Goal: Task Accomplishment & Management: Complete application form

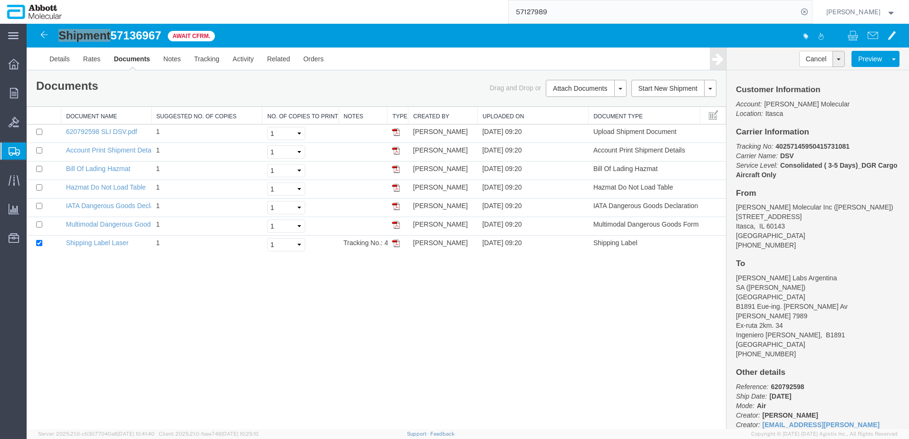
click at [0, 0] on span "Create from Template" at bounding box center [0, 0] width 0 height 0
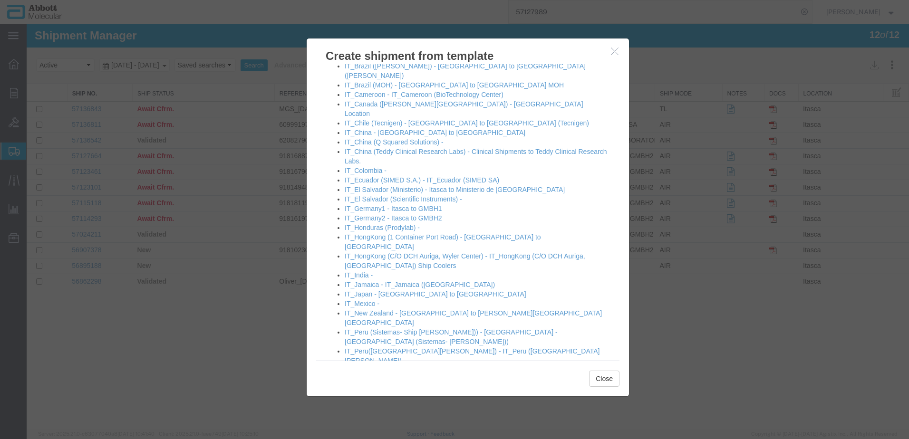
scroll to position [570, 0]
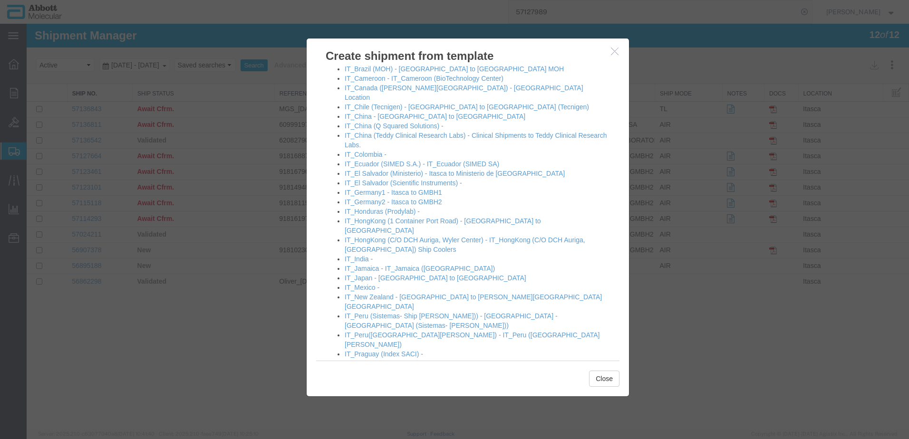
click at [365, 360] on link "IT_Russia -" at bounding box center [362, 364] width 34 height 8
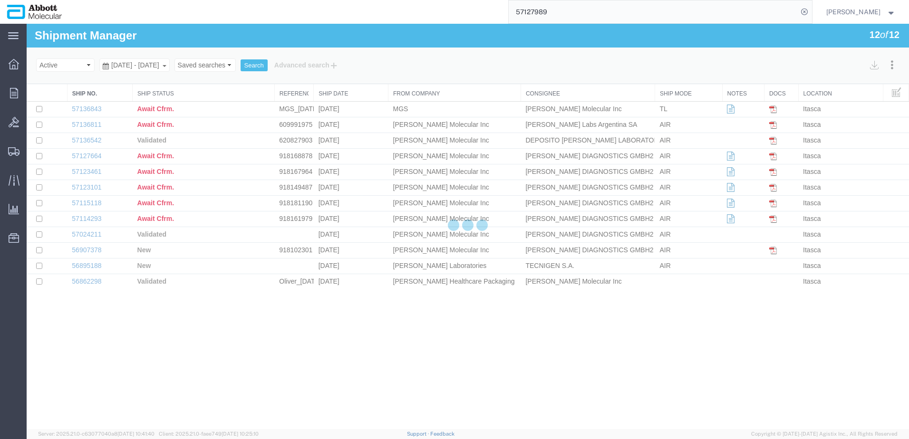
select select "48454"
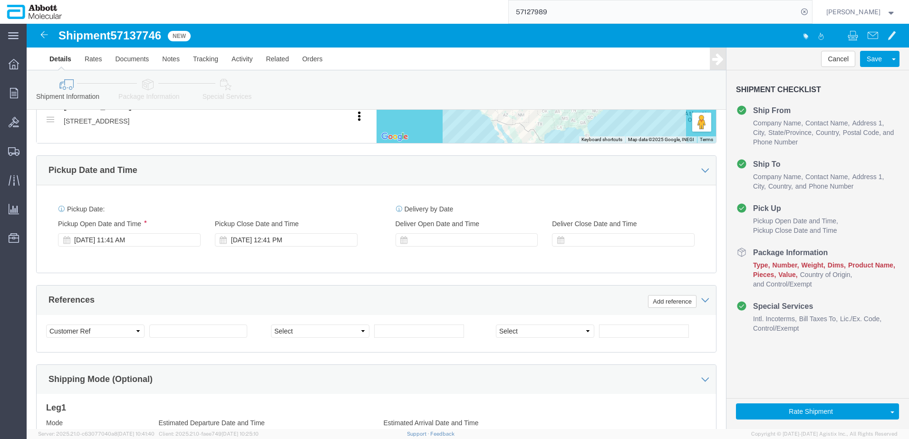
scroll to position [475, 0]
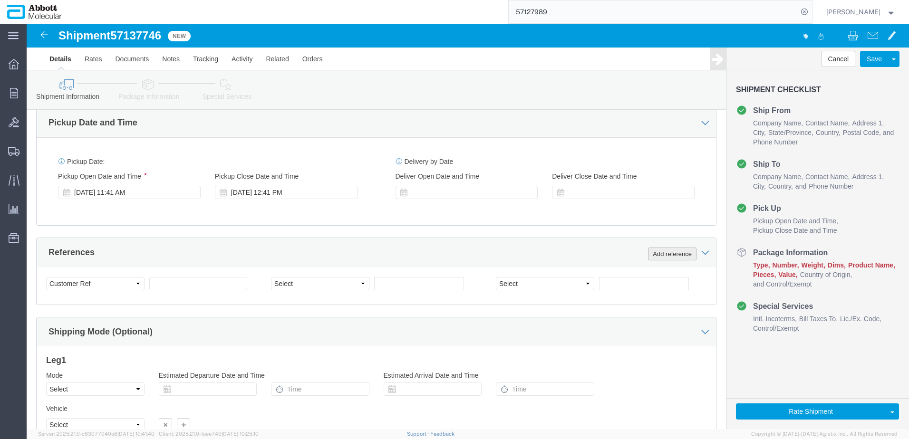
click button "Add reference"
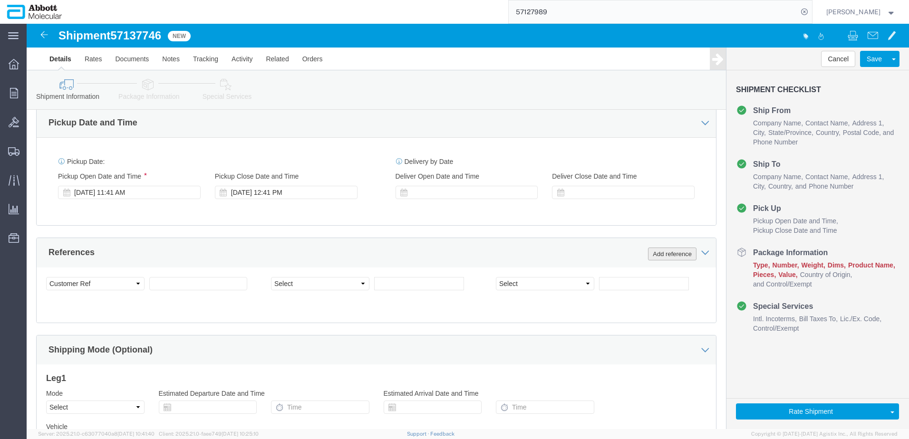
click button "Add reference"
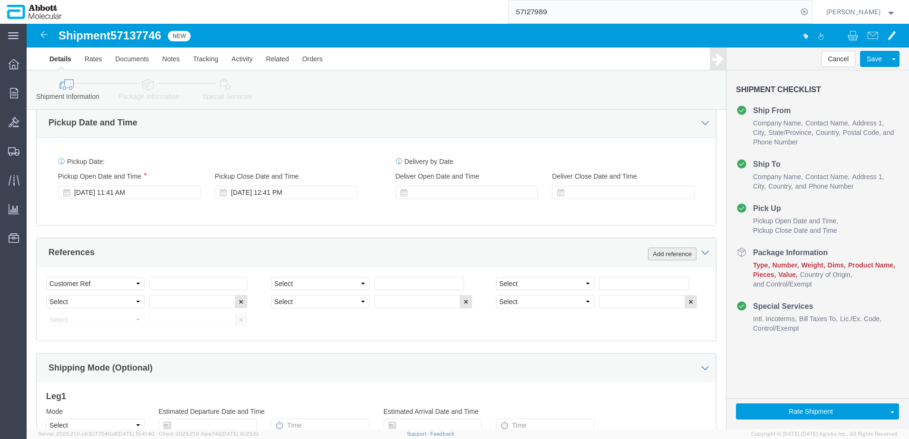
click button "Add reference"
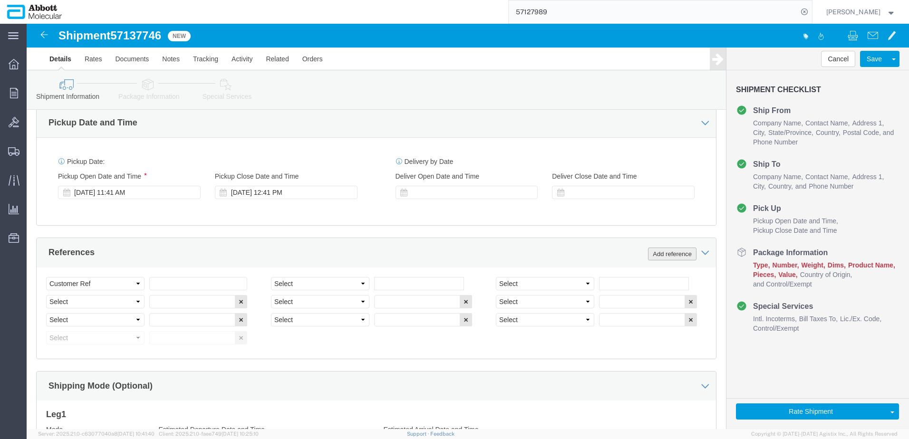
click button "Add reference"
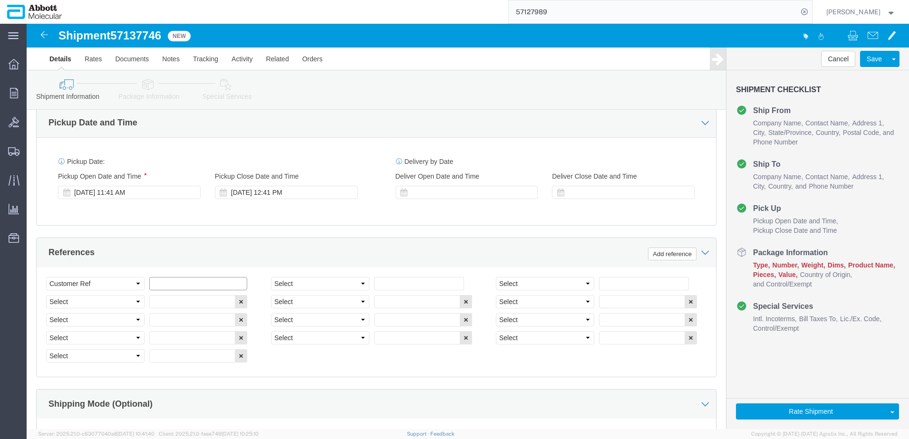
click input "text"
paste input "Alinity813814"
type input "Alinity813814"
select select "INVOICE"
paste input "918058581"
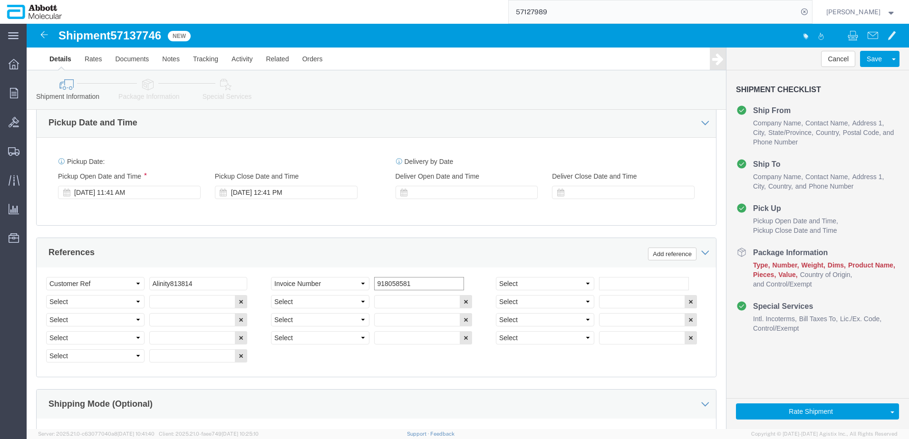
type input "918058581"
select select "INVOICE"
paste input "918058580"
type input "918058580"
select select "INVOICE"
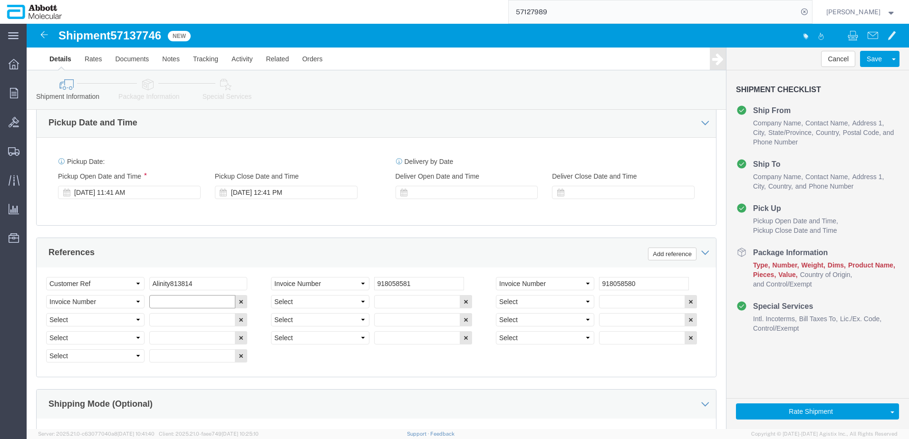
paste input "918181605"
type input "918181605"
select select "INVOICE"
paste input "918176899"
type input "918176899"
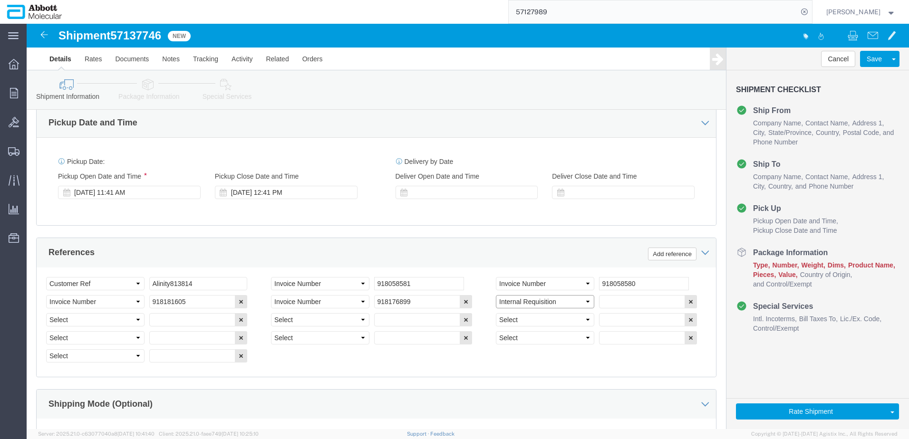
select select "INVOICE"
paste input "918181601"
type input "918181601"
select select "INVOICE"
paste input "918153251"
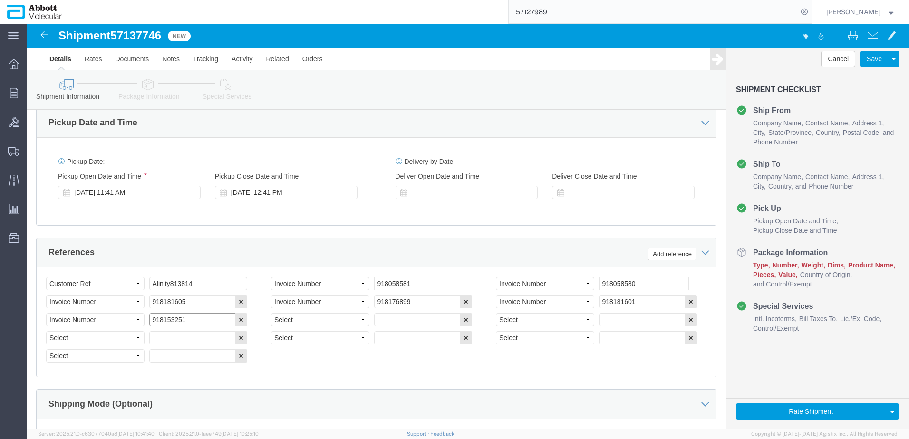
type input "918153251"
select select "INVOICE"
paste input "918153252"
type input "918153252"
select select "INVOICE"
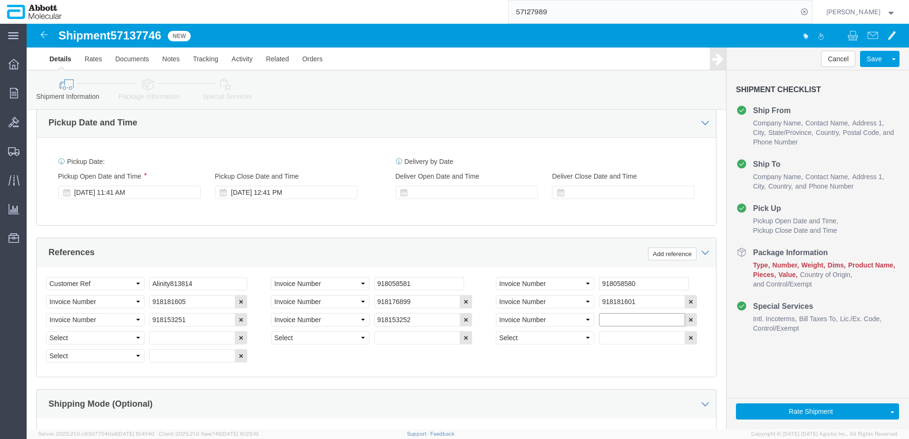
paste input "918181606"
type input "918181606"
select select "INVOICE"
paste input "918176900"
type input "918176900"
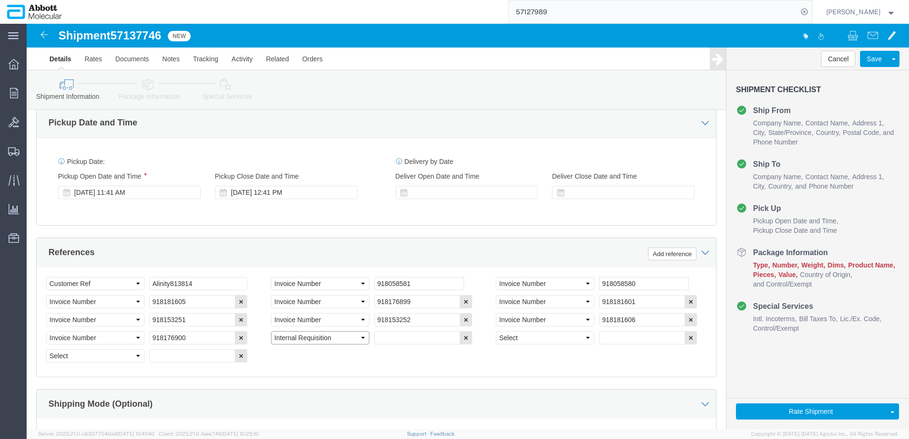
select select "INVOICE"
paste input "918181604"
type input "918181604"
select select "INVOICE"
paste input "918181602"
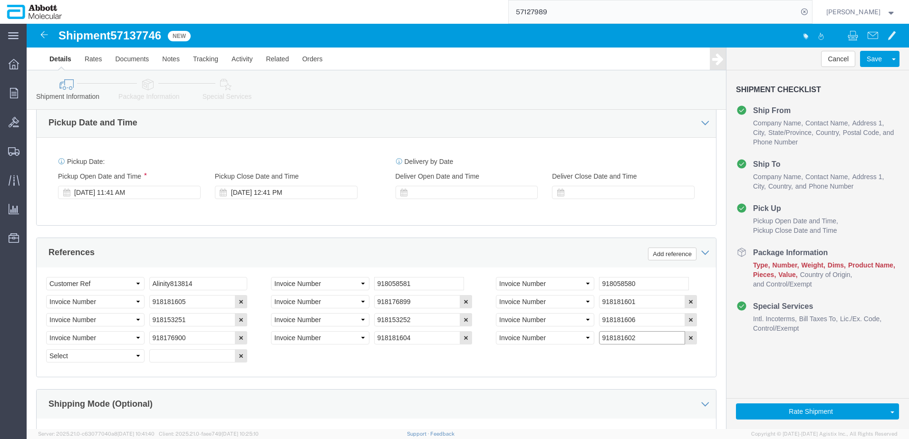
type input "918181602"
select select "INVOICE"
paste input "918156362"
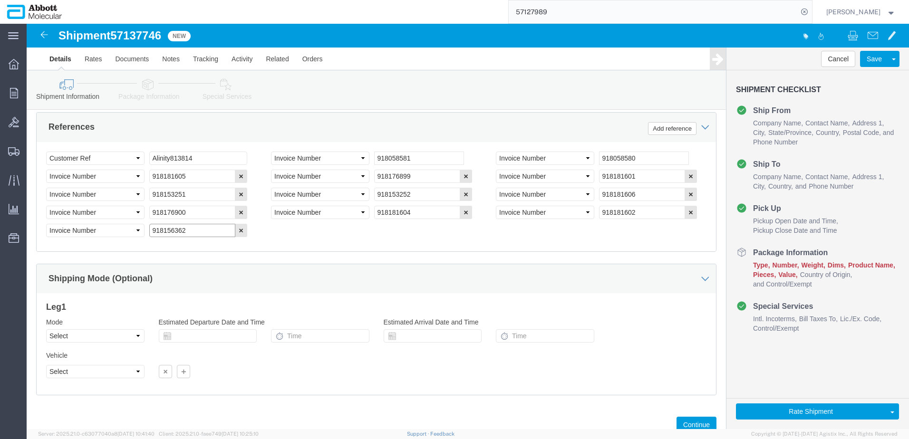
scroll to position [633, 0]
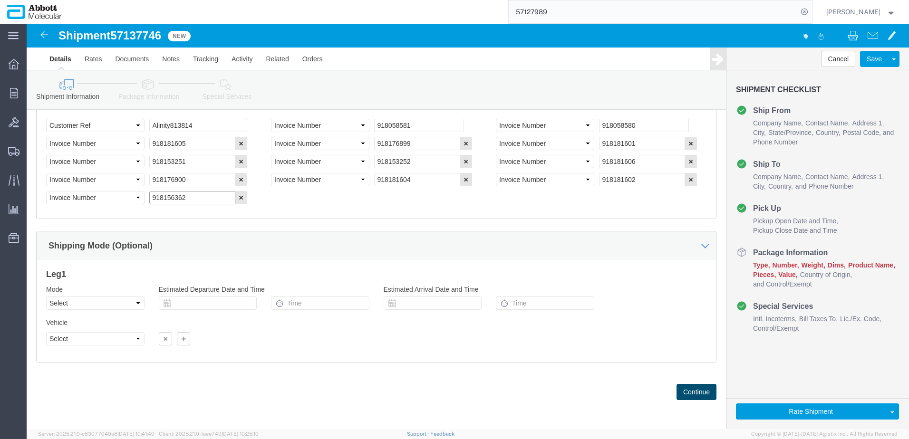
type input "918156362"
click button "Continue"
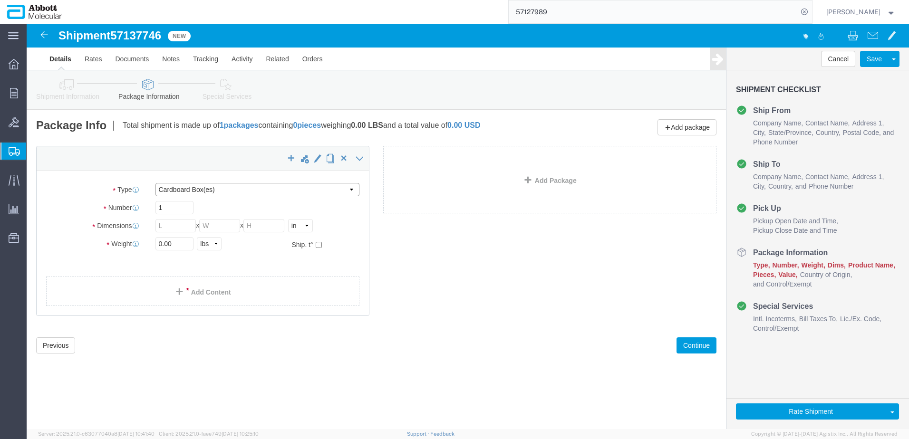
drag, startPoint x: 206, startPoint y: 168, endPoint x: 205, endPoint y: 174, distance: 6.3
click select "Select Box (B) Box (C) Box (D) Cardboard Box(es) Crate (Instrument) Crate(s) En…"
select select "CRIN"
click select "Select Box (B) Box (C) Box (D) Cardboard Box(es) Crate (Instrument) Crate(s) En…"
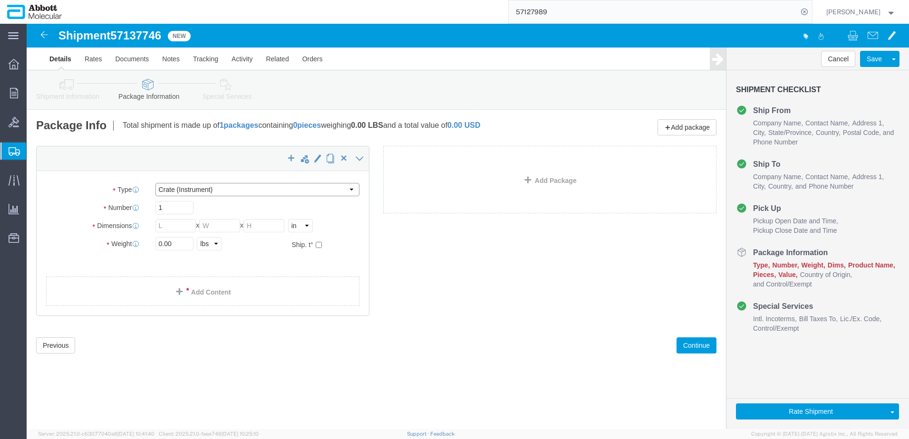
type input "120.00"
type input "51.00"
type input "89.00"
drag, startPoint x: 127, startPoint y: 184, endPoint x: 81, endPoint y: 182, distance: 46.6
click div "Number 1"
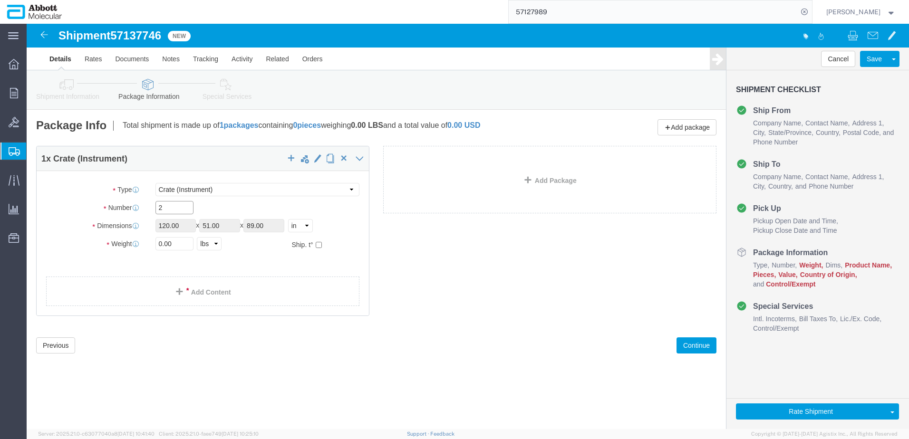
type input "2"
type input "2800"
click input "checkbox"
checkbox input "true"
type input "AMBIENT"
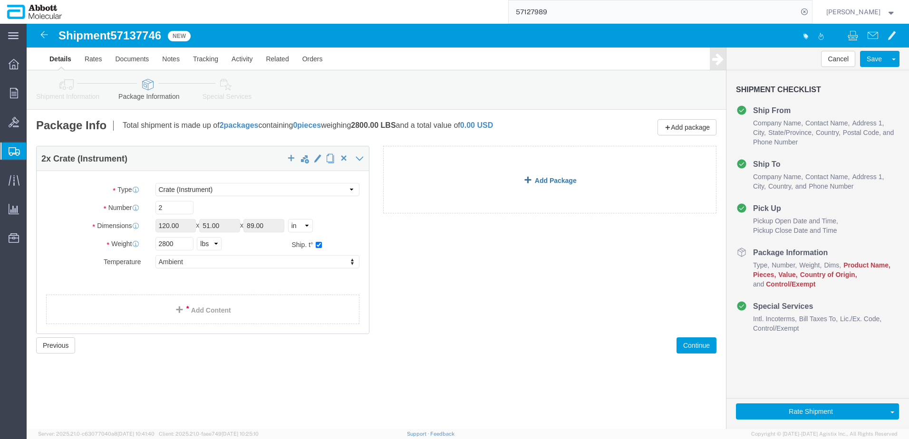
click link "Add Package"
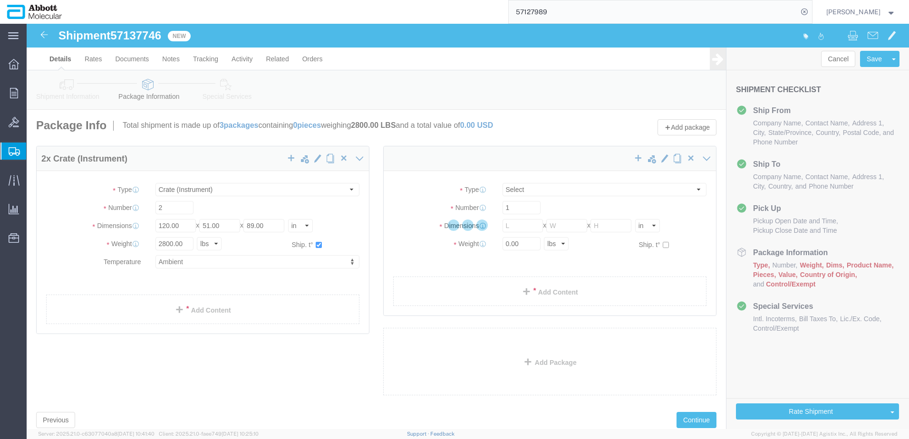
select select "CRIN"
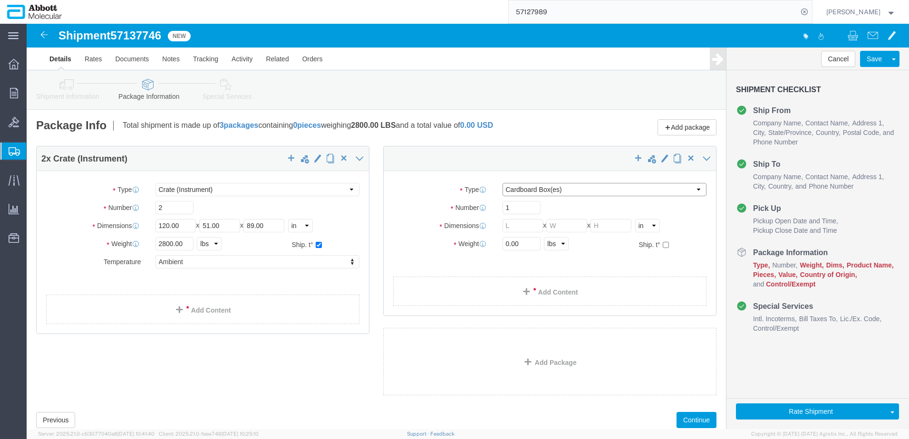
click select "Select Box (B) Box (C) Box (D) Cardboard Box(es) Crate (Instrument) Crate(s) En…"
select select "PSNS"
click select "Select Box (B) Box (C) Box (D) Cardboard Box(es) Crate (Instrument) Crate(s) En…"
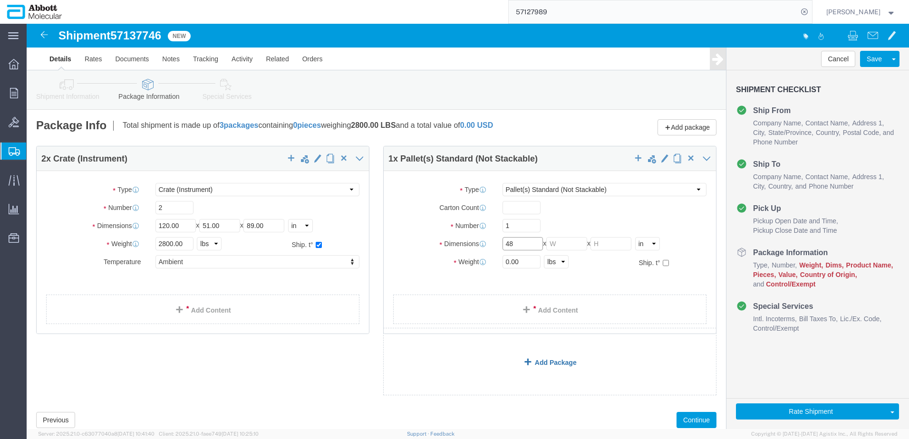
type input "48"
type input "40"
click select "Select Box (B) Box (C) Box (D) Cardboard Box(es) Crate (Instrument) Crate(s) En…"
select select "PCO"
click select "Select Box (B) Box (C) Box (D) Cardboard Box(es) Crate (Instrument) Crate(s) En…"
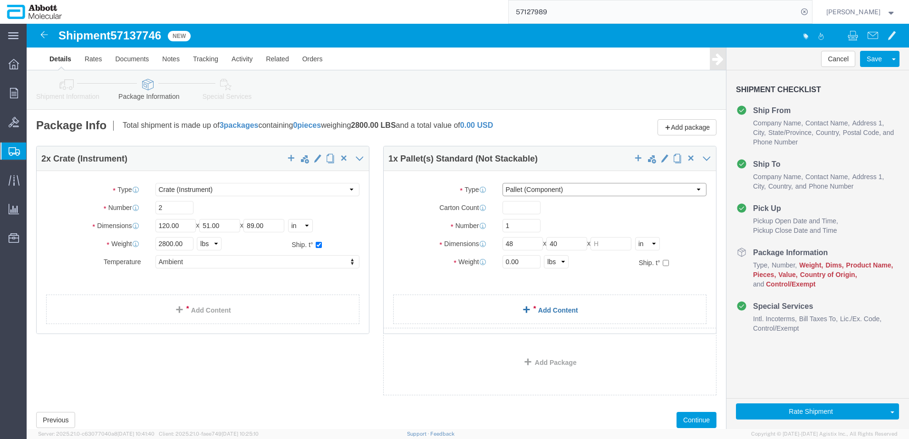
type input "58.00"
type input "42.00"
type input "44.00"
click select "Select Box (B) Box (C) Box (D) Cardboard Box(es) Crate (Instrument) Crate(s) En…"
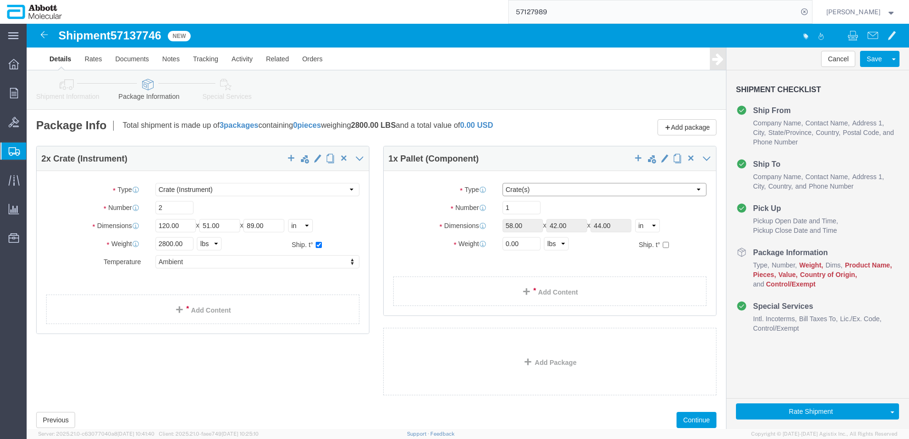
click select "Select Box (B) Box (C) Box (D) Cardboard Box(es) Crate (Instrument) Crate(s) En…"
select select "CRIN"
click select "Select Box (B) Box (C) Box (D) Cardboard Box(es) Crate (Instrument) Crate(s) En…"
type input "120.00"
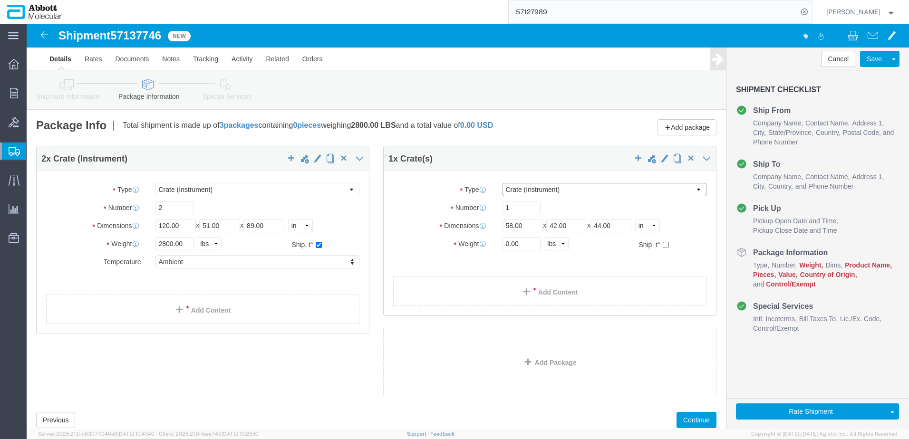
type input "51.00"
type input "89.00"
click select "Select Box (B) Box (C) Box (D) Cardboard Box(es) Crate (Instrument) Crate(s) En…"
drag, startPoint x: 554, startPoint y: 166, endPoint x: 552, endPoint y: 173, distance: 7.4
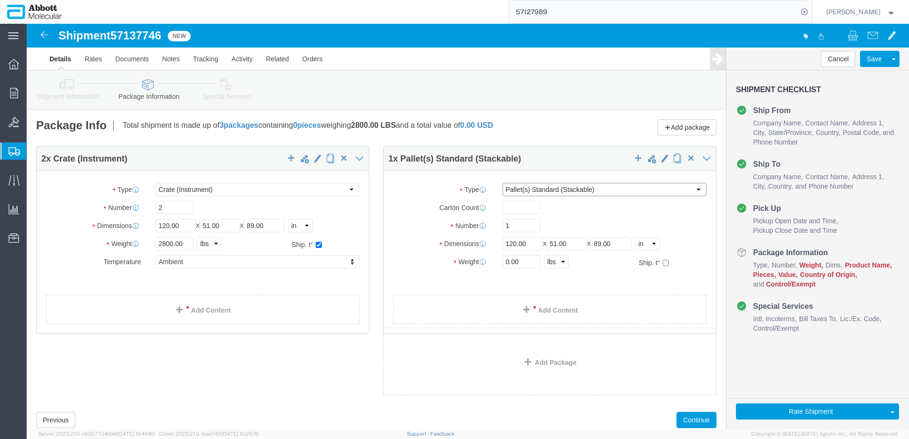
click select "Select Box (B) Box (C) Box (D) Cardboard Box(es) Crate (Instrument) Crate(s) En…"
select select "PSNS"
click select "Select Box (B) Box (C) Box (D) Cardboard Box(es) Crate (Instrument) Crate(s) En…"
type input "48"
type input "40"
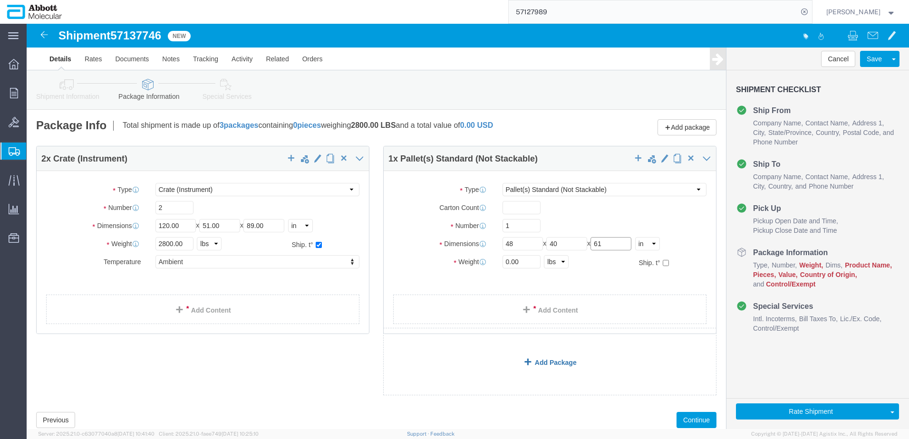
type input "61"
click input "checkbox"
checkbox input "true"
type input "AMBIENT"
click link "Add Package"
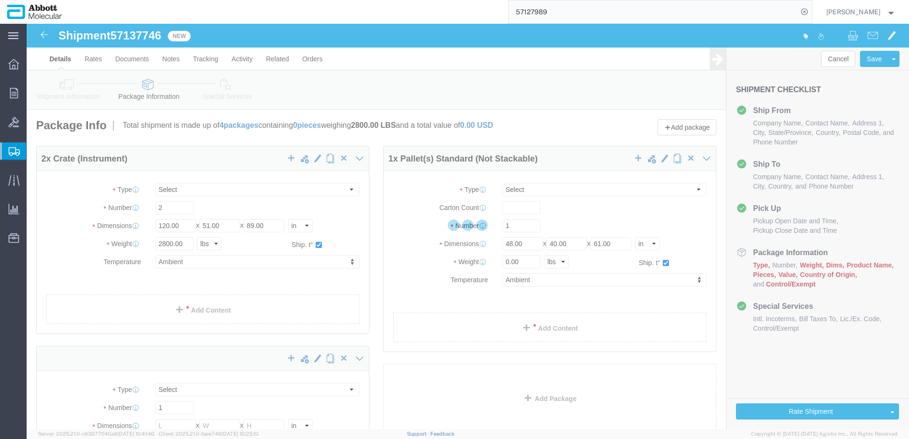
select select "CRIN"
select select "PSNS"
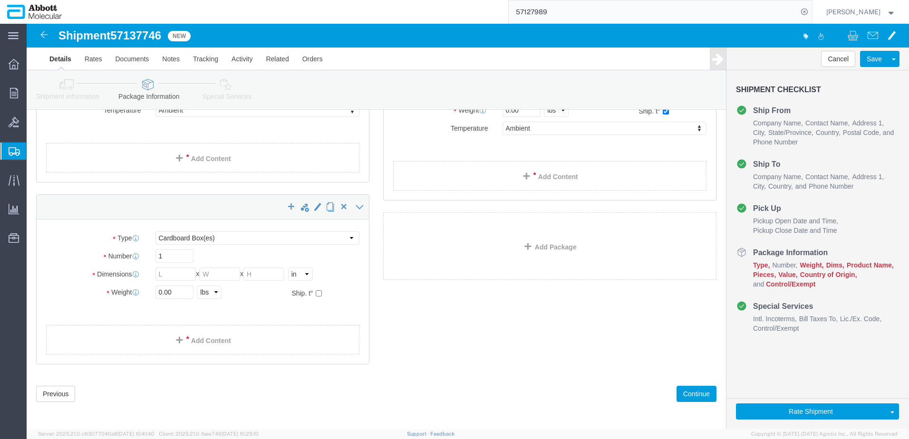
scroll to position [153, 0]
click select "Select Box (B) Box (C) Box (D) Cardboard Box(es) Crate (Instrument) Crate(s) En…"
select select "PSNS"
click select "Select Box (B) Box (C) Box (D) Cardboard Box(es) Crate (Instrument) Crate(s) En…"
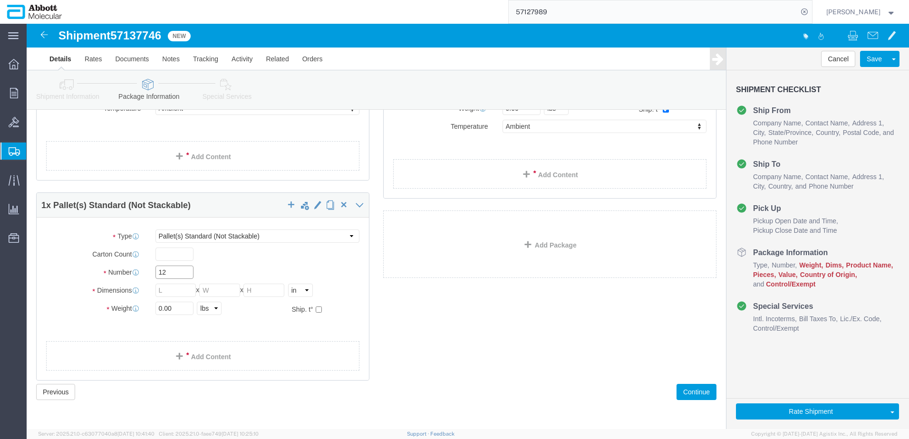
type input "12"
type input "58"
type input "42"
type input "52"
click input "checkbox"
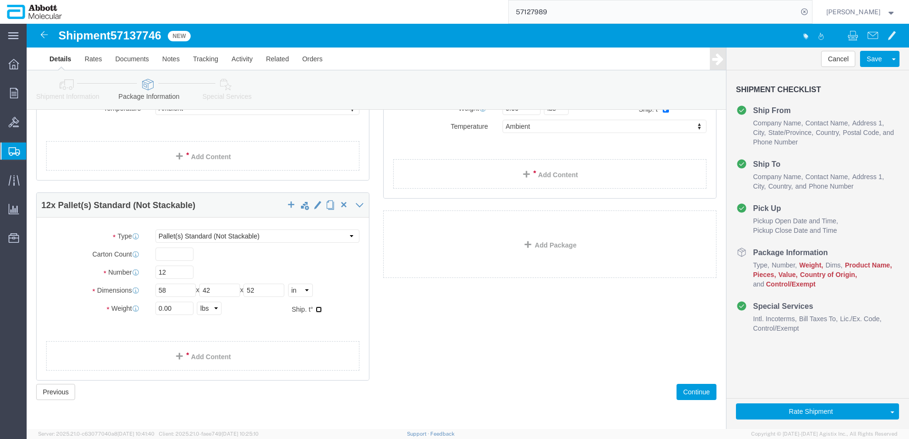
checkbox input "true"
drag, startPoint x: 206, startPoint y: 304, endPoint x: 197, endPoint y: 310, distance: 10.9
type input "AMBIENT"
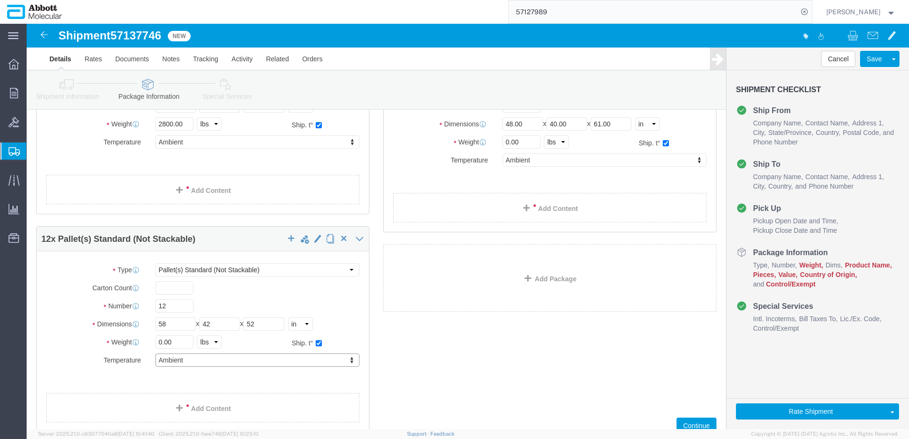
scroll to position [106, 0]
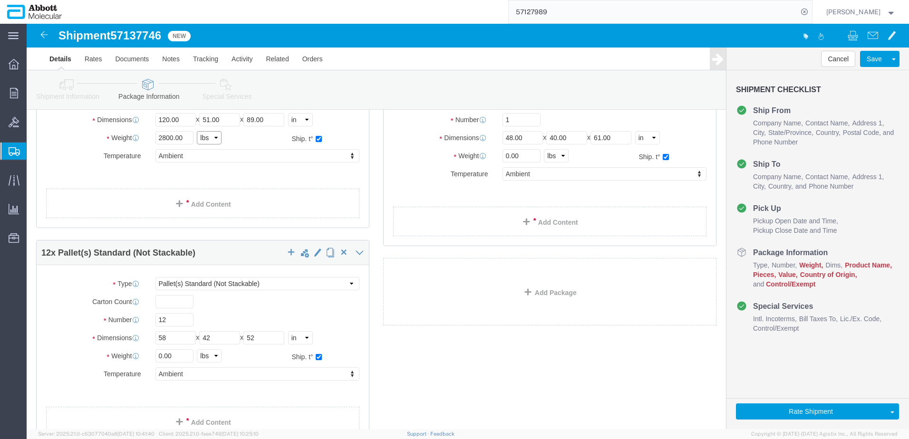
click select "Select kgs lbs"
select select "KGS"
click select "Select kgs lbs"
drag, startPoint x: 163, startPoint y: 116, endPoint x: 114, endPoint y: 115, distance: 49.0
click div "Weight 1270.06 Select kgs lbs Ship. t°"
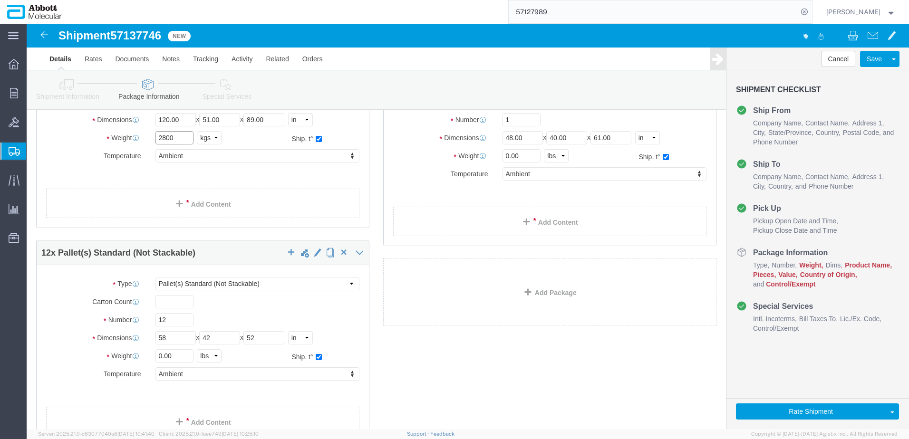
type input "2800"
click select "Select kgs lbs"
select select "KGS"
click select "Select kgs lbs"
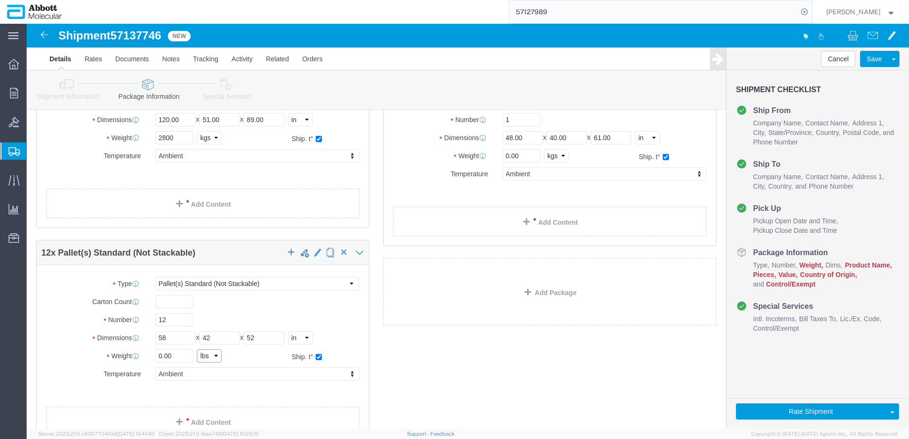
select select "KGS"
click select "Select kgs lbs"
click div "2 x Crate (Instrument) Package Type Select Box (B) Box (C) Box (D) Cardboard Bo…"
drag, startPoint x: 492, startPoint y: 135, endPoint x: 461, endPoint y: 135, distance: 30.4
click div "Weight 0.00 Select kgs lbs Ship. t°"
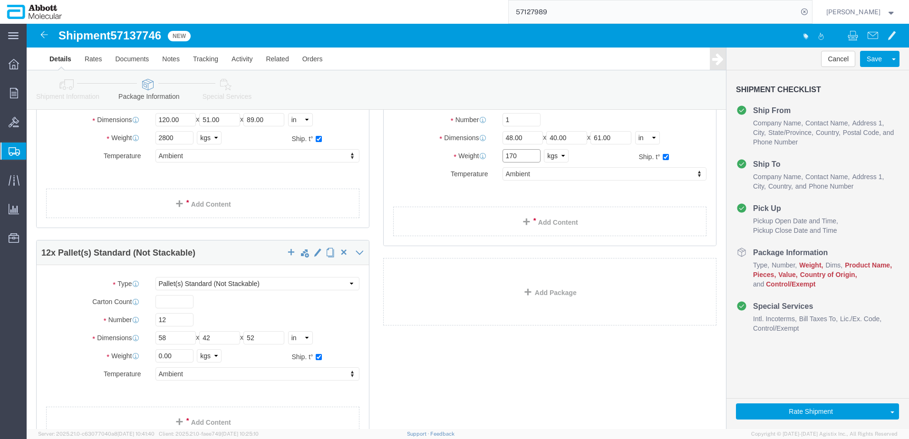
type input "170"
drag, startPoint x: 150, startPoint y: 334, endPoint x: 125, endPoint y: 333, distance: 24.3
click div "0.00 Select kgs lbs"
type input "1917"
click link "Add Content"
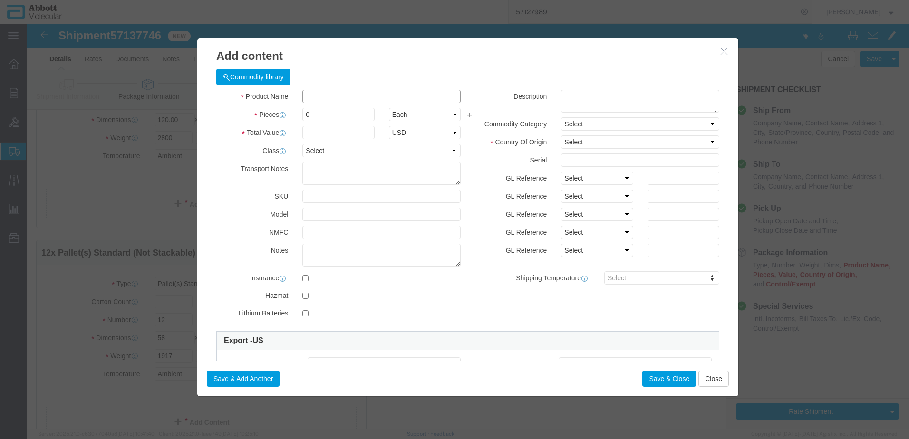
click input "text"
type input "08N5302"
click strong "08N5302"
type input "1"
select select
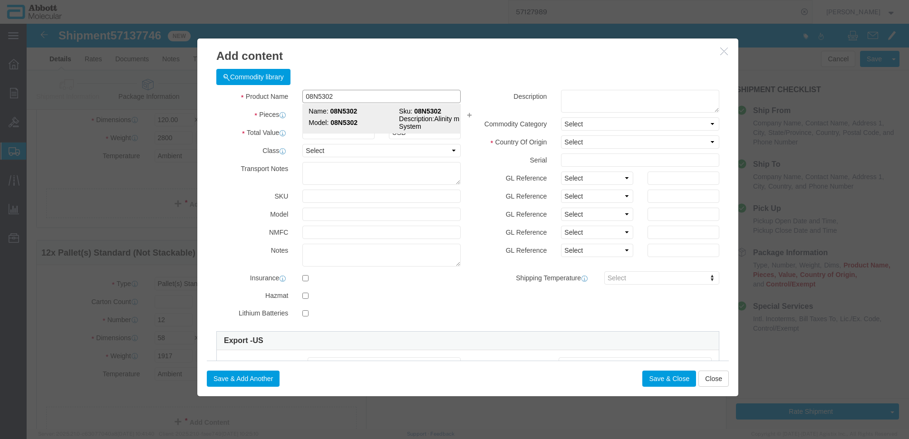
select select "US"
type input "AMBIENT"
type input "9027504015"
select select "BIS"
checkbox input "false"
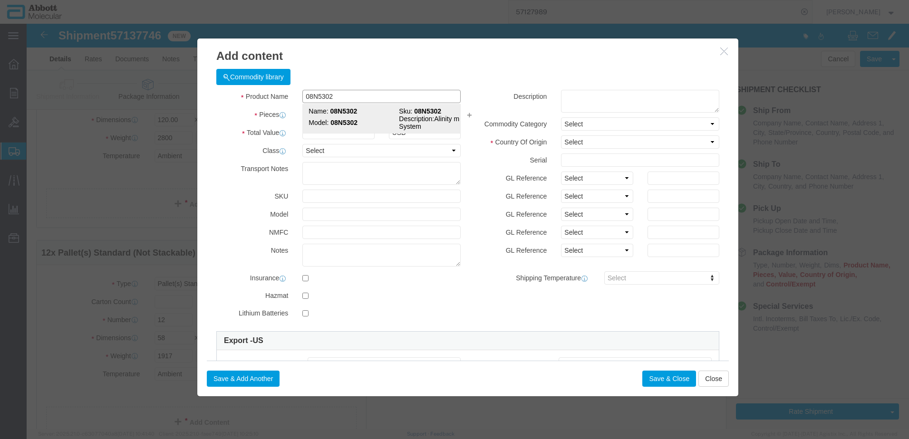
checkbox input "false"
type input "08N5302"
type textarea "Alinity m System"
select select "NLR"
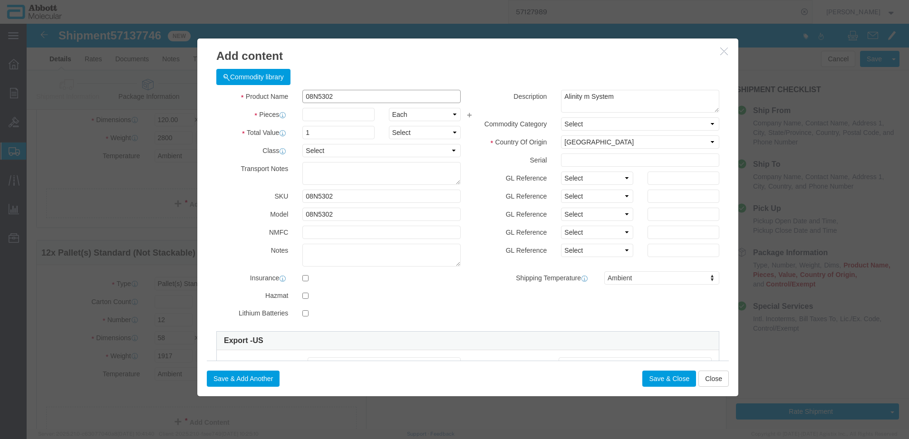
type input "08N5302"
type input "2"
click select "Select Account Type Activity ID Airline Appointment Number ASN Batch Number Bil…"
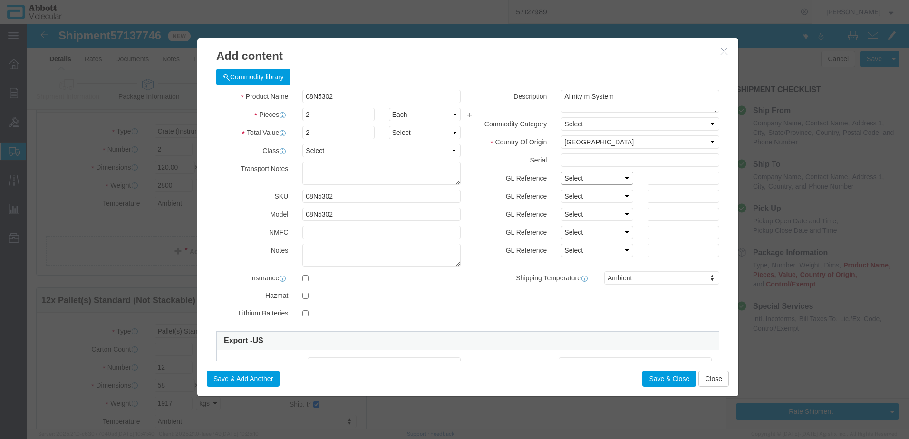
select select "SERLNUM"
click select "Select Account Type Activity ID Airline Appointment Number ASN Batch Number Bil…"
type input "813"
select select "SERLNUM"
type input "814"
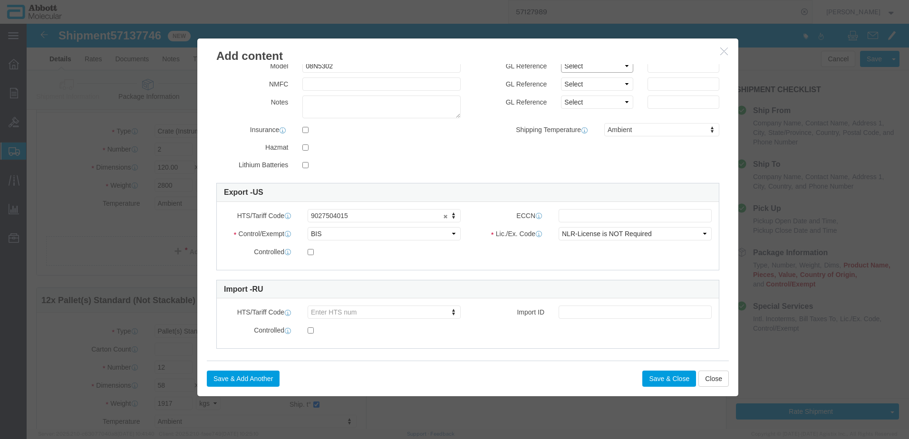
scroll to position [158, 0]
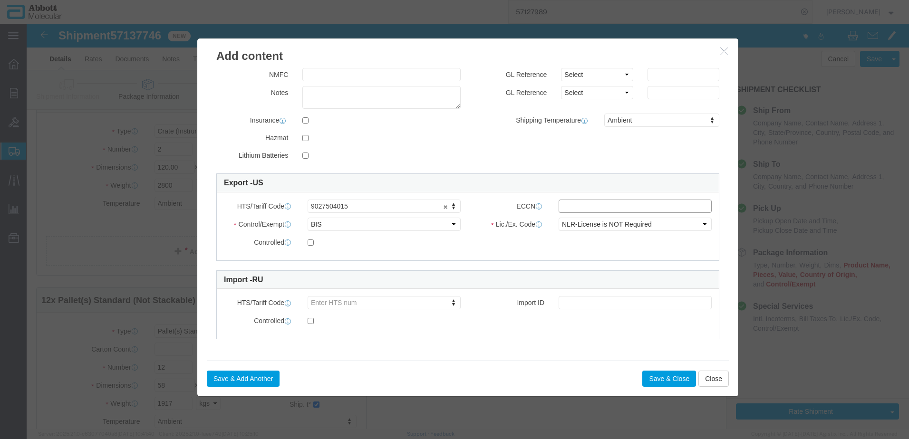
click input "text"
type input "EAR99"
click button "Save & Close"
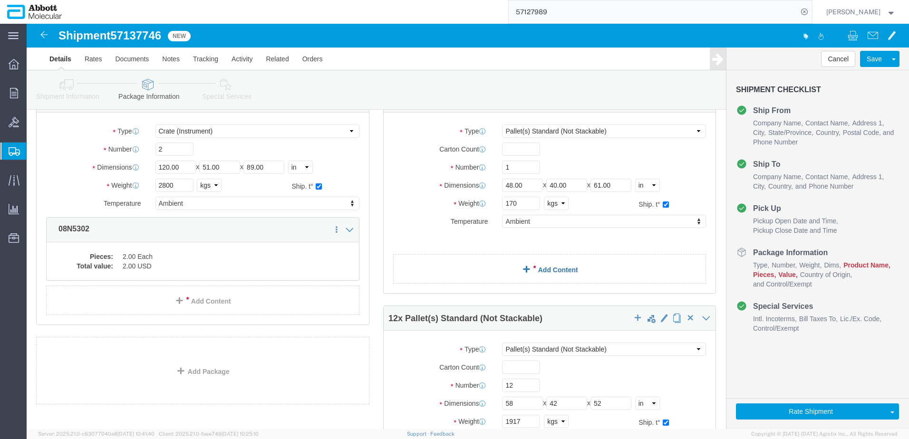
click link "Add Content"
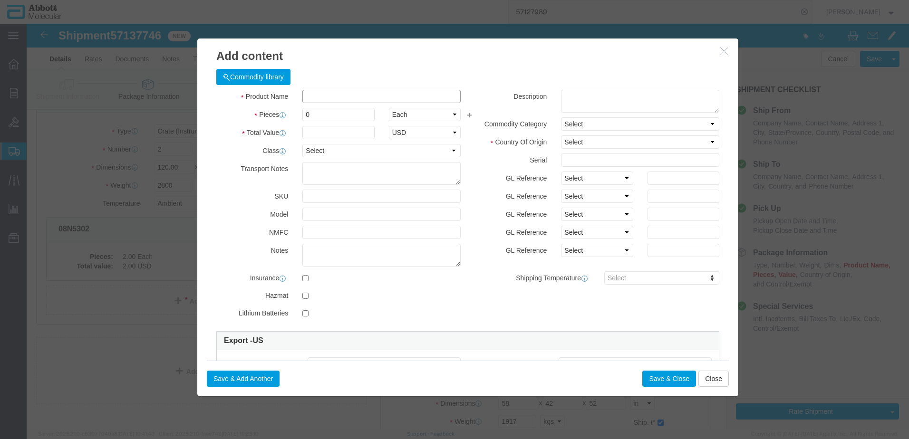
click input "text"
type input "56-270066-02"
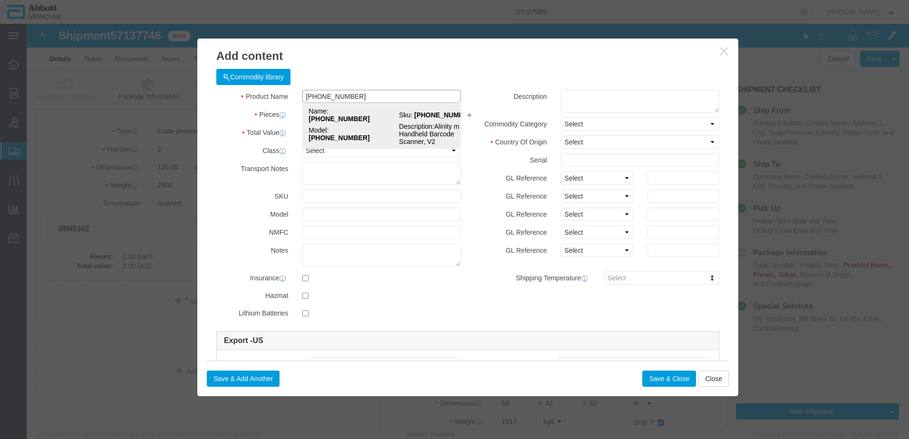
click strong "56-270066-02"
type input "1"
select select "USD"
select select "US"
type input "8471608000"
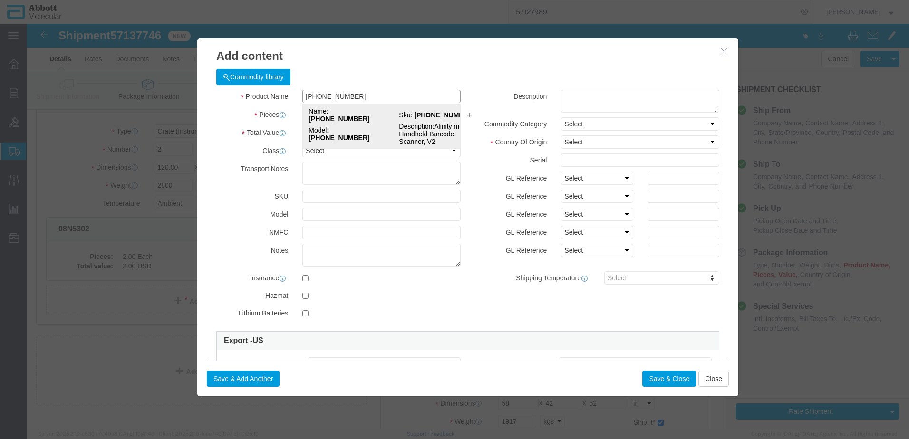
type input "EAR99"
select select "BIS"
type input "56-270066-02"
type textarea "Alinity m Handheld Barcode Scanner, V2"
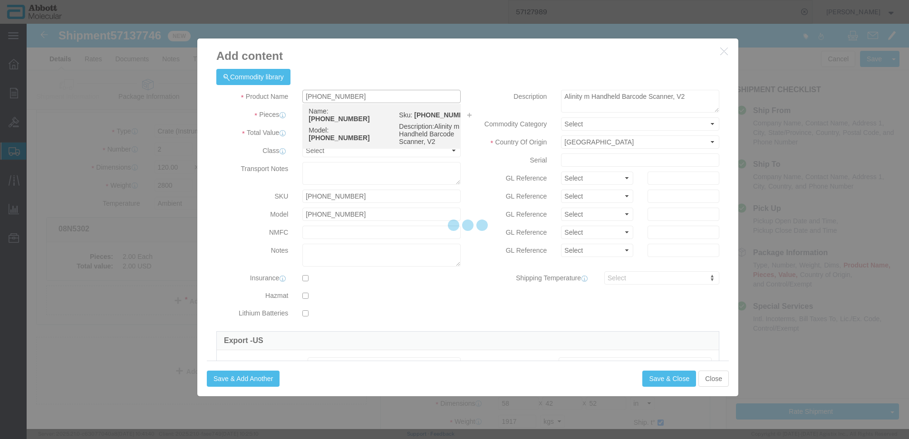
select select "NLR"
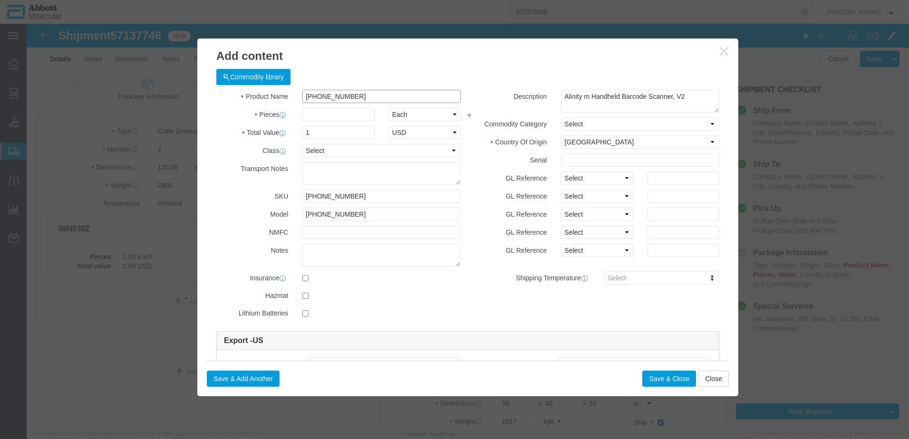
type input "56-270066-02"
type input "1"
click select "Select Account Type Activity ID Airline Appointment Number ASN Batch Number Bil…"
select select "BATCH_NUMBER"
click select "Select Account Type Activity ID Airline Appointment Number ASN Batch Number Bil…"
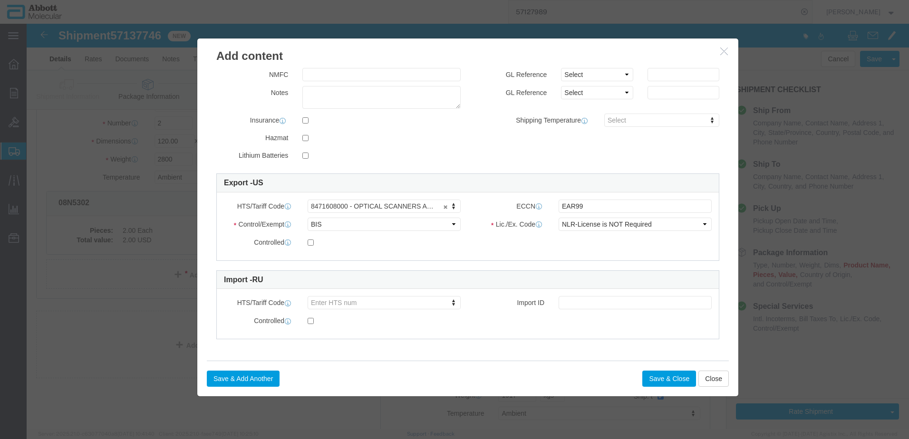
scroll to position [106, 0]
type input "1001073065"
click button "Save & Add Another"
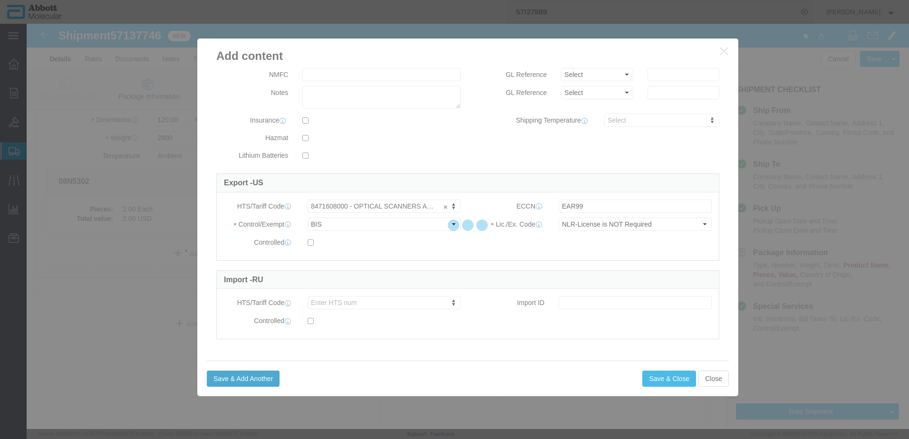
select select "EA"
select select
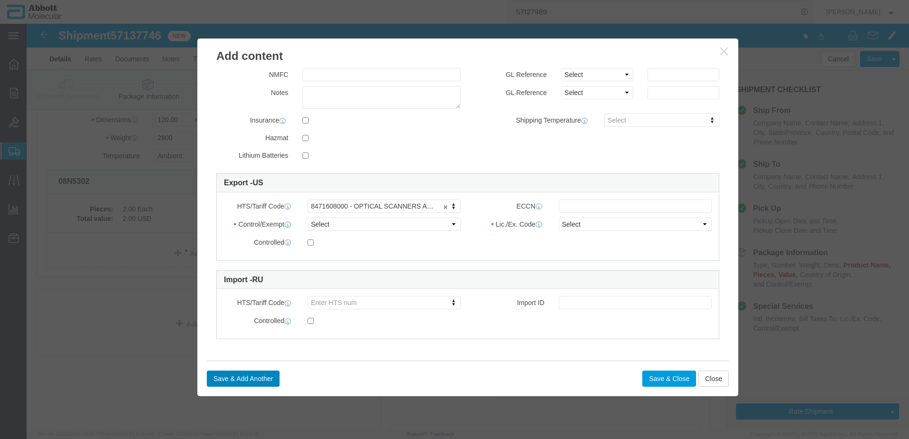
select select "USD"
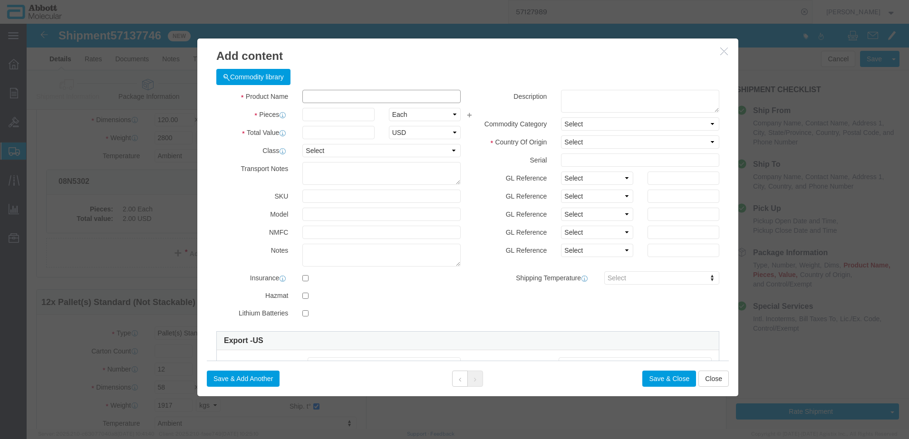
click input "text"
type input "56-270066-02"
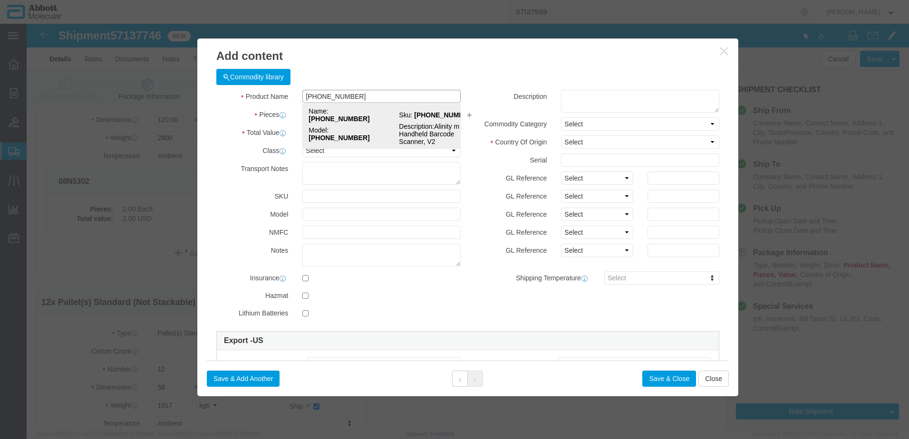
click td "Model: 56-270066-02"
type input "1"
select select "US"
type input "8471608000"
type input "EAR99"
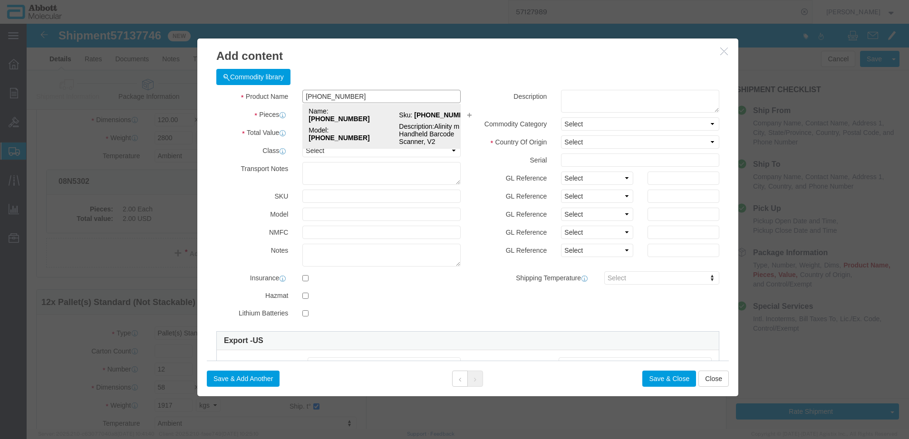
select select "BIS"
type input "56-270066-02"
type textarea "Alinity m Handheld Barcode Scanner, V2"
select select "NLR"
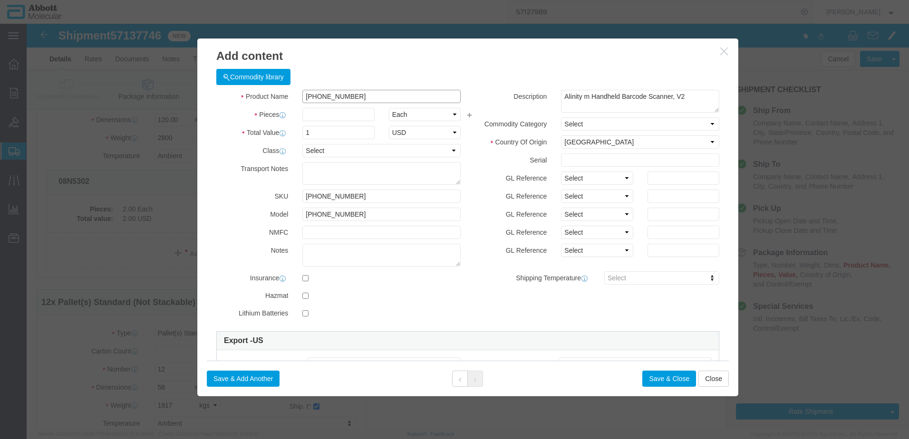
type input "56-270066-02"
type input "1"
click select "Select Account Type Activity ID Airline Appointment Number ASN Batch Number Bil…"
select select "BATCH_NUMBER"
click select "Select Account Type Activity ID Airline Appointment Number ASN Batch Number Bil…"
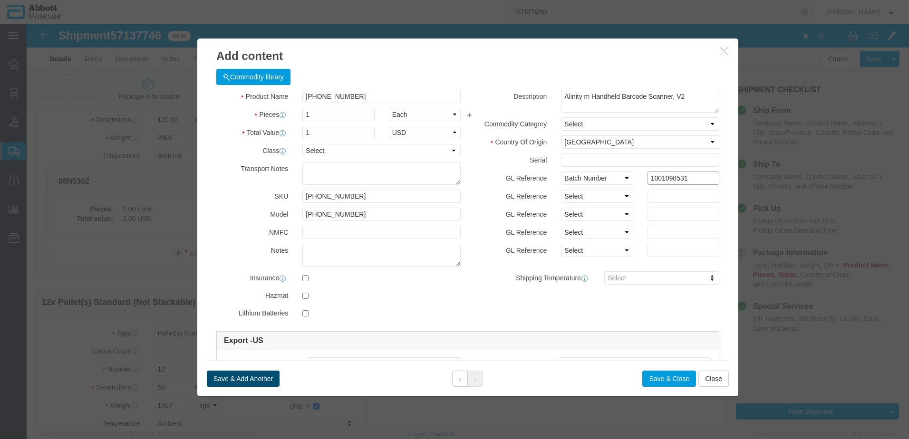
type input "1001098531"
click button "Save & Add Another"
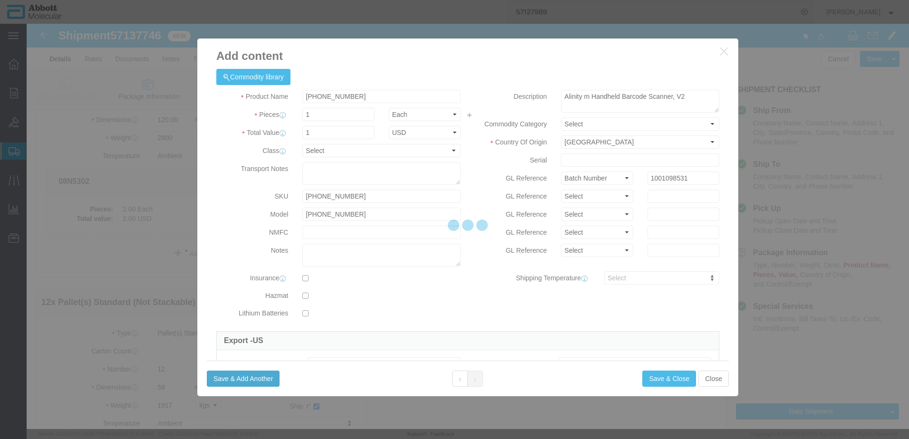
select select "EA"
select select
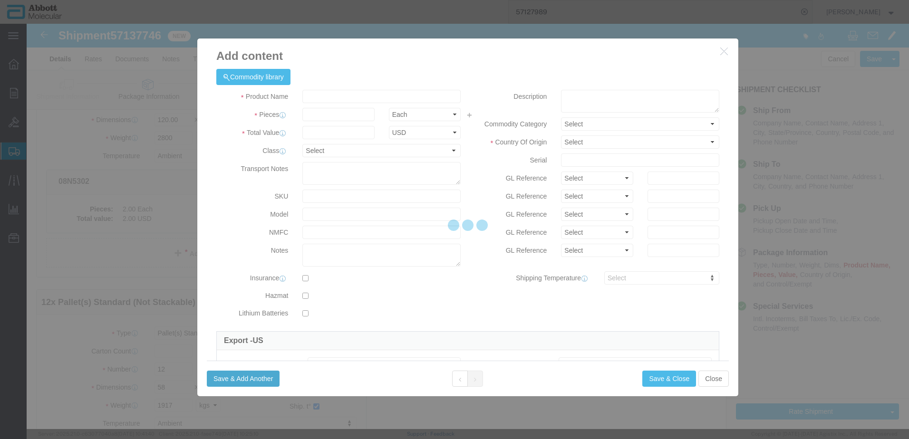
select select "USD"
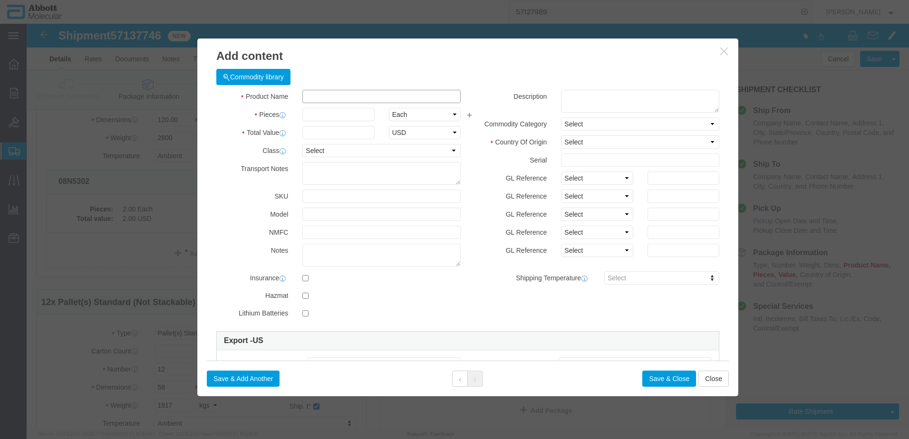
click input "text"
type input "09N2604"
click strong "09N2604"
type input "1"
select select
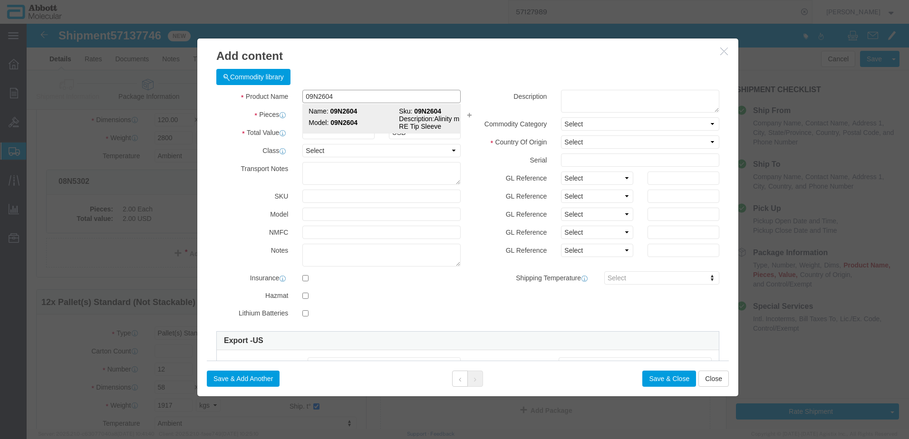
select select "US"
type input "AMBIENT"
type input "3926909985"
select select "BIS"
checkbox input "false"
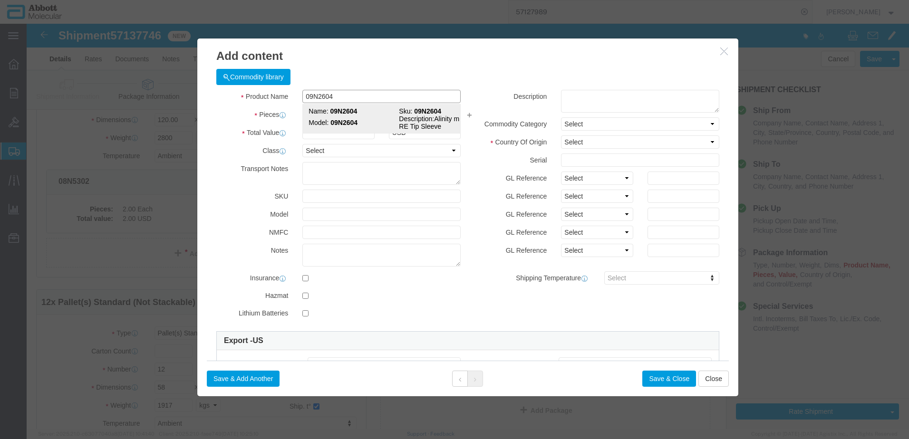
checkbox input "false"
type input "09N2604"
type textarea "Alinity m CO-RE Tip Sleeve"
select select "NLR"
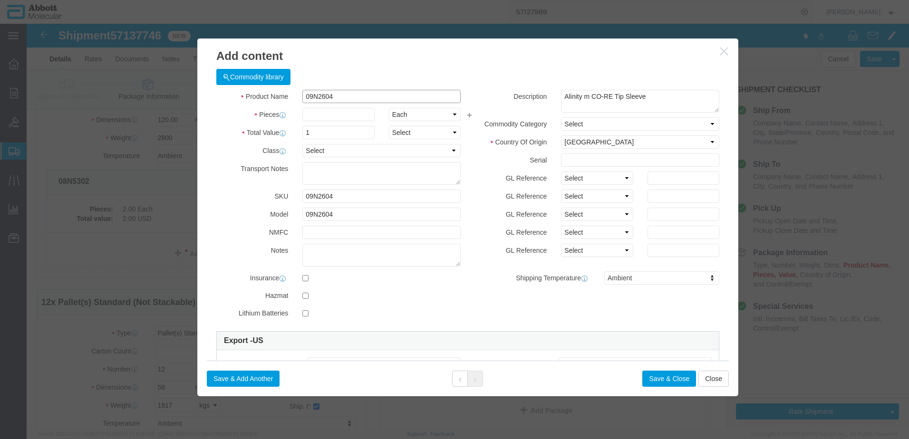
type input "09N2604"
type input "1"
click select "Select Account Type Activity ID Airline Appointment Number ASN Batch Number Bil…"
select select "BATCH_NUMBER"
click select "Select Account Type Activity ID Airline Appointment Number ASN Batch Number Bil…"
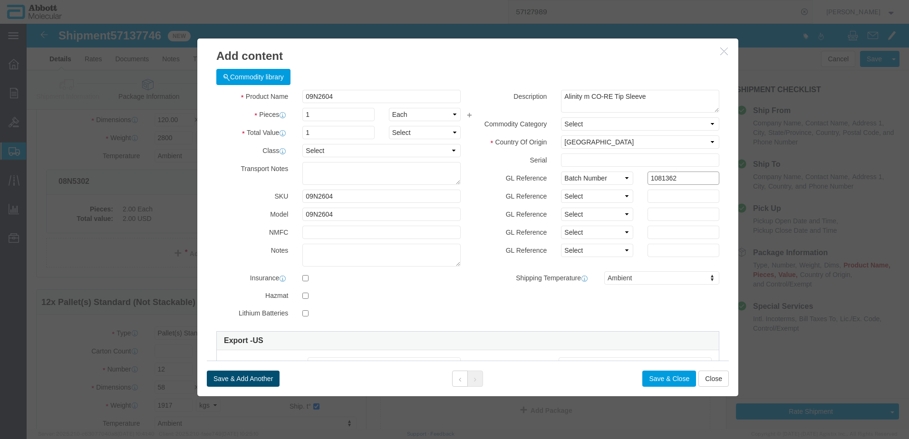
type input "1081362"
click button "Save & Add Another"
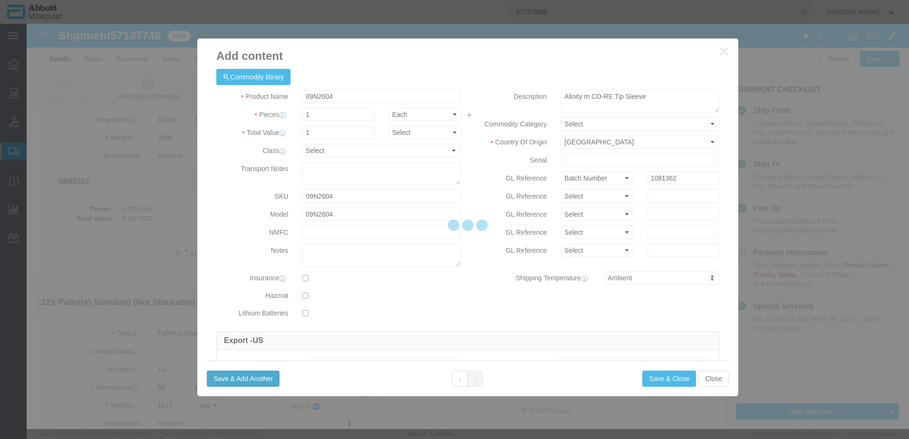
select select "EA"
select select
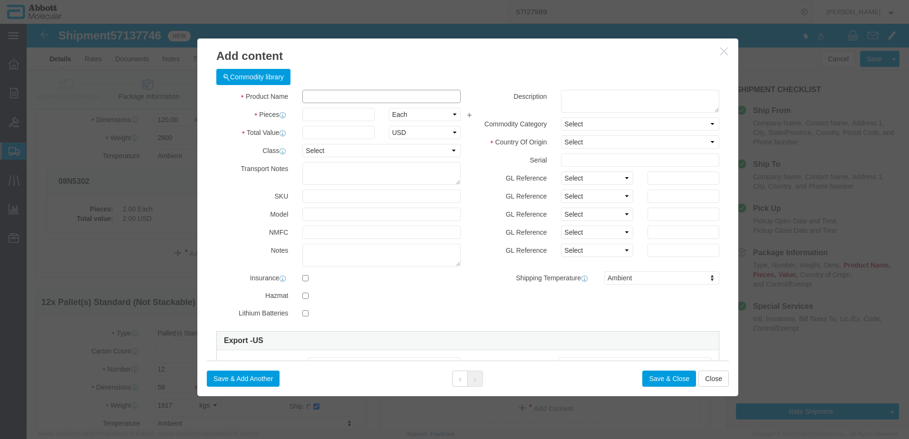
click input "text"
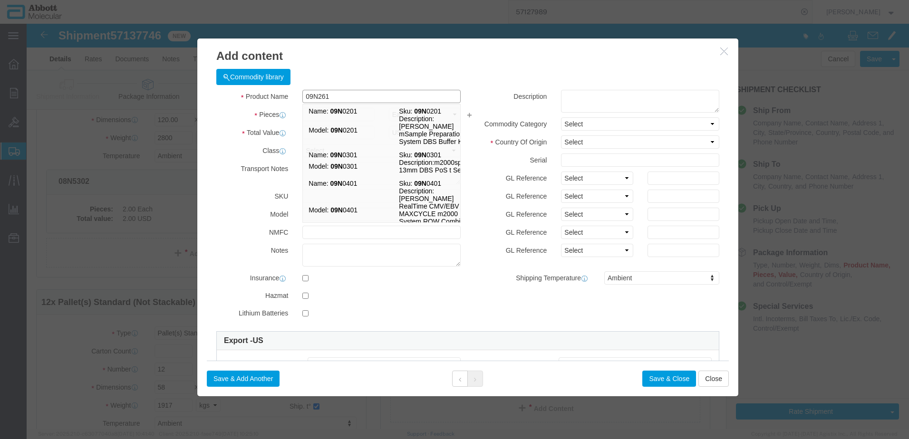
type input "09N2614"
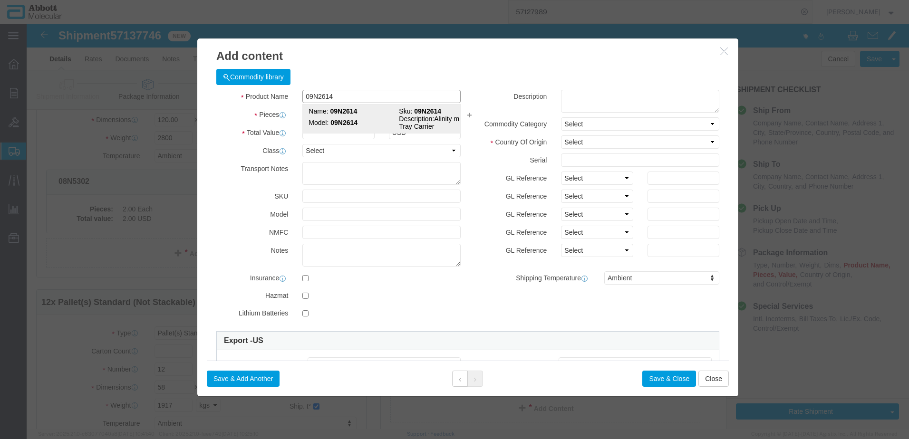
click td "Name: 09N2614"
type input "1"
select select
select select "US"
type input "AMBIENT"
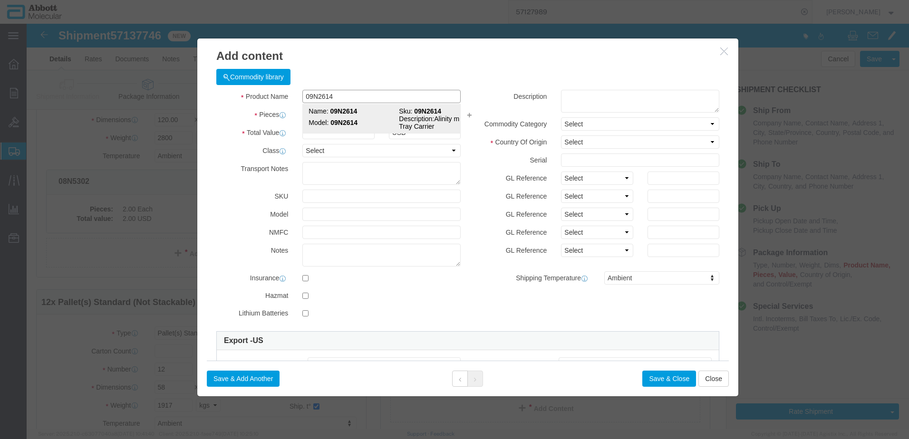
type input "3926909985"
select select "BIS"
checkbox input "false"
type input "09N2614"
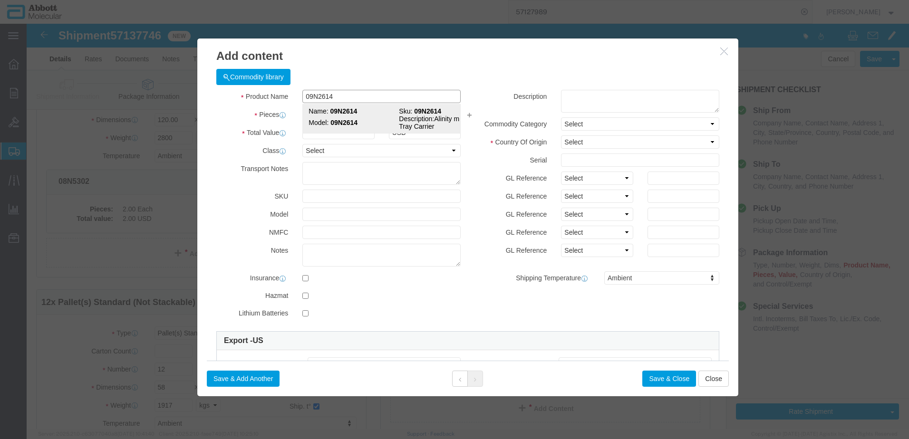
type input "09N2614"
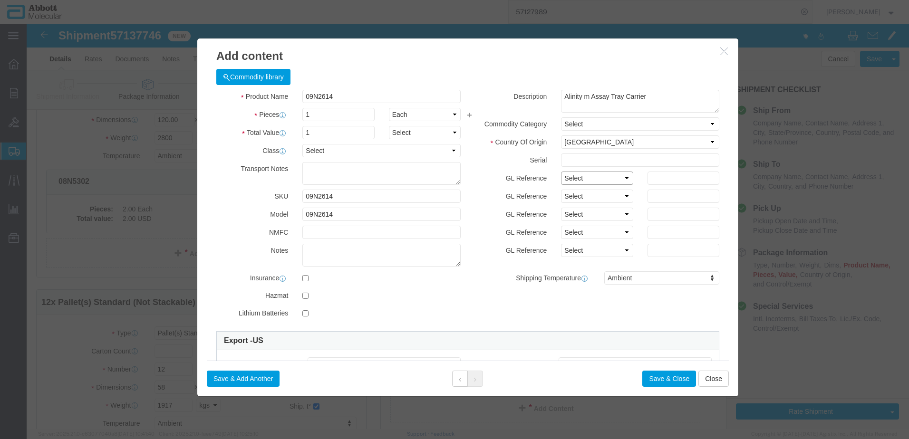
drag, startPoint x: 539, startPoint y: 151, endPoint x: 539, endPoint y: 156, distance: 5.7
click select "Select Account Type Activity ID Airline Appointment Number ASN Batch Number Bil…"
click button "Save & Add Another"
click input "text"
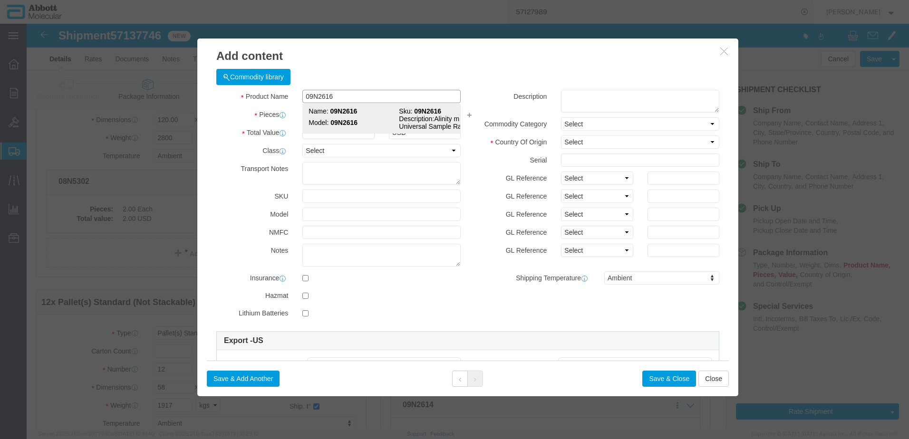
click strong "09N2616"
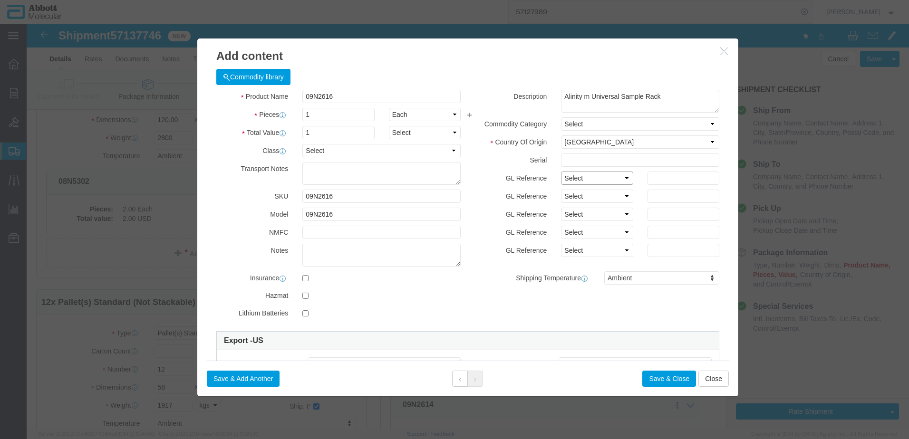
drag, startPoint x: 566, startPoint y: 154, endPoint x: 565, endPoint y: 161, distance: 6.7
click select "Select Account Type Activity ID Airline Appointment Number ASN Batch Number Bil…"
click button "Save & Add Another"
click input "text"
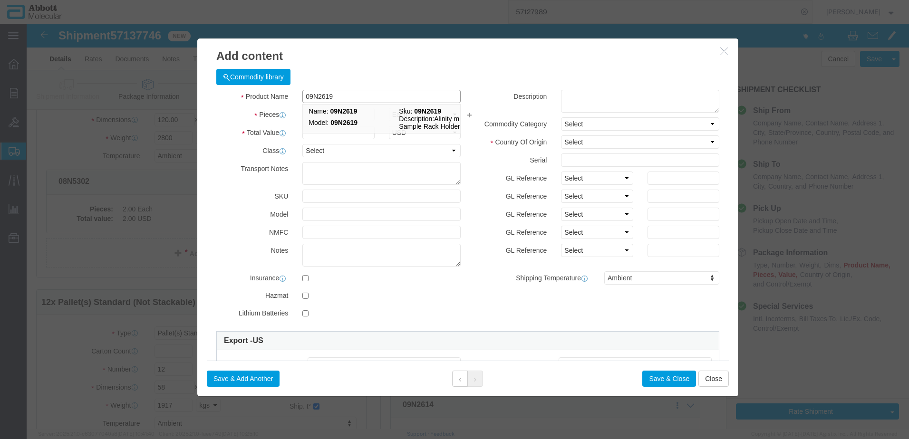
scroll to position [58, 0]
click td "Model: 09N2619"
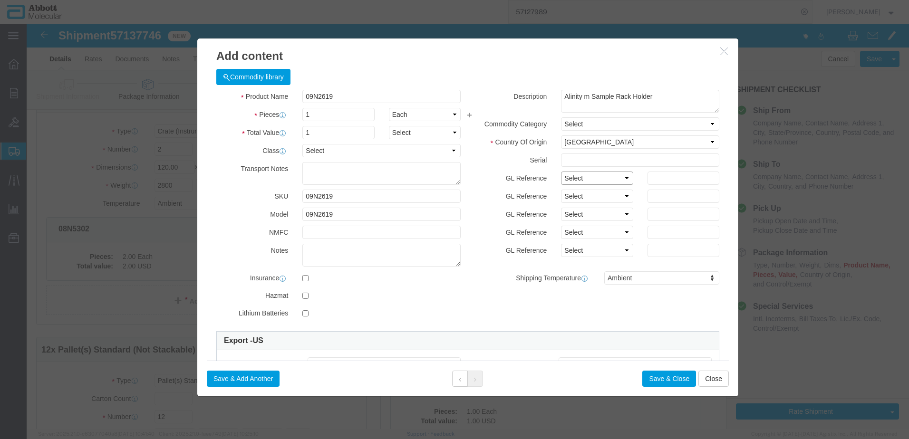
drag, startPoint x: 584, startPoint y: 157, endPoint x: 581, endPoint y: 162, distance: 6.0
click select "Select Account Type Activity ID Airline Appointment Number ASN Batch Number Bil…"
click button "Save & Add Another"
drag, startPoint x: 332, startPoint y: 96, endPoint x: 305, endPoint y: 72, distance: 35.7
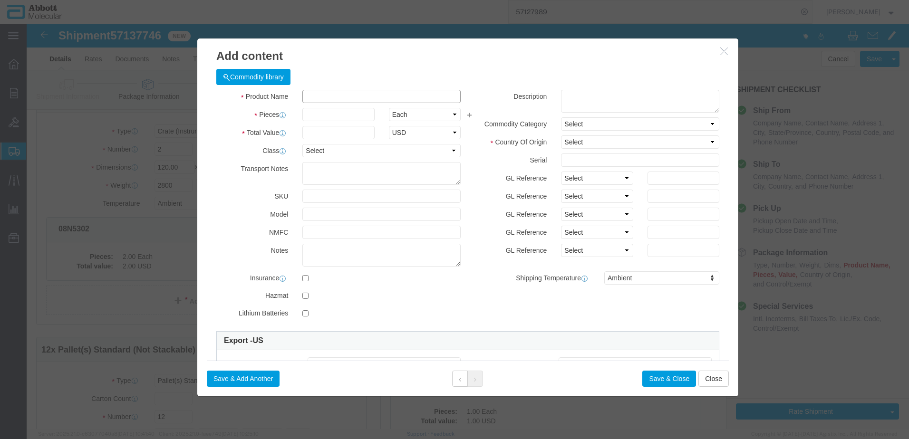
click input "text"
click td "Model: 09N2613"
click select "Select Account Type Activity ID Airline Appointment Number ASN Batch Number Bil…"
click button "Save & Close"
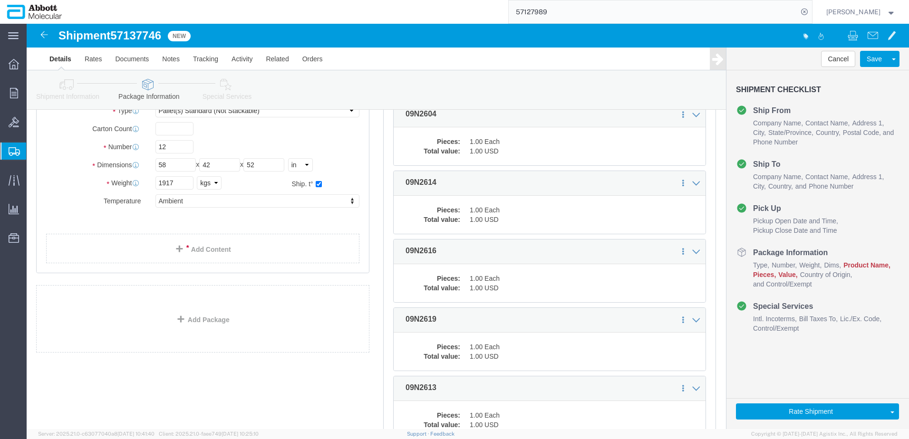
scroll to position [307, 0]
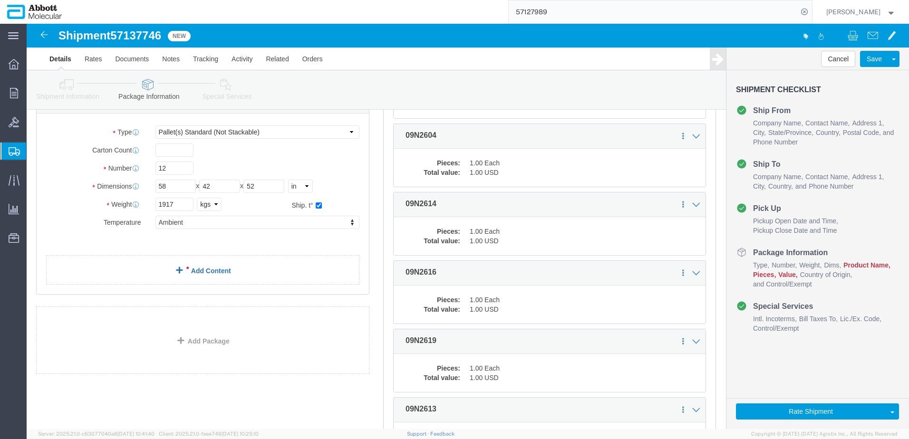
click link "Add Content"
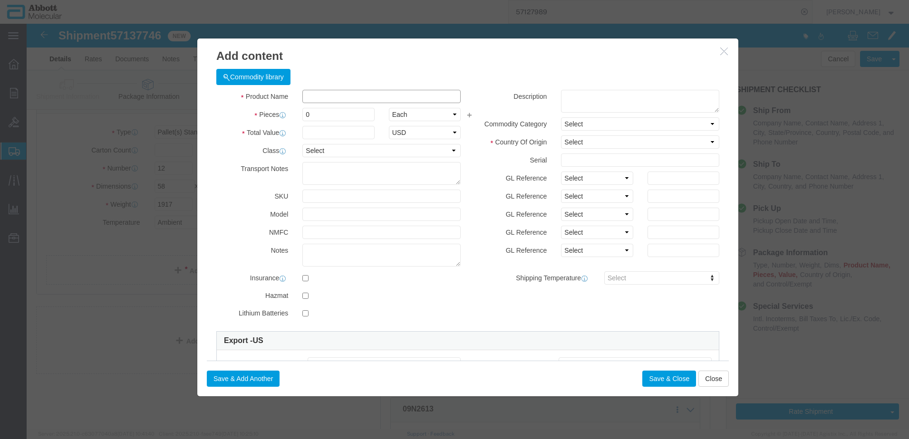
click input "text"
click td "Model: 09N2604"
click select "Select Account Type Activity ID Airline Appointment Number ASN Batch Number Bil…"
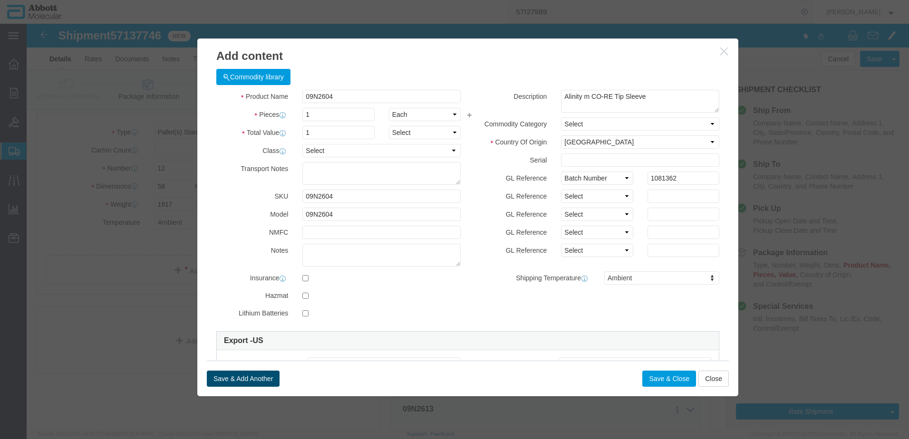
click button "Save & Add Another"
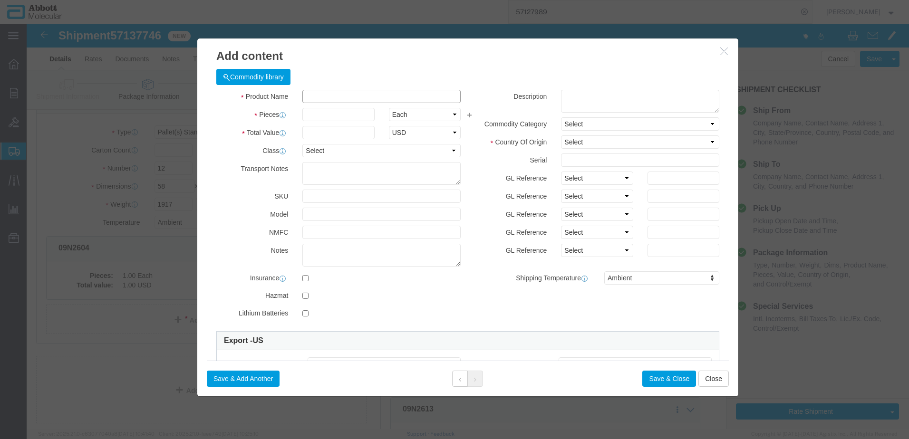
click input "text"
click td "Name: 09N2614"
drag, startPoint x: 561, startPoint y: 153, endPoint x: 560, endPoint y: 159, distance: 5.9
click select "Select Account Type Activity ID Airline Appointment Number ASN Batch Number Bil…"
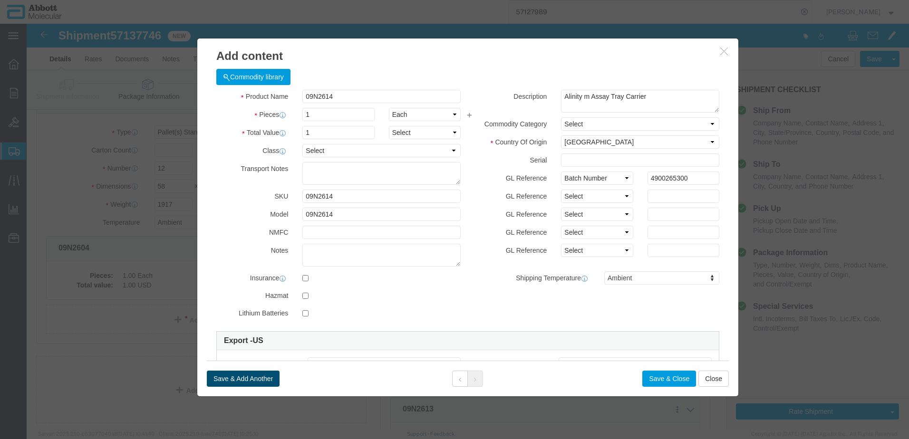
click button "Save & Add Another"
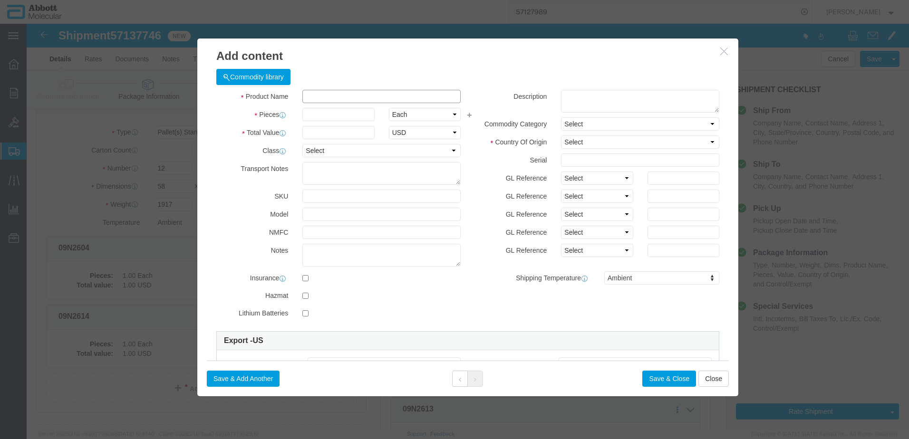
click input "text"
click td "Model: 09N2616"
drag, startPoint x: 560, startPoint y: 157, endPoint x: 558, endPoint y: 163, distance: 5.6
click select "Select Account Type Activity ID Airline Appointment Number ASN Batch Number Bil…"
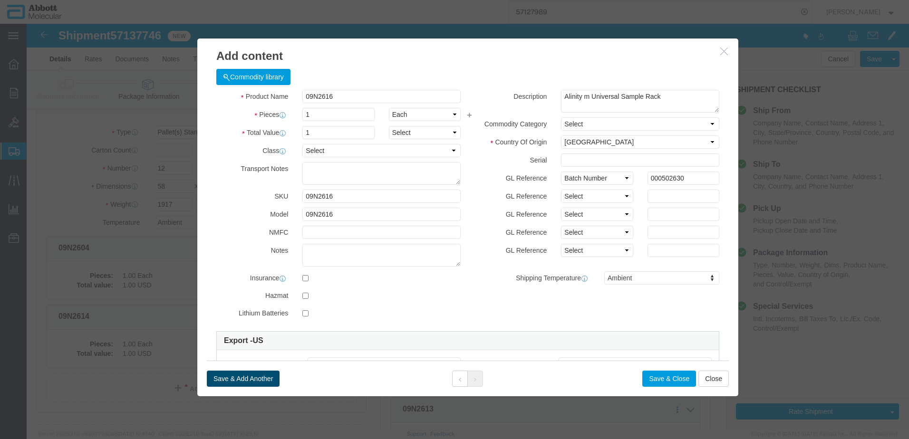
click button "Save & Add Another"
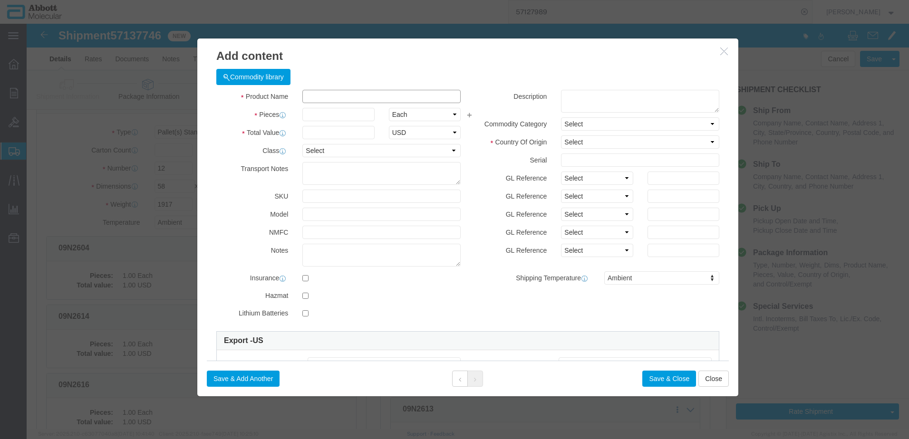
click input "text"
click strong "09N2619"
click select "Select Account Type Activity ID Airline Appointment Number ASN Batch Number Bil…"
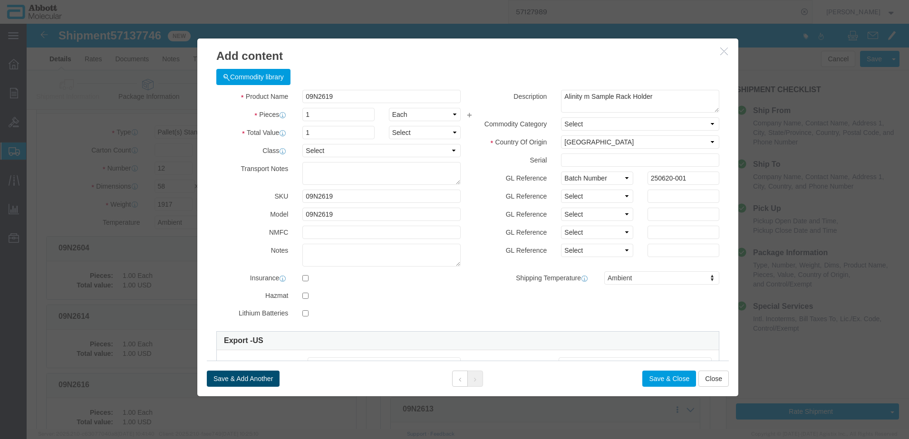
click button "Save & Add Another"
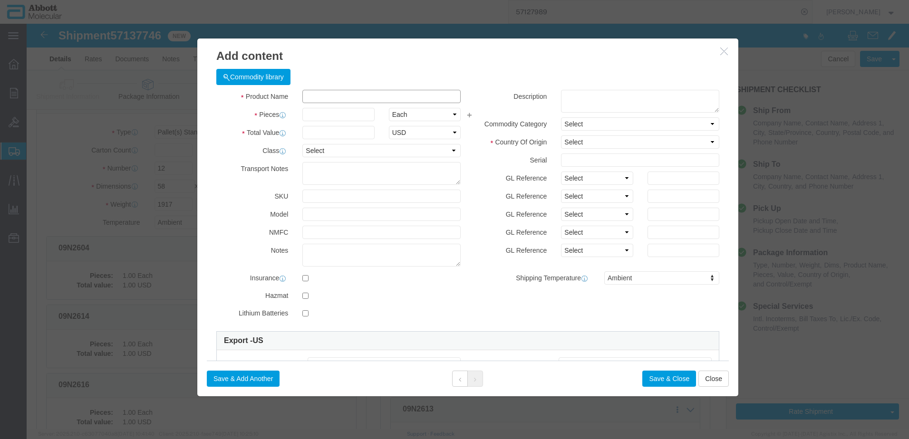
click input "text"
click strong "09N2613"
drag, startPoint x: 552, startPoint y: 154, endPoint x: 552, endPoint y: 159, distance: 5.2
click select "Select Account Type Activity ID Airline Appointment Number ASN Batch Number Bil…"
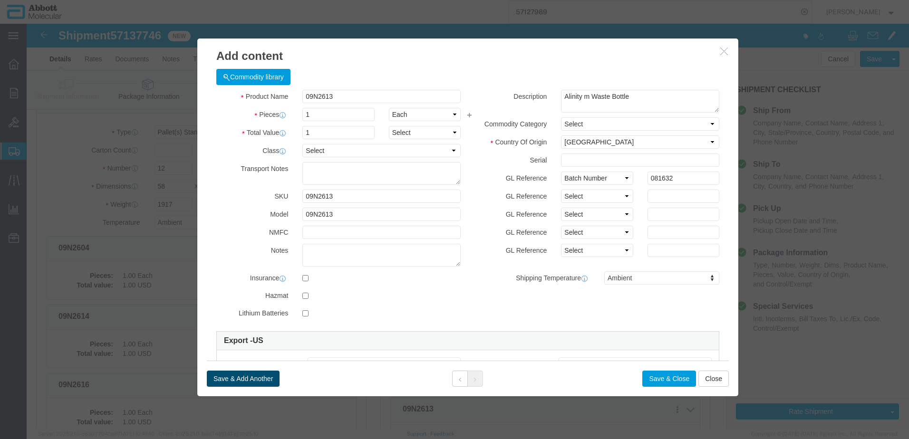
click button "Save & Add Another"
click input "text"
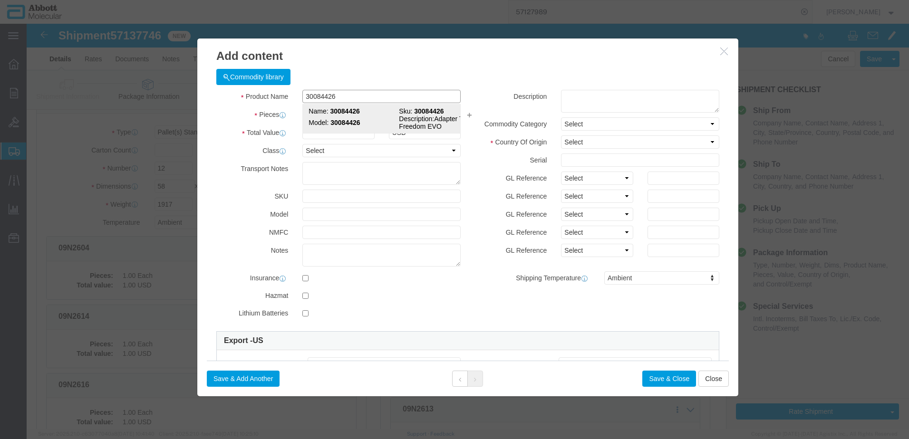
click strong "30084426"
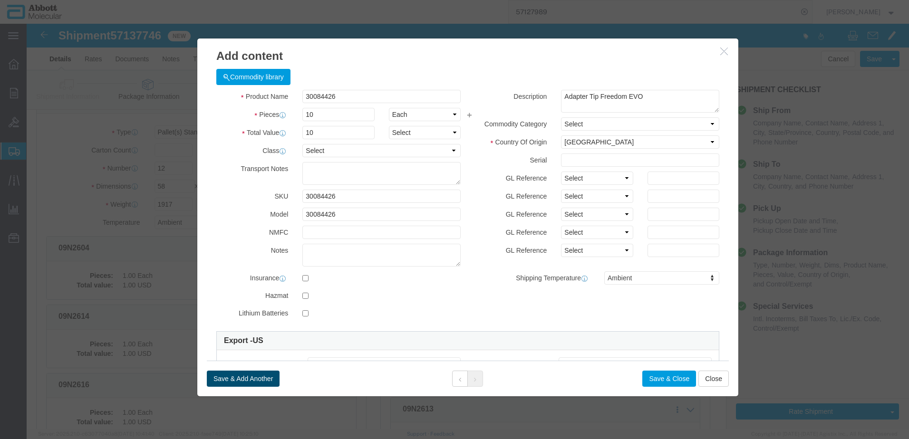
click button "Save & Add Another"
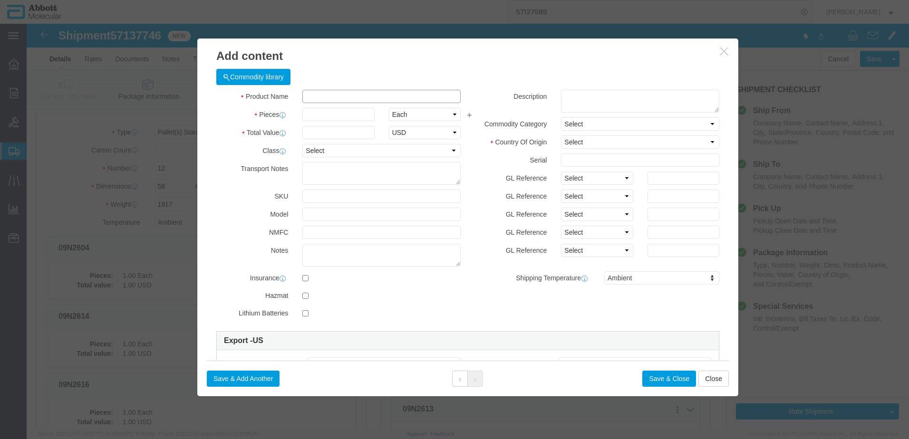
click input "text"
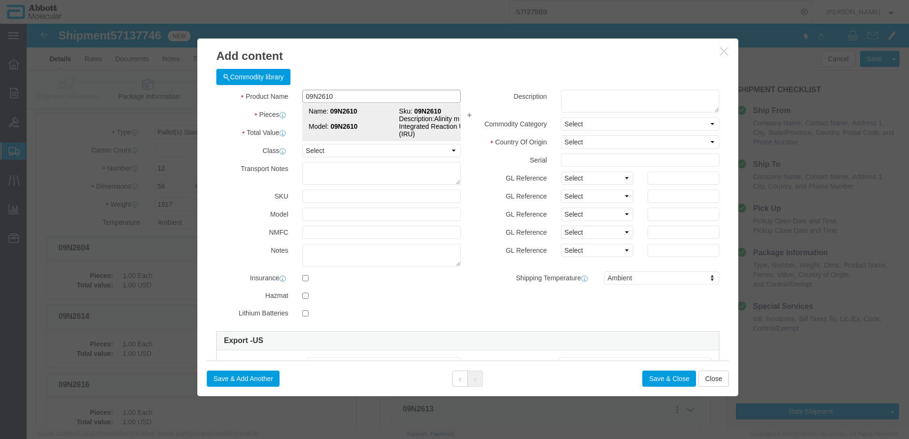
click td "Model: 09N2610"
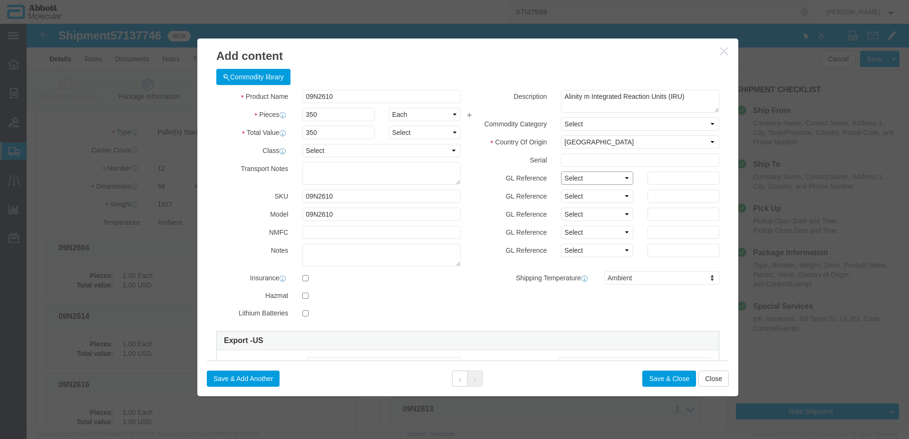
click select "Select Account Type Activity ID Airline Appointment Number ASN Batch Number Bil…"
click button "Save & Add Another"
click input "text"
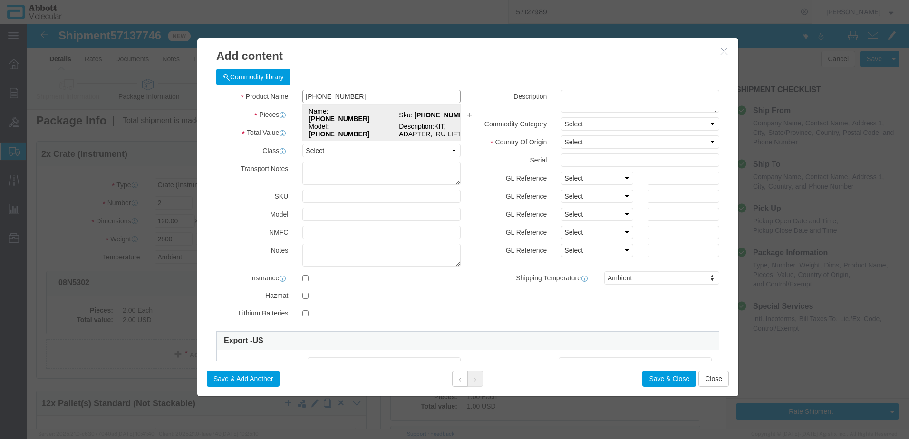
scroll to position [0, 0]
click td "Model: 56-140011-02"
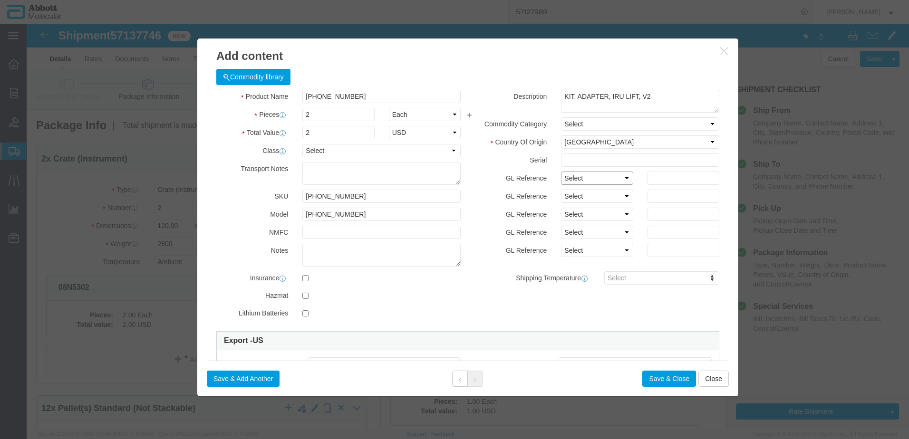
drag, startPoint x: 552, startPoint y: 154, endPoint x: 554, endPoint y: 161, distance: 6.8
click select "Select Account Type Activity ID Airline Appointment Number ASN Batch Number Bil…"
click div
click button "Save & Add Another"
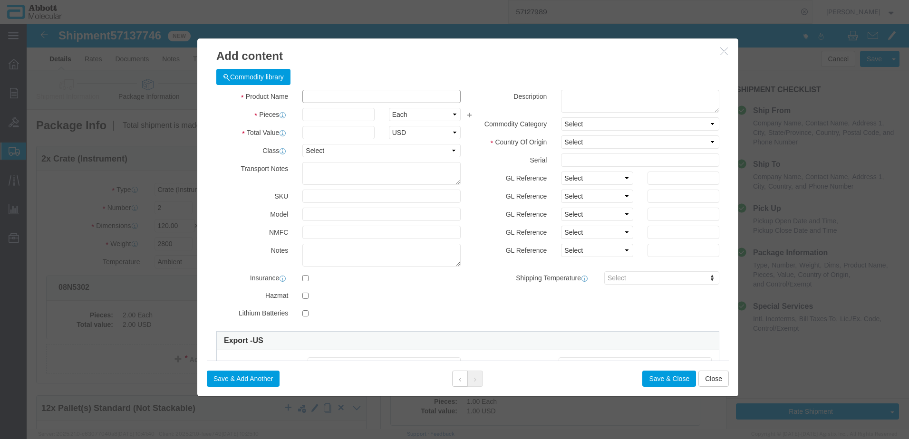
click input "text"
click strong "04J7210"
click button "Save & Add Another"
click input "text"
click strong "09N2004"
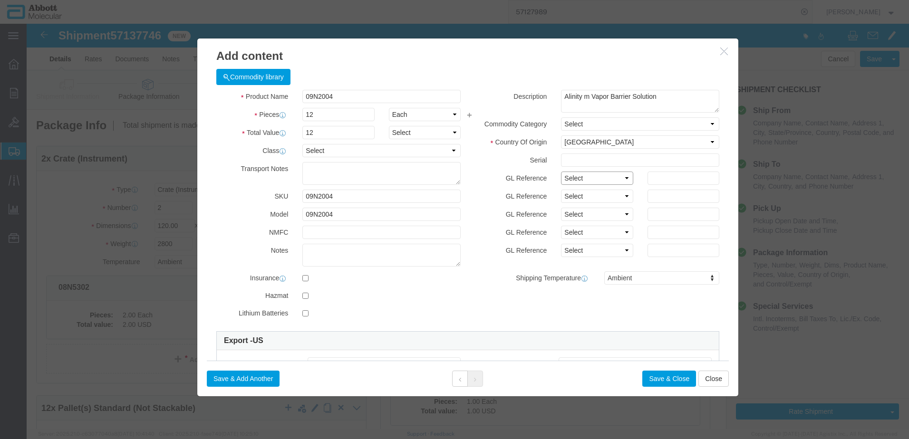
click select "Select Account Type Activity ID Airline Appointment Number ASN Batch Number Bil…"
click button "Save & Add Another"
click div "Commodity library"
click input "text"
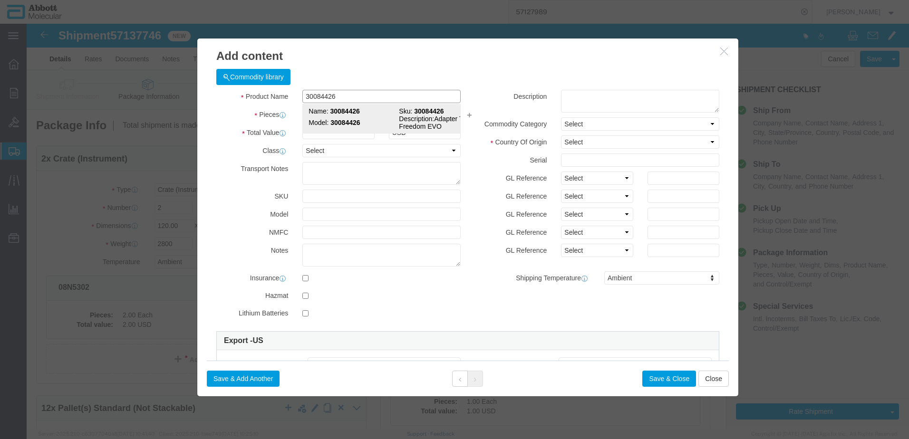
click strong "30084426"
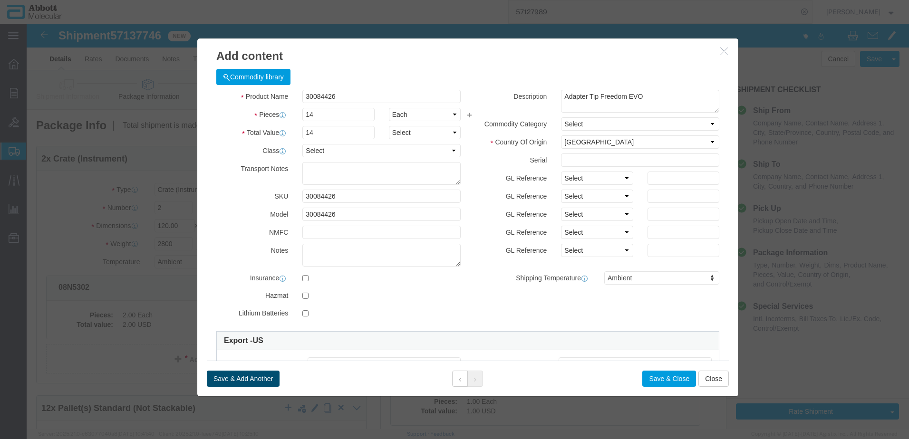
click button "Save & Add Another"
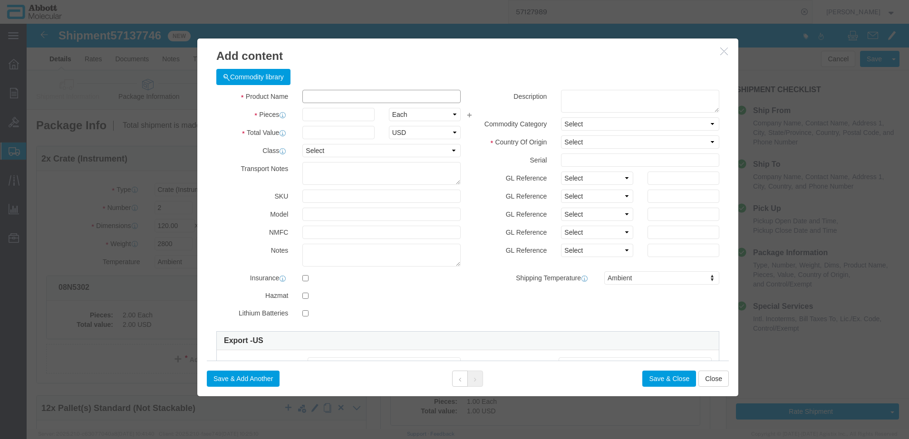
click input "text"
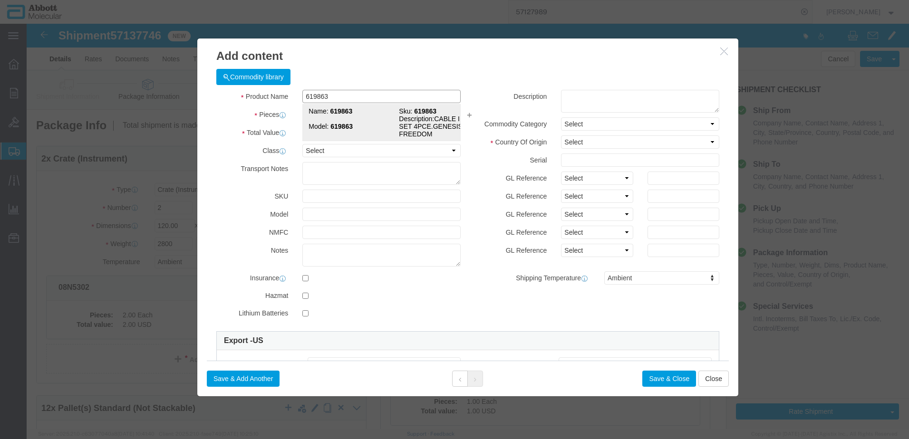
click strong "619863"
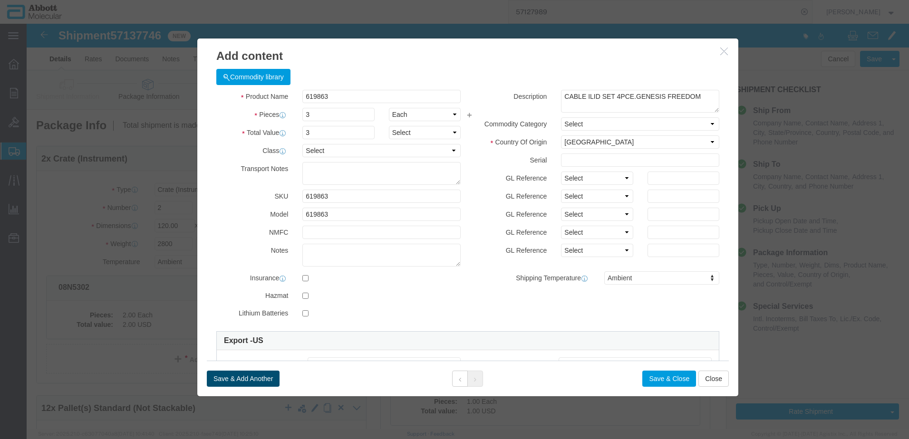
click button "Save & Add Another"
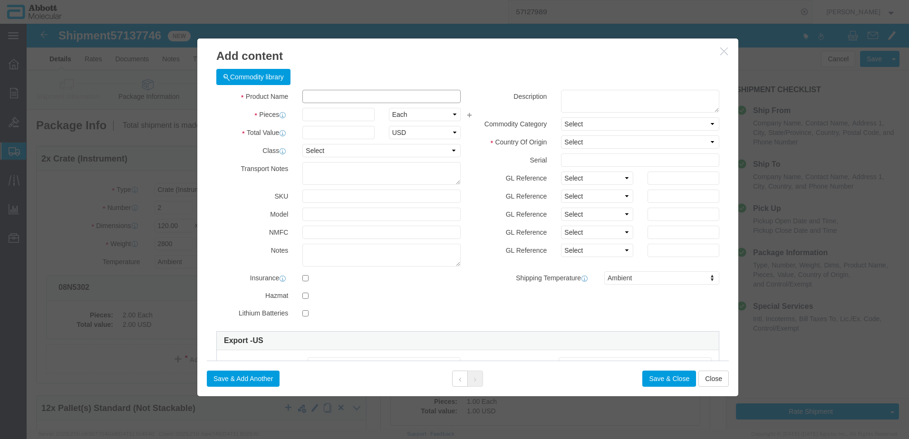
click input "text"
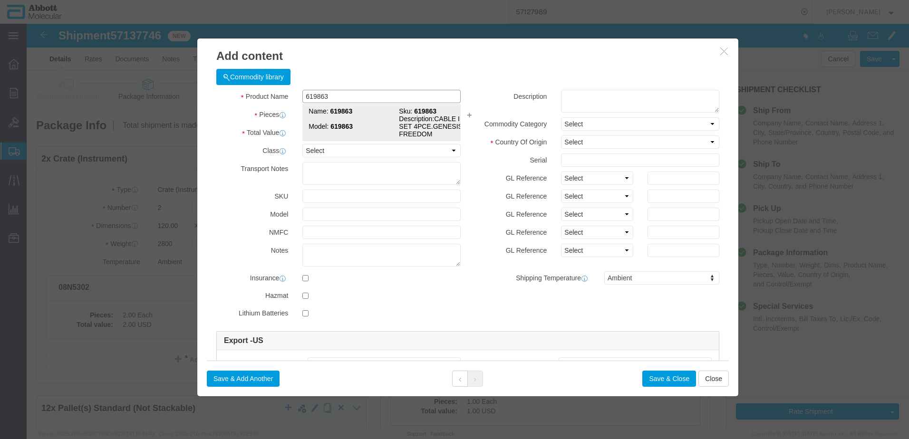
click strong "619863"
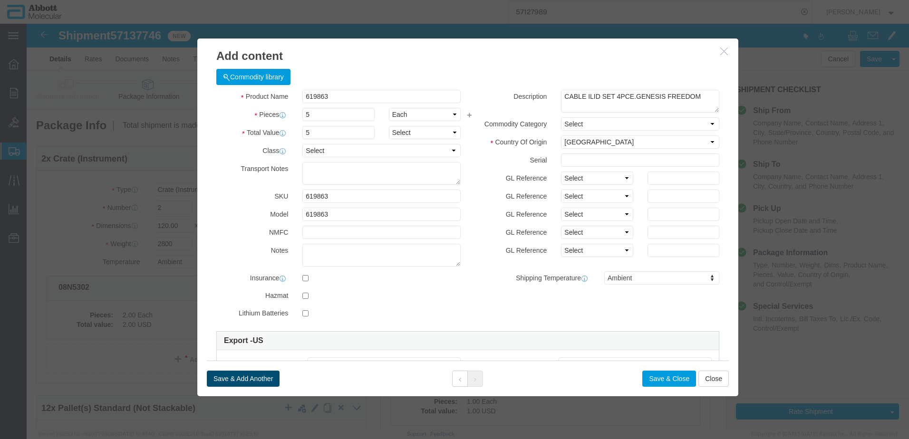
click button "Save & Add Another"
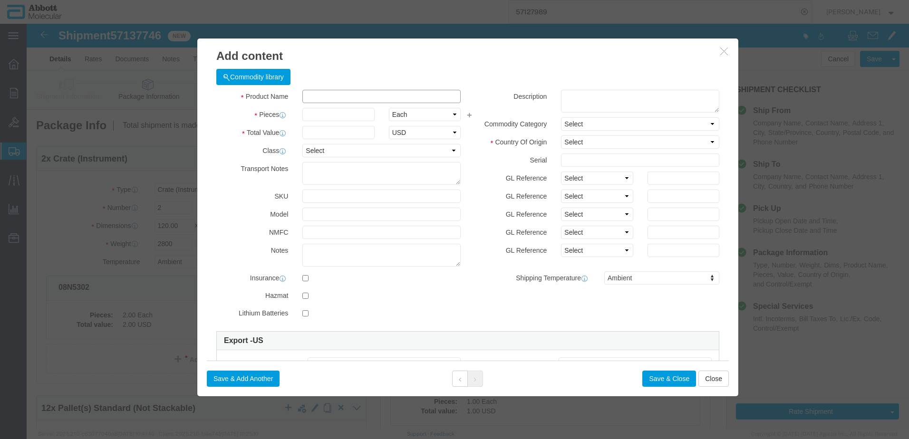
click input "text"
click strong "04J7212"
click button "Save & Close"
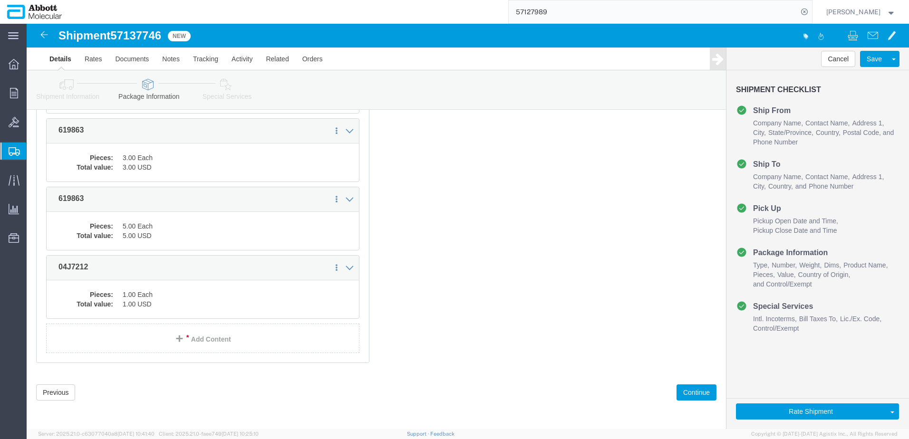
scroll to position [1178, 0]
click button "Continue"
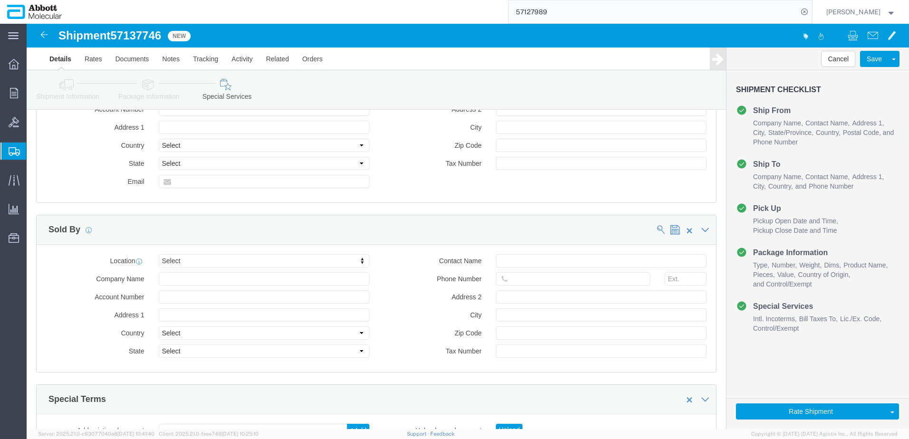
scroll to position [1267, 0]
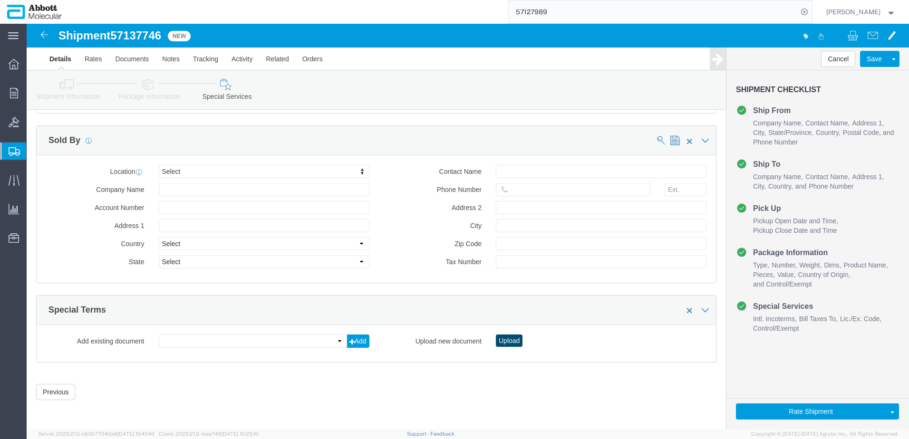
click div "Upload"
click button "Upload"
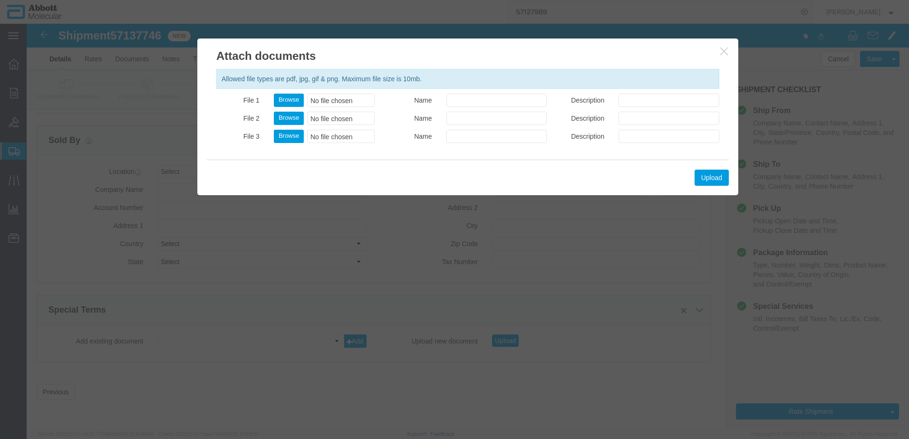
click div "File 1 Browse No file chosen"
click button "Browse"
click button "Upload"
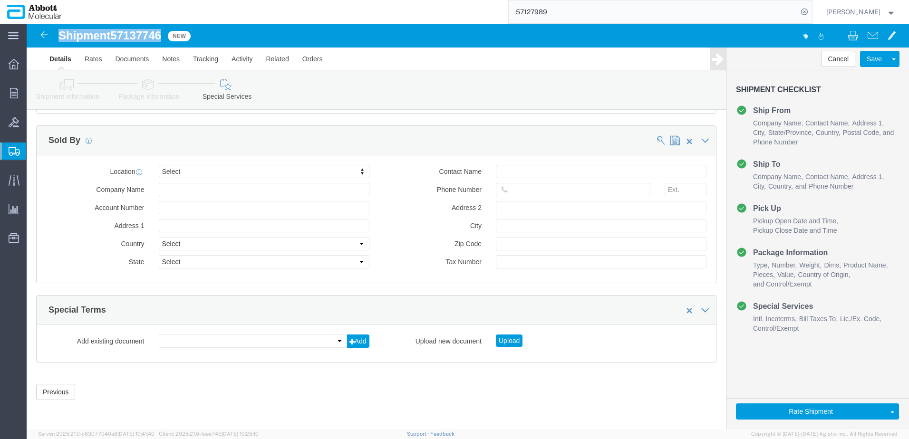
drag, startPoint x: 32, startPoint y: 13, endPoint x: 138, endPoint y: 17, distance: 106.0
click h1 "Shipment 57137746"
copy h1 "Shipment 57137746"
click button "Rate Shipment"
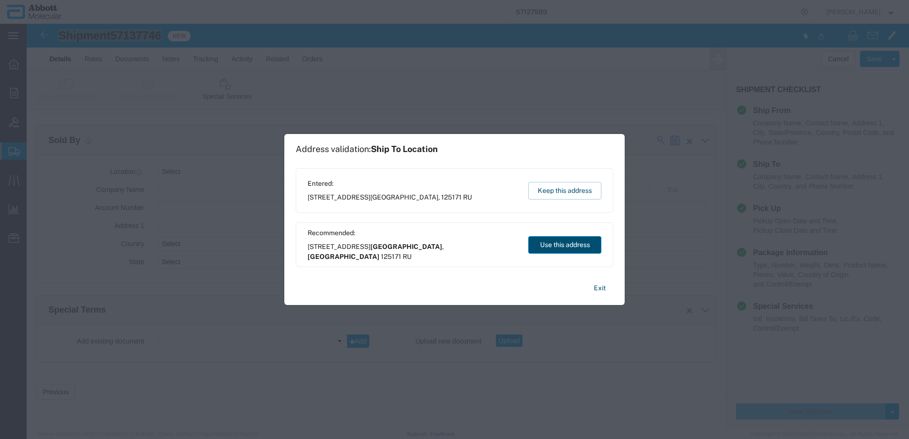
click at [564, 247] on button "Use this address" at bounding box center [564, 245] width 73 height 18
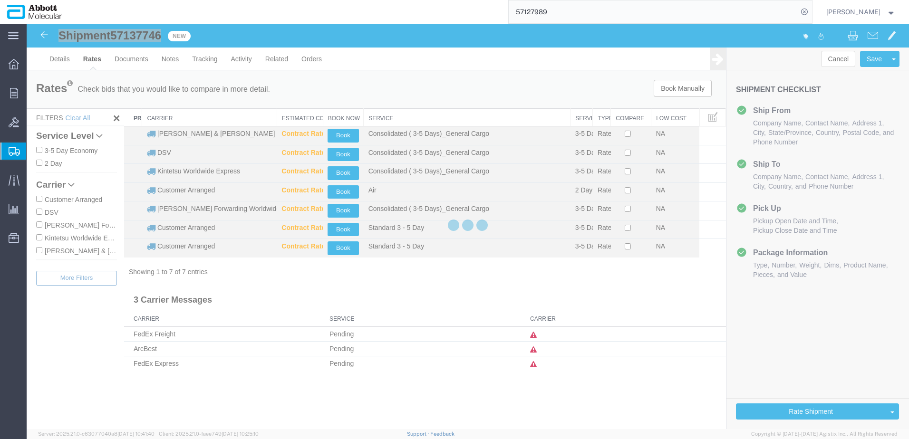
scroll to position [0, 0]
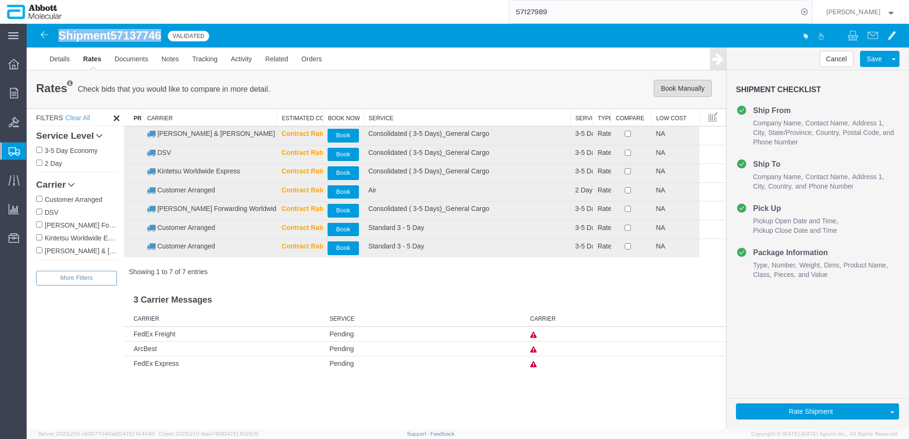
click at [682, 88] on button "Book Manually" at bounding box center [682, 88] width 58 height 17
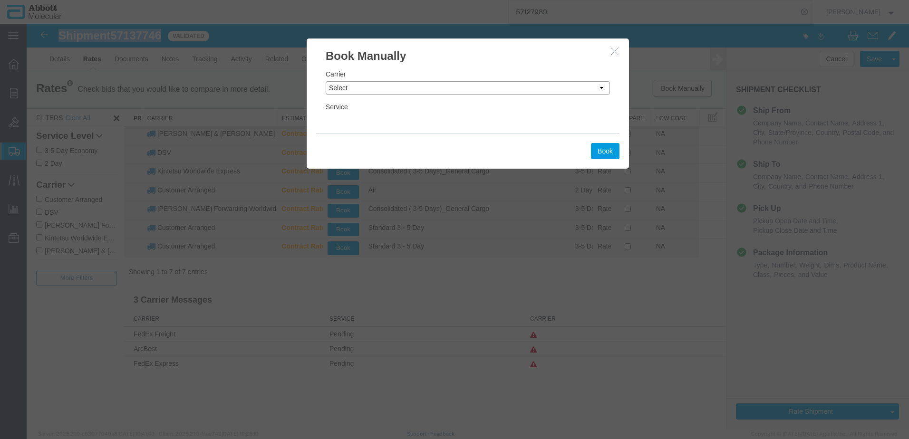
click at [368, 85] on select "Select Add New Carrier (and default service) ArcBest C.H. Robinson Customer Arr…" at bounding box center [468, 87] width 284 height 13
click at [326, 81] on select "Select Add New Carrier (and default service) ArcBest C.H. Robinson Customer Arr…" at bounding box center [468, 87] width 284 height 13
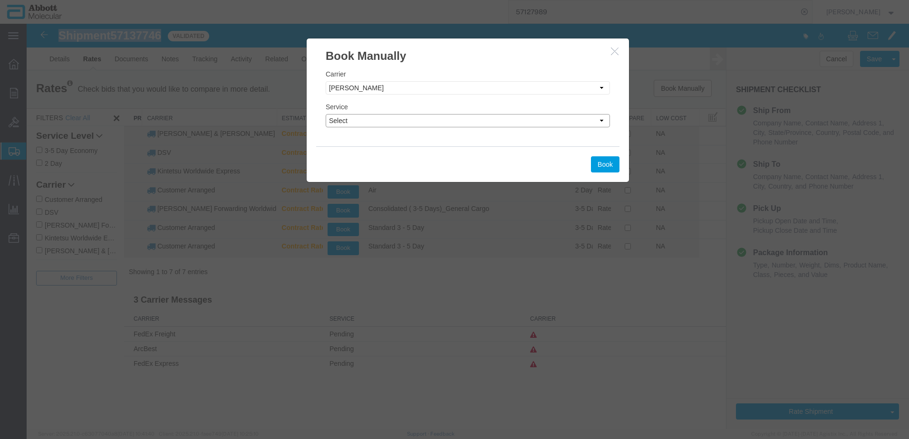
click at [424, 121] on select "Select 2 Day 3 - 5 Day AIR 1 Day AIR 2 Day AIR 3 - 5 Day AIR 5+ Day Air Air - 3…" at bounding box center [468, 120] width 284 height 13
click at [326, 114] on select "Select 2 Day 3 - 5 Day AIR 1 Day AIR 2 Day AIR 3 - 5 Day AIR 5+ Day Air Air - 3…" at bounding box center [468, 120] width 284 height 13
click at [600, 165] on button "Book" at bounding box center [605, 164] width 29 height 16
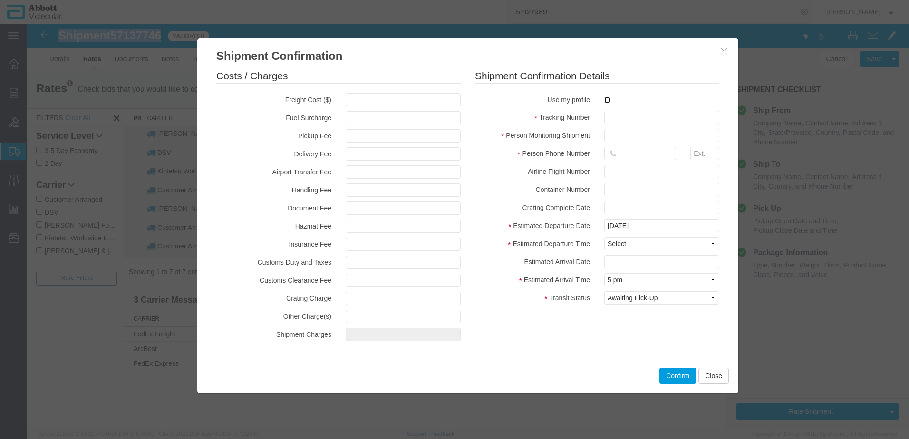
click at [607, 99] on input "checkbox" at bounding box center [607, 100] width 6 height 6
click at [619, 115] on input "text" at bounding box center [661, 117] width 115 height 13
click at [641, 119] on input "text" at bounding box center [661, 117] width 115 height 13
click at [723, 375] on button "Close" at bounding box center [713, 376] width 30 height 16
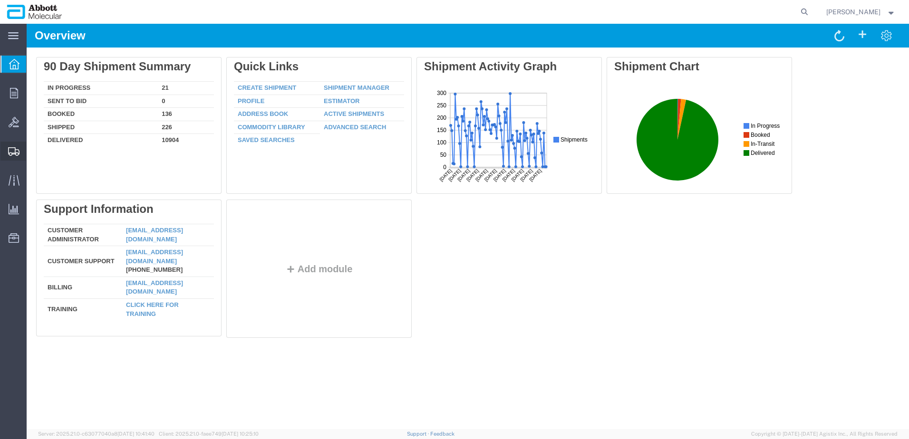
click at [0, 0] on span "Create from Template" at bounding box center [0, 0] width 0 height 0
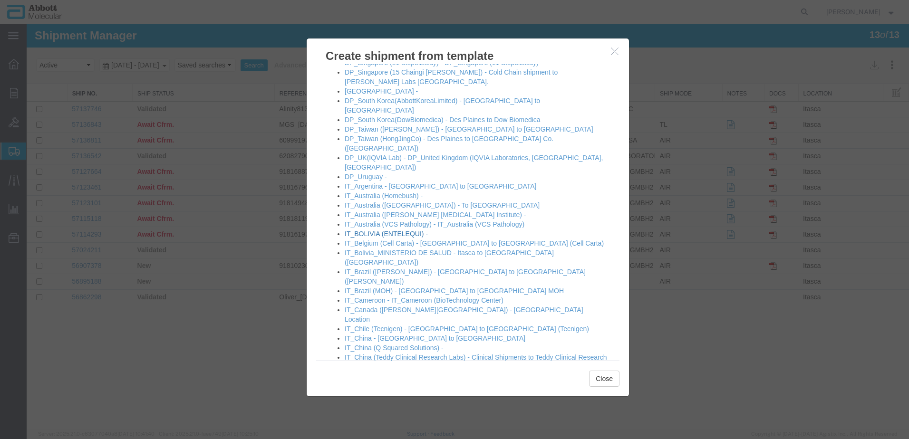
scroll to position [380, 0]
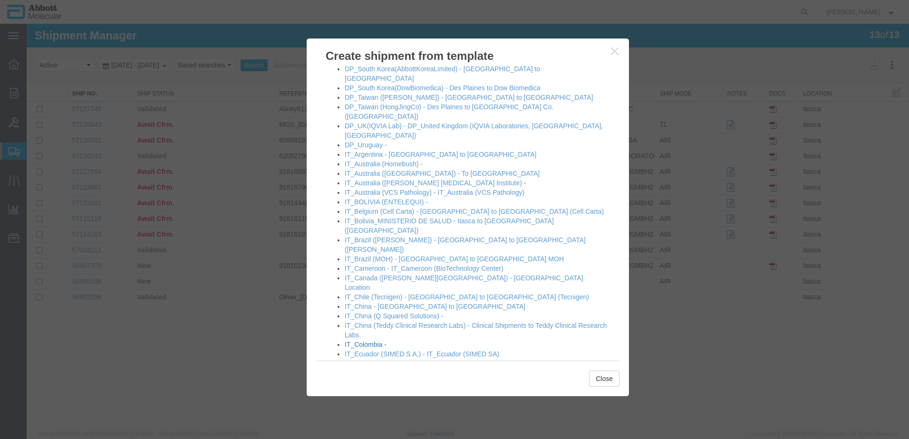
click at [365, 341] on link "IT_Colombia -" at bounding box center [366, 345] width 42 height 8
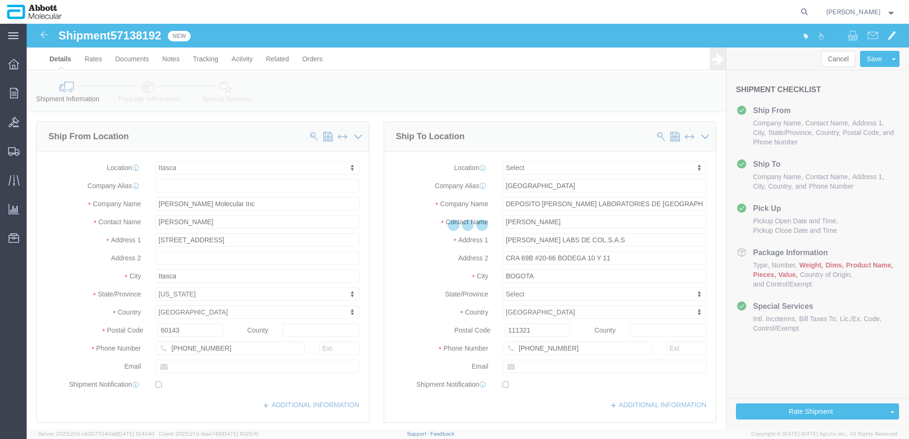
select select "48454"
select select
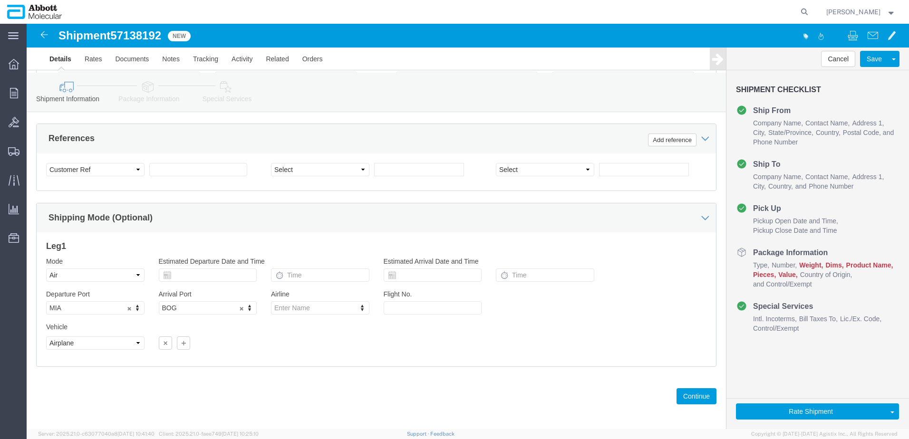
scroll to position [614, 0]
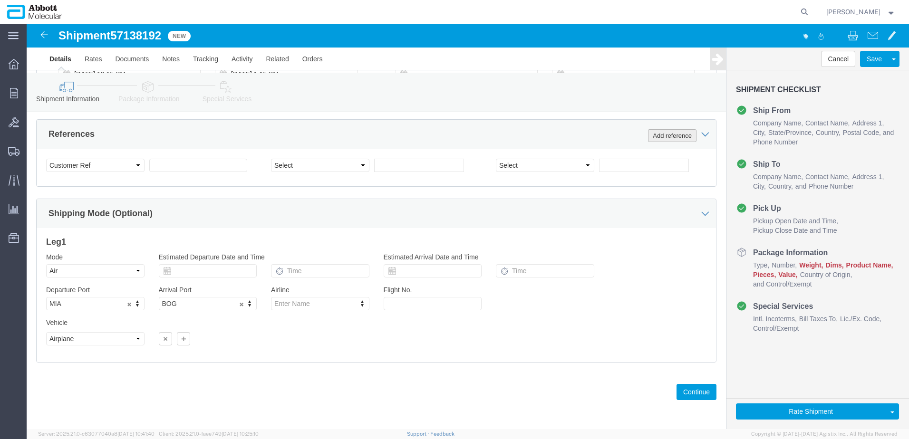
click button "Add reference"
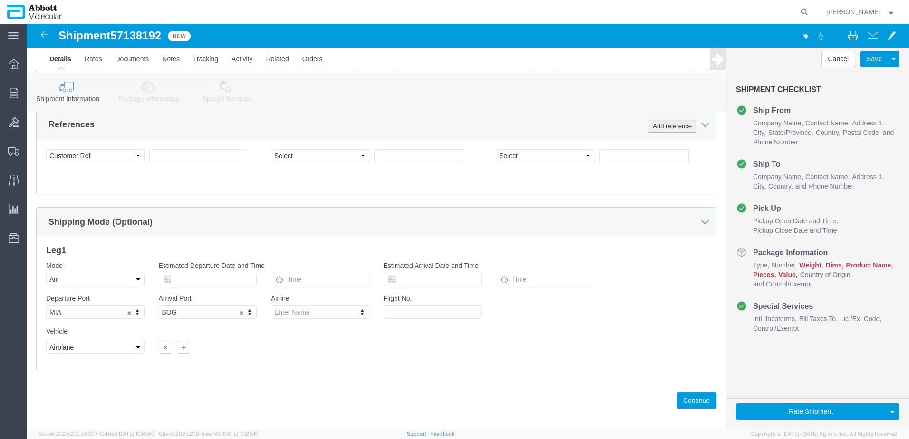
click button "Add reference"
click input "text"
paste input "620835450"
type input "620835450"
select select "INVOICE"
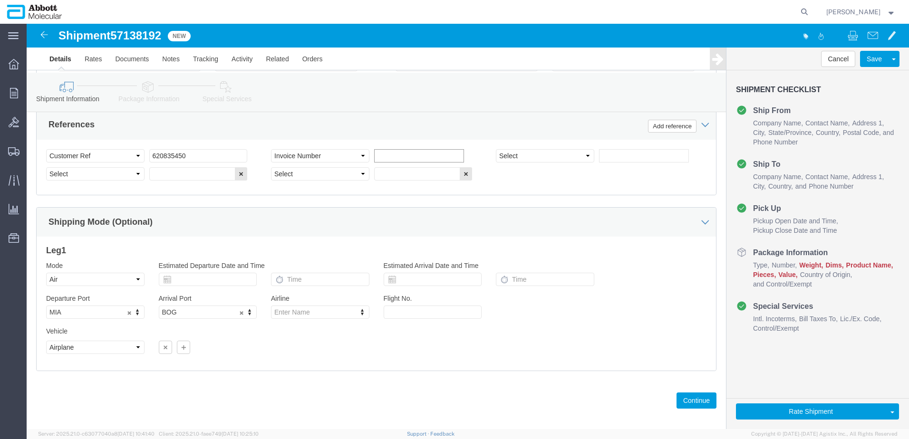
paste input "620835450"
type input "620835451"
select select "INVOICE"
paste input "620835450"
type input "620835452"
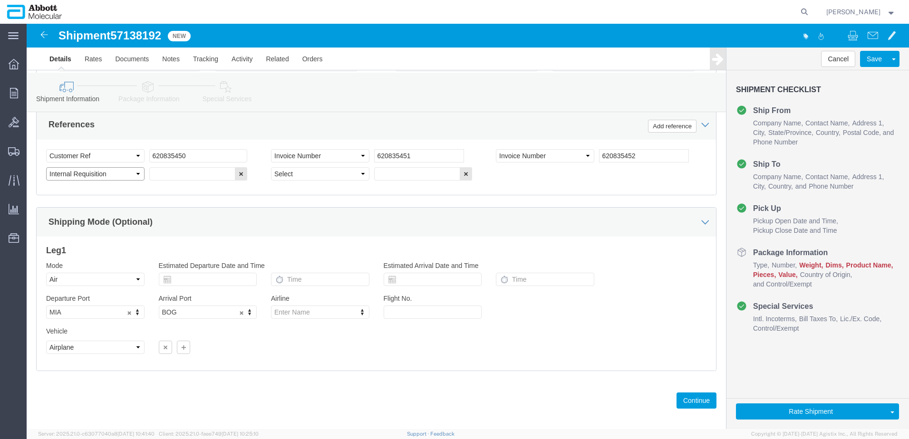
select select "INVOICE"
paste input "620835450"
type input "620835453"
select select "INVOICE"
paste input "620835450"
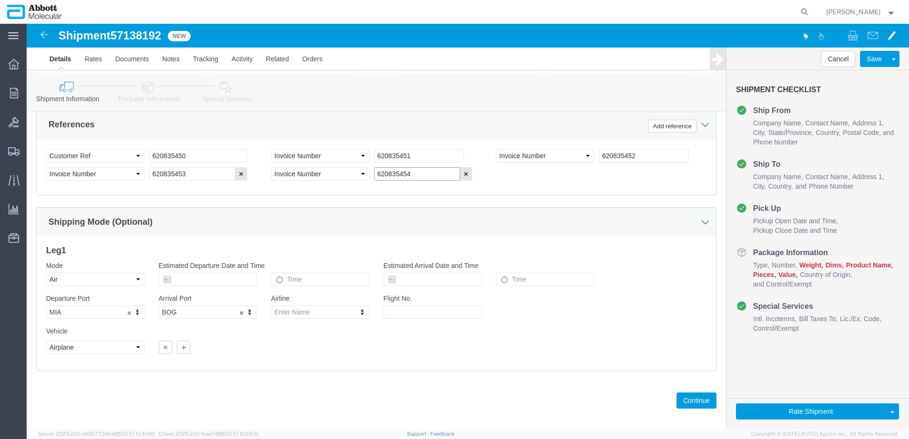
type input "620835454"
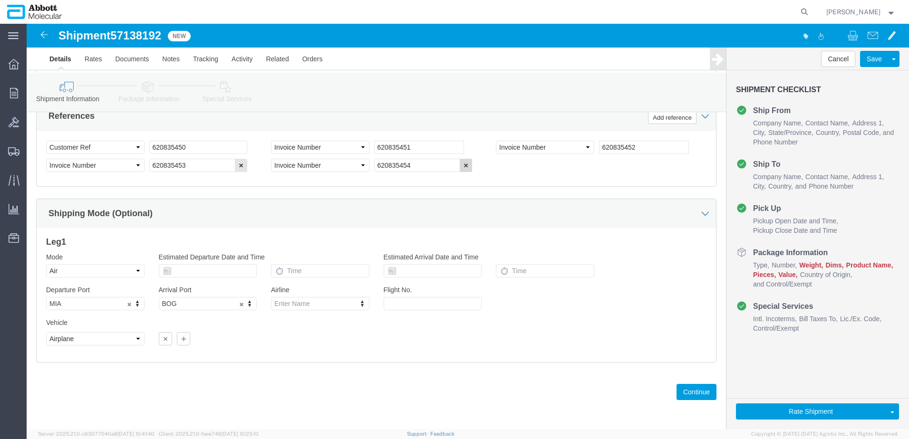
scroll to position [632, 0]
click button "Continue"
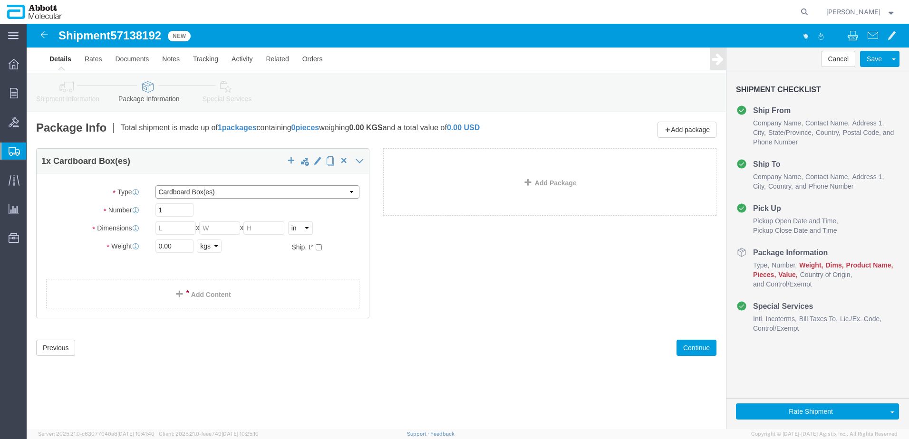
click select "Select Box (B) Box (C) Box (D) Cardboard Box(es) Crate (Instrument) Crate(s) En…"
select select "BOXD"
click select "Select Box (B) Box (C) Box (D) Cardboard Box(es) Crate (Instrument) Crate(s) En…"
type input "28.00"
type input "24.00"
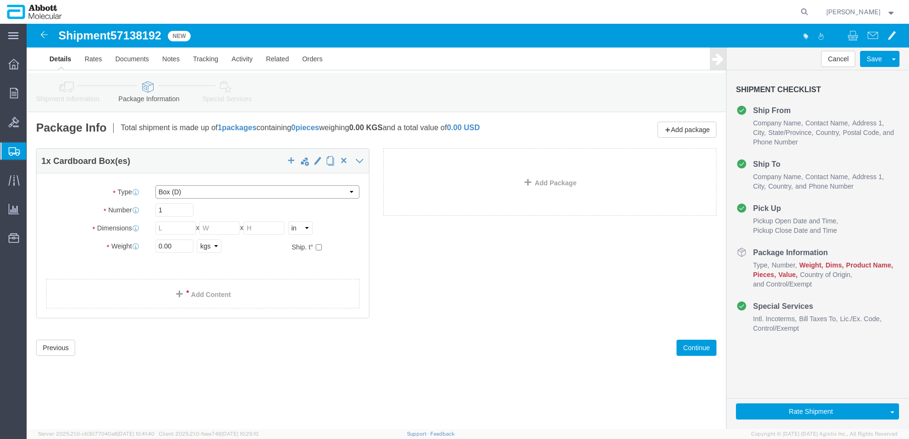
type input "21.00"
click link "Add Package"
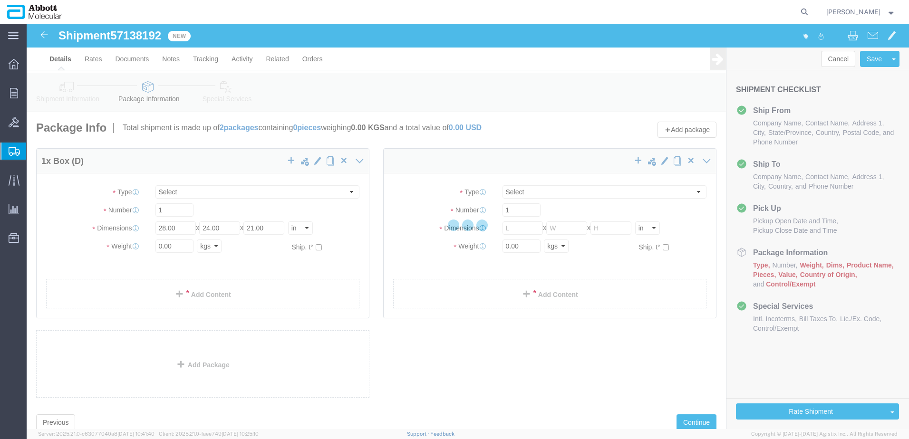
select select "BOXD"
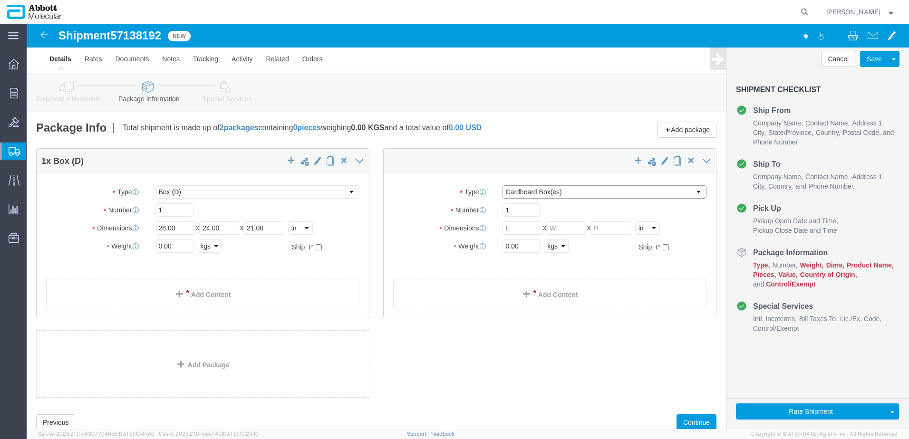
click select "Select Box (B) Box (C) Box (D) Cardboard Box(es) Crate (Instrument) Crate(s) En…"
select select "BOXC"
click select "Select Box (B) Box (C) Box (D) Cardboard Box(es) Crate (Instrument) Crate(s) En…"
type input "22.00"
type input "18.00"
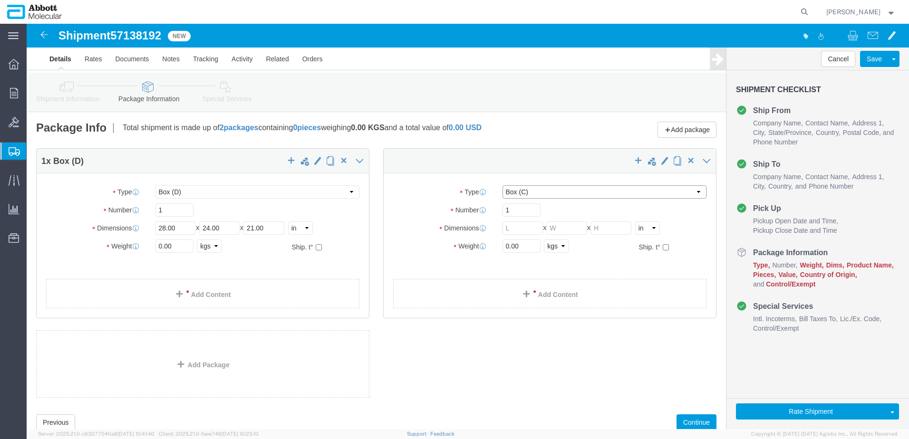
type input "18.00"
drag, startPoint x: 134, startPoint y: 184, endPoint x: 9, endPoint y: 189, distance: 125.5
click div "Number 1"
type input "3"
drag, startPoint x: 123, startPoint y: 226, endPoint x: 77, endPoint y: 226, distance: 45.6
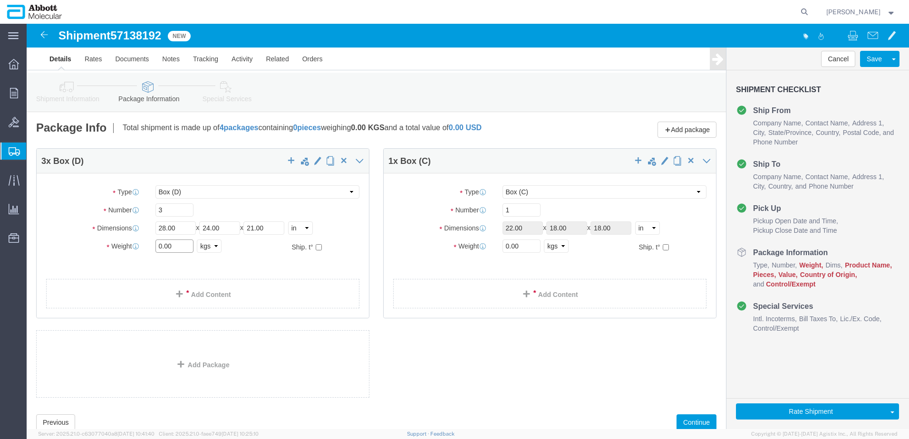
click div "Weight 0.00 Select kgs lbs Ship. t°"
type input "90"
click input "checkbox"
checkbox input "true"
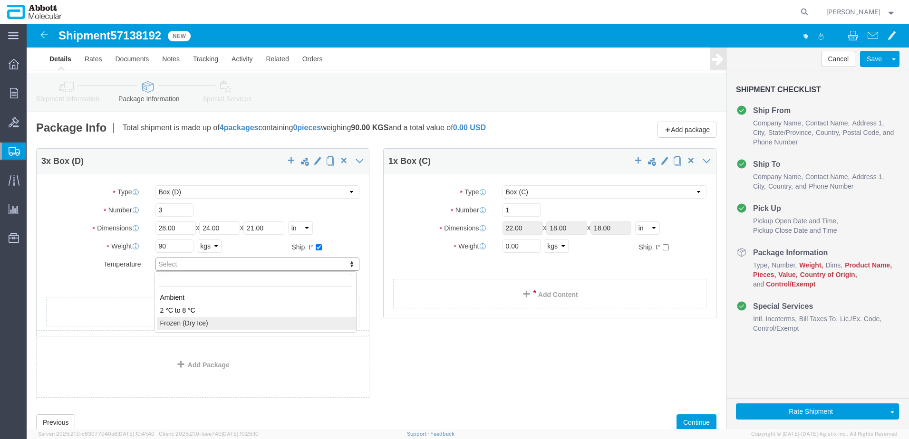
type input "FROZEN"
drag, startPoint x: 498, startPoint y: 224, endPoint x: 433, endPoint y: 226, distance: 64.2
click div "Weight 0.00 Select kgs lbs Ship. t°"
type input "20"
click input "checkbox"
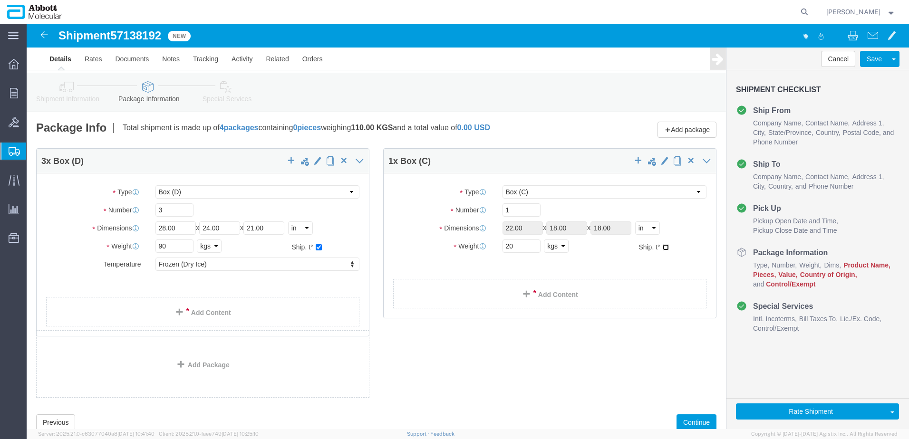
checkbox input "true"
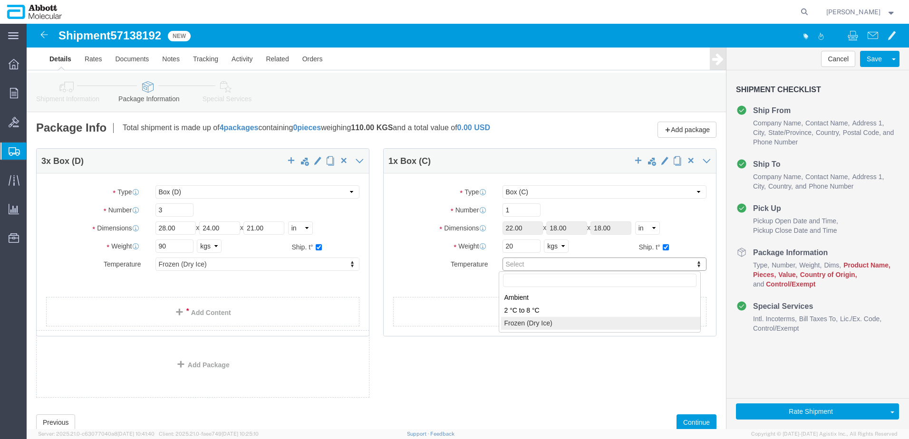
type input "FROZEN"
click link "Add Content"
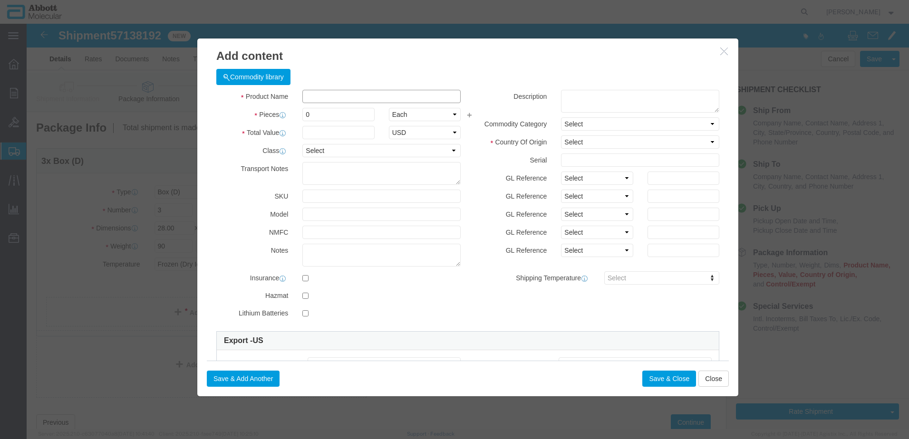
click input "text"
type input "08N4780"
click strong "08N4780"
type input "1"
select select "USD"
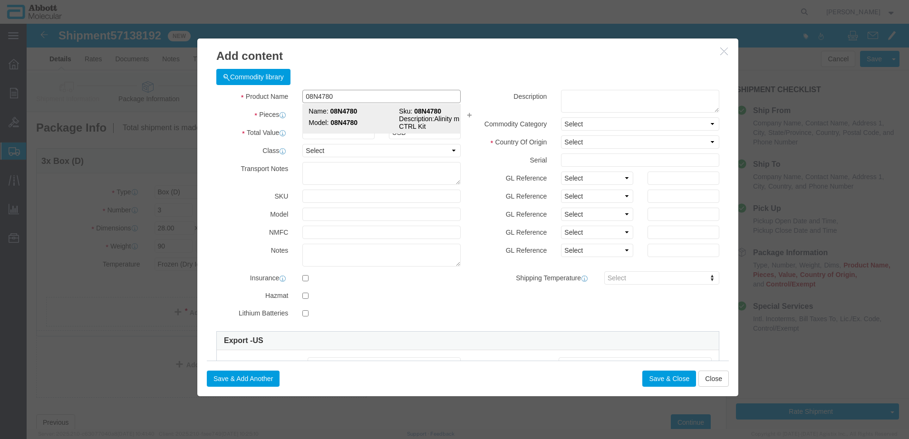
select select "US"
type input "FROZEN"
type input "3822190080"
type input "EAR99"
select select "BIS"
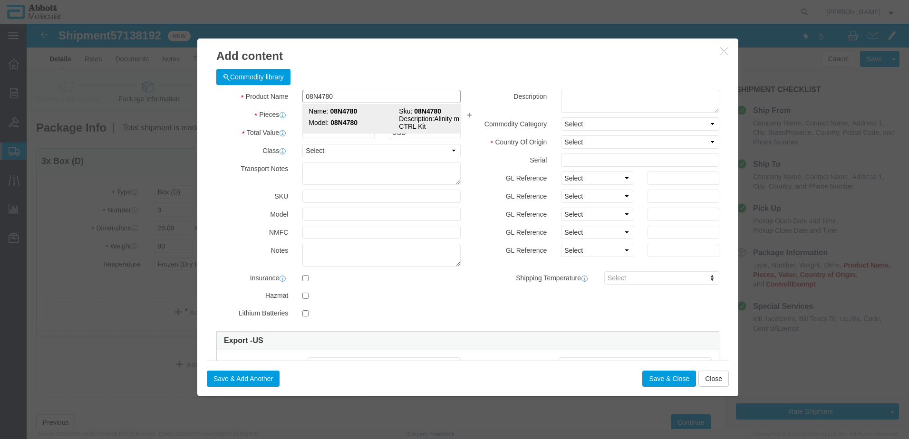
type input "08N4780"
type textarea "Alinity m HBV CTRL Kit"
select select "NLR"
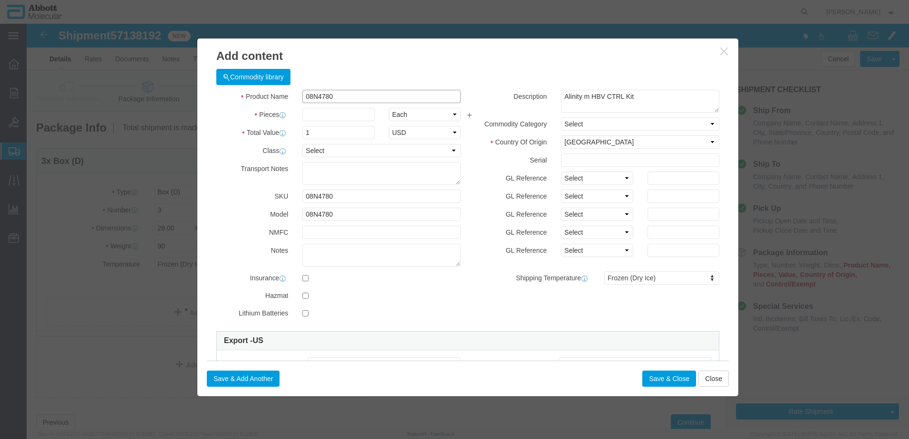
type input "08N4780"
type input "3"
drag, startPoint x: 574, startPoint y: 155, endPoint x: 569, endPoint y: 159, distance: 6.1
click select "Select Account Type Activity ID Airline Appointment Number ASN Batch Number Bil…"
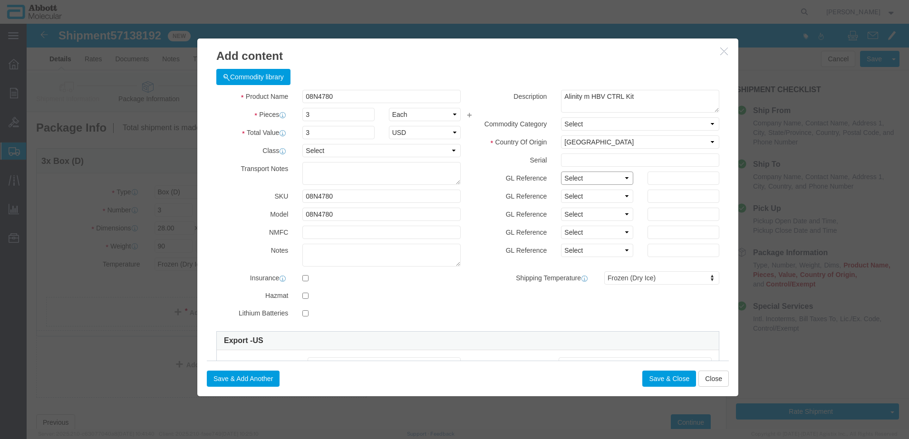
select select "BATCH_NUMBER"
click select "Select Account Type Activity ID Airline Appointment Number ASN Batch Number Bil…"
type input "420033"
click button "Save & Add Another"
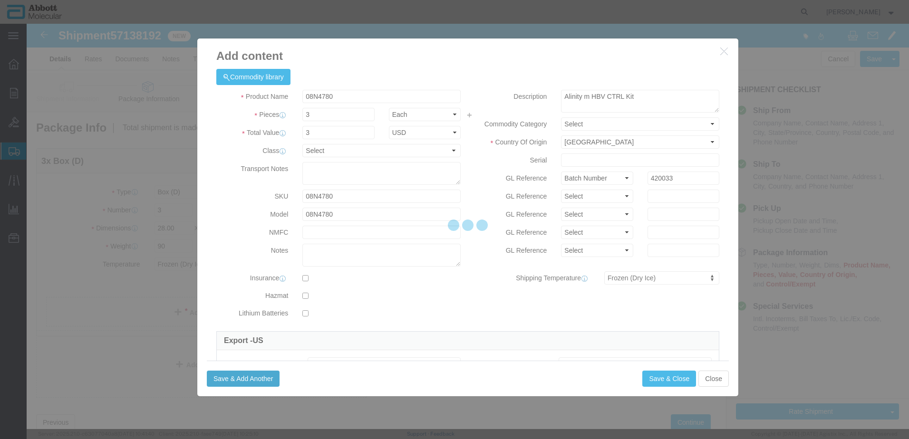
select select "EA"
select select
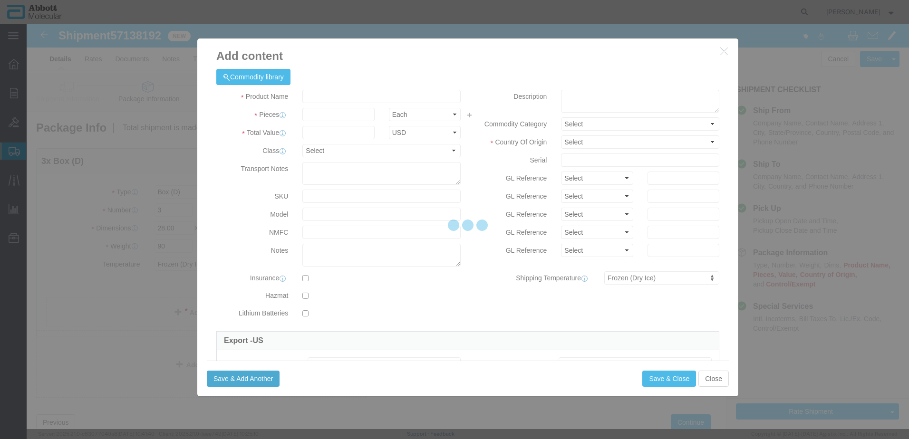
select select "USD"
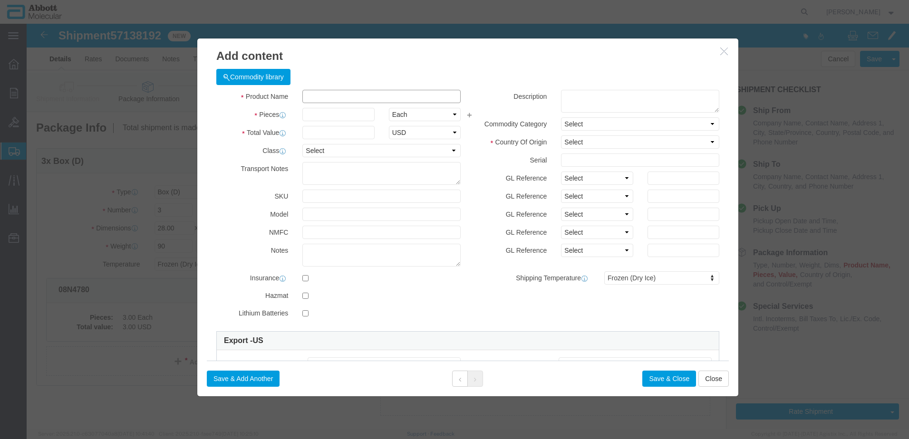
click input "text"
type input "09N1780"
click strong "09N1780"
type input "1"
select select
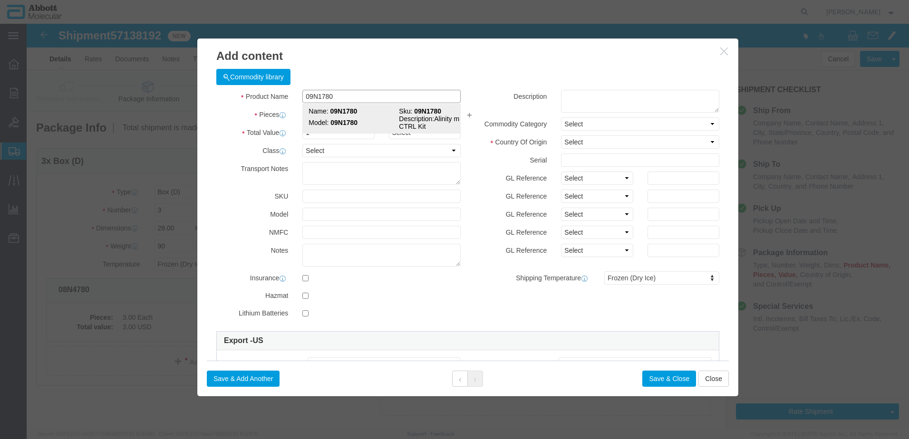
select select "US"
type input "FROZEN"
type input "3822190080"
select select "BIS"
checkbox input "false"
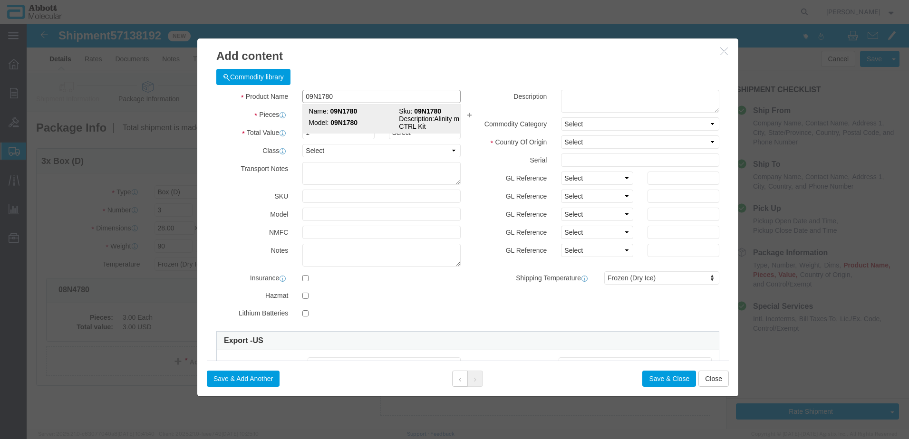
checkbox input "false"
type input "09N1780"
type textarea "Alinity m STI CTRL Kit"
select select "NLR"
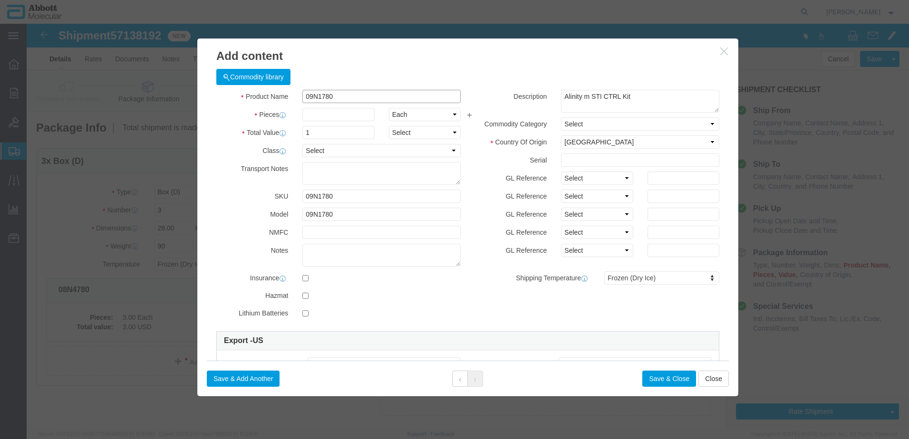
type input "09N1780"
type input "2"
drag, startPoint x: 560, startPoint y: 154, endPoint x: 556, endPoint y: 162, distance: 8.9
click select "Select Account Type Activity ID Airline Appointment Number ASN Batch Number Bil…"
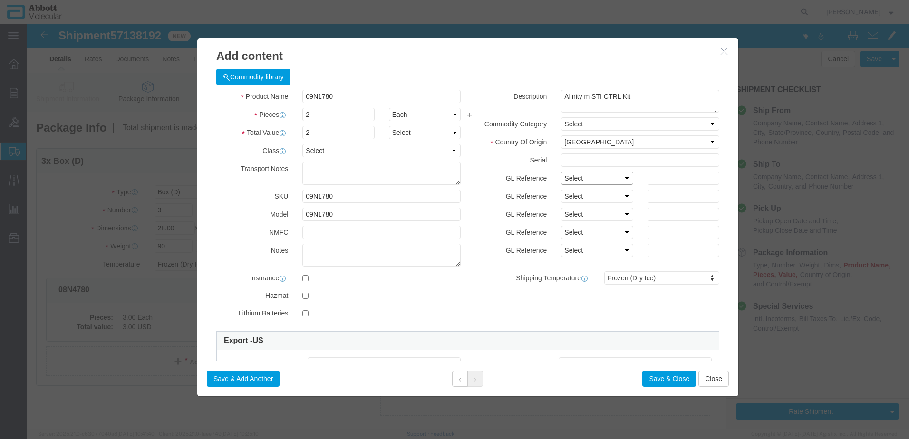
select select "BATCH_NUMBER"
click select "Select Account Type Activity ID Airline Appointment Number ASN Batch Number Bil…"
type input "421683"
click button "Save & Add Another"
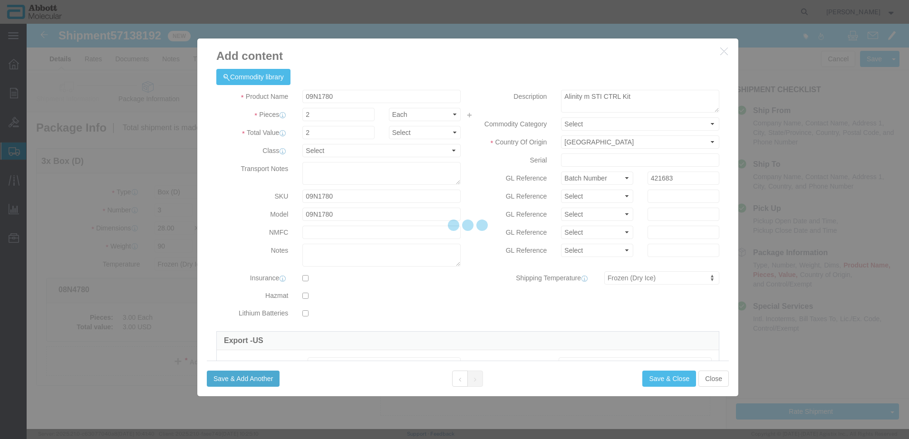
select select "EA"
select select
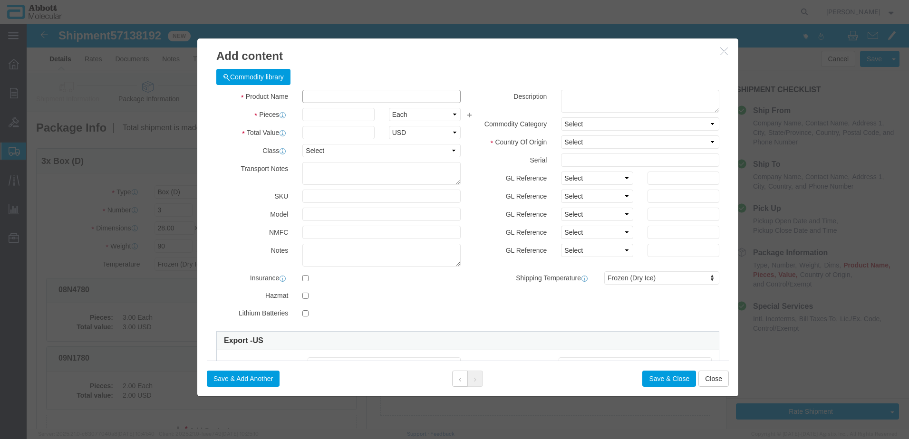
click input "text"
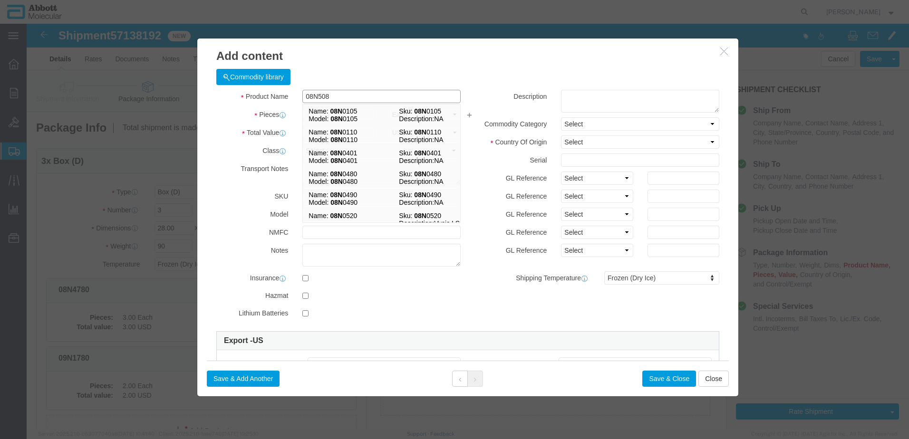
type input "08N5080"
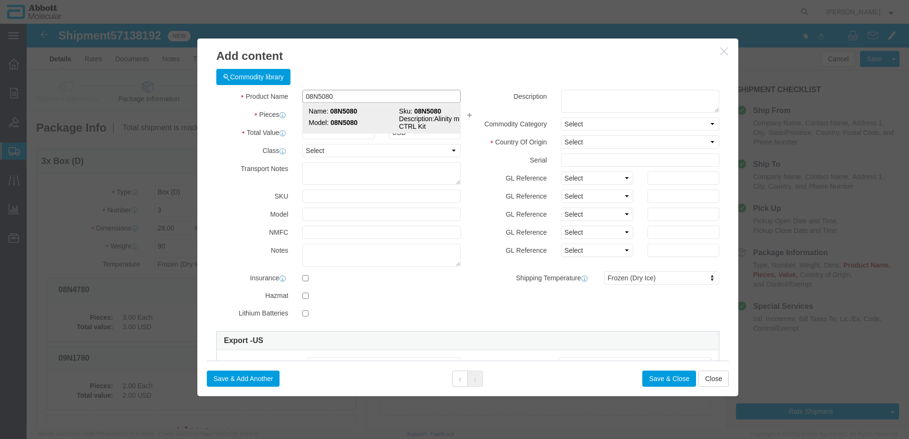
click strong "08N5080"
type input "1"
select select
select select "US"
type input "FROZEN"
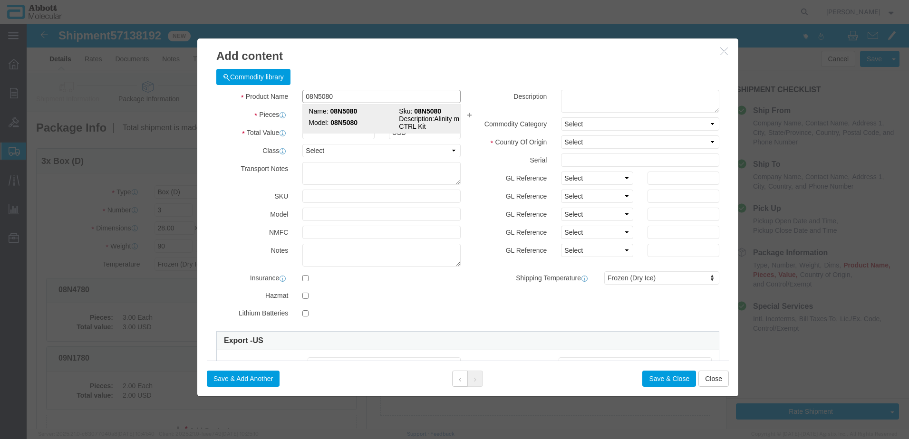
type input "3822190080"
select select "BIS"
checkbox input "false"
type input "08N5080"
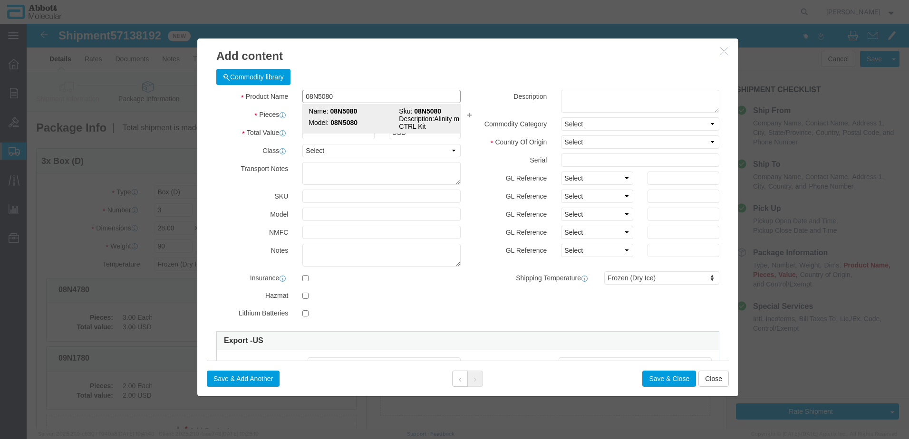
type input "08N5080"
type textarea "Alinity m HCV CTRL Kit"
select select "NLR"
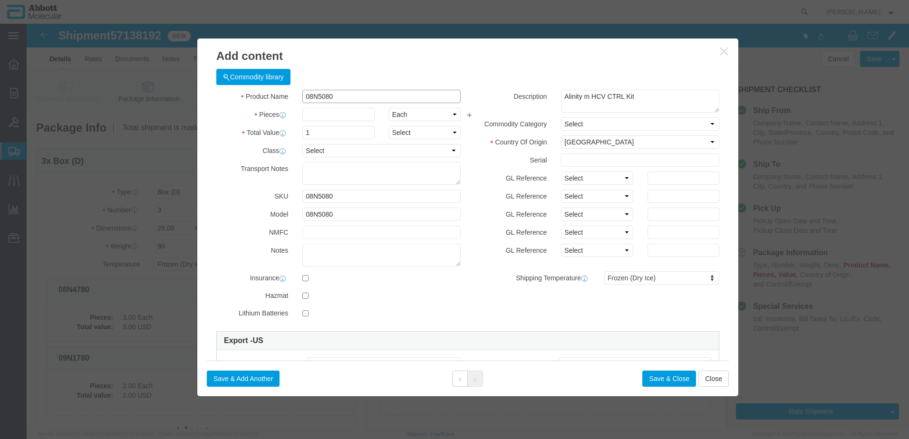
type input "08N5080"
type input "2"
click select "Select Account Type Activity ID Airline Appointment Number ASN Batch Number Bil…"
select select "BATCH_NUMBER"
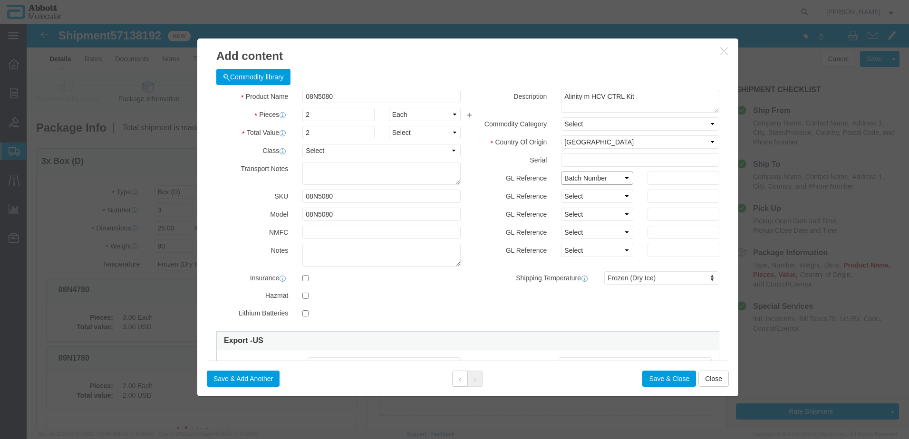
click select "Select Account Type Activity ID Airline Appointment Number ASN Batch Number Bil…"
type input "418253"
click button "Save & Add Another"
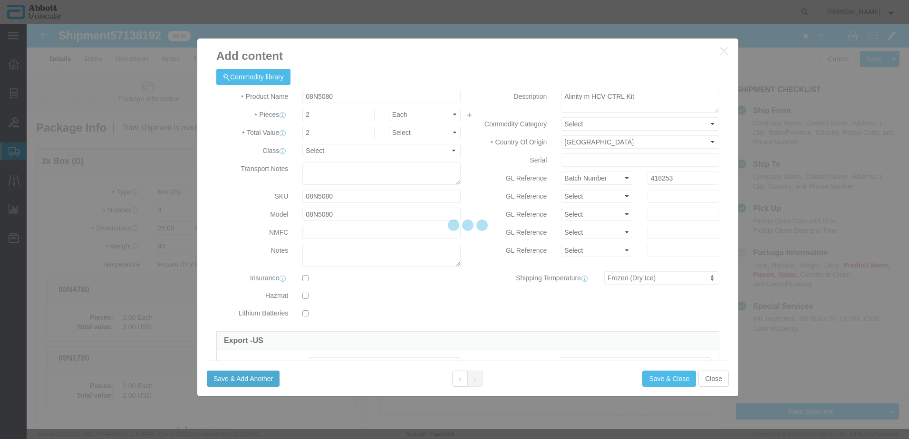
select select "EA"
select select
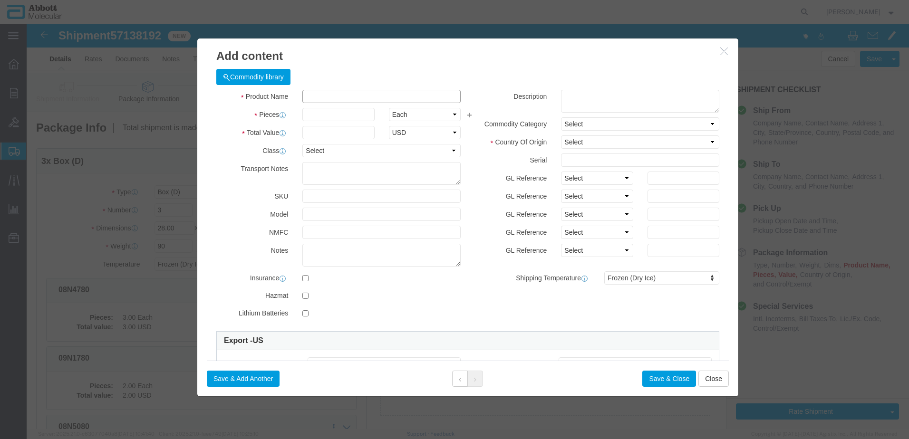
click input "text"
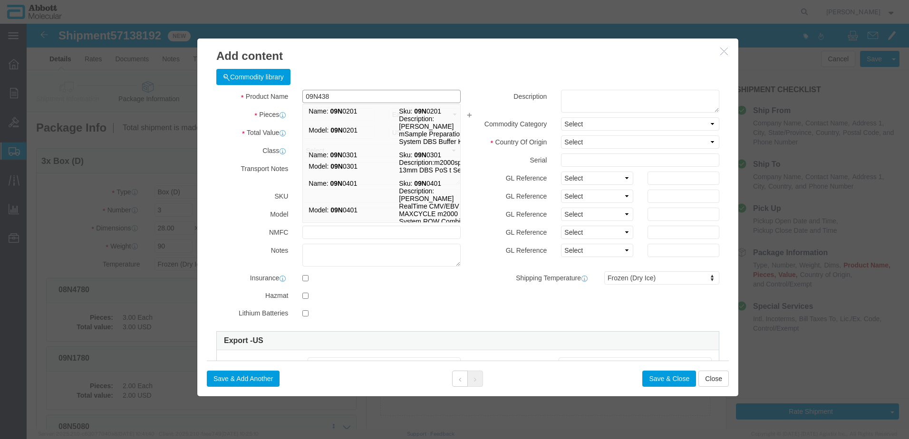
type input "09N4380"
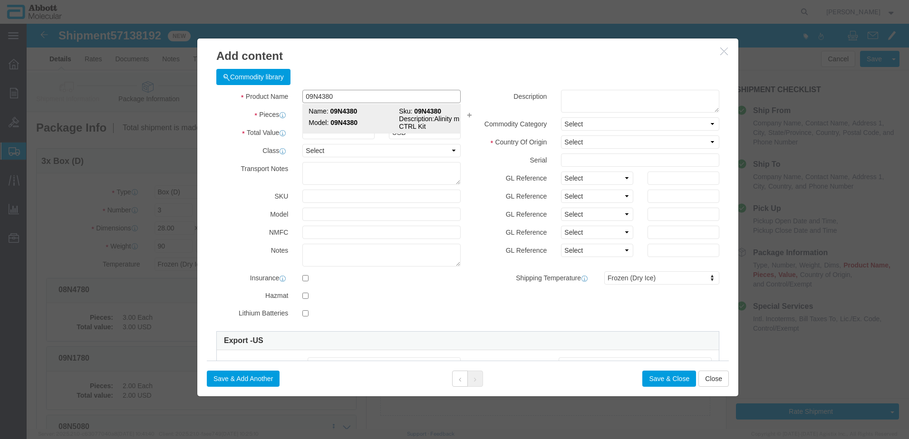
click strong "09N4380"
type input "1"
select select "USD"
select select "US"
type input "FROZEN"
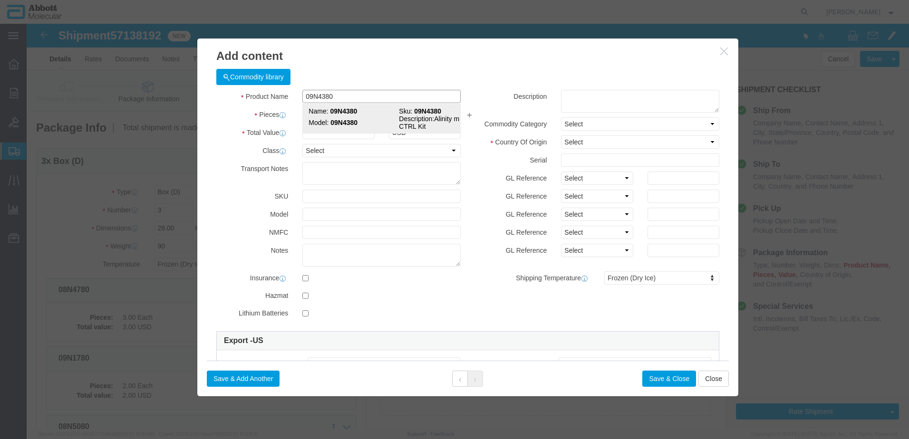
type input "3822190080"
type input "EAR99"
select select "BIS"
type input "09N4380"
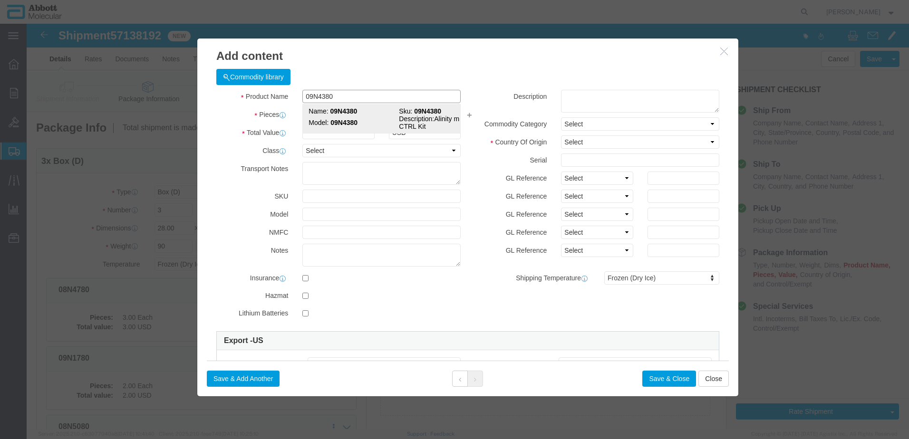
type textarea "Alinity m EBV CTRL Kit"
select select "NLR"
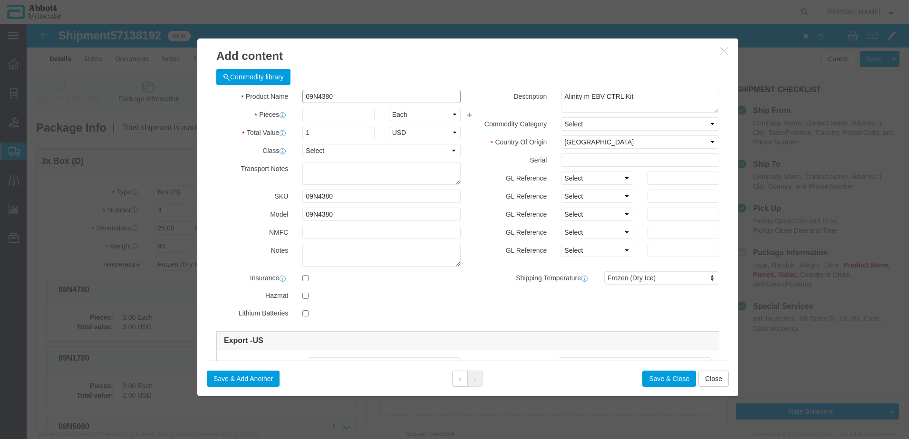
type input "09N4380"
type input "3"
click select "Select Account Type Activity ID Airline Appointment Number ASN Batch Number Bil…"
select select "BATCH_NUMBER"
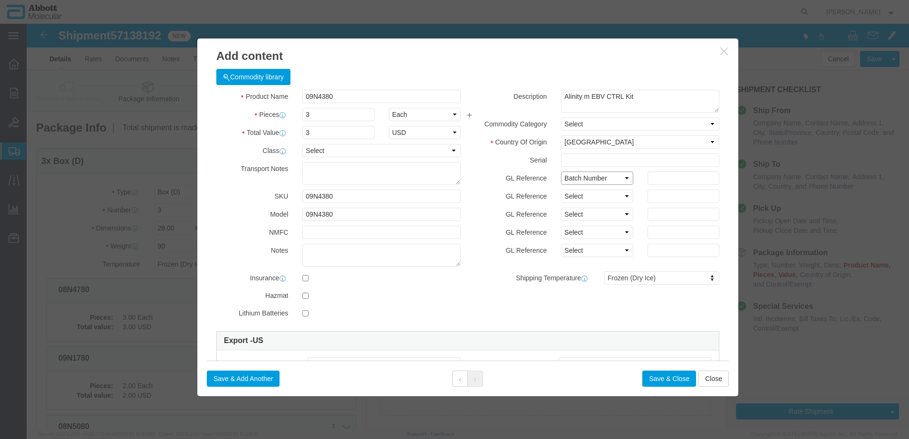
click select "Select Account Type Activity ID Airline Appointment Number ASN Batch Number Bil…"
type input "419657"
click button "Save & Add Another"
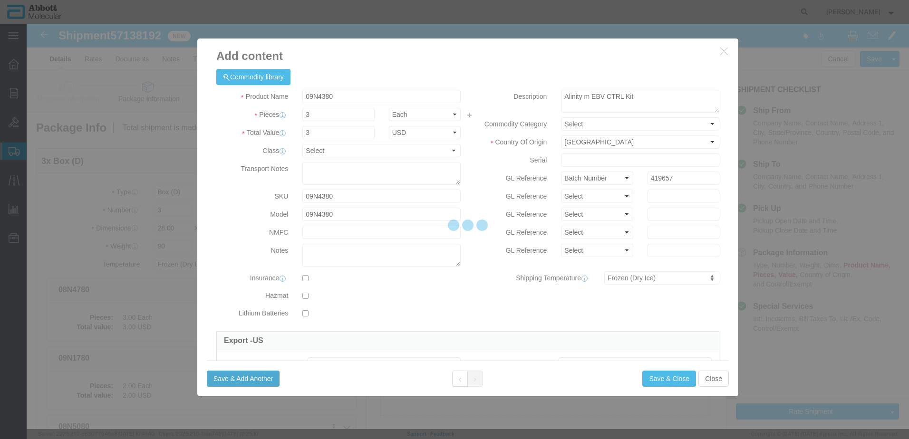
select select "EA"
select select
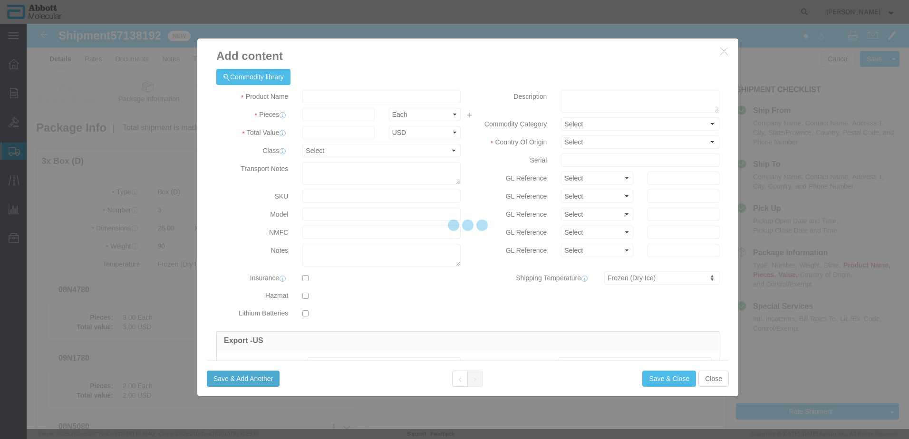
select select "USD"
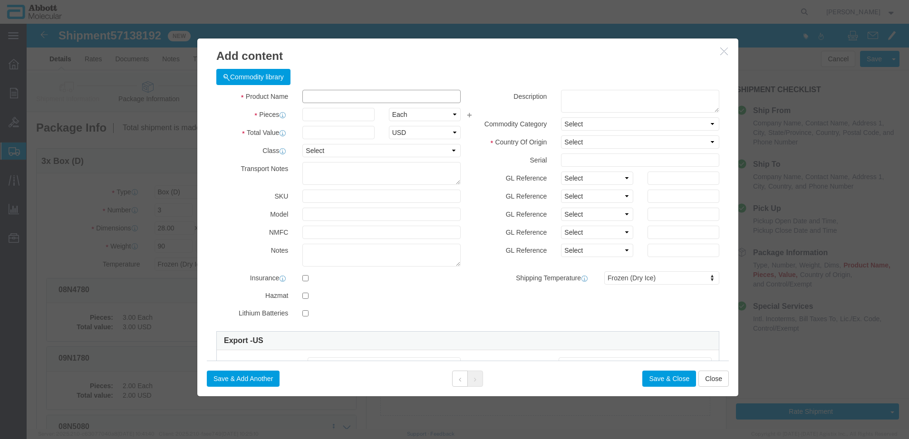
click input "text"
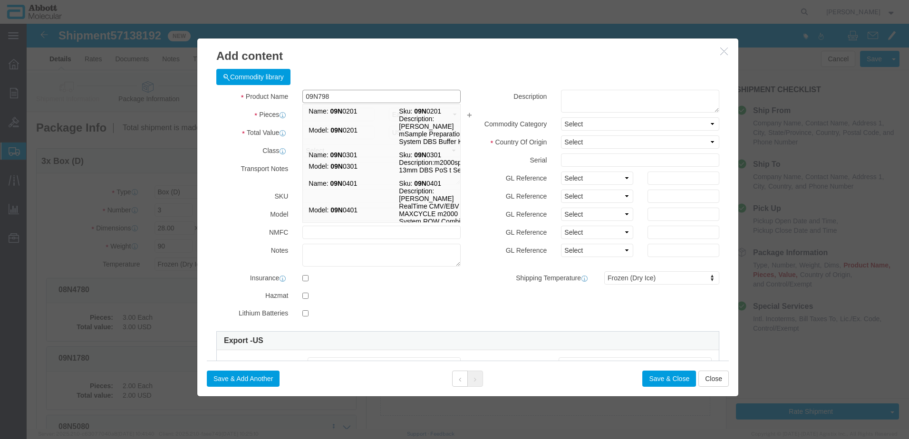
type input "09N7980"
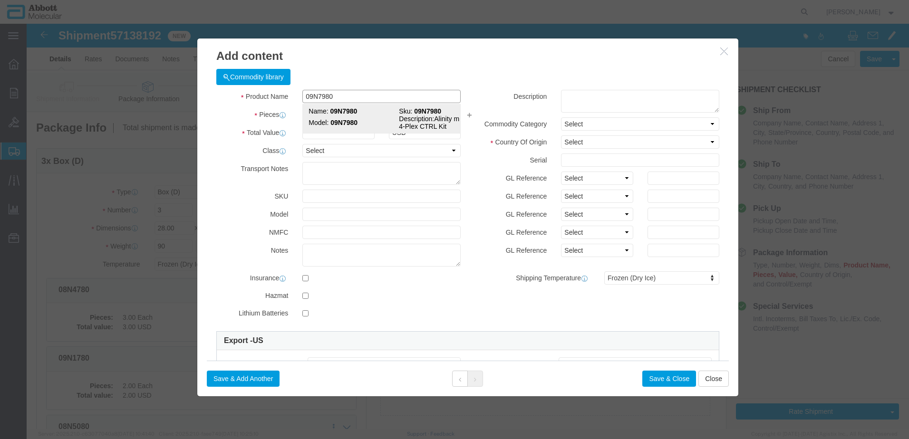
click strong "09N7980"
type input "1"
select select
select select "US"
type input "FROZEN"
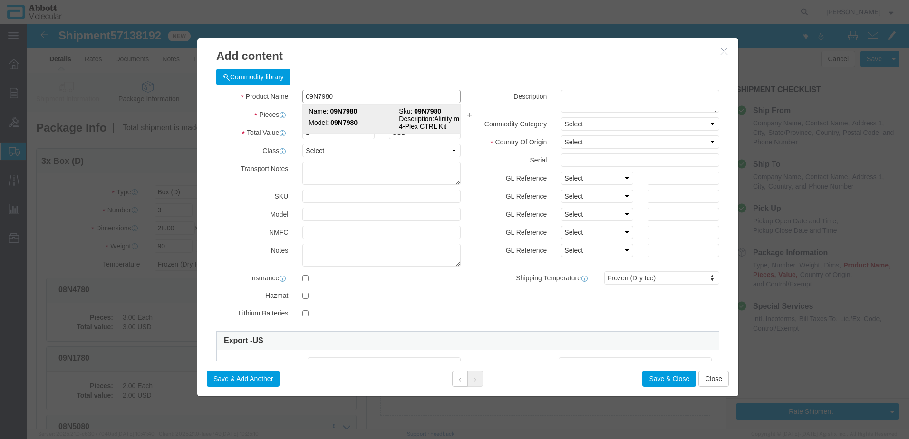
type input "3822190080"
select select "BIS"
checkbox input "false"
type input "09N7980"
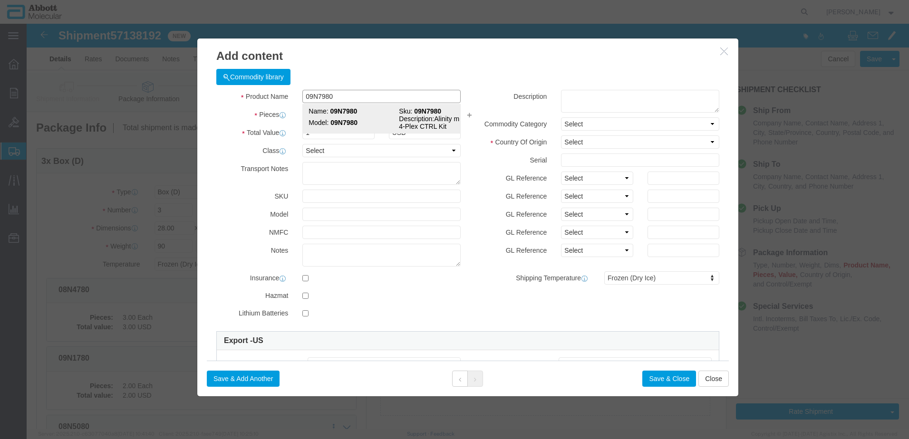
type input "09N7980"
type textarea "Alinity m Resp-4-Plex CTRL Kit"
select select "NLR"
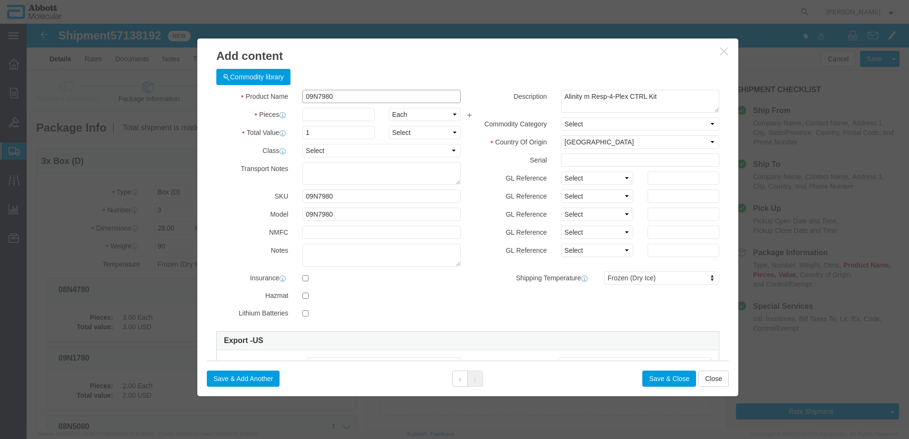
type input "09N7980"
type input "4"
drag, startPoint x: 572, startPoint y: 154, endPoint x: 568, endPoint y: 159, distance: 5.8
click select "Select Account Type Activity ID Airline Appointment Number ASN Batch Number Bil…"
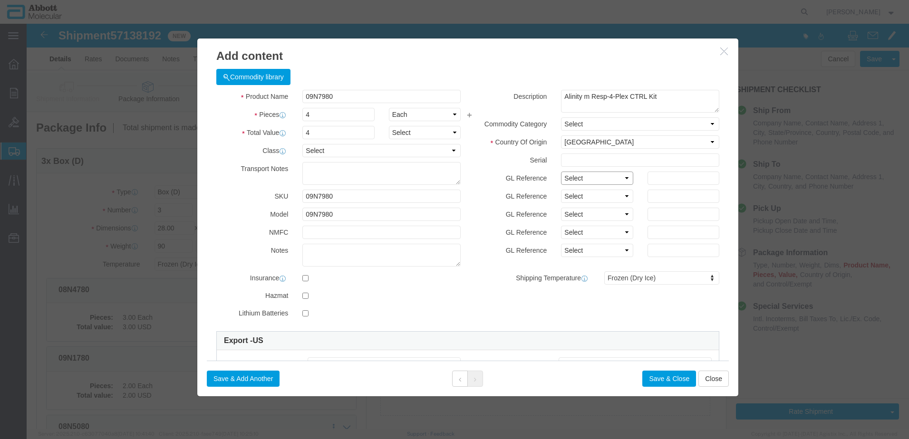
select select "BATCH_NUMBER"
click select "Select Account Type Activity ID Airline Appointment Number ASN Batch Number Bil…"
type input "419668"
click button "Save & Add Another"
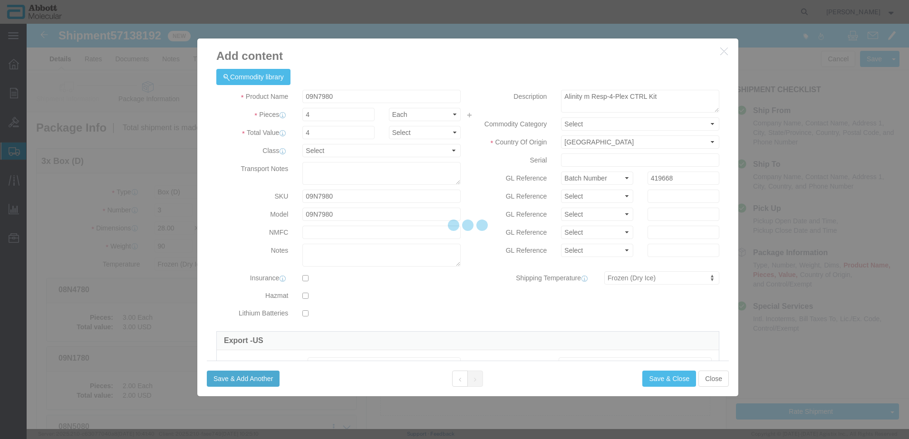
select select "EA"
select select
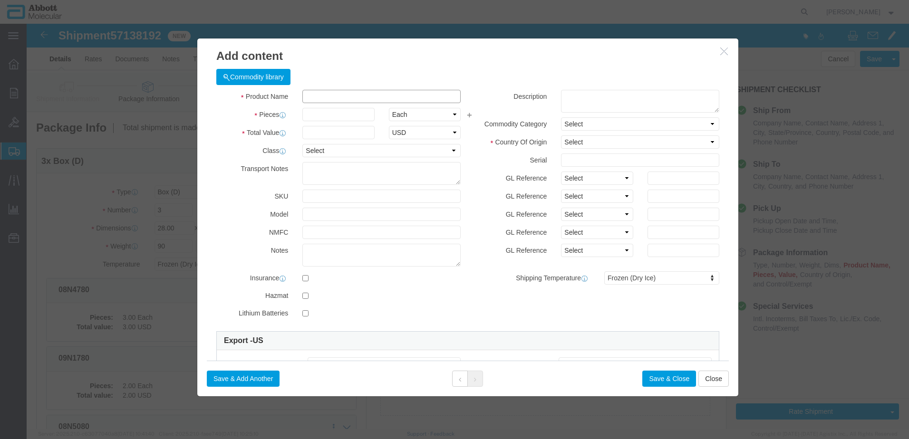
click input "text"
type input "05N5620"
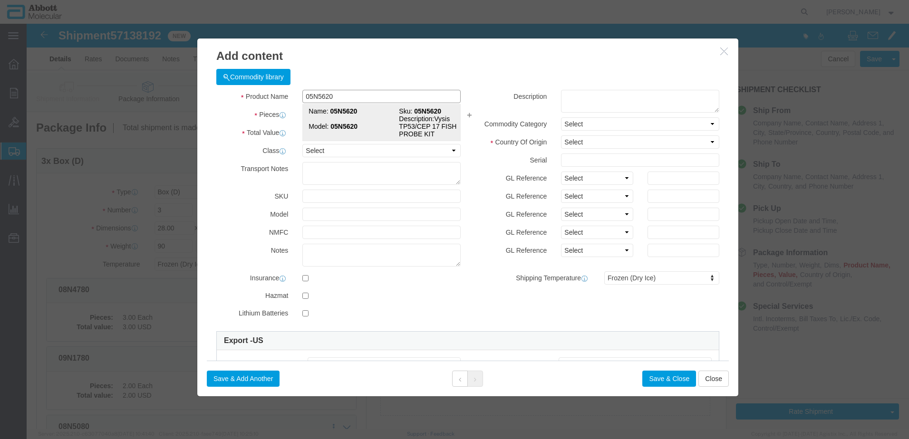
click strong "05N5620"
type input "1"
select select
select select "US"
type input "FROZEN"
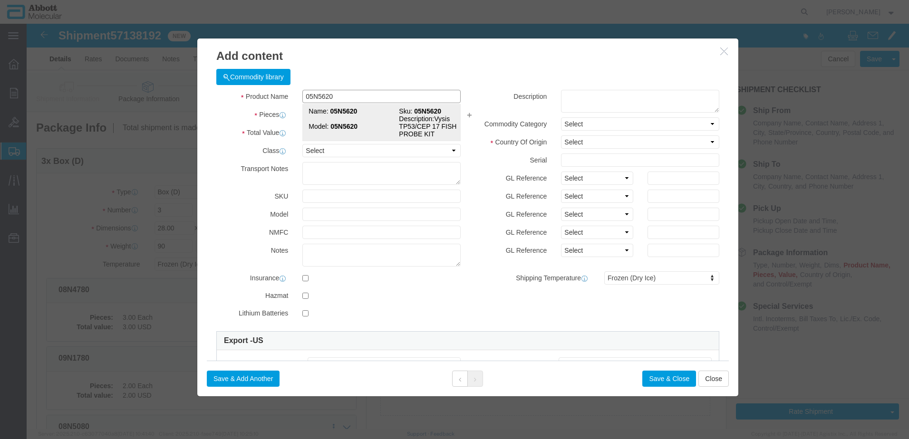
type input "3822190080"
select select "BIS"
checkbox input "false"
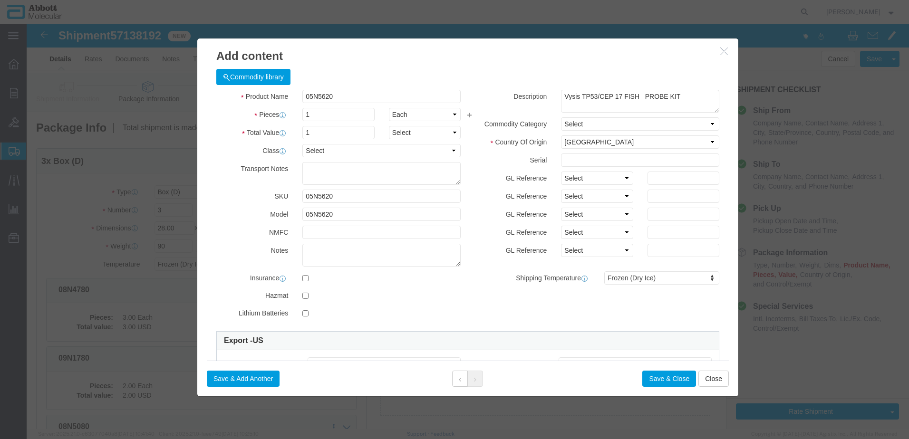
drag, startPoint x: 567, startPoint y: 147, endPoint x: 566, endPoint y: 153, distance: 5.6
click div "Description Vysis TP53/CEP 17 FISH PROBE KIT Commodity Category Select Country …"
drag, startPoint x: 565, startPoint y: 153, endPoint x: 563, endPoint y: 160, distance: 6.6
click select "Select Account Type Activity ID Airline Appointment Number ASN Batch Number Bil…"
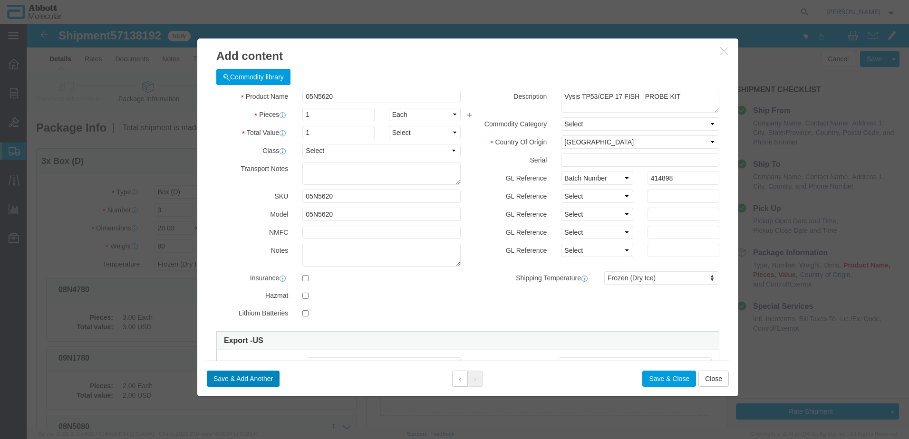
click button "Save & Add Another"
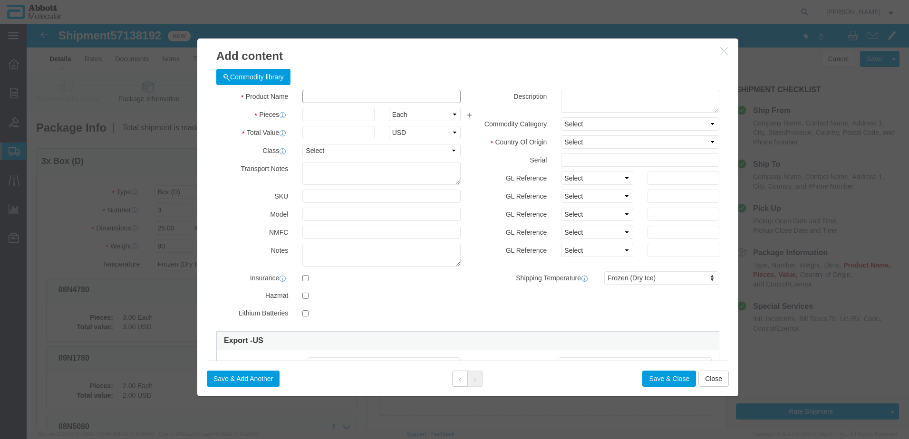
click input "text"
click td "Model: 09N7990"
click select "Select Account Type Activity ID Airline Appointment Number ASN Batch Number Bil…"
click button "Save & Close"
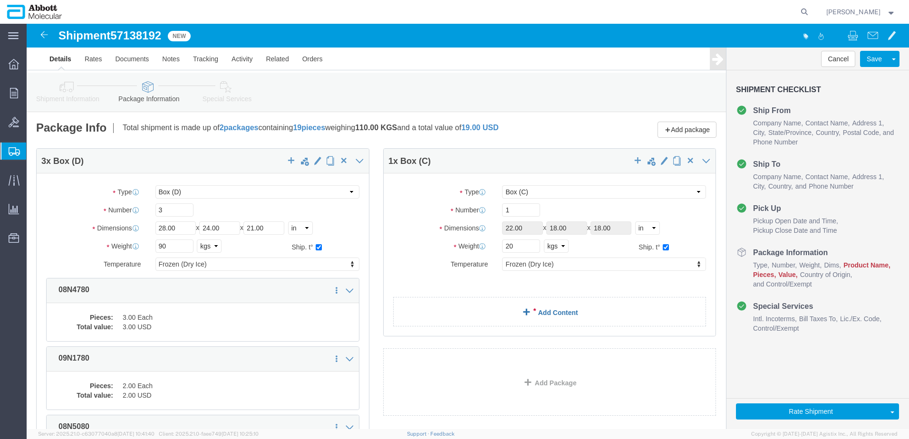
click link "Add Content"
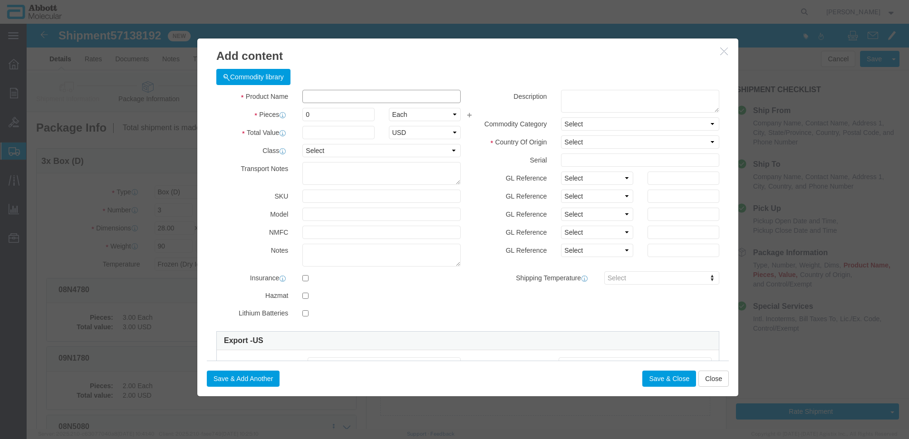
click input "text"
click strong "08N4770"
drag, startPoint x: 591, startPoint y: 150, endPoint x: 583, endPoint y: 161, distance: 13.6
click select "Select Account Type Activity ID Airline Appointment Number ASN Batch Number Bil…"
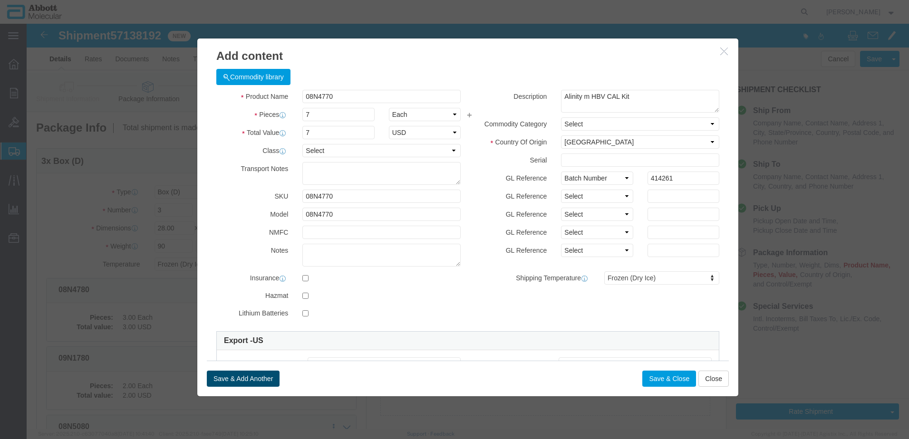
click button "Save & Add Another"
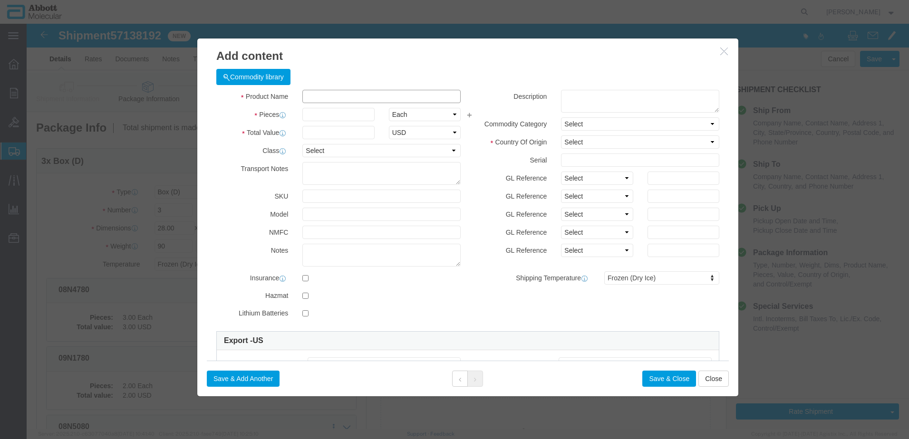
click input "text"
click strong "08N5070"
drag, startPoint x: 547, startPoint y: 153, endPoint x: 548, endPoint y: 162, distance: 8.1
click select "Select Account Type Activity ID Airline Appointment Number ASN Batch Number Bil…"
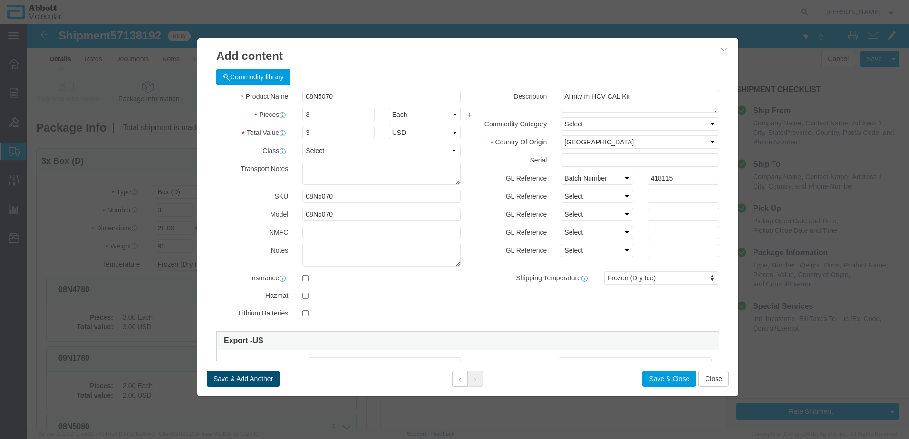
click button "Save & Add Another"
click input "text"
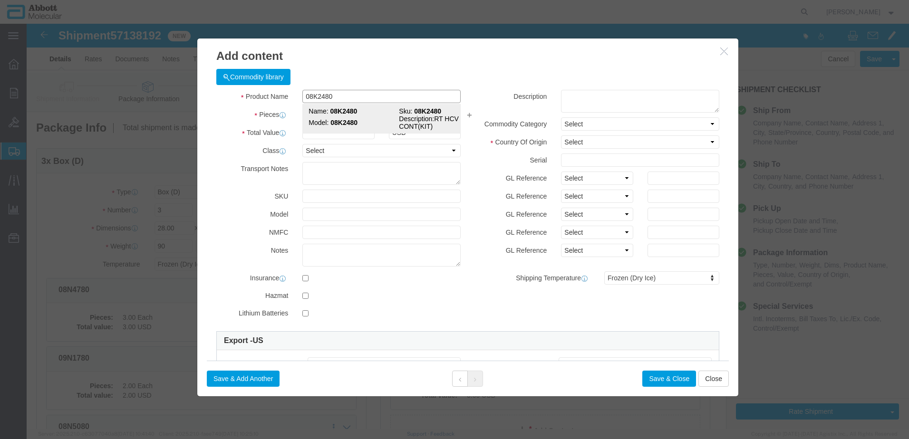
click strong "08K2480"
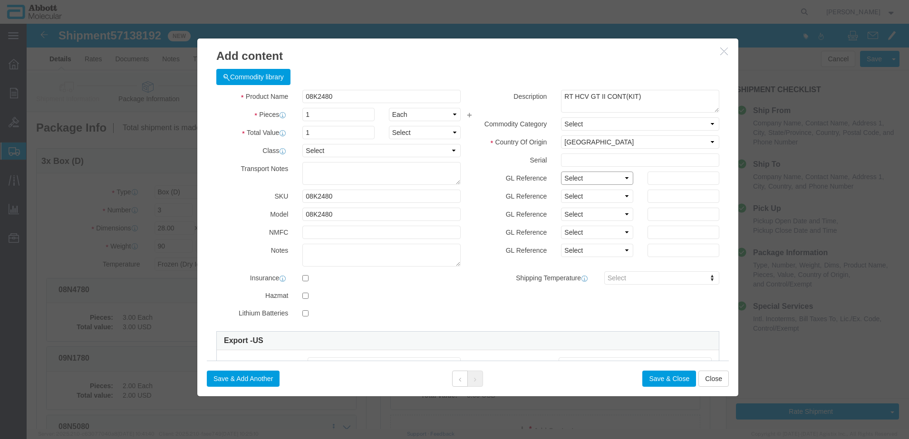
click select "Select Account Type Activity ID Airline Appointment Number ASN Batch Number Bil…"
click button "Save & Add Another"
click input "text"
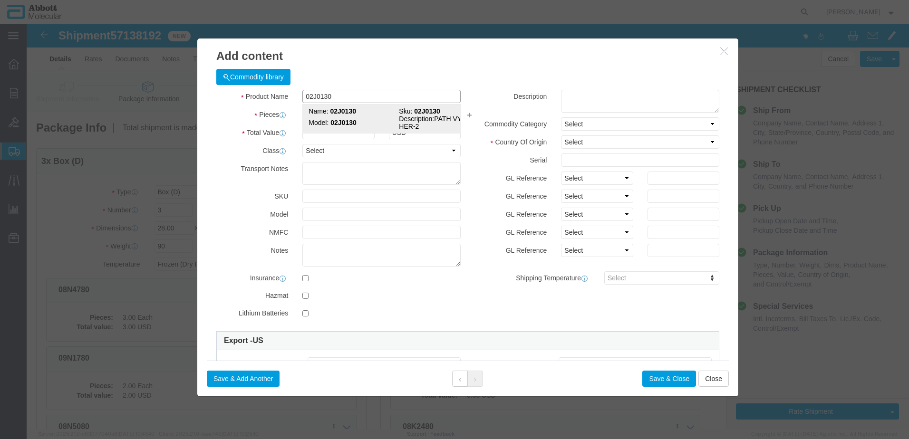
click td "Model: 02J0130"
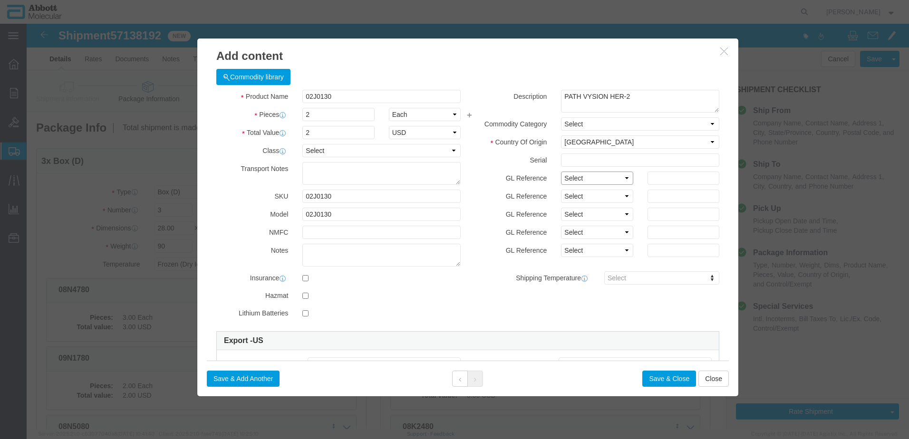
click select "Select Account Type Activity ID Airline Appointment Number ASN Batch Number Bil…"
click button "Save & Add Another"
click input "text"
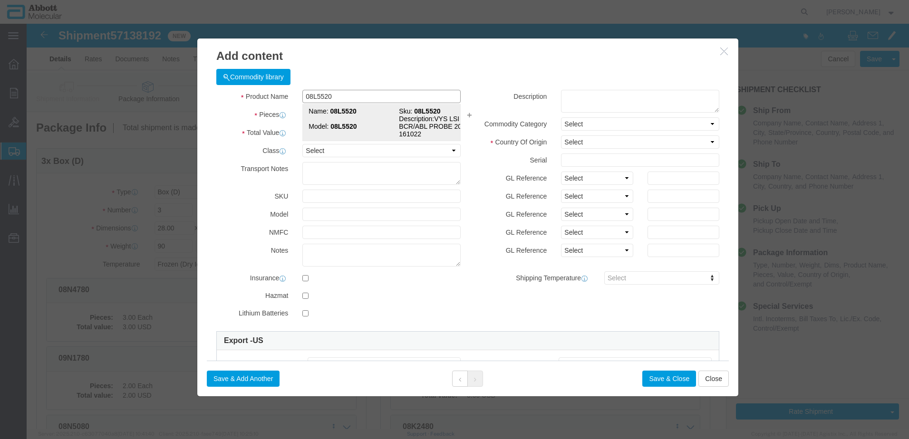
click strong "08L5520"
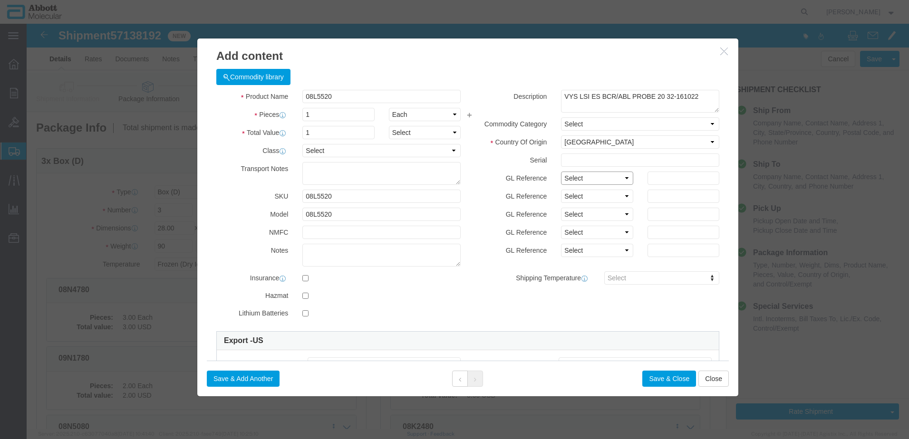
drag, startPoint x: 546, startPoint y: 151, endPoint x: 547, endPoint y: 160, distance: 9.5
click select "Select Account Type Activity ID Airline Appointment Number ASN Batch Number Bil…"
click button "Save & Add Another"
click input "text"
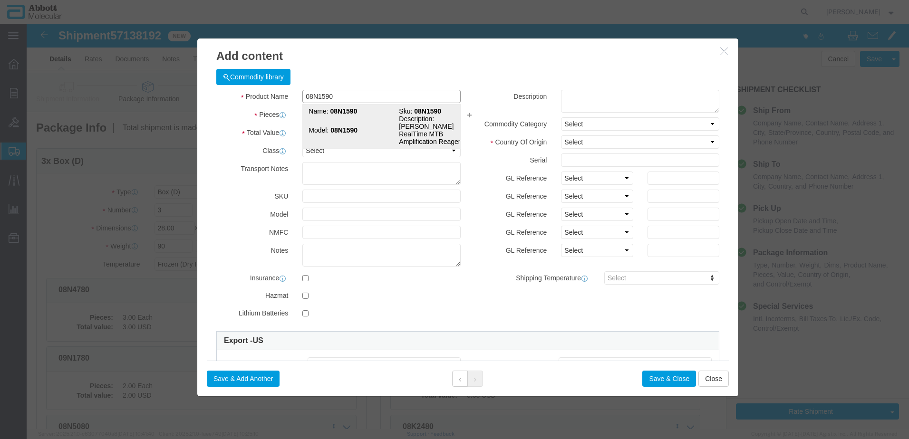
click strong "08N1590"
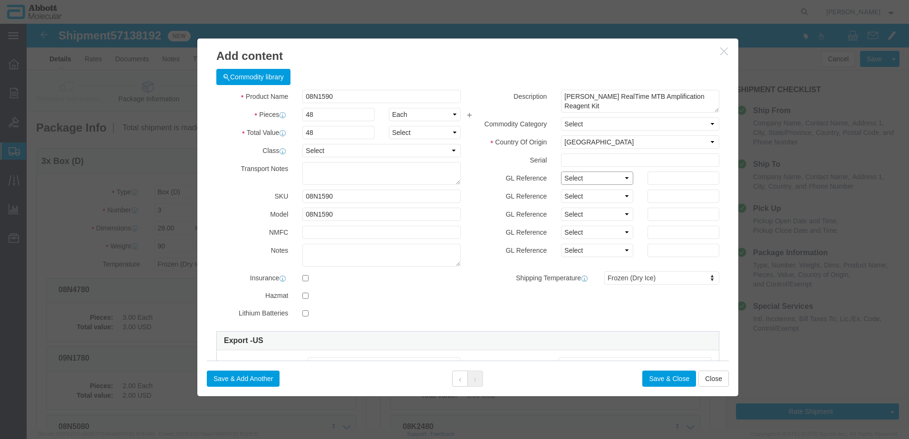
click select "Select Account Type Activity ID Airline Appointment Number ASN Batch Number Bil…"
click button "Save & Close"
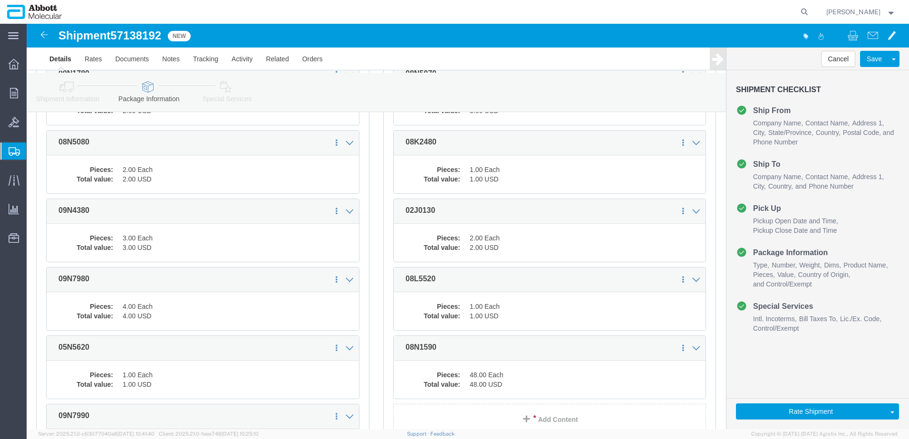
scroll to position [440, 0]
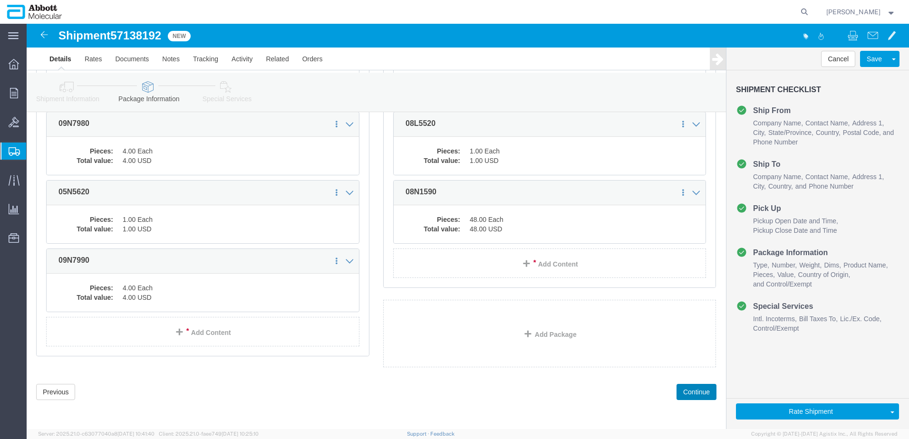
drag, startPoint x: 662, startPoint y: 366, endPoint x: 614, endPoint y: 359, distance: 48.5
click button "Continue"
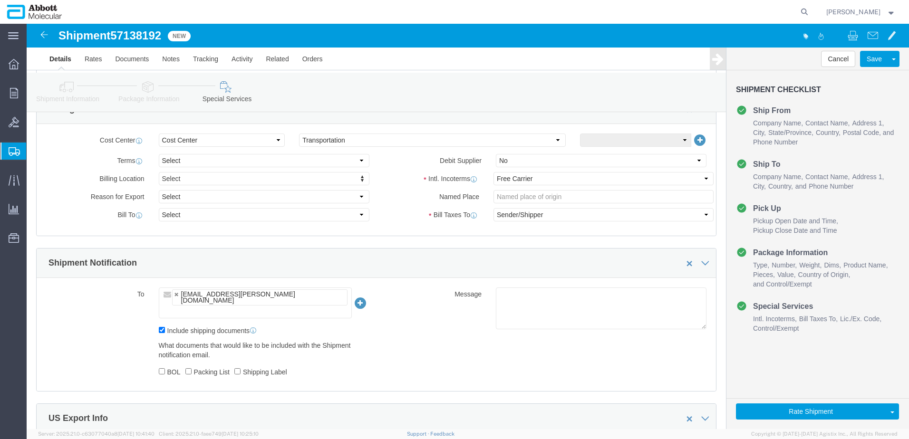
scroll to position [1270, 0]
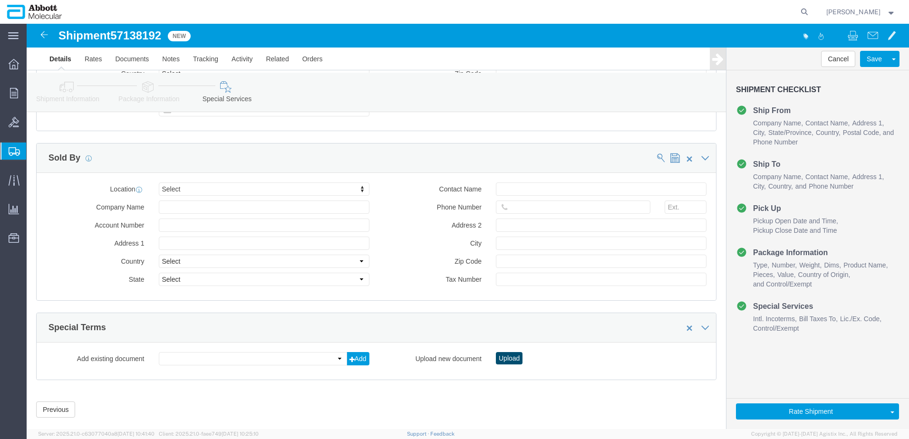
click button "Upload"
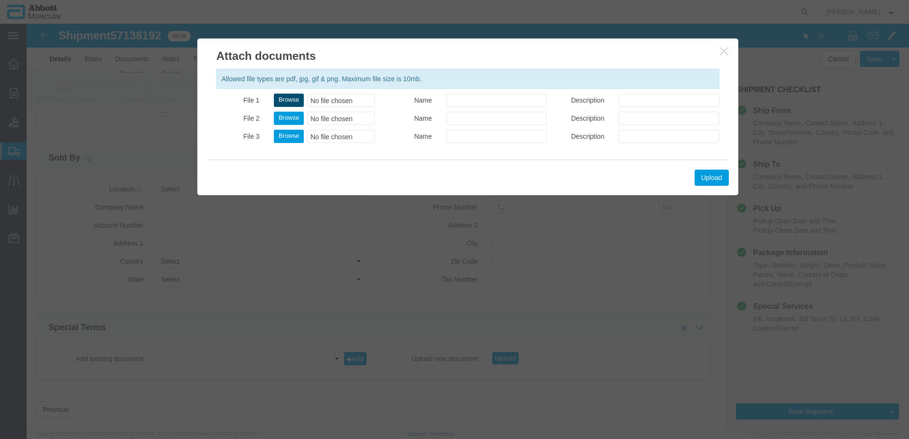
click button "Browse"
click button "Upload"
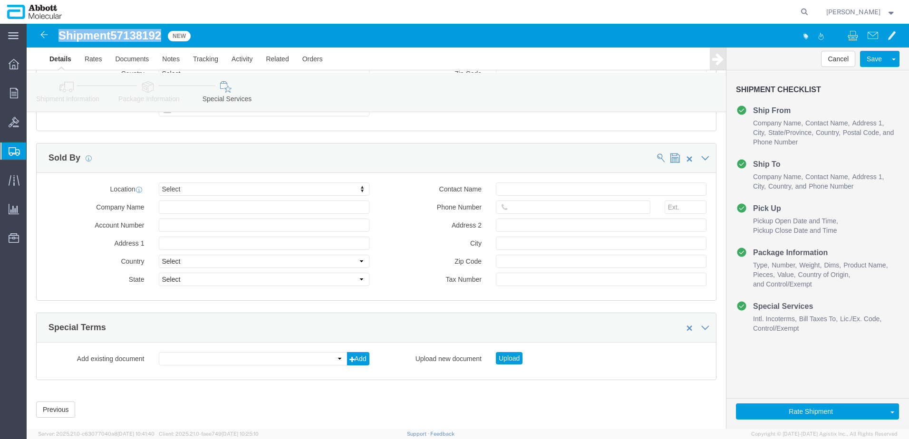
drag, startPoint x: 33, startPoint y: 13, endPoint x: 138, endPoint y: 17, distance: 105.1
click div "Shipment 57138192 New"
copy h1 "Shipment 57138192"
click button "Rate Shipment"
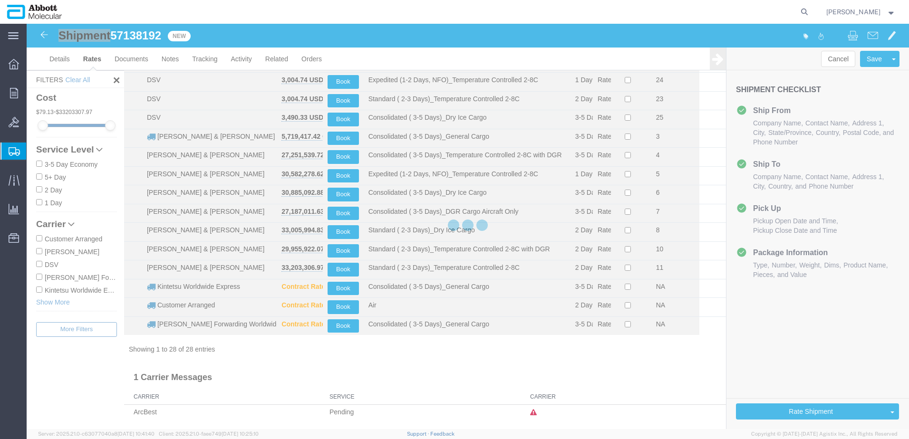
scroll to position [300, 0]
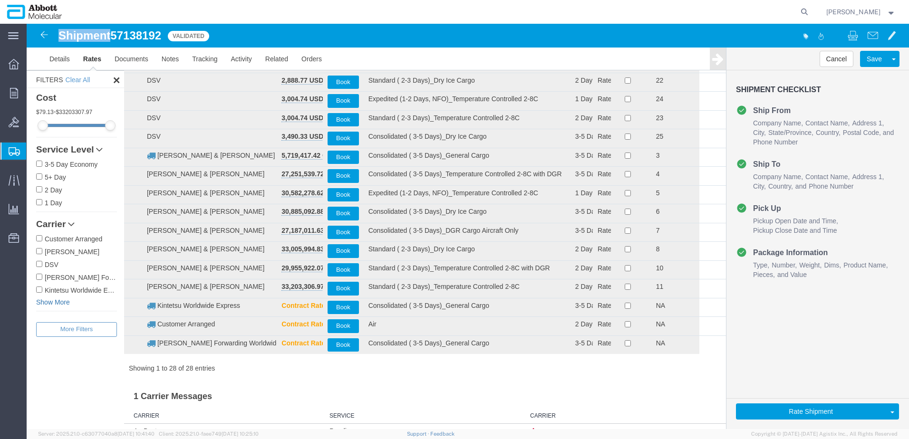
click at [49, 303] on link "Show More" at bounding box center [76, 302] width 81 height 10
click at [38, 304] on input "[PERSON_NAME] & [PERSON_NAME]" at bounding box center [39, 302] width 6 height 6
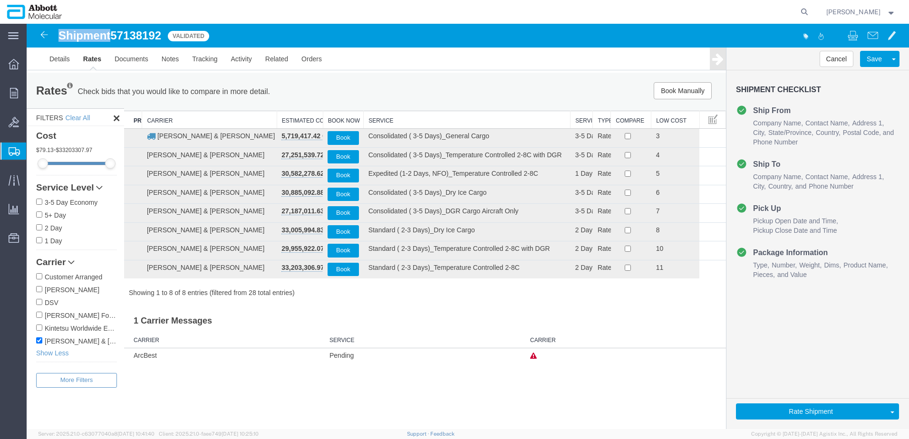
click at [389, 121] on th "Service" at bounding box center [467, 120] width 207 height 18
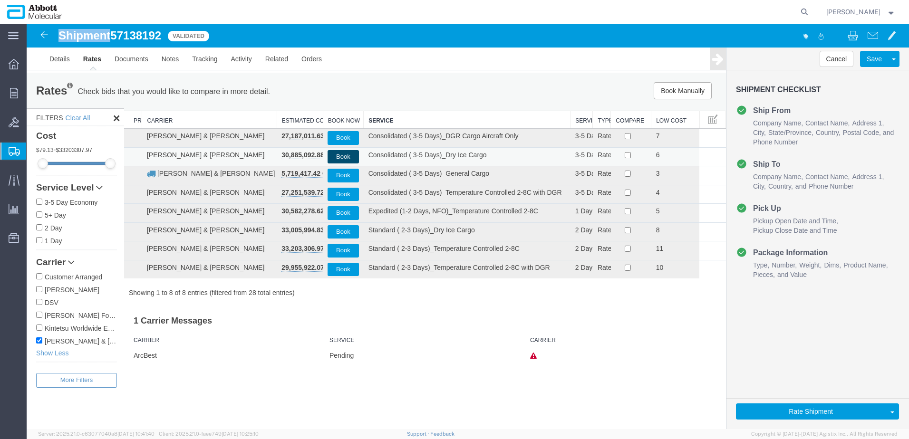
click at [341, 157] on button "Book" at bounding box center [342, 157] width 31 height 14
click at [343, 159] on button "Book" at bounding box center [342, 157] width 31 height 14
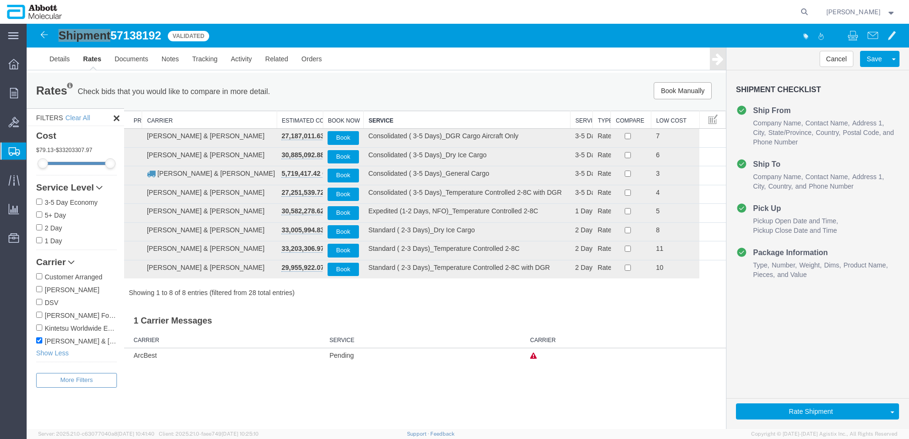
click at [0, 0] on span "Create from Template" at bounding box center [0, 0] width 0 height 0
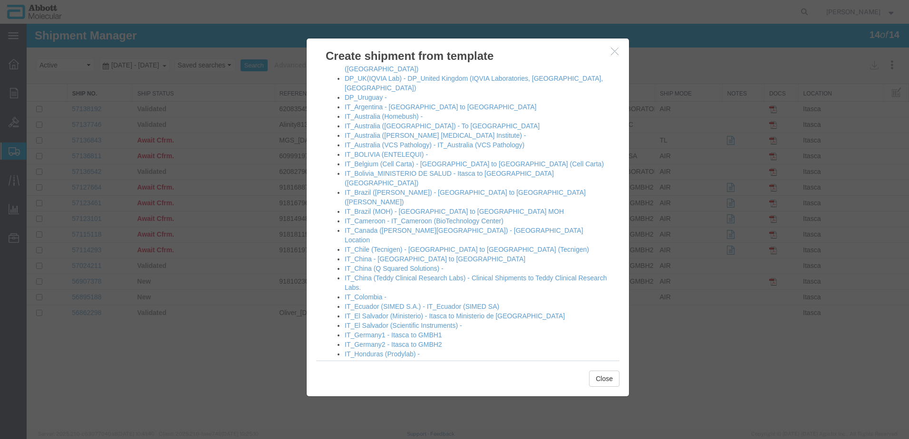
scroll to position [475, 0]
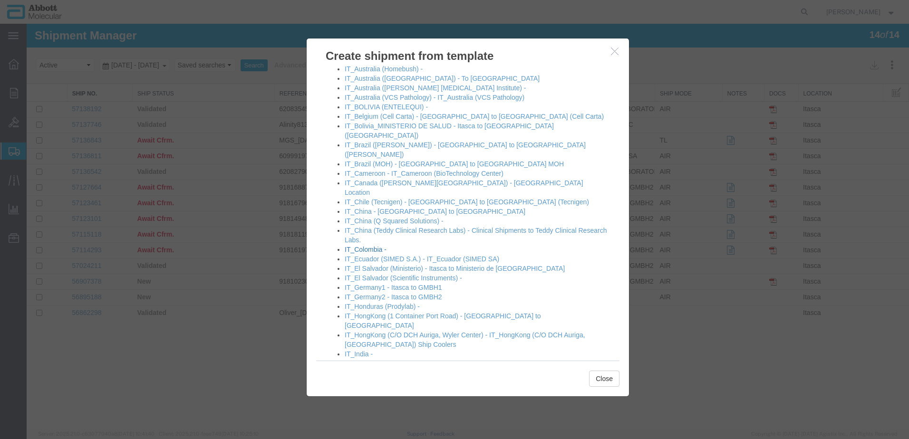
click at [367, 246] on link "IT_Colombia -" at bounding box center [366, 250] width 42 height 8
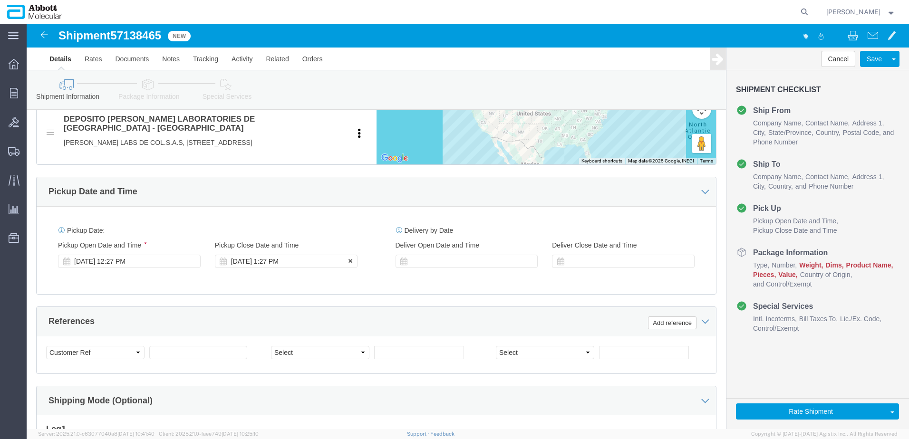
scroll to position [428, 0]
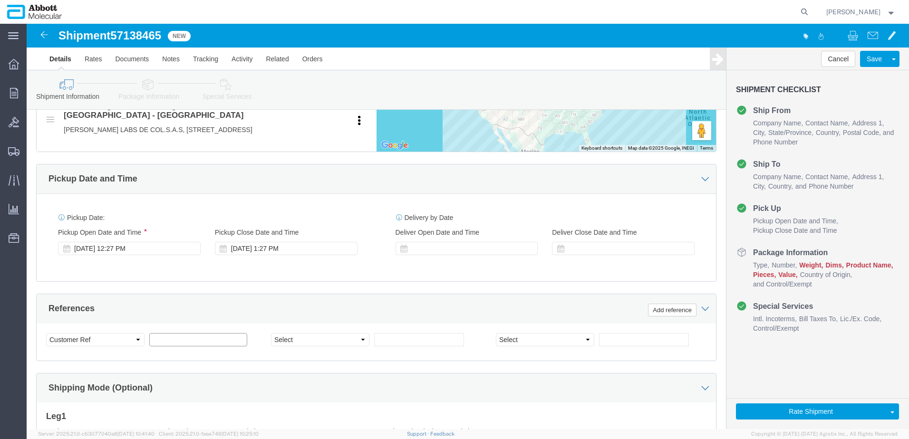
click input "text"
paste input "***RE-DRY ICE EVERY 2 DAYS FROM DATE OF PICK UP SHIP: FROZEN (-20°C) STORE AT C…"
paste input "text"
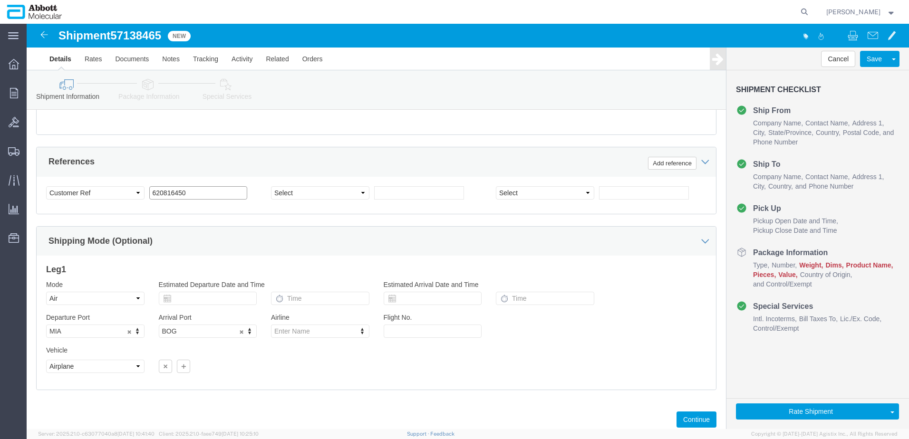
scroll to position [612, 0]
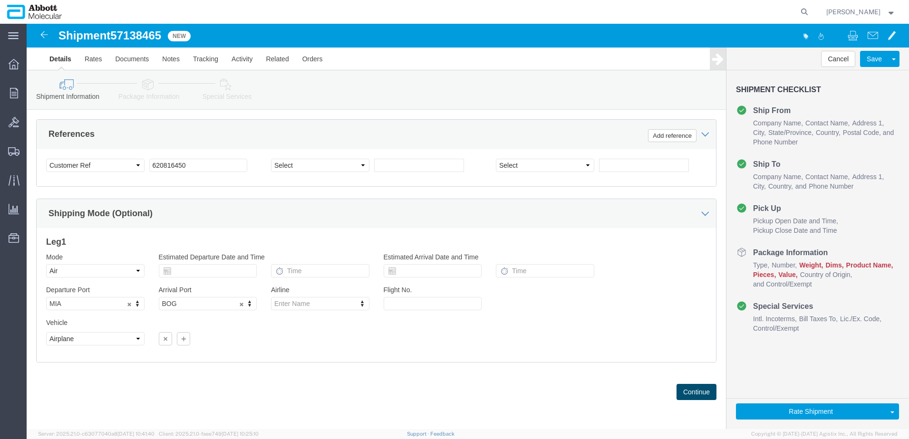
click button "Continue"
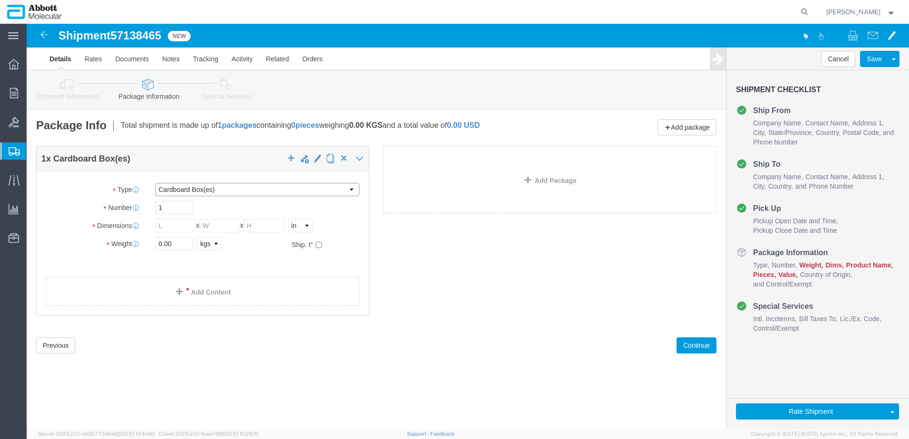
click select "Select Box (B) Box (C) Box (D) Cardboard Box(es) Crate (Instrument) Crate(s) En…"
drag, startPoint x: 149, startPoint y: 182, endPoint x: 85, endPoint y: 187, distance: 64.8
click div "Number 1"
click ul
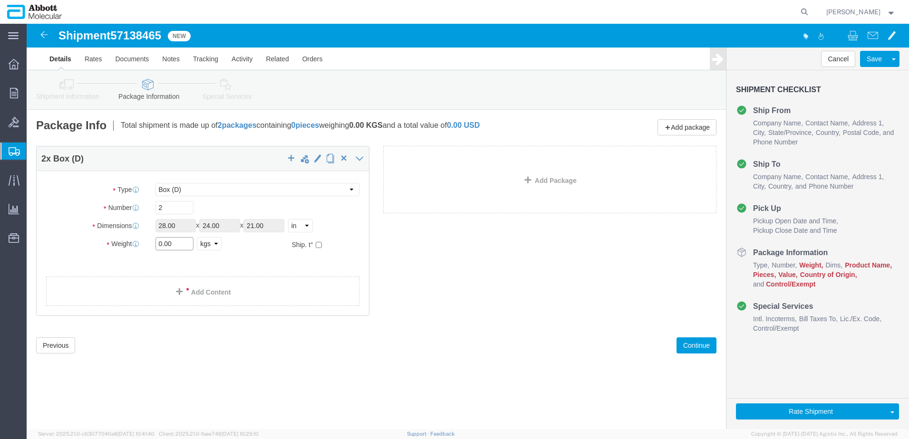
drag, startPoint x: 153, startPoint y: 220, endPoint x: -4, endPoint y: 221, distance: 156.8
click html "Shipment 57138465 New Details Rates Documents Notes Tracking Activity Related O…"
click input "checkbox"
click link "Add Package"
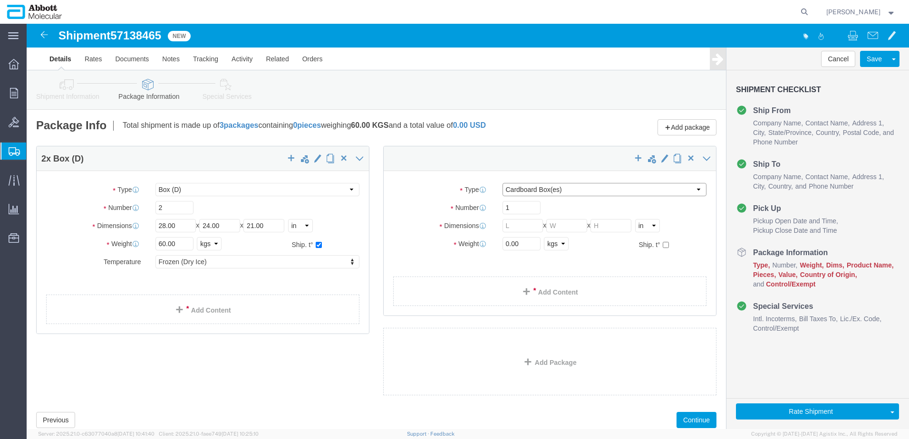
drag, startPoint x: 529, startPoint y: 165, endPoint x: 525, endPoint y: 170, distance: 6.1
click select "Select Box (B) Box (C) Box (D) Cardboard Box(es) Crate (Instrument) Crate(s) En…"
click div "Package Type Select Box (B) Box (C) Box (D) Cardboard Box(es) Crate (Instrument…"
click input "checkbox"
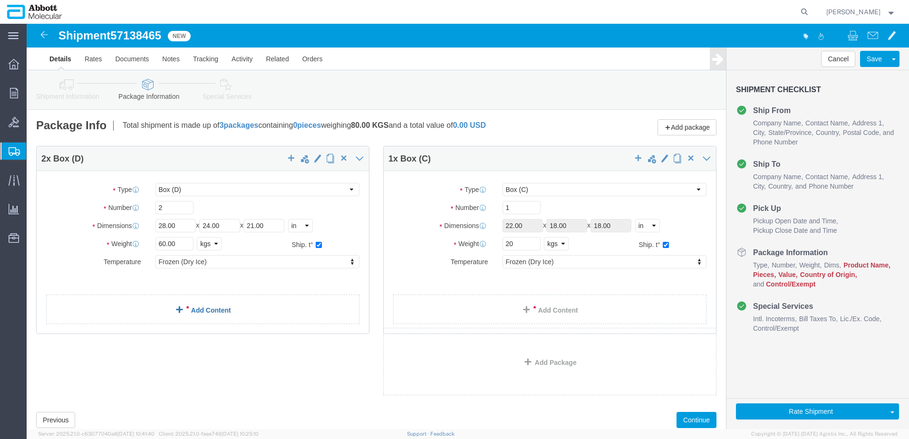
click span
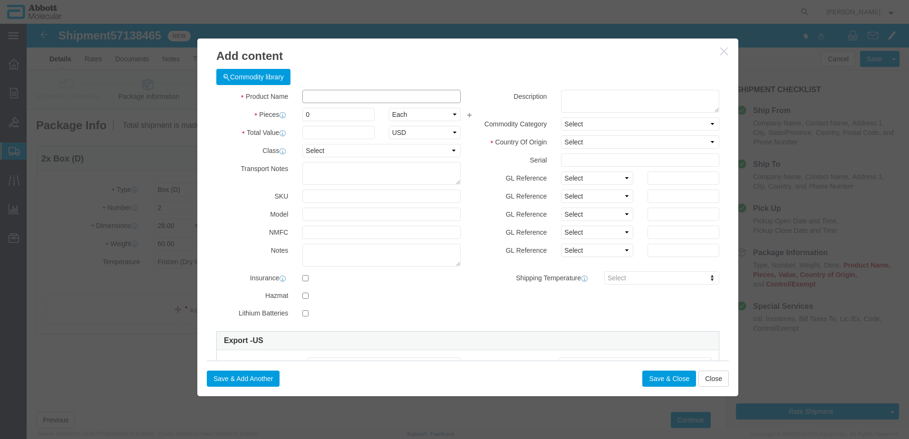
click input "text"
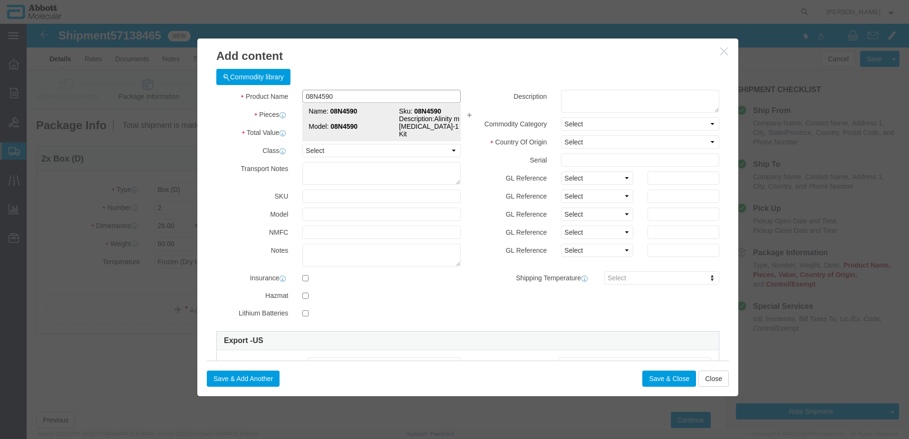
click strong "08N4590"
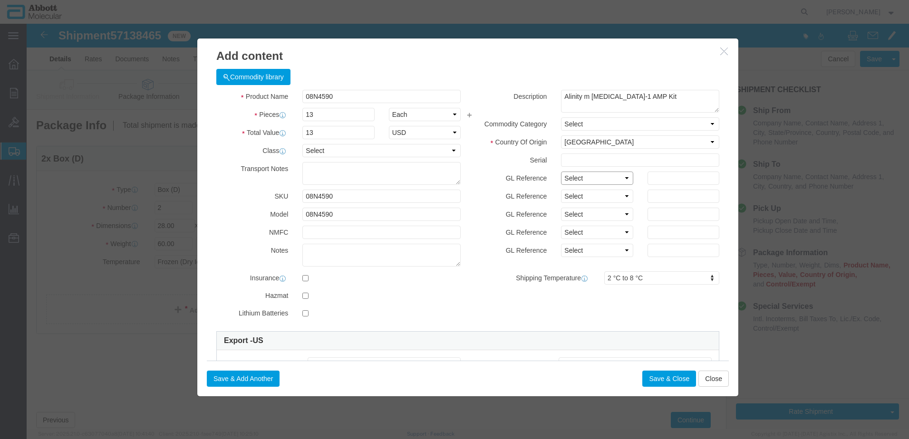
click select "Select Account Type Activity ID Airline Appointment Number ASN Batch Number Bil…"
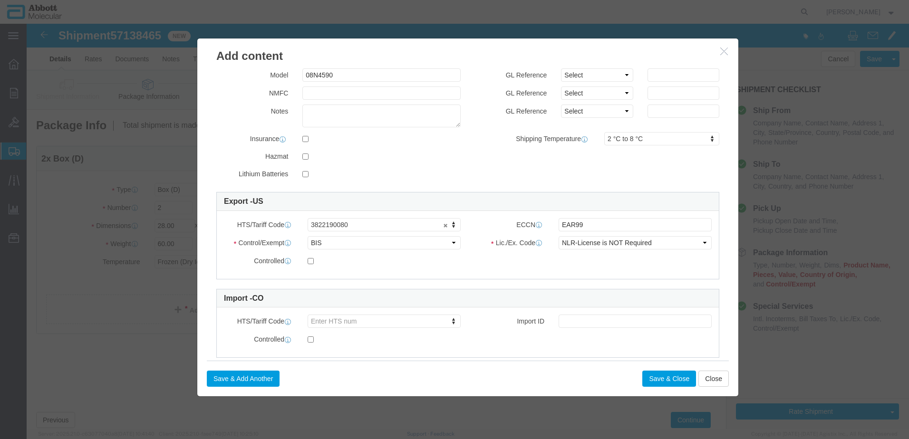
scroll to position [158, 0]
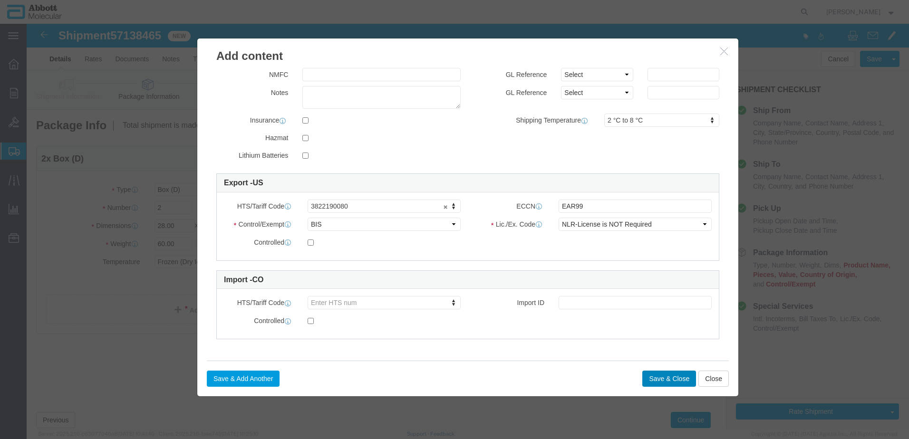
click button "Save & Close"
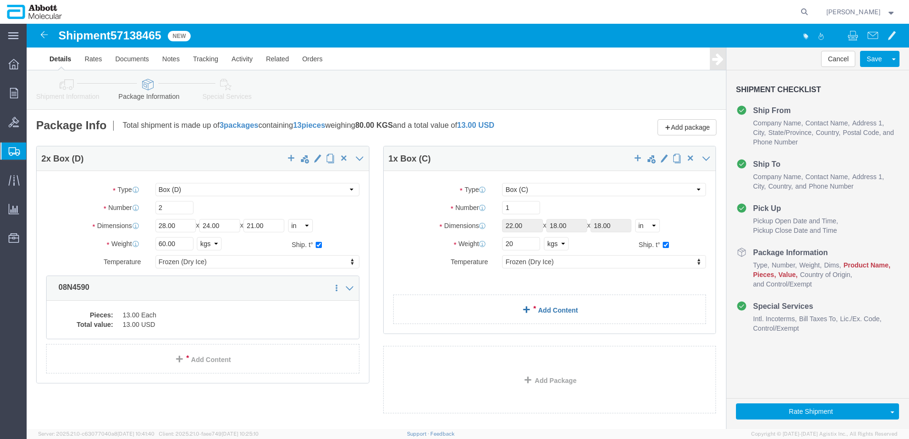
click link "Add Content"
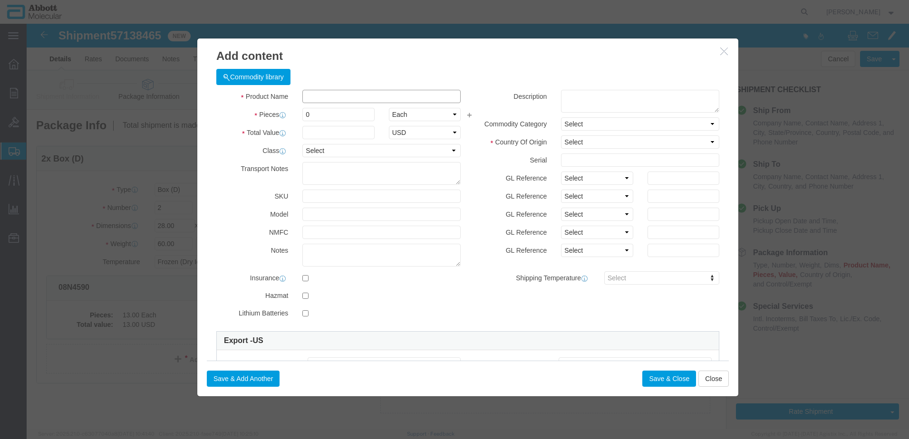
click input "text"
click td "Model: 09N4690"
click select "Select Account Type Activity ID Airline Appointment Number ASN Batch Number Bil…"
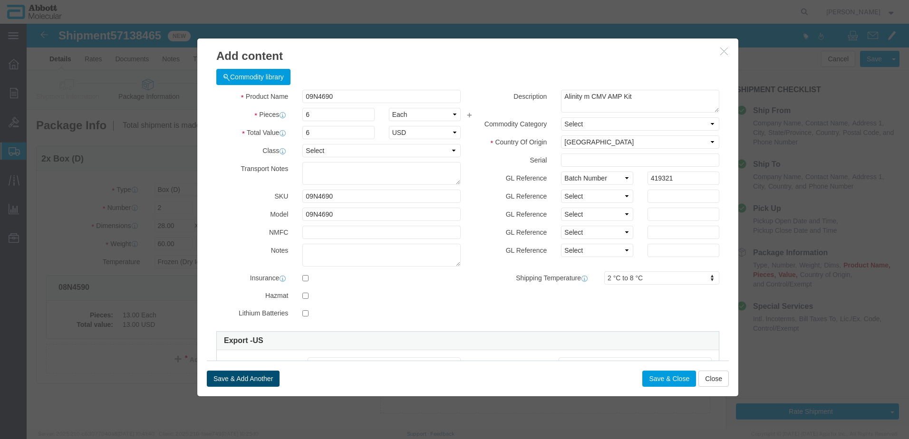
click button "Save & Add Another"
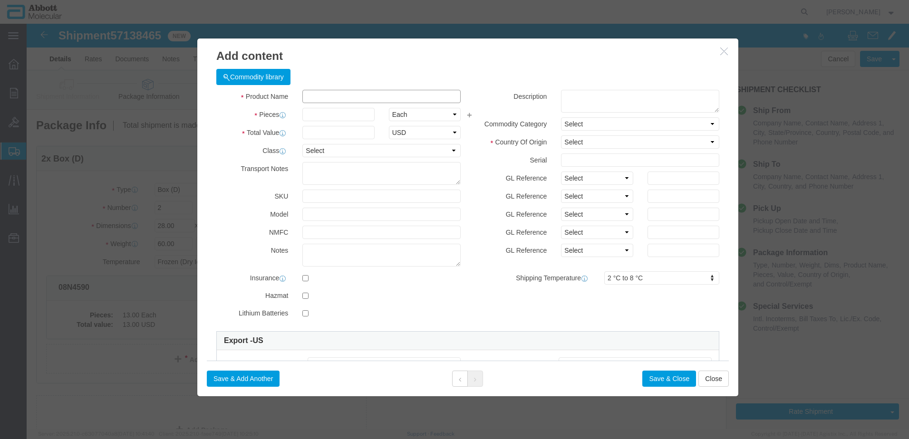
click input "text"
click strong "08N5090"
click select "Select Account Type Activity ID Airline Appointment Number ASN Batch Number Bil…"
click button "Save & Close"
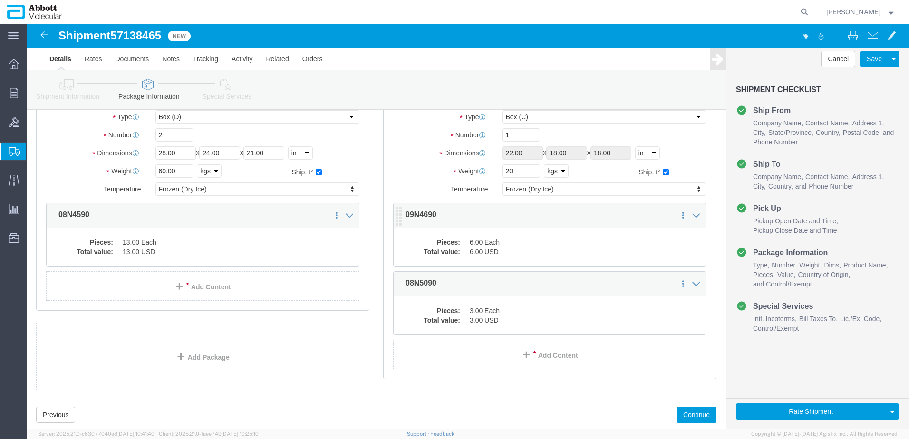
scroll to position [96, 0]
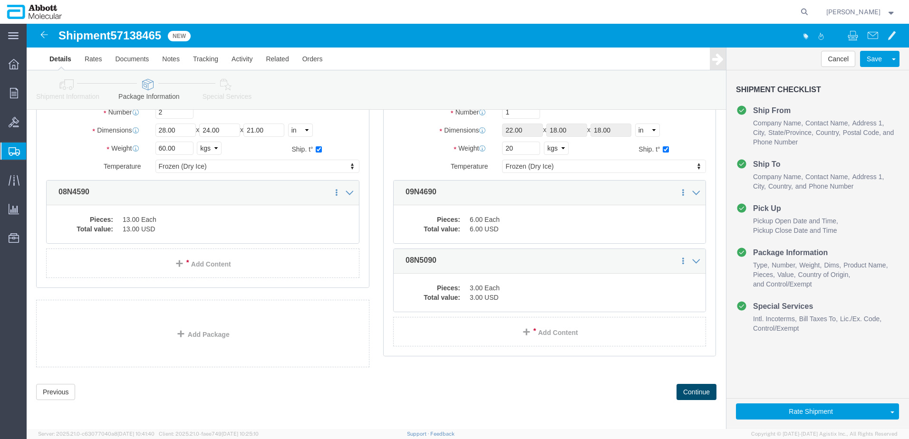
click button "Continue"
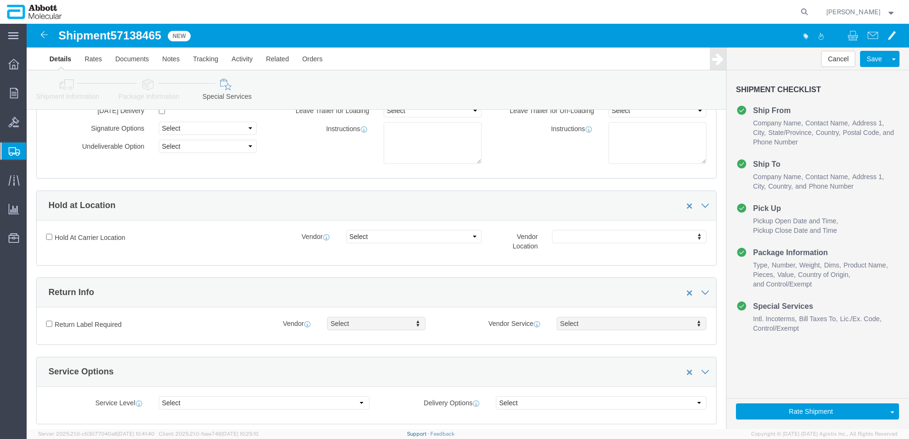
scroll to position [1267, 0]
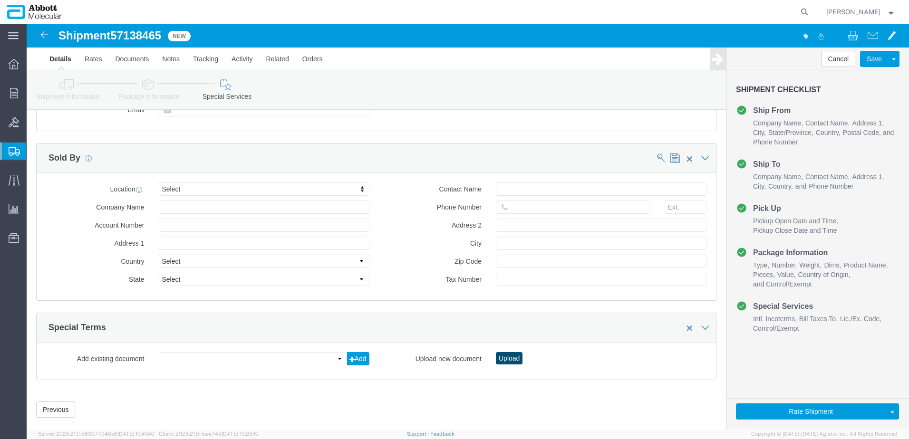
click button "Upload"
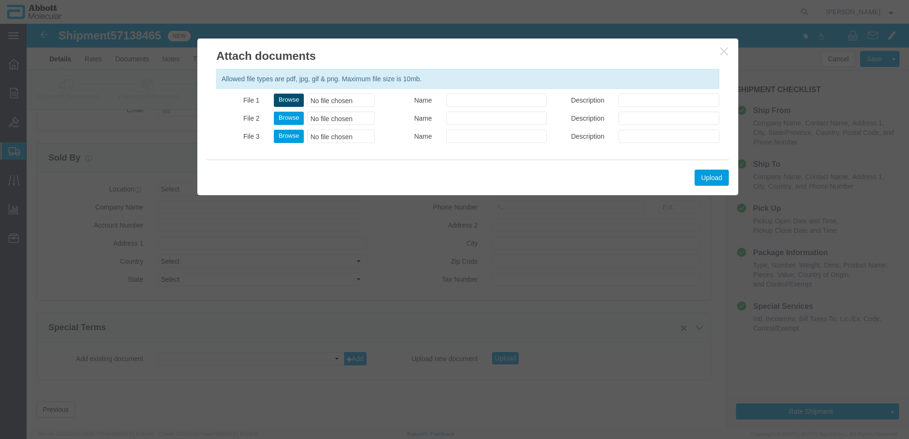
click button "Browse"
click button "Upload"
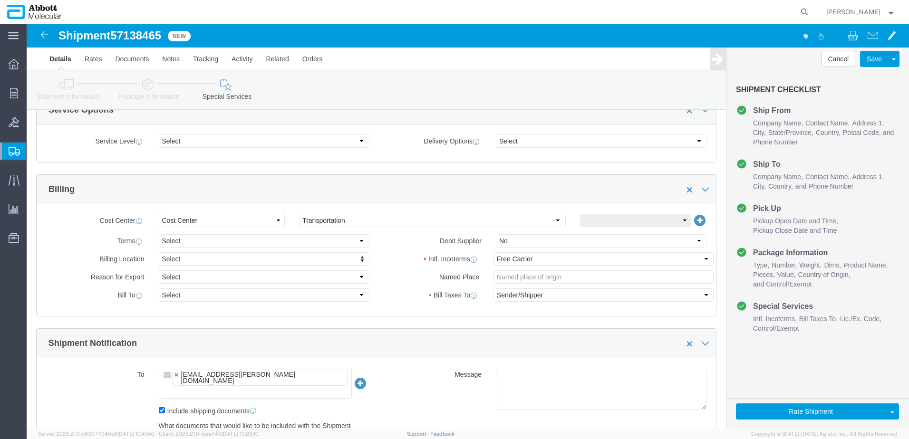
scroll to position [317, 0]
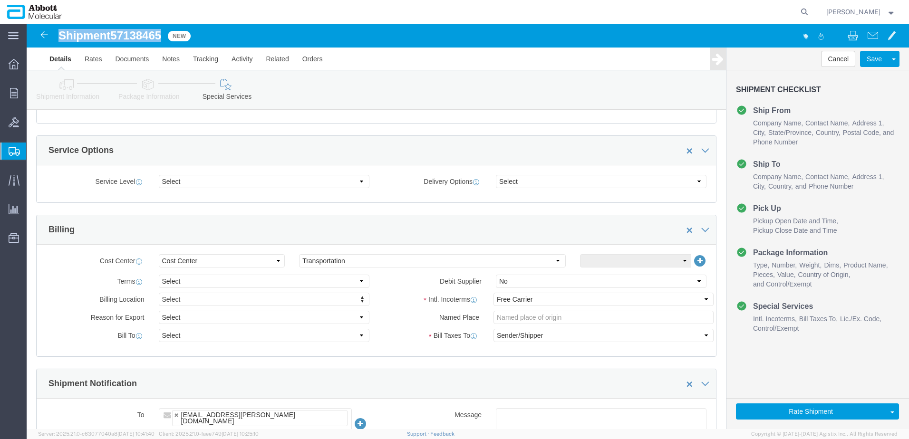
drag, startPoint x: 31, startPoint y: 10, endPoint x: 142, endPoint y: 19, distance: 111.1
click div "Shipment 57138465 New"
copy h1 "Shipment 57138465"
click button "Rate Shipment"
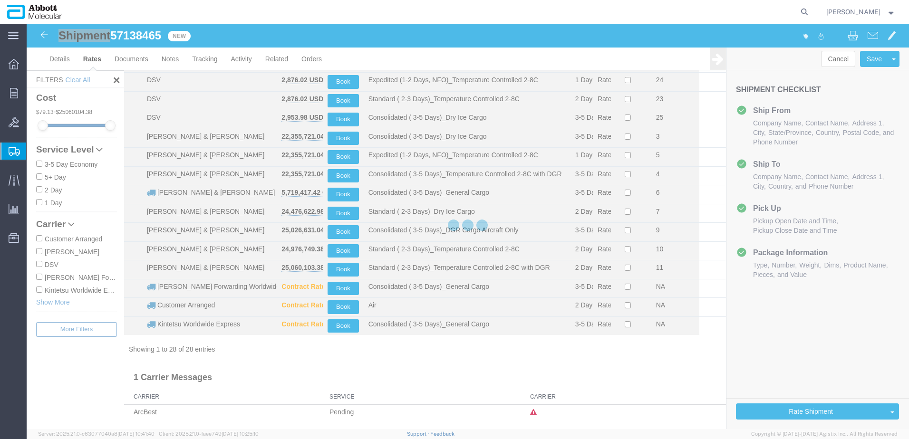
scroll to position [297, 0]
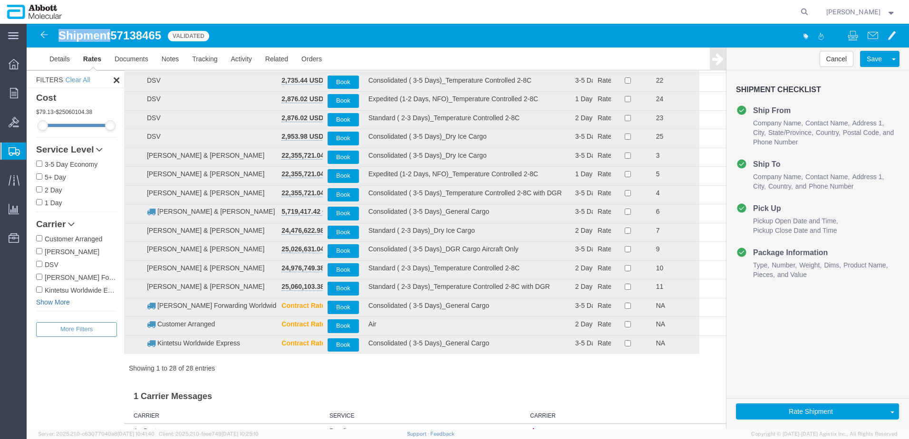
click at [56, 302] on link "Show More" at bounding box center [76, 302] width 81 height 10
click at [36, 304] on input "[PERSON_NAME] & [PERSON_NAME]" at bounding box center [39, 302] width 6 height 6
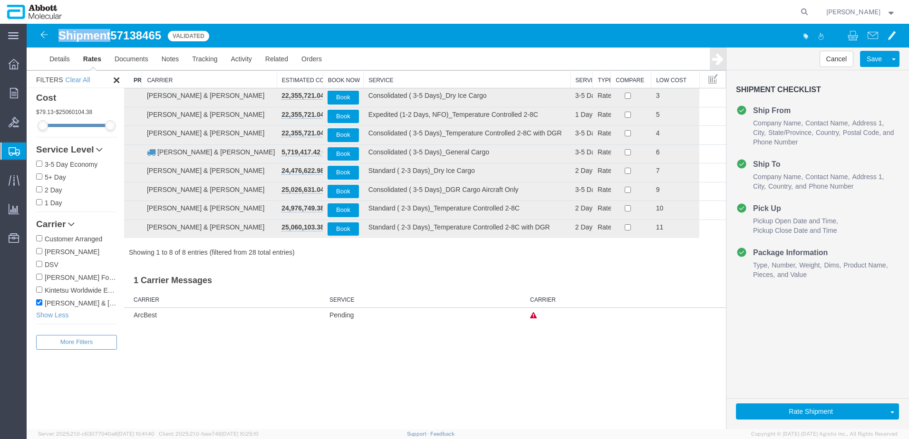
scroll to position [0, 0]
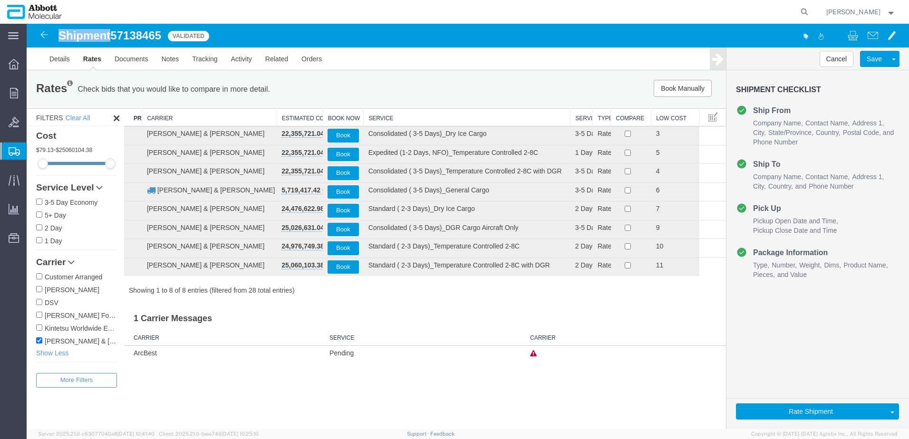
click at [381, 115] on th "Service" at bounding box center [467, 118] width 207 height 18
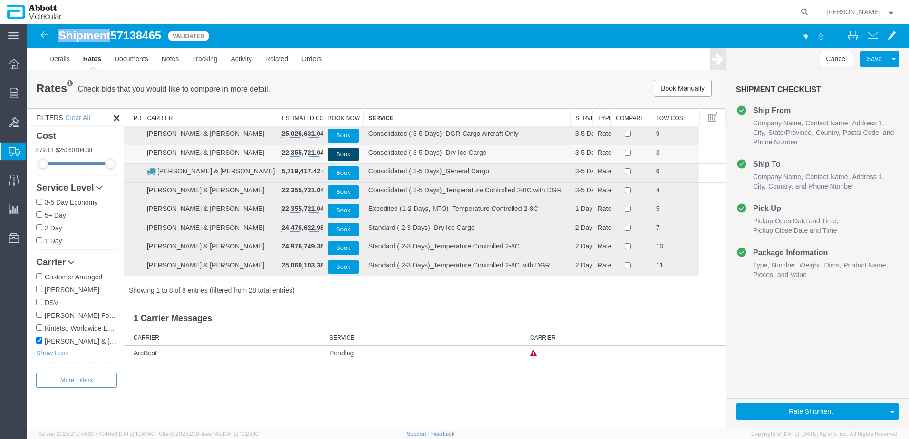
click at [344, 152] on button "Book" at bounding box center [342, 155] width 31 height 14
click at [0, 0] on span "Create from Template" at bounding box center [0, 0] width 0 height 0
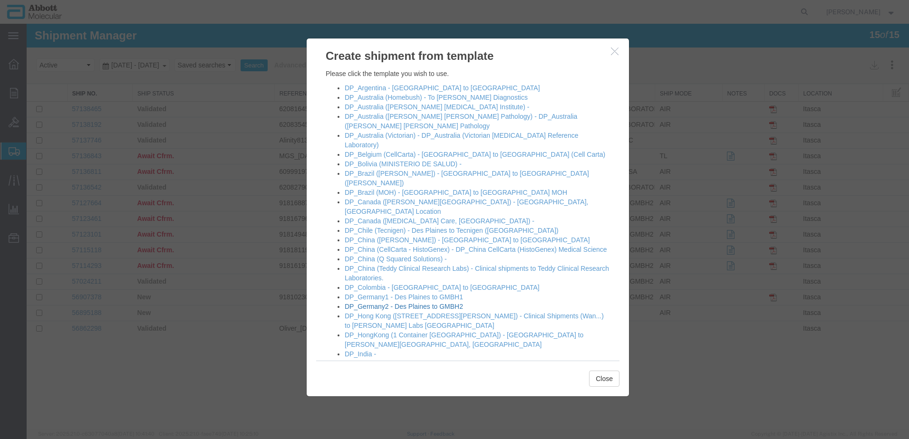
click at [390, 303] on link "DP_Germany2 - Des Plaines to GMBH2" at bounding box center [404, 307] width 118 height 8
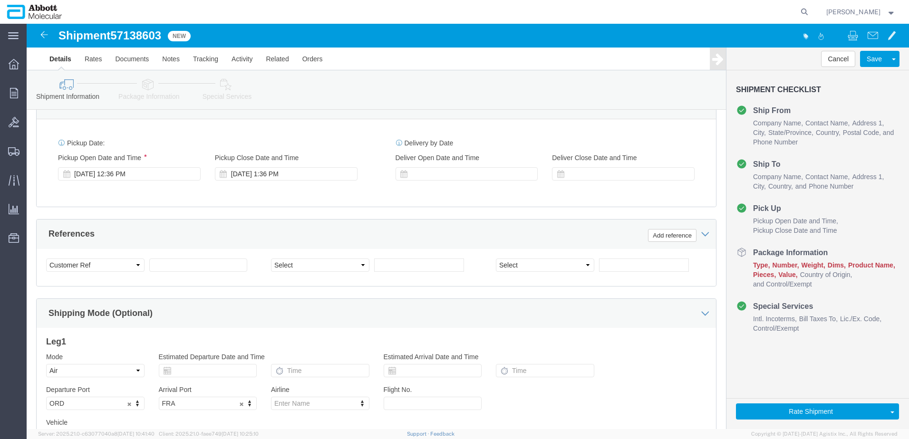
scroll to position [523, 0]
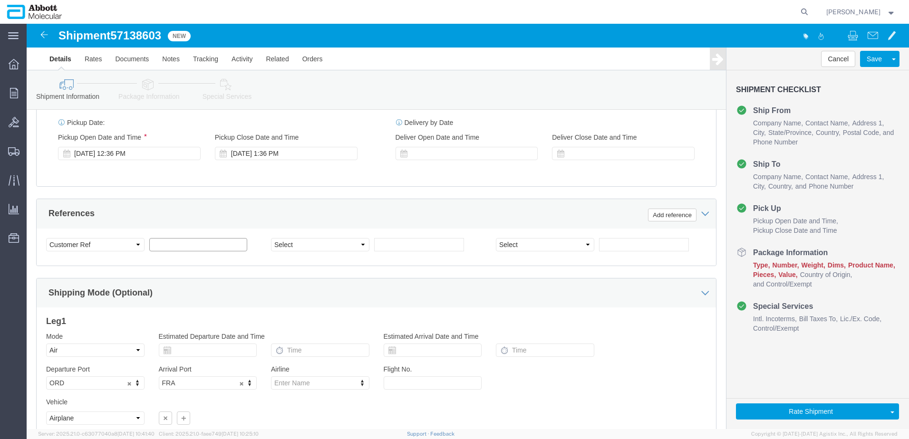
click input "text"
paste input "NB [DATE]"
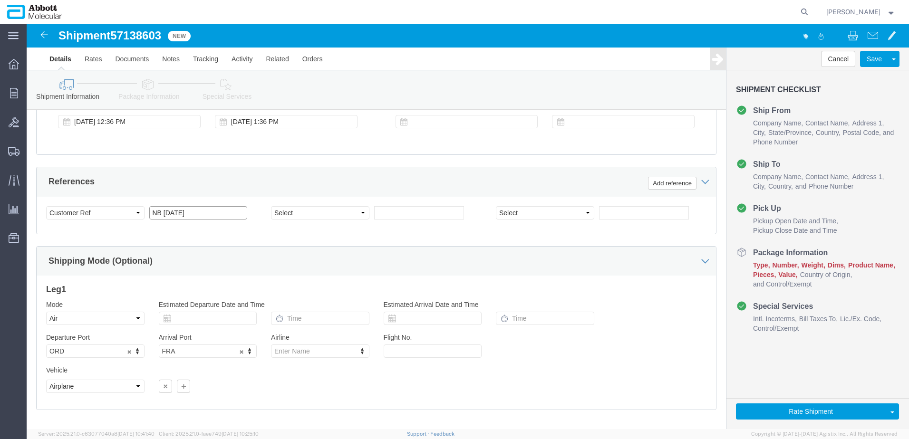
scroll to position [594, 0]
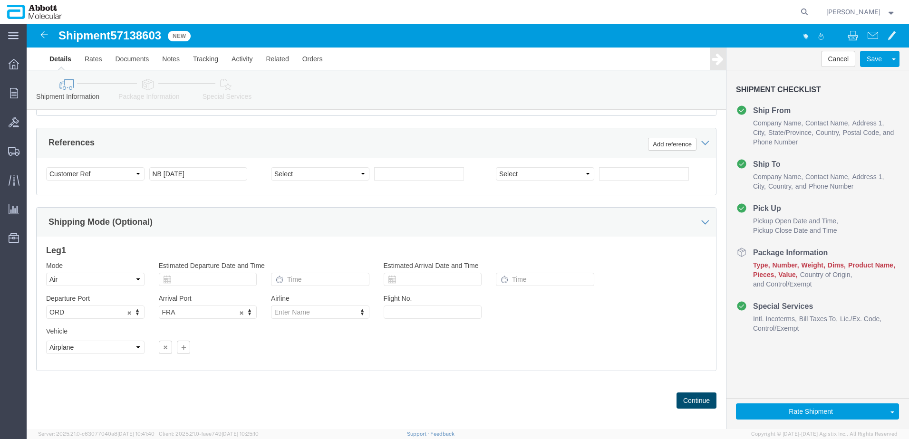
click button "Continue"
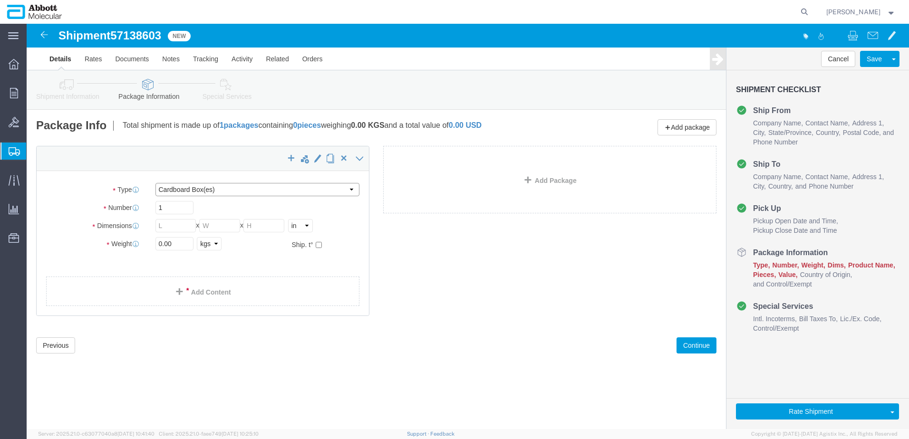
click select "Select Box (B) Box (C) Box (D) Cardboard Box(es) Crate (Instrument) Crate(s) En…"
drag, startPoint x: 165, startPoint y: 164, endPoint x: 162, endPoint y: 173, distance: 9.8
click select "Select Box (B) Box (C) Box (D) Cardboard Box(es) Crate (Instrument) Crate(s) En…"
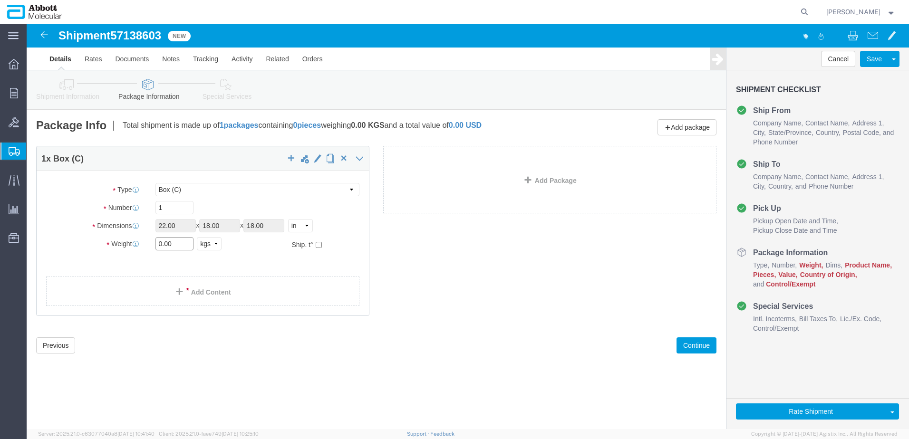
drag, startPoint x: 156, startPoint y: 216, endPoint x: 90, endPoint y: 217, distance: 66.5
click div "Weight 0.00 Select kgs lbs Ship. t°"
click input "checkbox"
click link "Add Content"
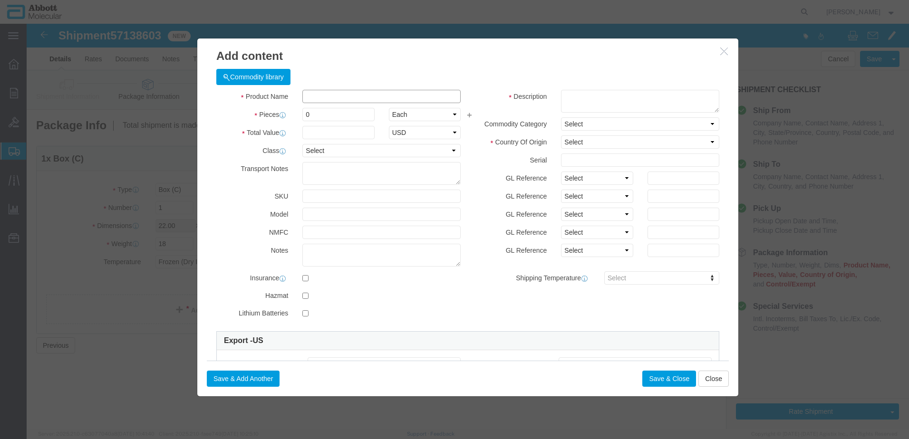
click input "text"
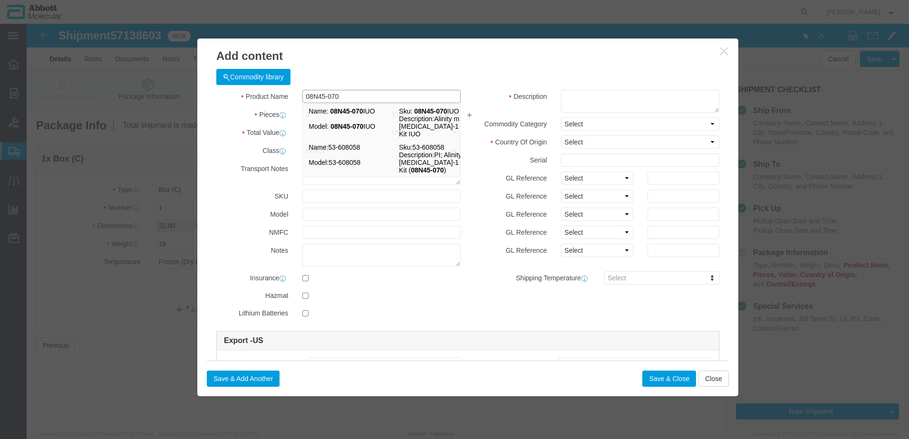
click input "08N45-070"
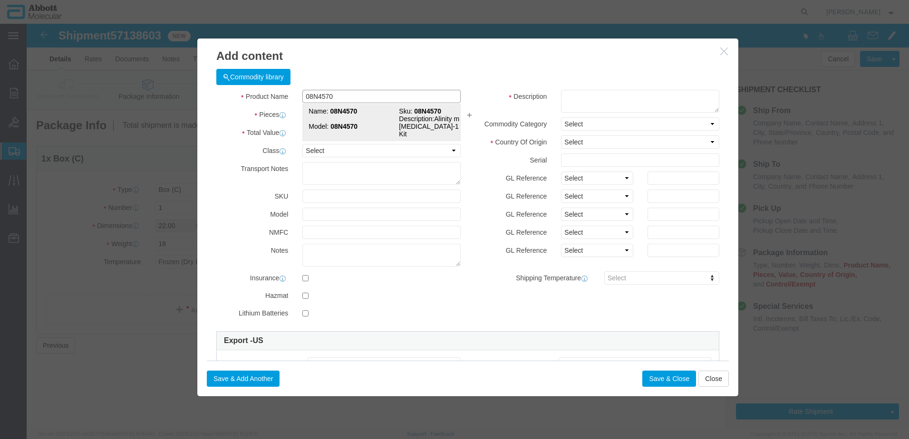
click td "Model: 08N4570"
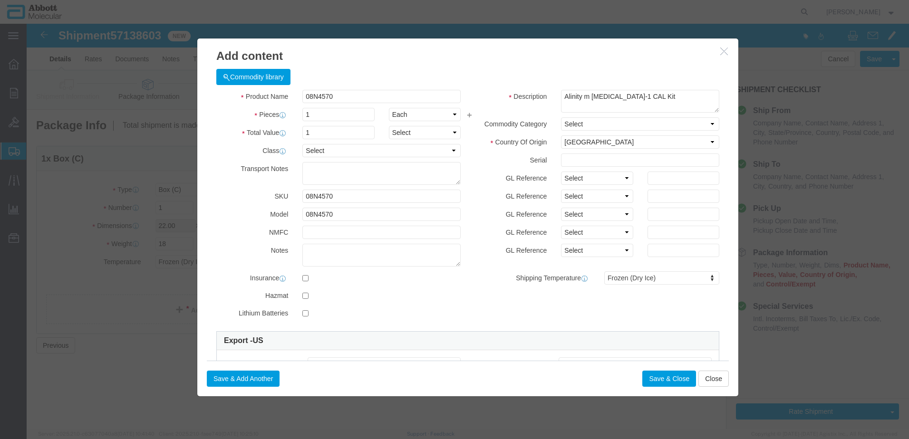
click div "GL Reference Select Account Type Activity ID Airline Appointment Number ASN Bat…"
drag, startPoint x: 565, startPoint y: 155, endPoint x: 563, endPoint y: 163, distance: 7.4
click select "Select Account Type Activity ID Airline Appointment Number ASN Batch Number Bil…"
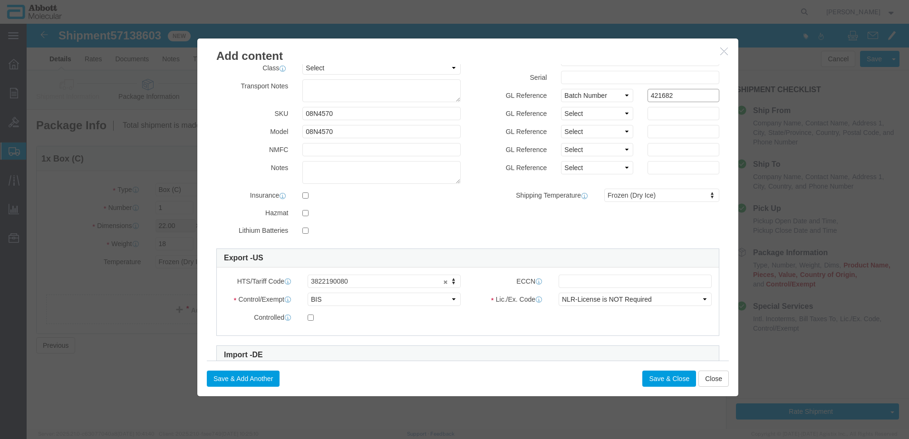
scroll to position [95, 0]
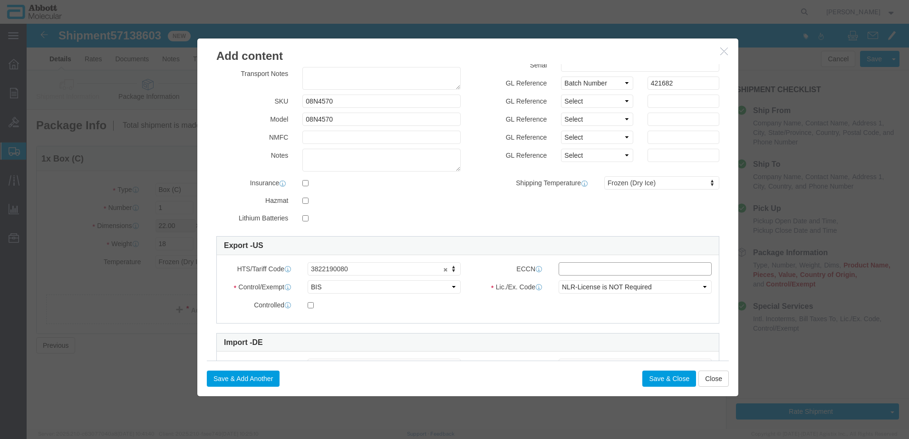
click input "text"
click button "Save & Close"
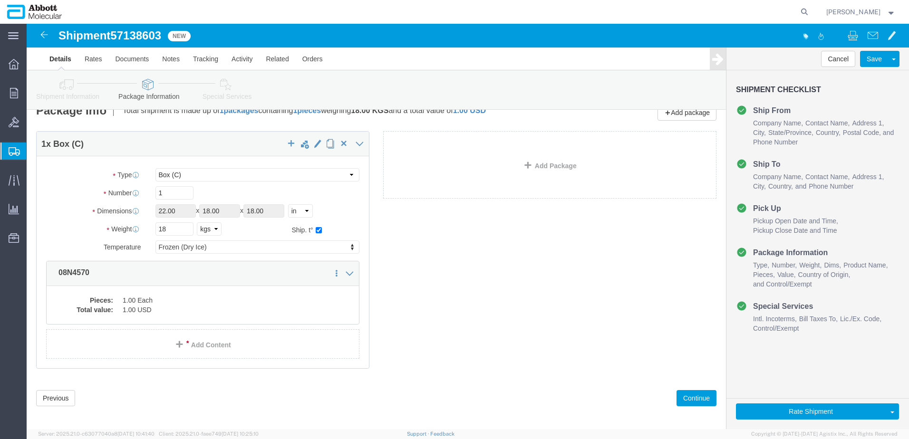
scroll to position [21, 0]
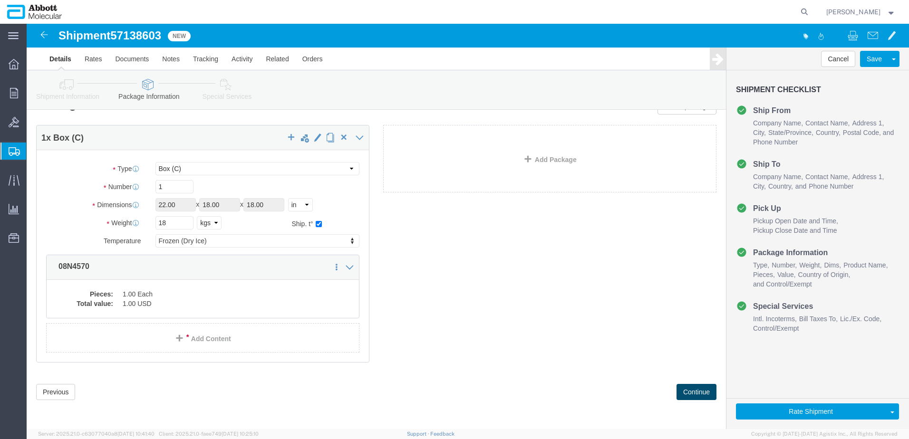
click button "Continue"
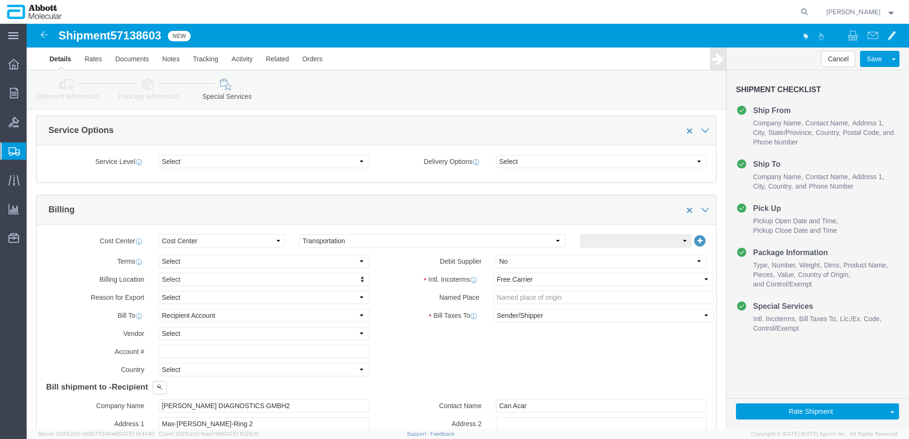
scroll to position [354, 0]
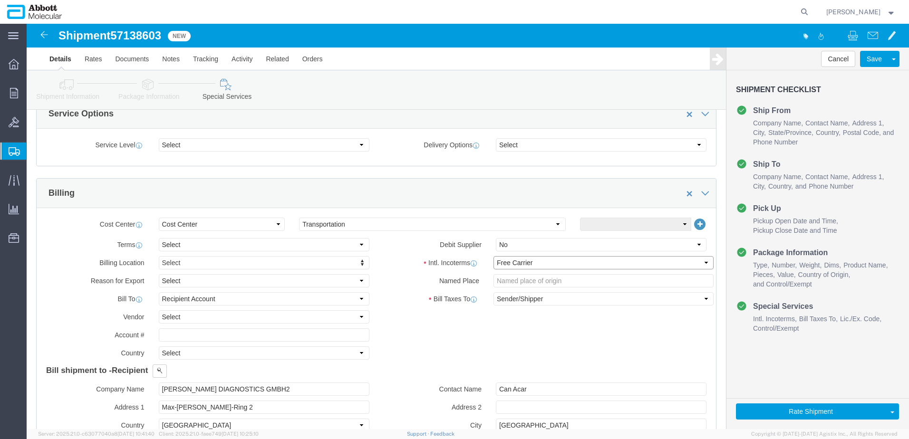
drag, startPoint x: 509, startPoint y: 240, endPoint x: 505, endPoint y: 245, distance: 6.1
click select "Select Carriage Insurance Paid Carriage Paid To Cost and Freight Cost Insurance…"
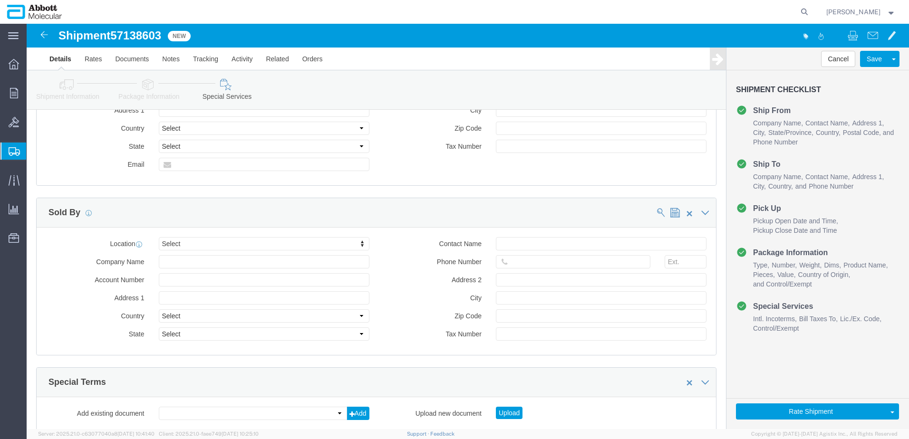
scroll to position [1322, 0]
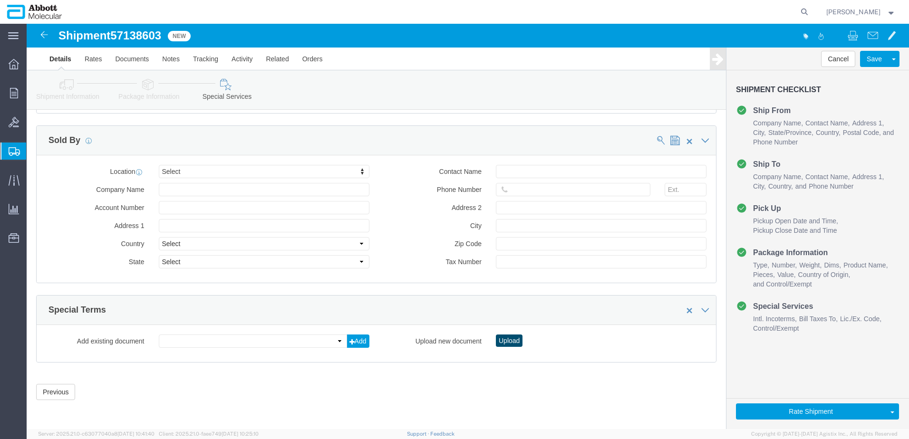
click button "Upload"
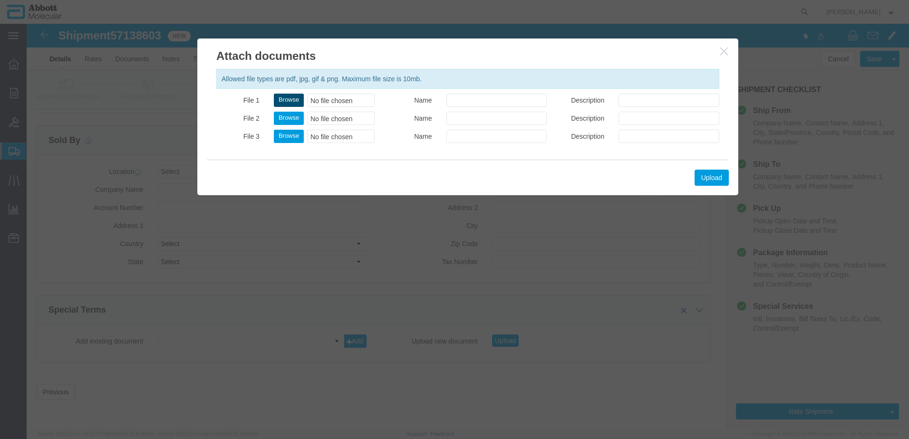
click button "Browse"
click button "Upload"
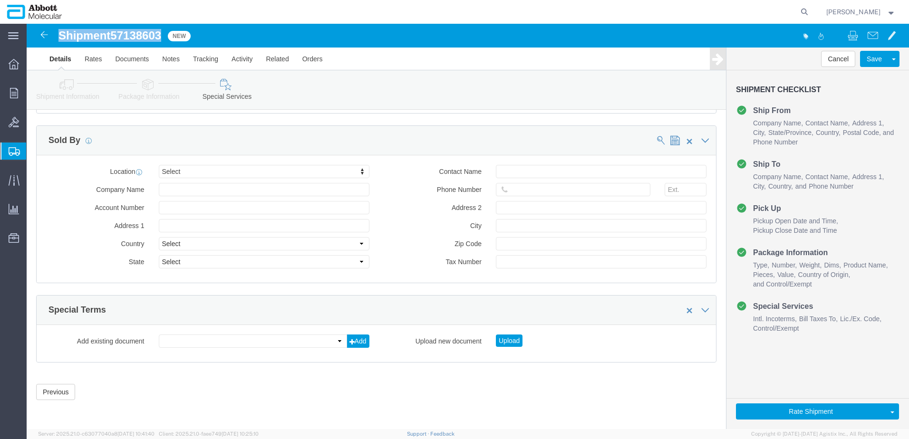
drag, startPoint x: 34, startPoint y: 12, endPoint x: 136, endPoint y: 16, distance: 102.2
click h1 "Shipment 57138603"
copy h1 "Shipment 57138603"
click button "Rate Shipment"
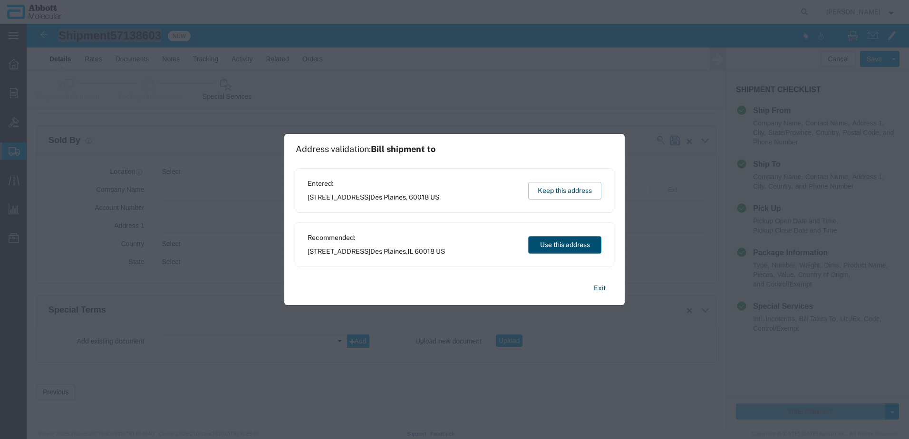
click at [574, 249] on button "Use this address" at bounding box center [564, 245] width 73 height 18
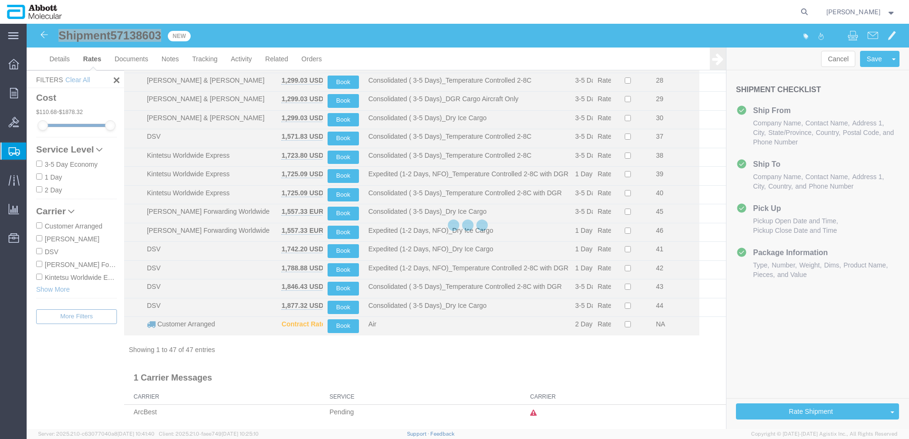
scroll to position [654, 0]
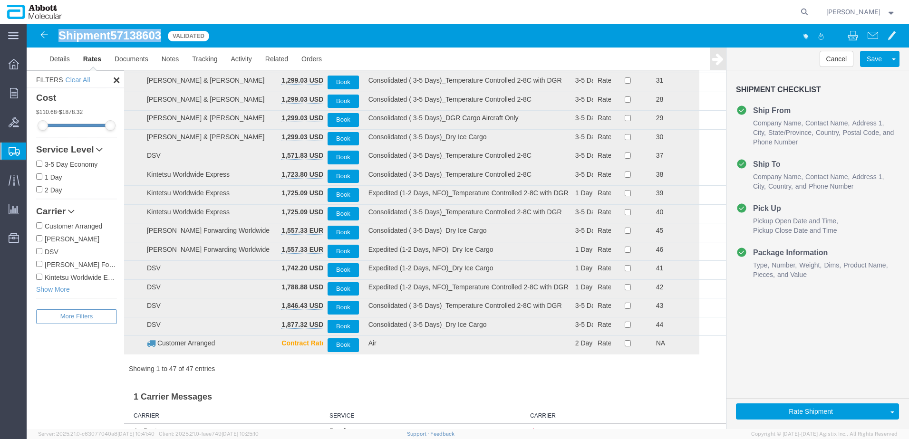
click at [42, 253] on input "DSV" at bounding box center [39, 251] width 6 height 6
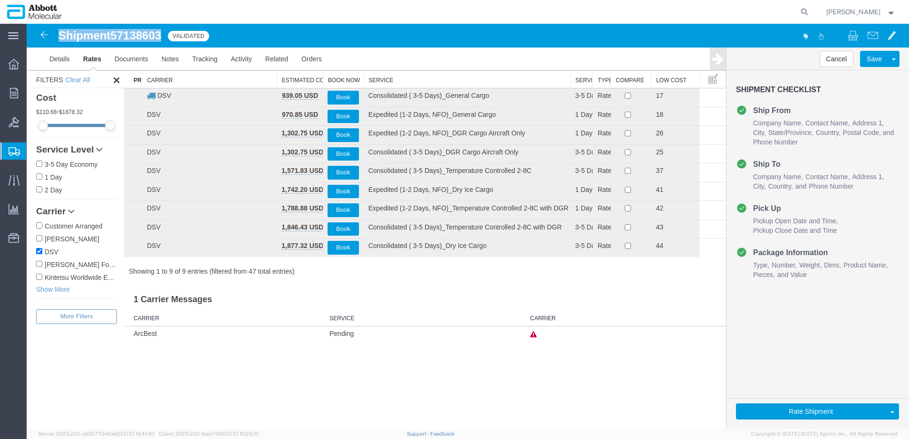
scroll to position [0, 0]
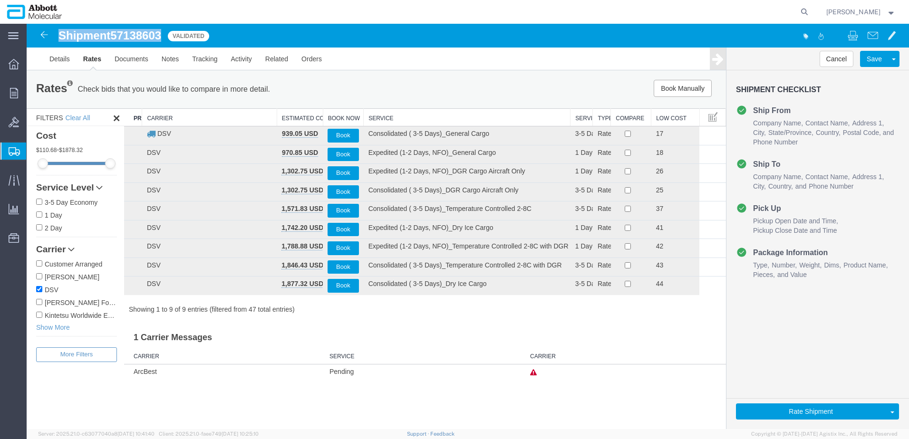
click at [397, 117] on th "Service" at bounding box center [467, 118] width 207 height 18
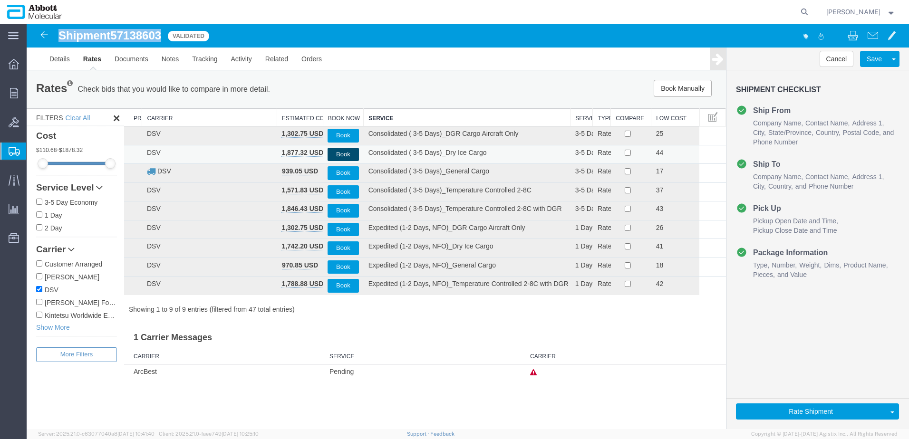
click at [338, 153] on button "Book" at bounding box center [342, 155] width 31 height 14
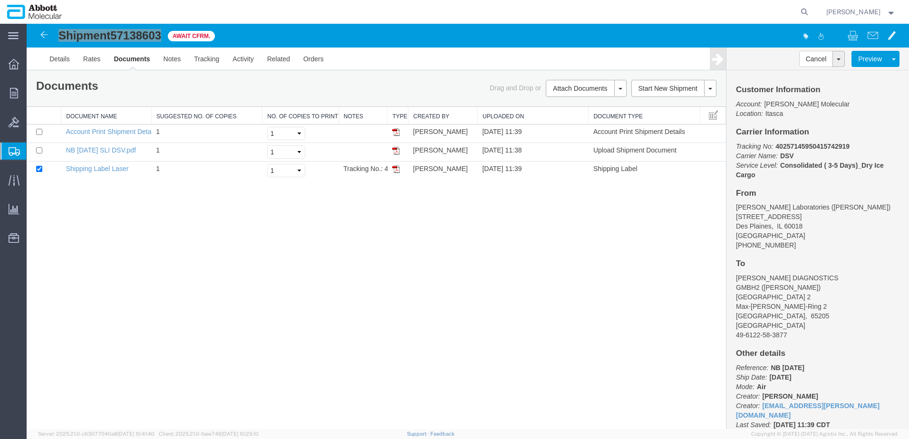
click at [0, 0] on span "Create from Template" at bounding box center [0, 0] width 0 height 0
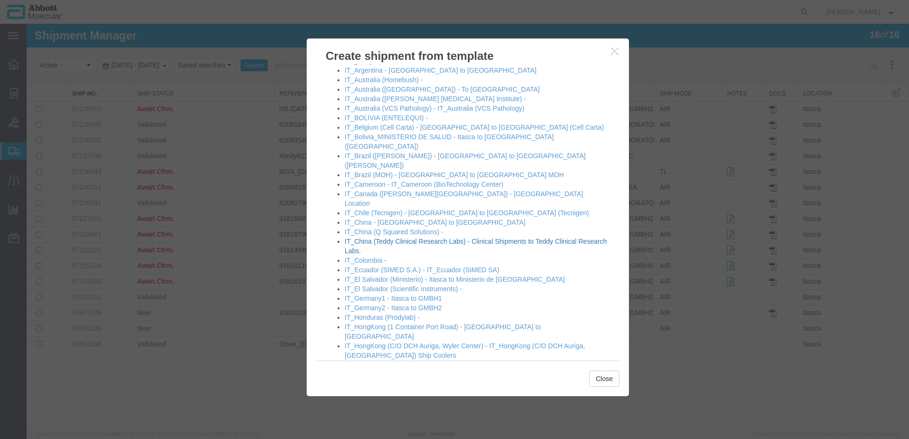
scroll to position [475, 0]
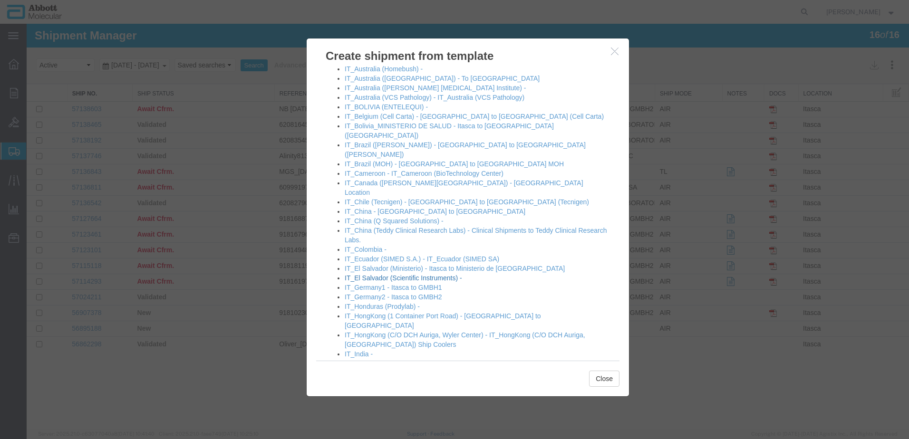
click at [378, 274] on link "IT_El Salvador (Scientific Instruments) -" at bounding box center [403, 278] width 117 height 8
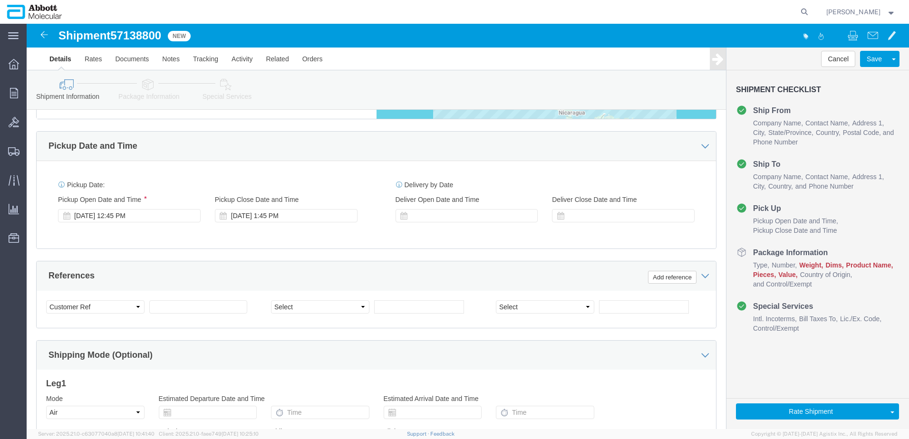
scroll to position [475, 0]
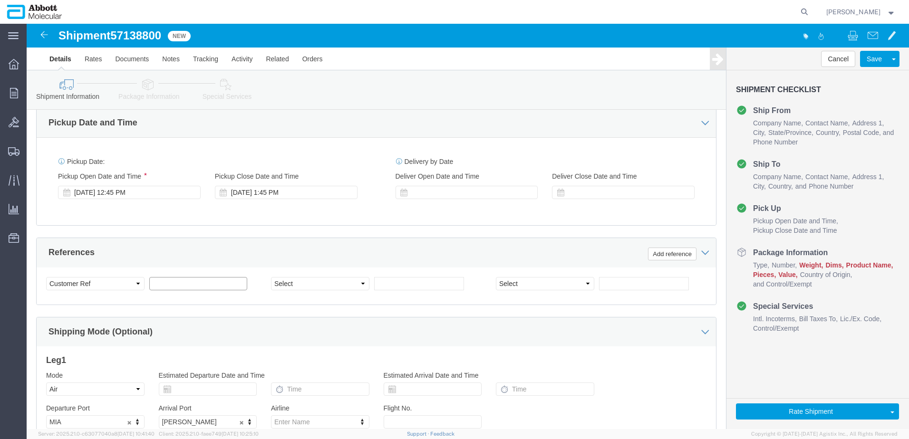
click input "text"
paste input "620795297"
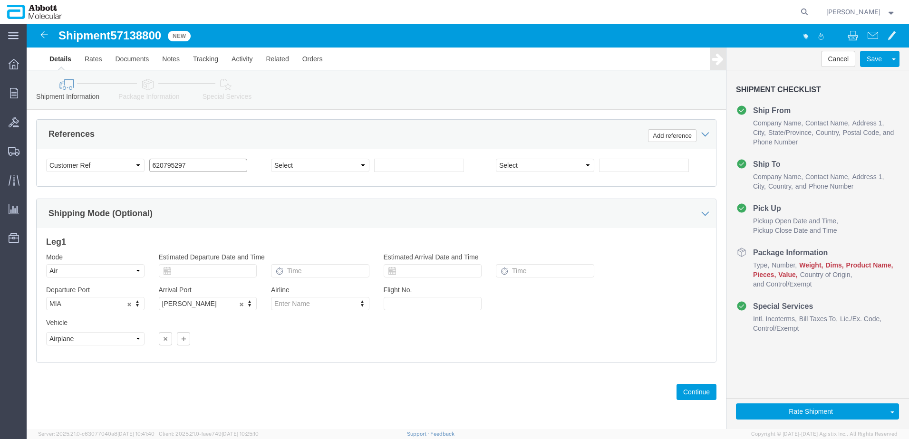
scroll to position [603, 0]
click button "Continue"
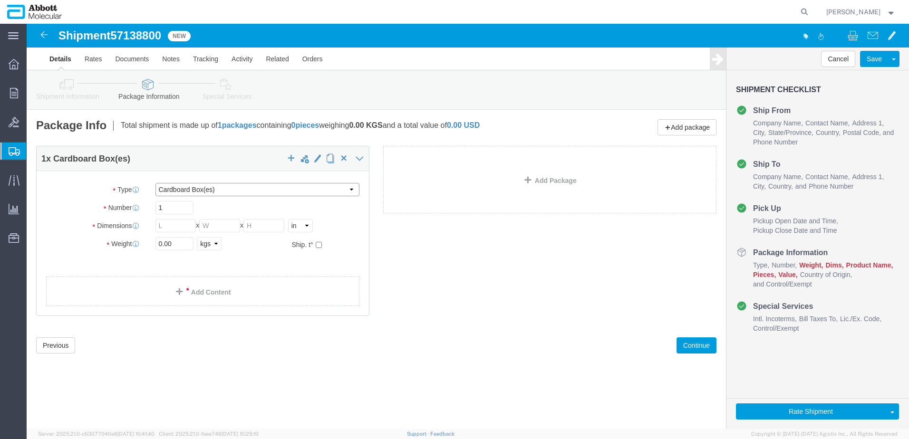
drag, startPoint x: 209, startPoint y: 164, endPoint x: 187, endPoint y: 173, distance: 23.2
click select "Select Box (B) Box (C) Box (D) Cardboard Box(es) Crate (Instrument) Crate(s) En…"
drag, startPoint x: 149, startPoint y: 221, endPoint x: 10, endPoint y: 225, distance: 139.3
click div "Weight 0.00 Select kgs lbs Ship. t°"
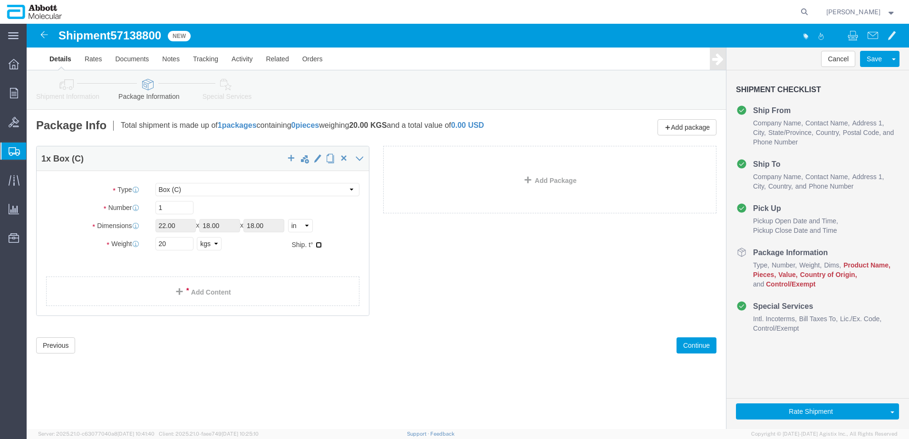
click input "checkbox"
click link "Add Content"
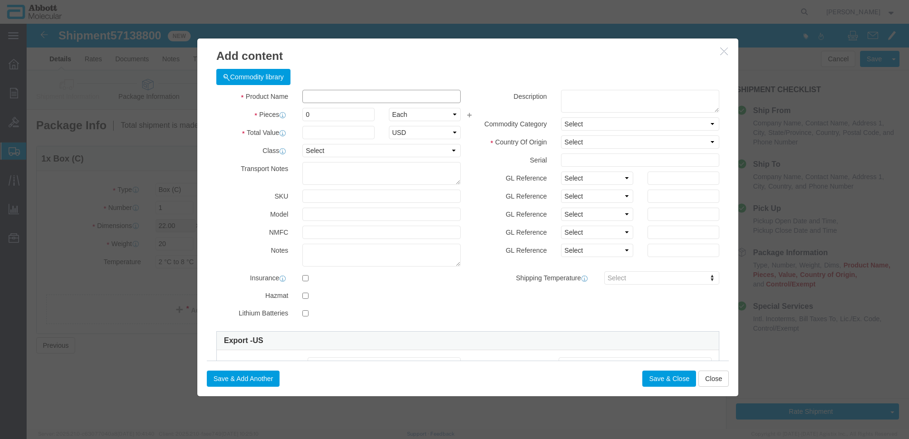
click input "text"
click strong "09N1801"
click select "Select Account Type Activity ID Airline Appointment Number ASN Batch Number Bil…"
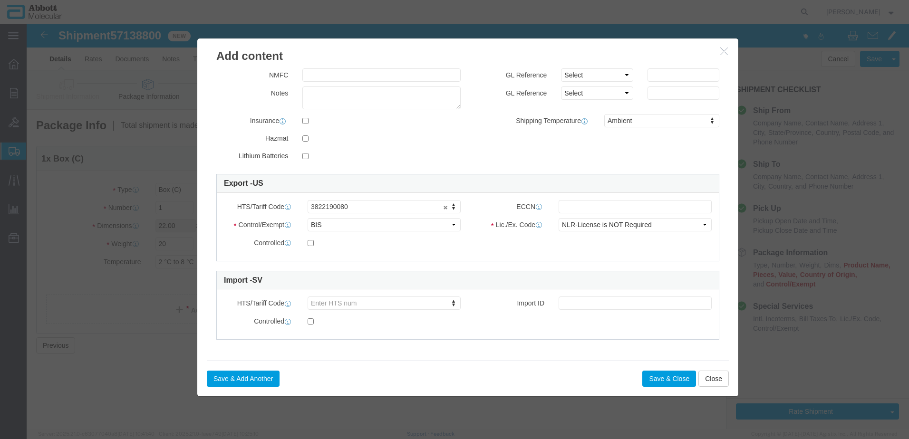
scroll to position [158, 0]
click input "text"
click button "Save & Close"
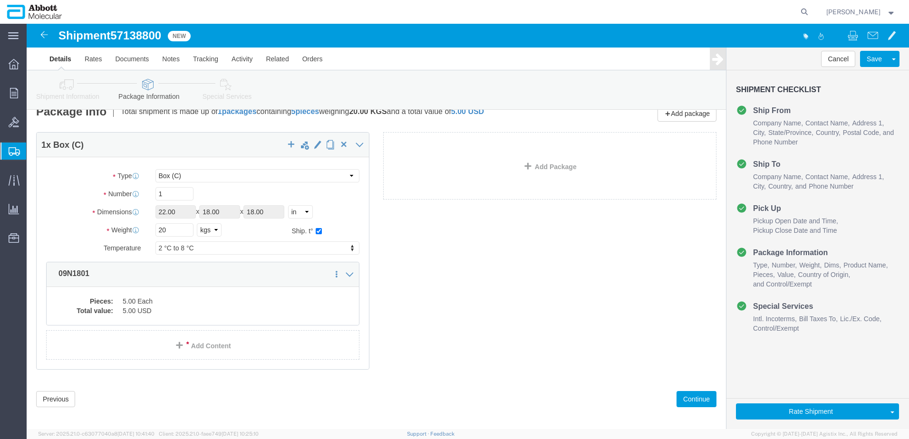
scroll to position [21, 0]
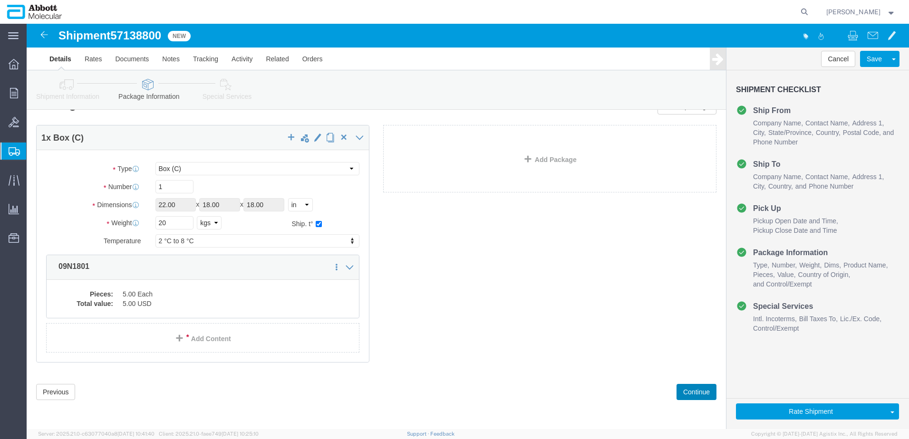
click button "Continue"
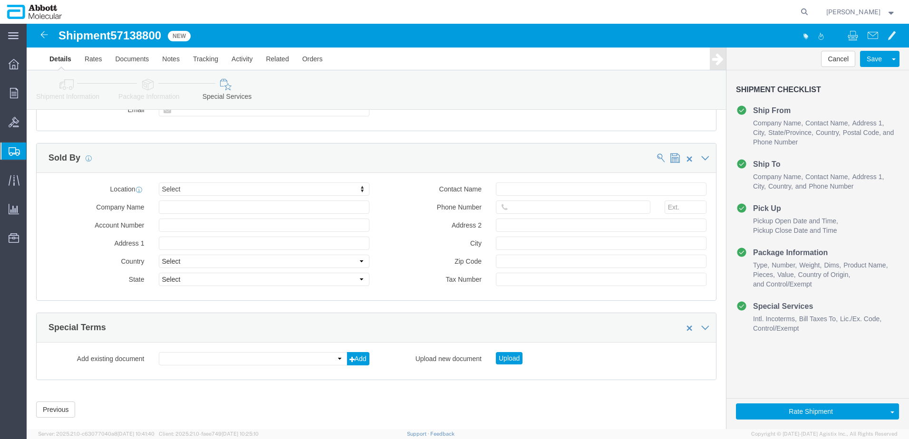
scroll to position [1220, 0]
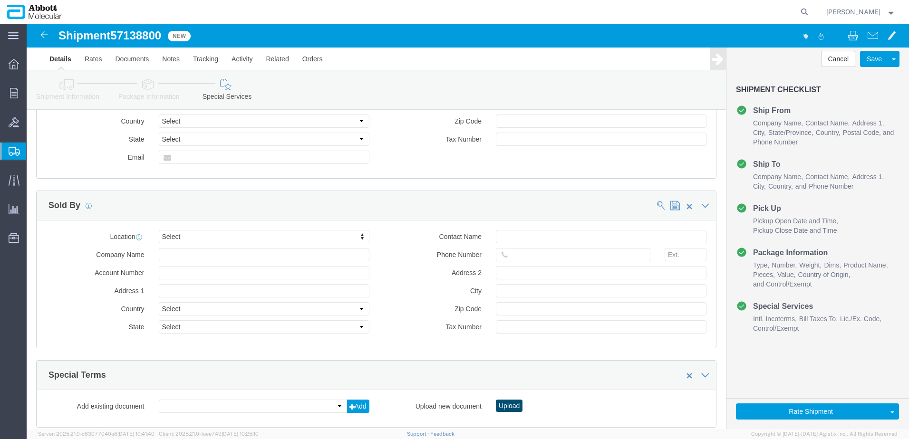
click button "Upload"
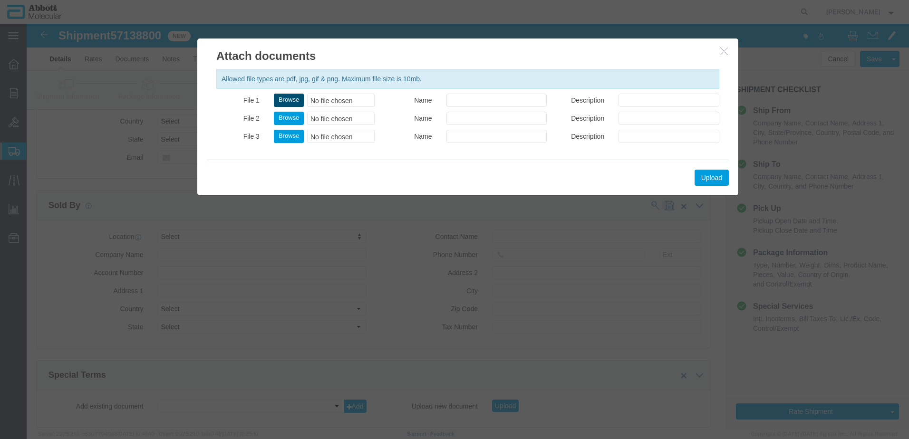
click button "Browse"
click button "Upload"
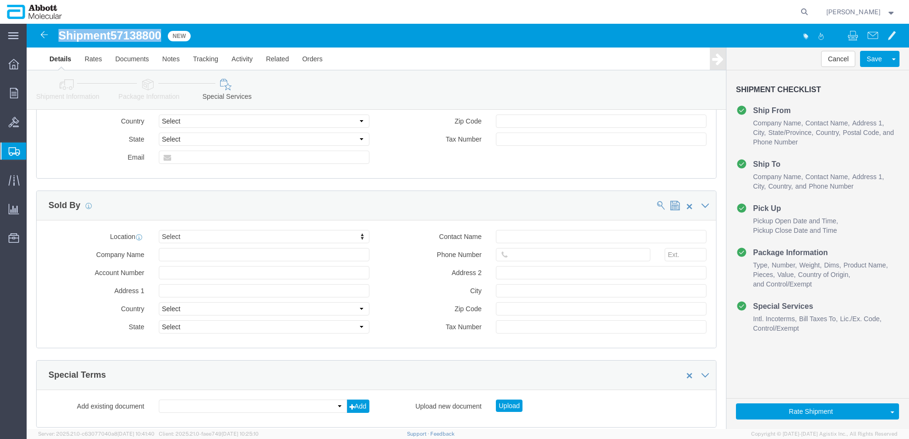
drag, startPoint x: 32, startPoint y: 13, endPoint x: 138, endPoint y: 16, distance: 106.0
click div "Shipment 57138800 New"
copy h1 "Shipment 57138800"
click button "Rate Shipment"
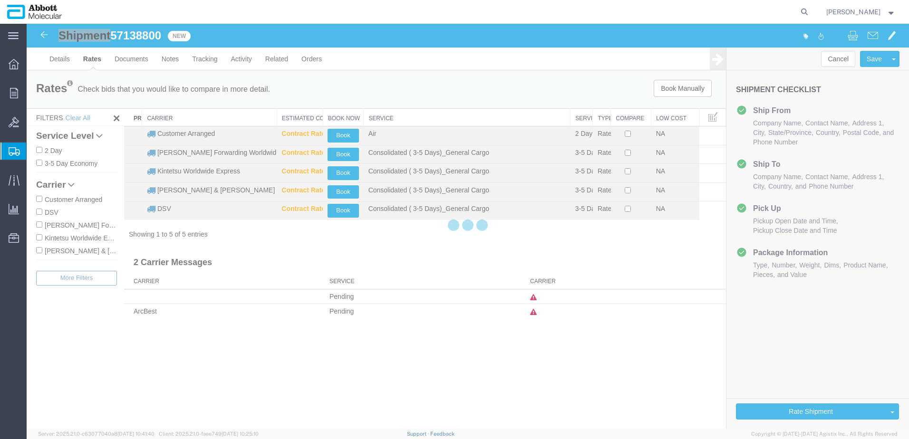
scroll to position [0, 0]
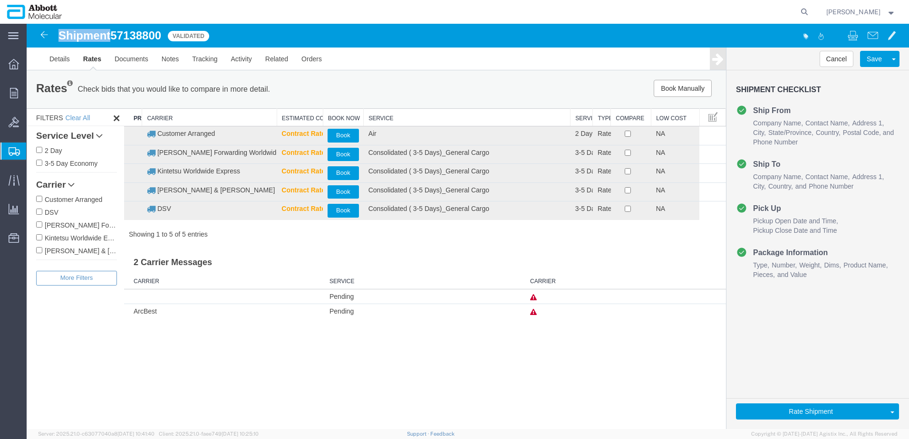
drag, startPoint x: 38, startPoint y: 250, endPoint x: 47, endPoint y: 250, distance: 8.6
click at [38, 250] on input "[PERSON_NAME] & [PERSON_NAME]" at bounding box center [39, 250] width 6 height 6
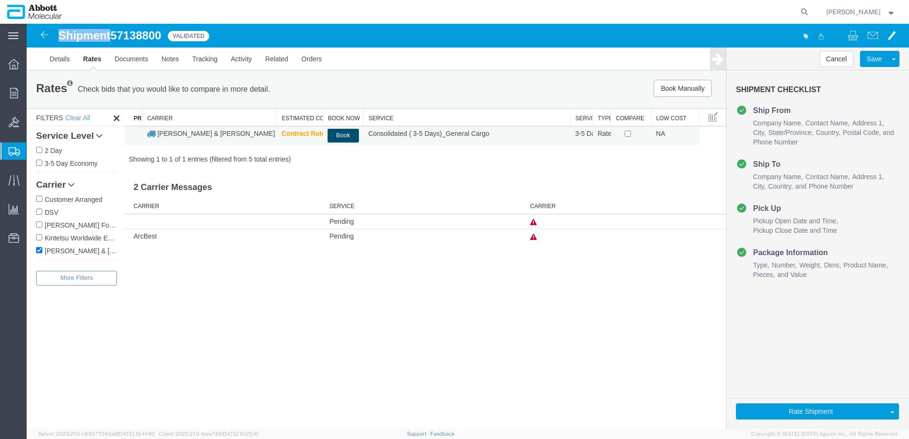
click at [340, 135] on button "Book" at bounding box center [342, 136] width 31 height 14
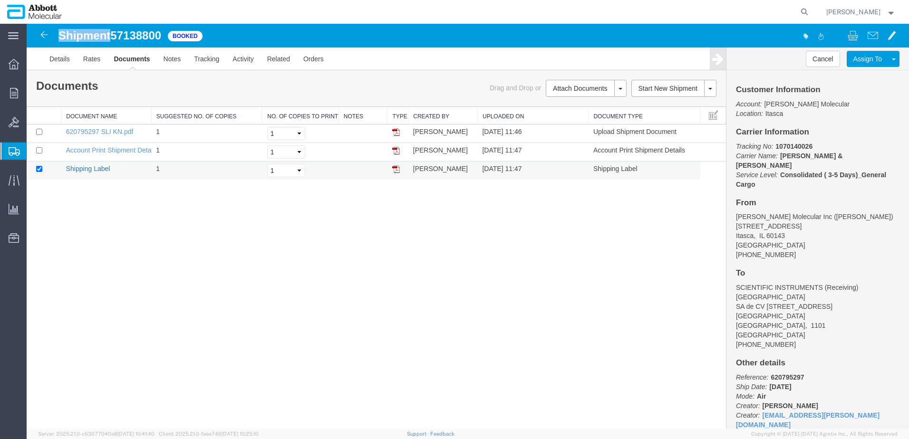
click at [96, 170] on link "Shipping Label" at bounding box center [88, 169] width 44 height 8
click at [0, 0] on span "Create from Template" at bounding box center [0, 0] width 0 height 0
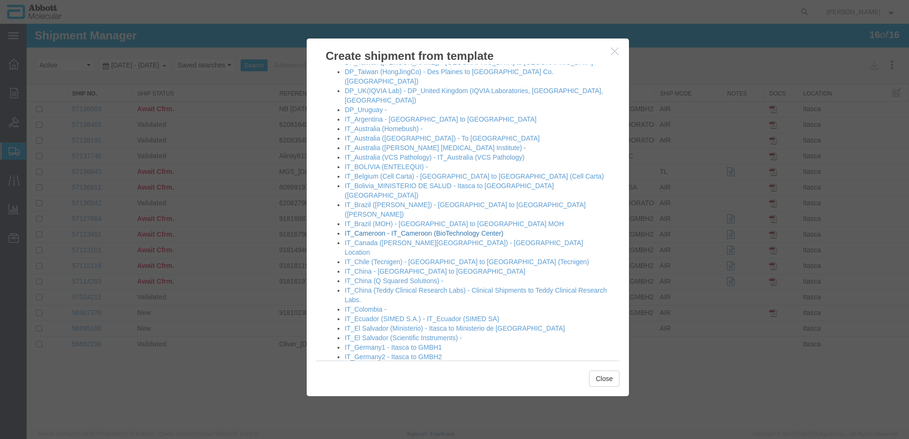
scroll to position [428, 0]
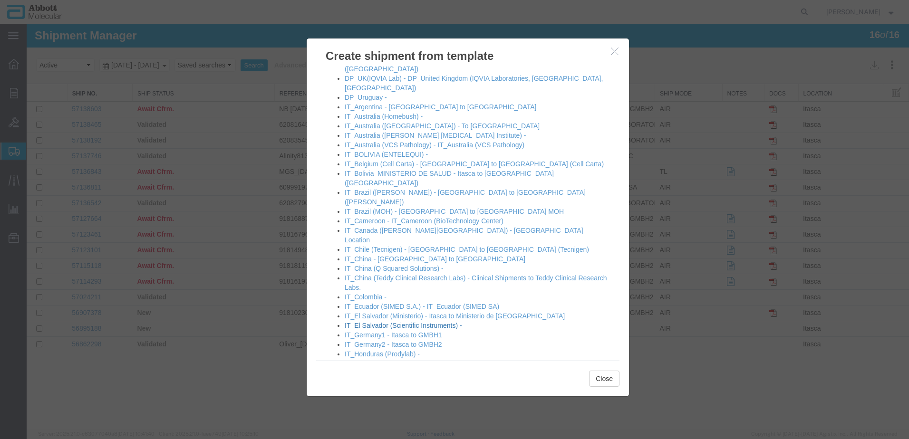
click at [390, 322] on link "IT_El Salvador (Scientific Instruments) -" at bounding box center [403, 326] width 117 height 8
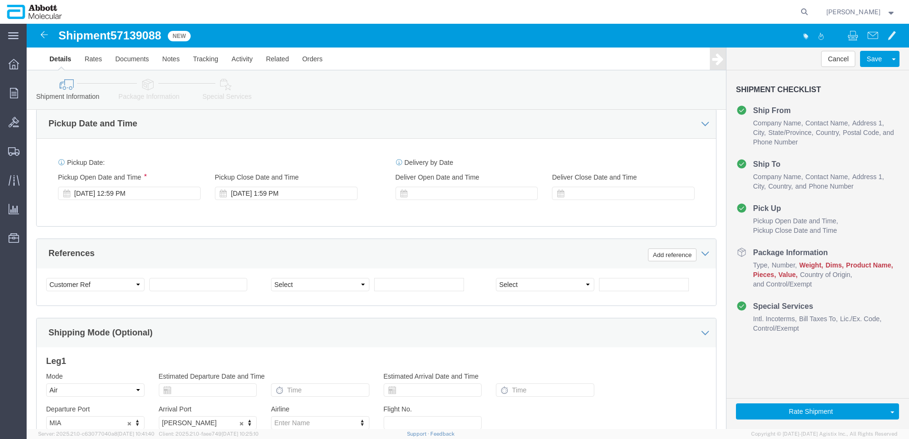
scroll to position [475, 0]
click input "text"
paste input "620828309"
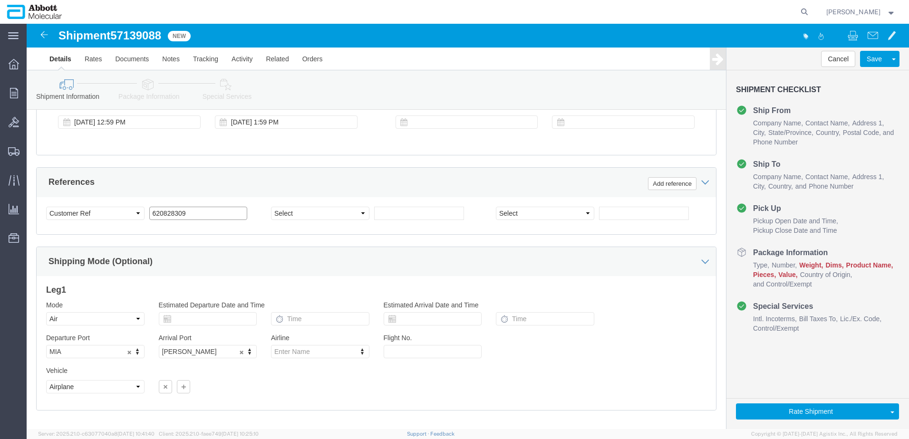
scroll to position [570, 0]
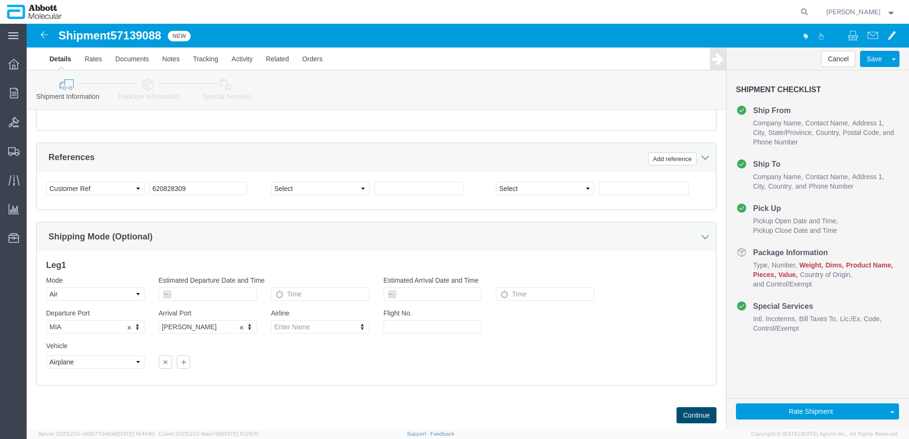
click button "Continue"
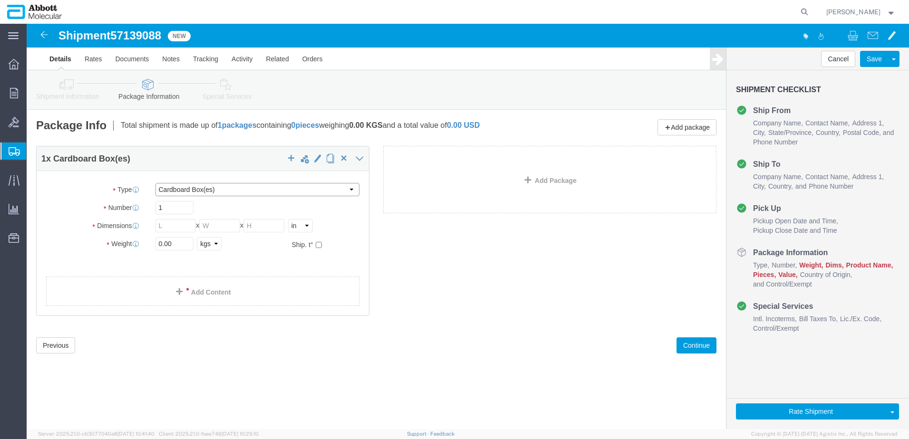
drag, startPoint x: 222, startPoint y: 166, endPoint x: 193, endPoint y: 173, distance: 30.0
click select "Select Box (B) Box (C) Box (D) Cardboard Box(es) Crate (Instrument) Crate(s) En…"
drag, startPoint x: 150, startPoint y: 223, endPoint x: 85, endPoint y: 221, distance: 65.2
click div "Weight 0.00 Select kgs lbs Ship. t°"
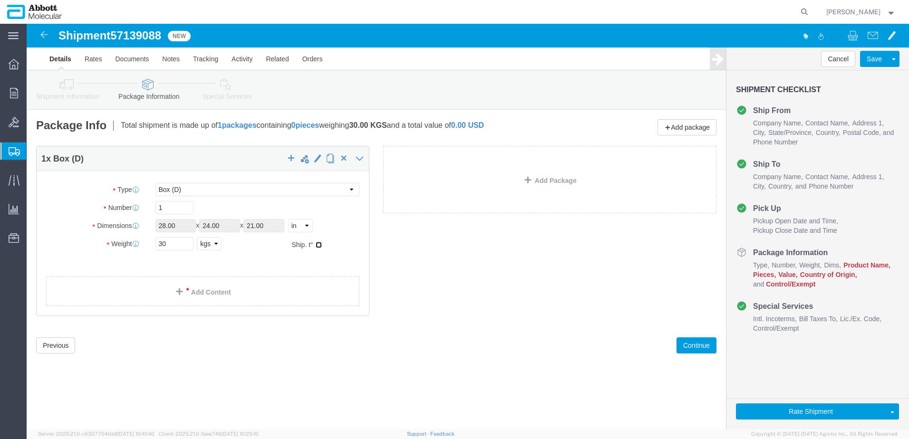
click input "checkbox"
click link "Add Content"
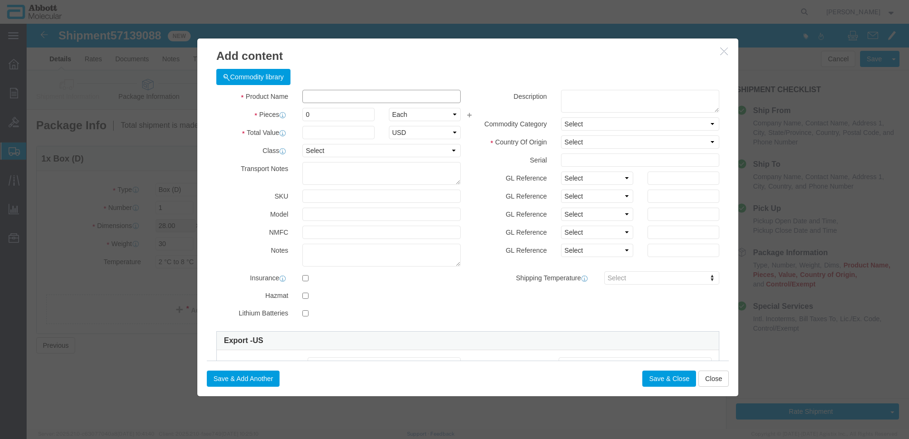
click input "text"
click td "Model: 09N1201"
click select "Select Account Type Activity ID Airline Appointment Number ASN Batch Number Bil…"
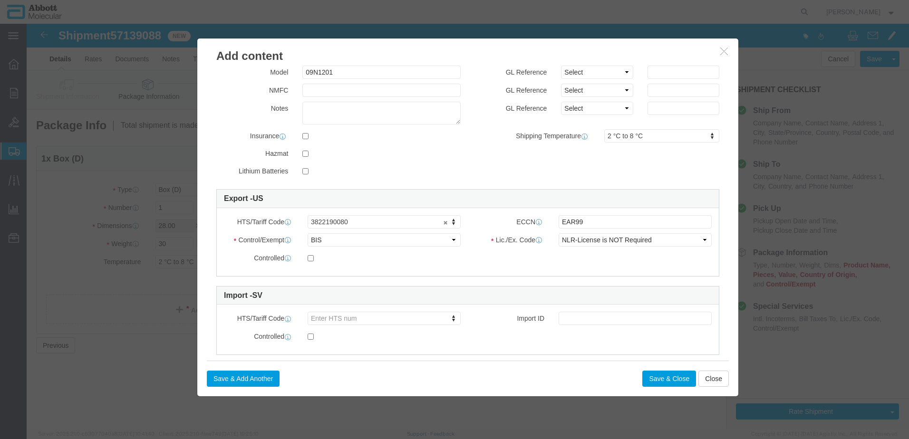
scroll to position [143, 0]
click button "Save & Close"
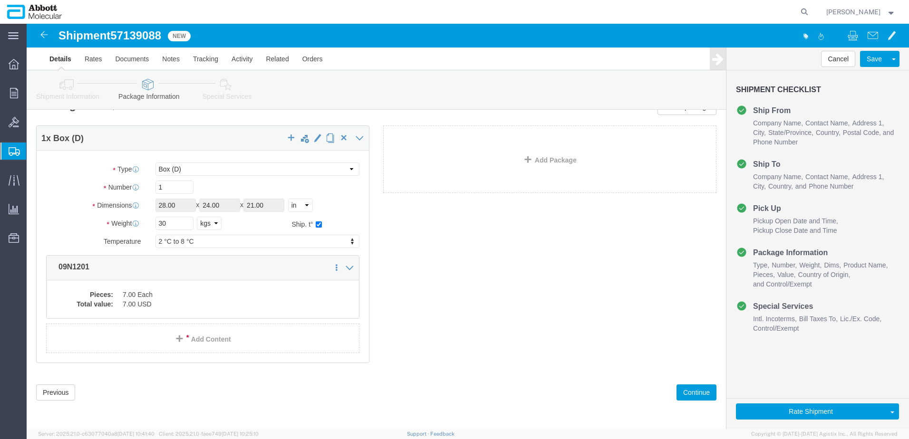
scroll to position [21, 0]
click button "Continue"
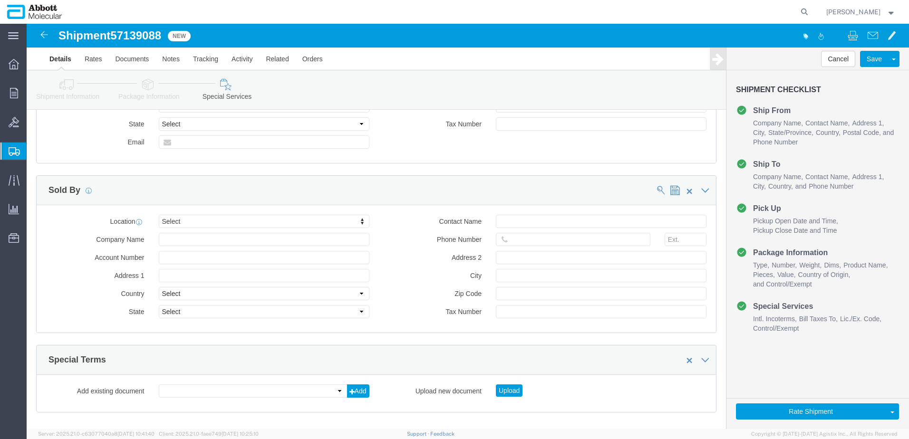
scroll to position [1267, 0]
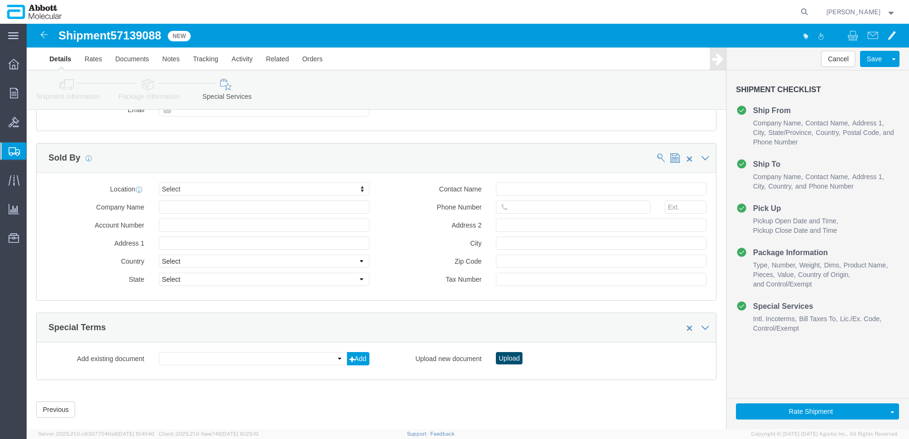
click button "Upload"
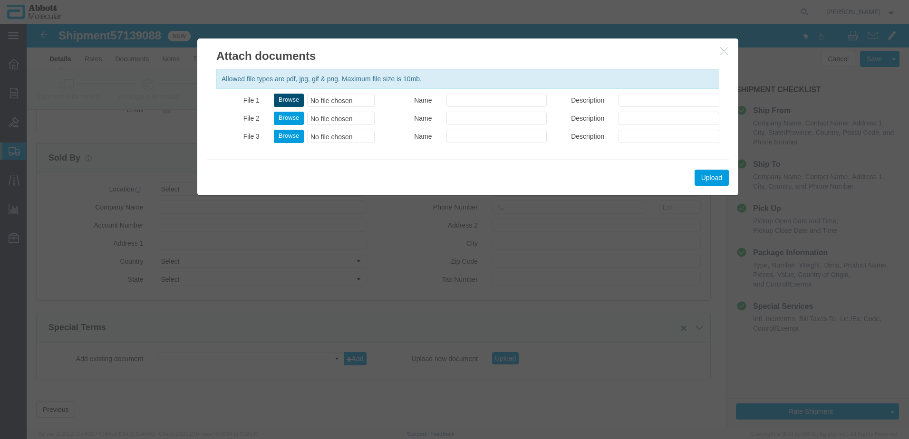
click div "Allowed file types are pdf, jpg, gif & png. Maximum file size is 10mb. File 1 B…"
click button "Browse"
click button "Upload"
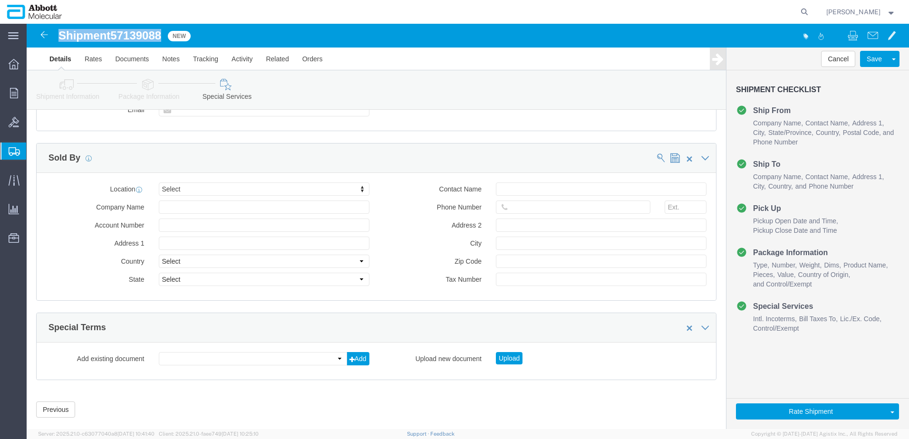
drag, startPoint x: 33, startPoint y: 9, endPoint x: 135, endPoint y: 12, distance: 102.7
click h1 "Shipment 57139088"
copy h1 "Shipment 57139088"
click button "Rate Shipment"
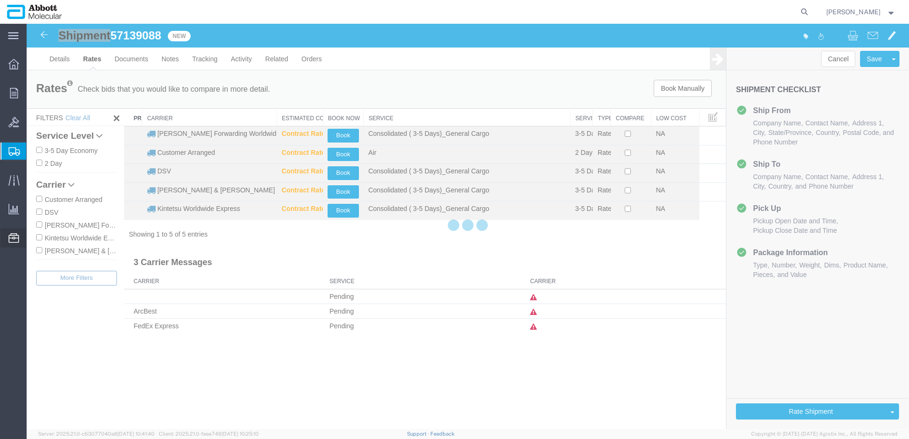
scroll to position [0, 0]
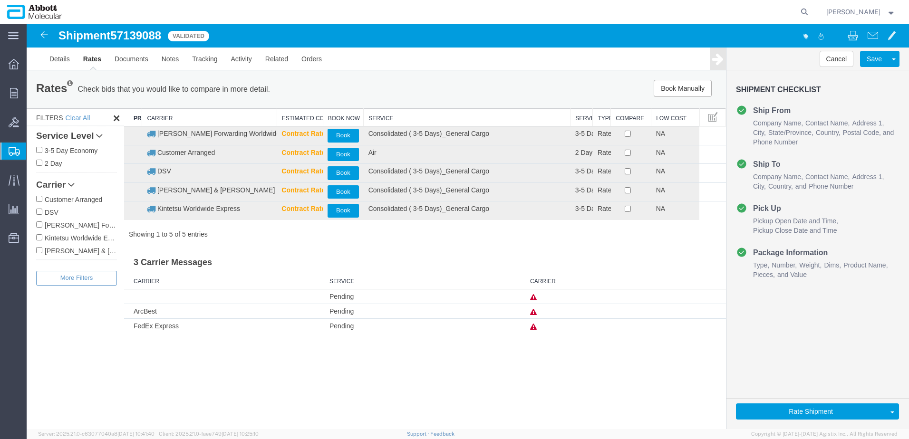
click at [42, 250] on label "[PERSON_NAME] & [PERSON_NAME]" at bounding box center [76, 250] width 81 height 10
click at [42, 250] on input "[PERSON_NAME] & [PERSON_NAME]" at bounding box center [39, 250] width 6 height 6
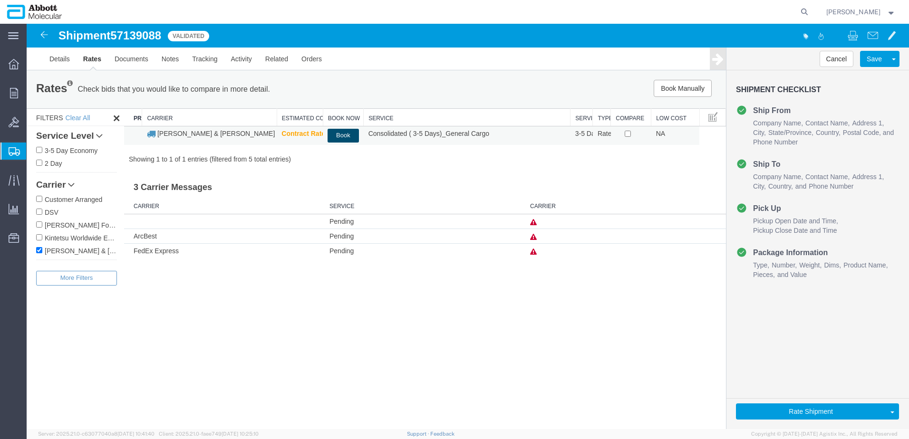
click at [343, 137] on button "Book" at bounding box center [342, 136] width 31 height 14
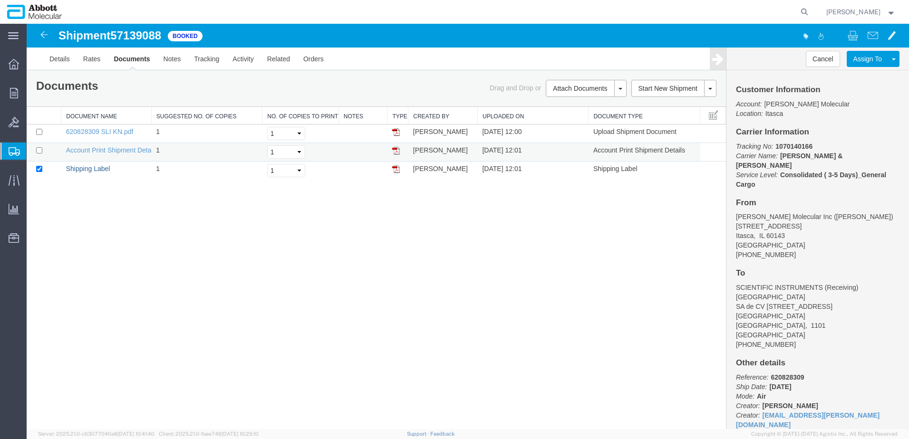
drag, startPoint x: 90, startPoint y: 168, endPoint x: 400, endPoint y: 152, distance: 310.3
click at [90, 168] on link "Shipping Label" at bounding box center [88, 169] width 44 height 8
click at [0, 0] on span "Create from Template" at bounding box center [0, 0] width 0 height 0
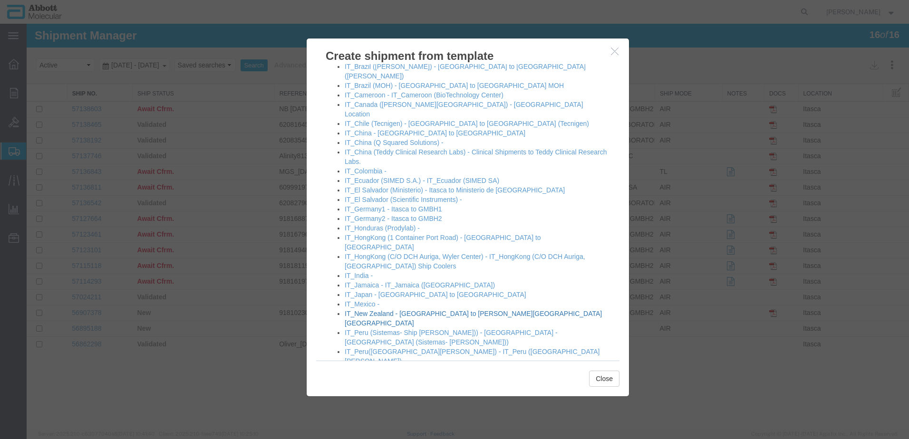
scroll to position [570, 0]
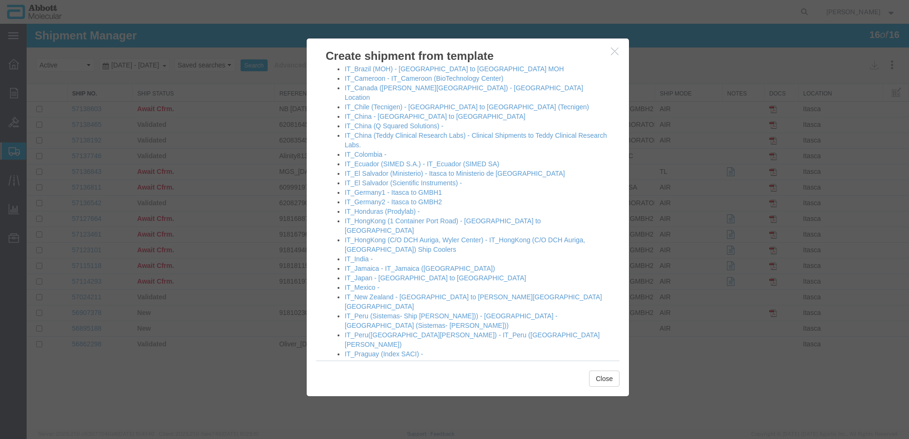
click at [410, 388] on link "IT_Singapore (01 Gul Circle) - IT_Singapore ([PERSON_NAME] Laboratories)" at bounding box center [460, 392] width 230 height 8
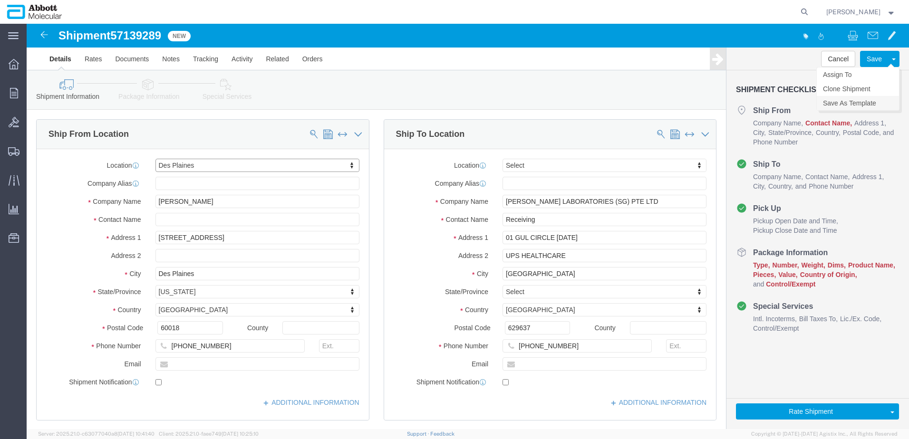
click link "Save As Template"
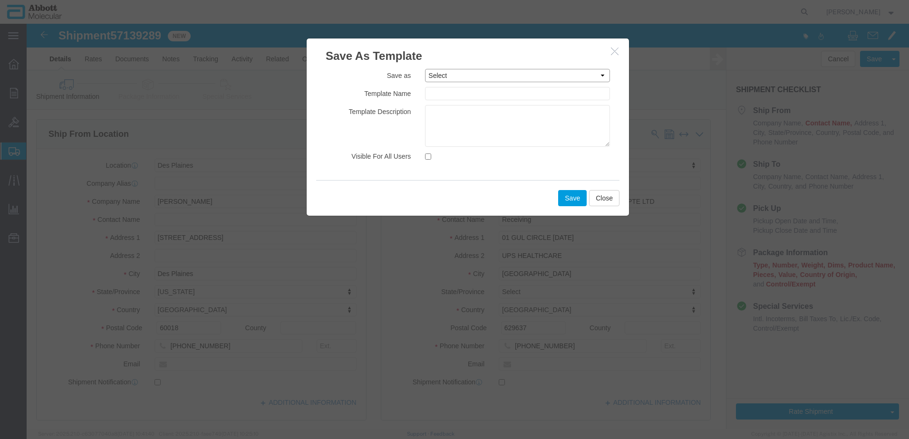
click select "Select DP_Argentina DP_Australia (Homebush) DP_Australia ([PERSON_NAME] [MEDICA…"
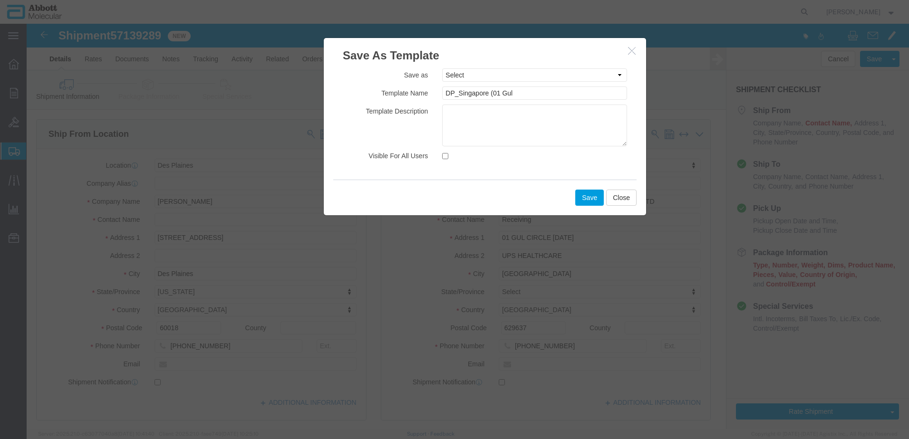
drag, startPoint x: 453, startPoint y: 28, endPoint x: 470, endPoint y: 27, distance: 17.1
click h3 "Save As Template"
click input "DP_Singapore (01 Gul"
click input "Visible For All Users"
click button "Save"
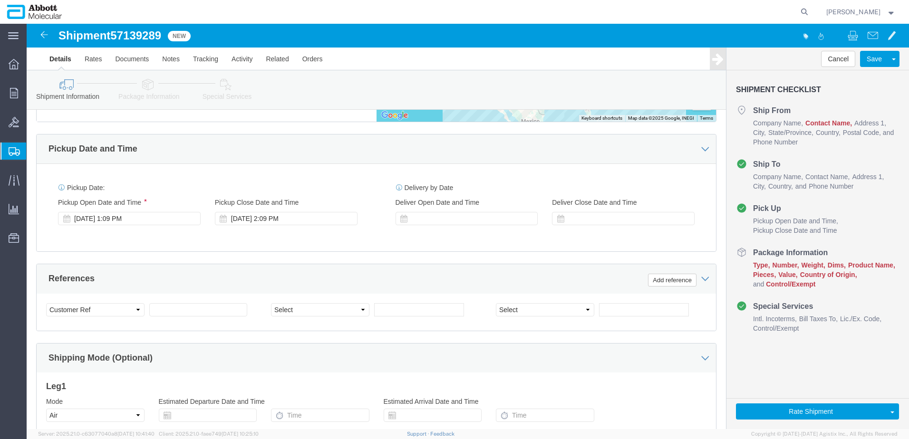
scroll to position [475, 0]
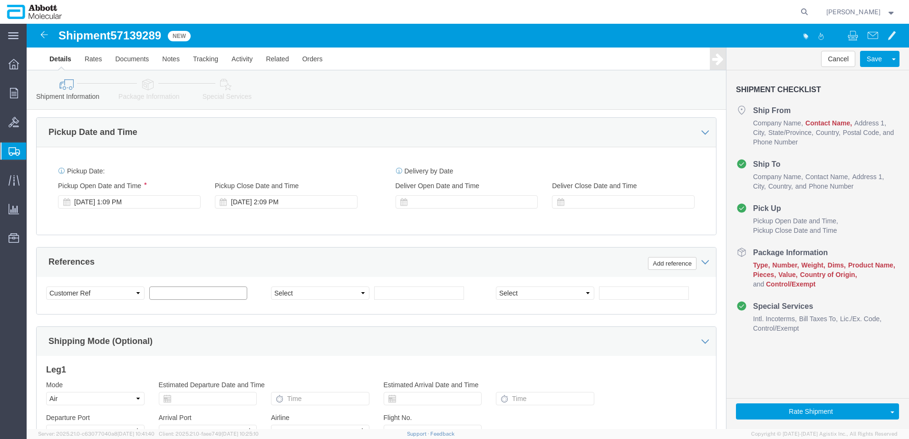
click input "text"
paste input "Noskina CP"
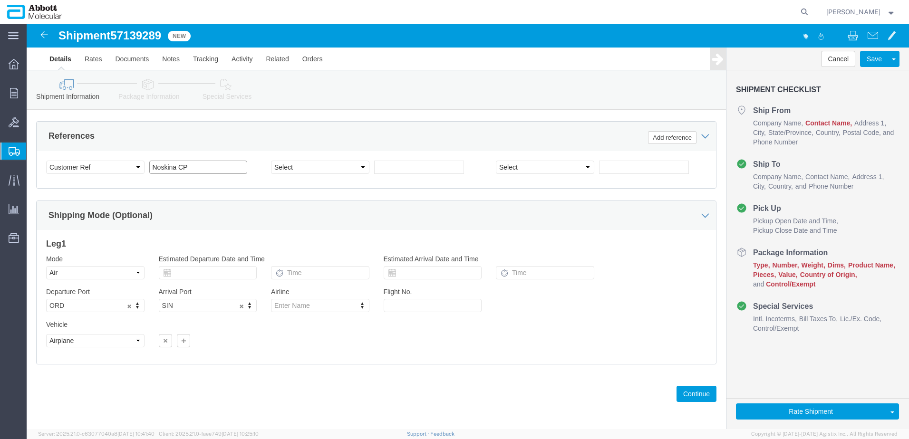
scroll to position [603, 0]
click button "Continue"
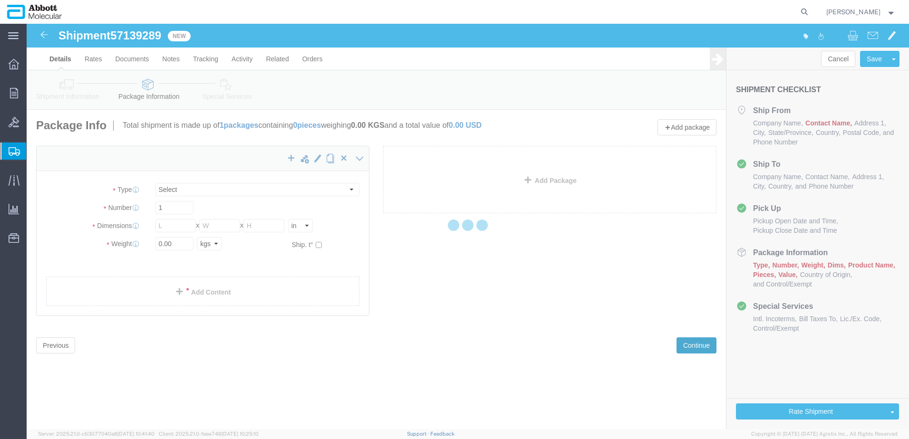
scroll to position [0, 0]
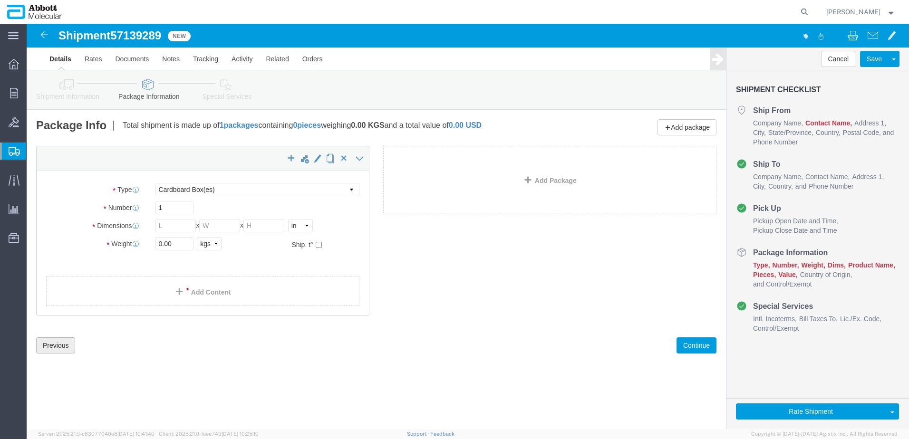
click button "Previous"
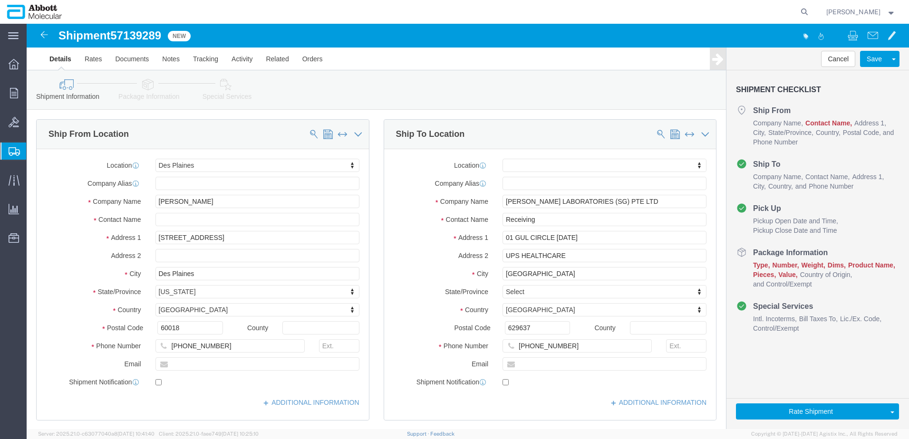
click at [0, 0] on span "Create from Template" at bounding box center [0, 0] width 0 height 0
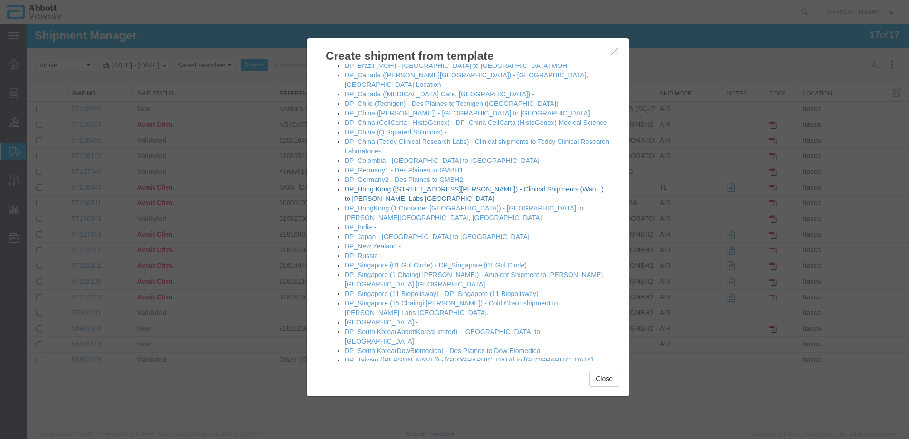
scroll to position [143, 0]
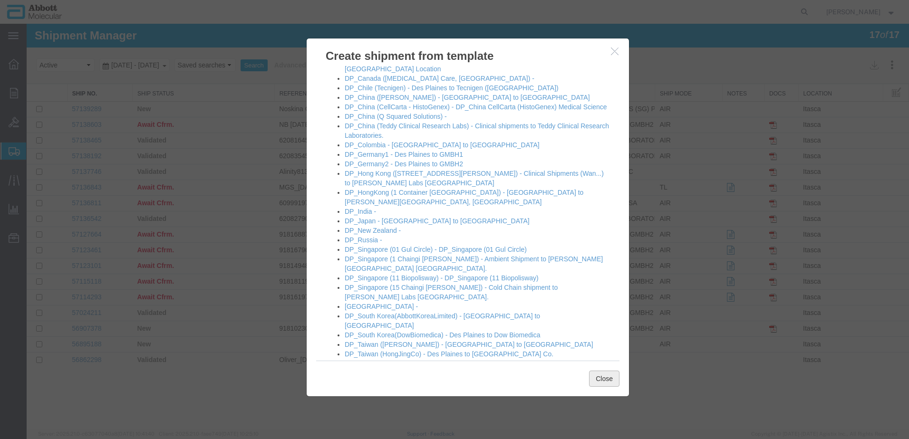
click at [604, 378] on button "Close" at bounding box center [604, 379] width 30 height 16
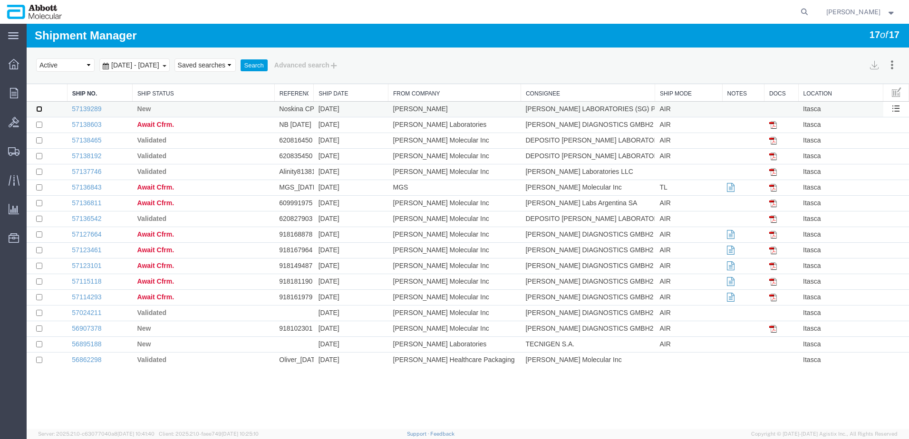
click at [39, 109] on input "checkbox" at bounding box center [39, 109] width 6 height 6
click at [89, 108] on link "57139289" at bounding box center [86, 109] width 29 height 8
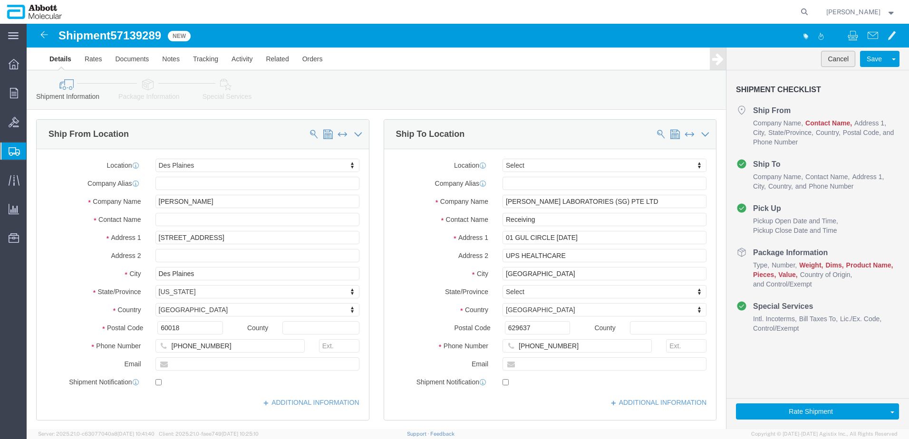
click button "Cancel"
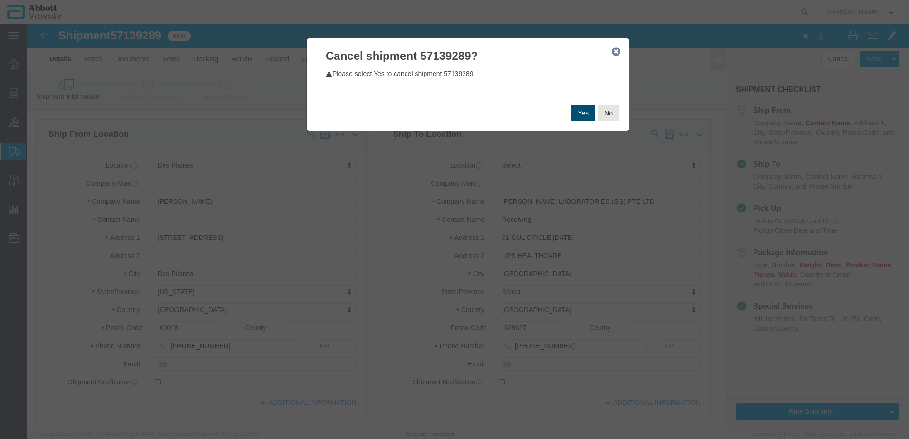
click button "Yes"
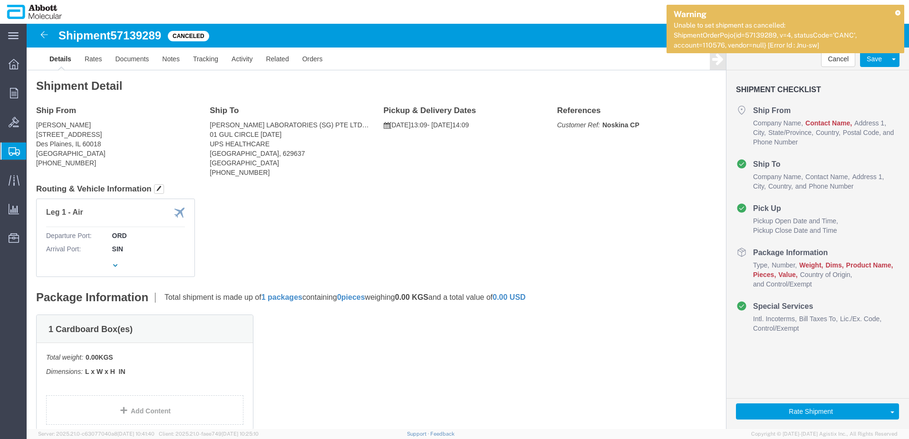
click h4 "Routing & Vehicle Information"
click at [896, 13] on icon at bounding box center [897, 12] width 5 height 5
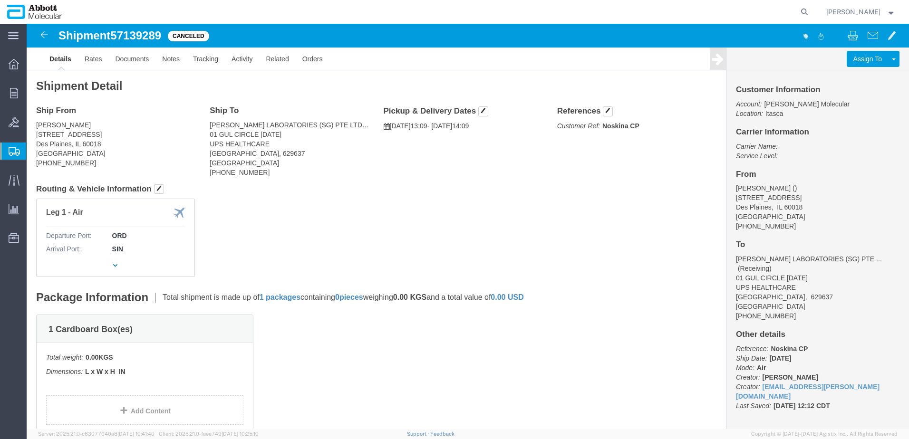
click at [0, 0] on span "Create from Template" at bounding box center [0, 0] width 0 height 0
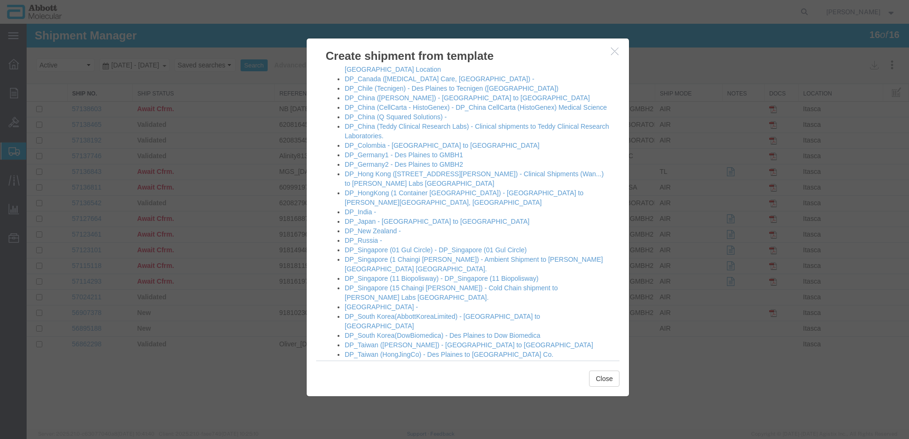
scroll to position [190, 0]
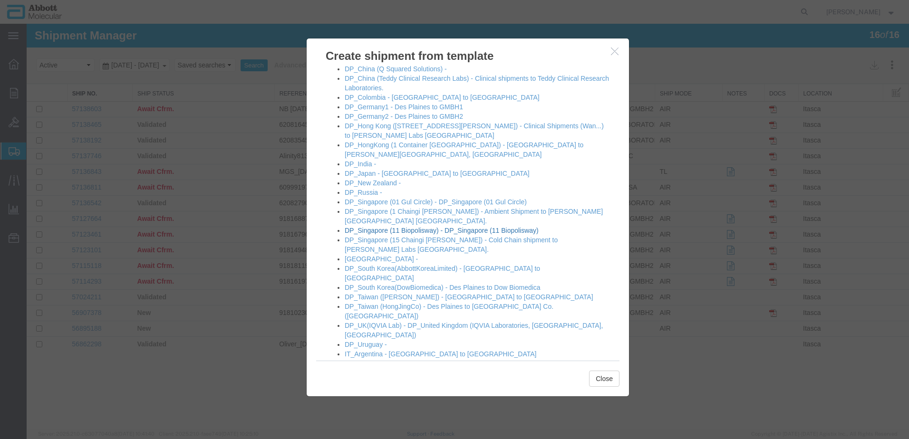
click at [419, 227] on link "DP_Singapore (11 Biopolisway) - DP_Singapore (11 Biopolisway)" at bounding box center [442, 231] width 194 height 8
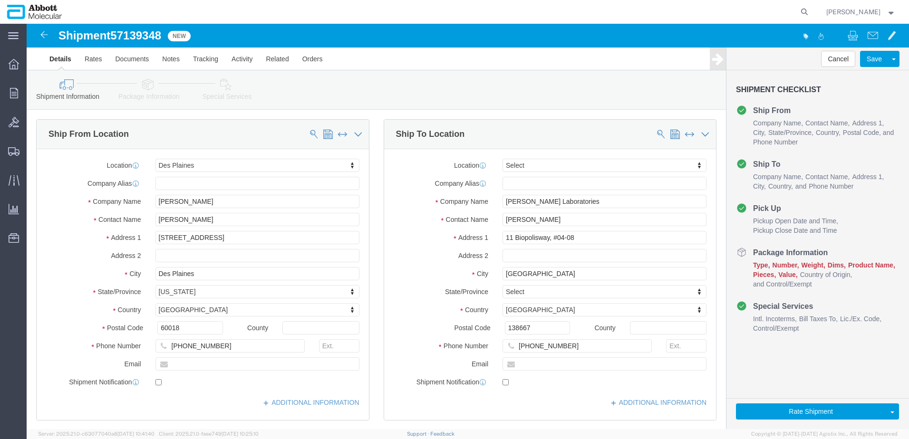
select select "48451"
select select
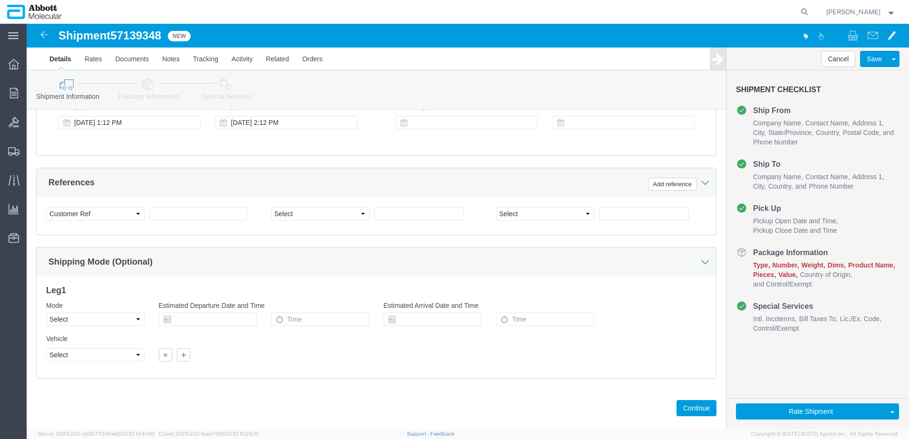
scroll to position [561, 0]
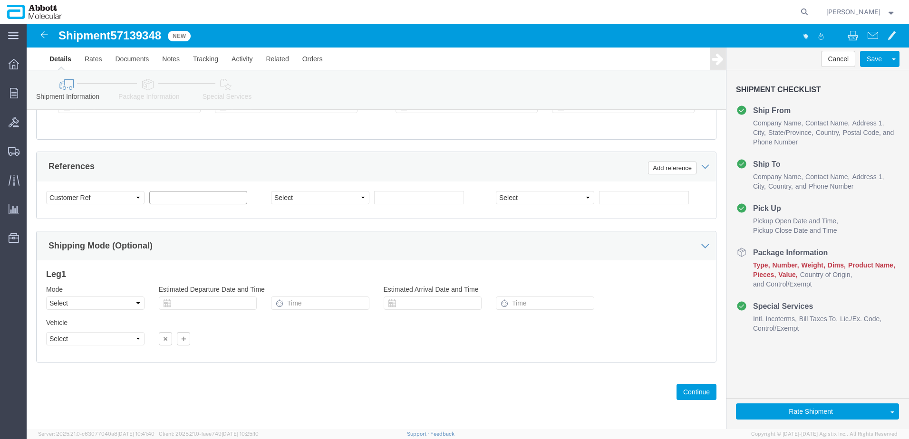
click input "text"
paste input "Noskina CP"
type input "Noskina CP"
click button "Continue"
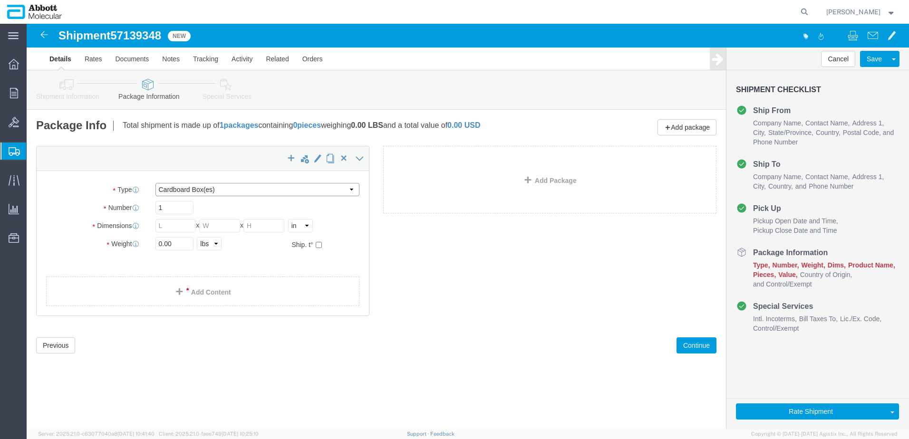
click select "Select Box (B) Box (C) Box (D) Cardboard Box(es) Crate (Instrument) Crate(s) En…"
select select "BOXC"
click select "Select Box (B) Box (C) Box (D) Cardboard Box(es) Crate (Instrument) Crate(s) En…"
type input "22.00"
type input "18.00"
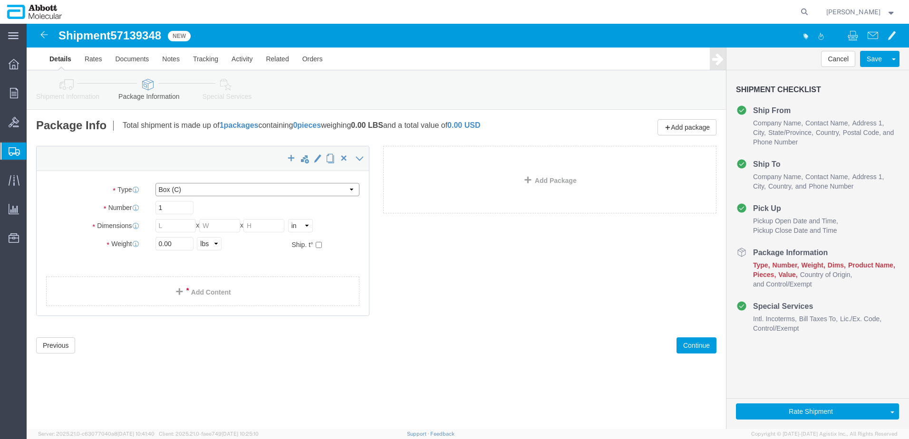
type input "18.00"
drag, startPoint x: 155, startPoint y: 219, endPoint x: 102, endPoint y: 223, distance: 53.4
click div "Weight 0.00 Select kgs lbs Ship. t°"
type input "9"
click input "checkbox"
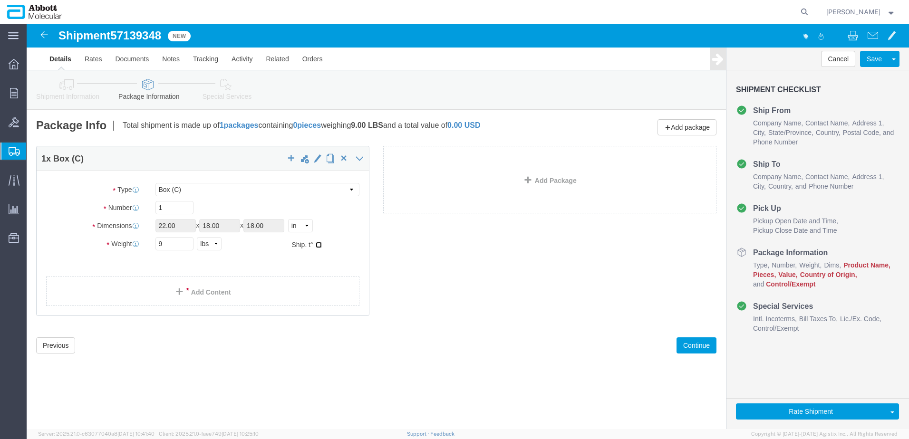
checkbox input "true"
type input "FROM_2_TO_8"
click link "Add Content"
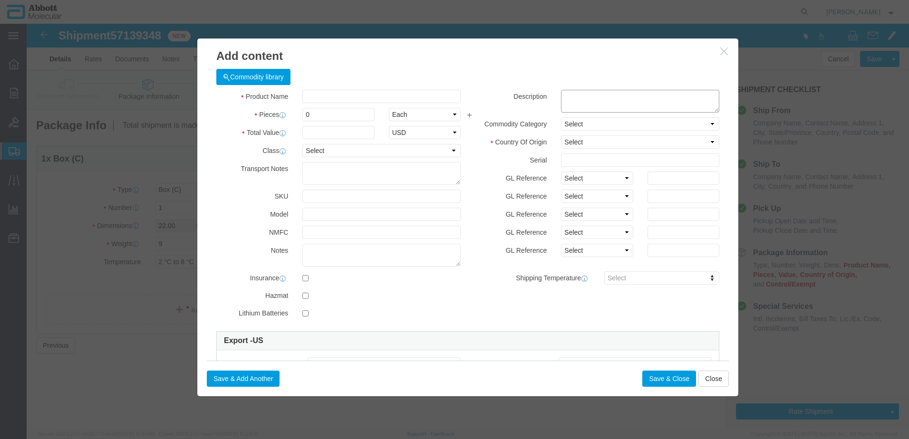
click textarea
type textarea "Fluorescence in Situ Hybridization Slides"
click input "text"
paste input "Fluorescence in Situ Hybridization Slides"
type input "Fluorescence in Situ Hybridization Slides"
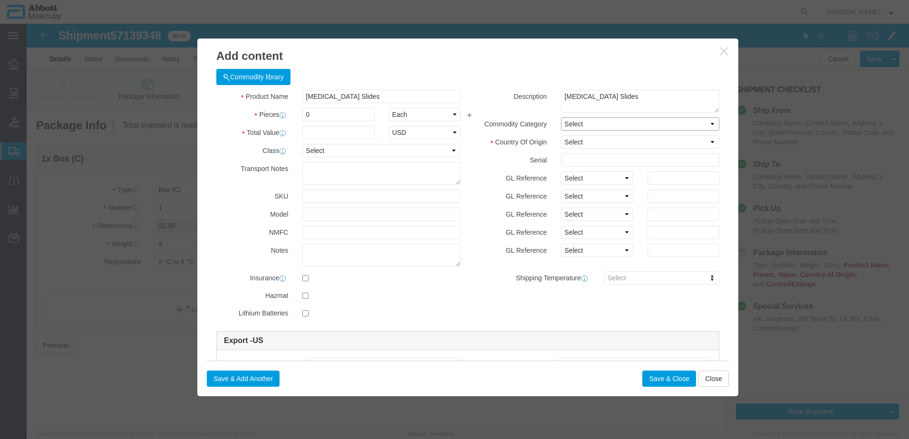
click select "Select"
click select "Select Afghanistan Åland Islands Albania Algeria American Samoa Andorra Angola …"
select select "US"
click select "Select Afghanistan Åland Islands Albania Algeria American Samoa Andorra Angola …"
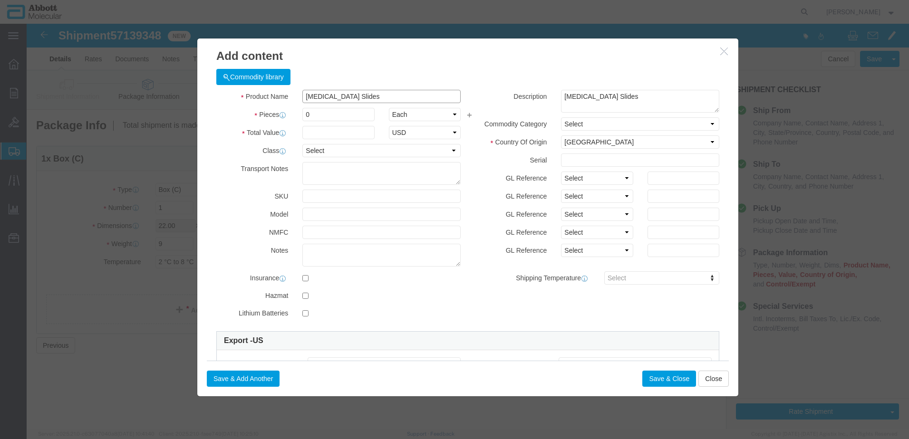
click input "Fluorescence in Situ Hybridization Slides"
type input "1"
select select "USD"
click input "Fluorescence in Situ Hybridization Slides"
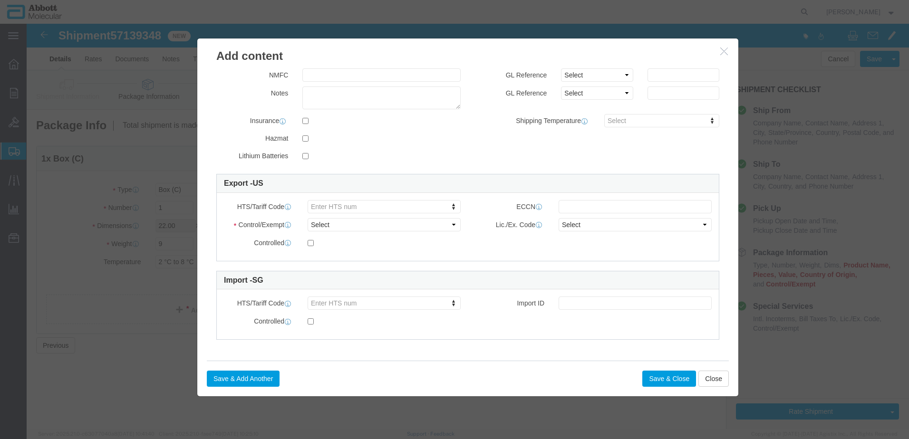
scroll to position [158, 0]
type input "Training Slides"
click input "text"
type input "EAR99"
type input "0511994070"
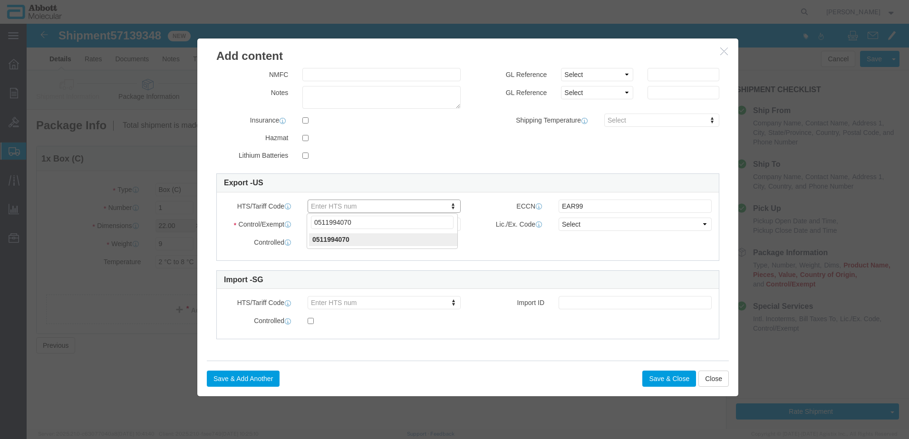
type input "0511994070"
click select "Select ATF BIS DEA EPA FDA FTR ITAR OFAC Other (OPA)"
select select "BIS"
click select "Select ATF BIS DEA EPA FDA FTR ITAR OFAC Other (OPA)"
click select "Select AGR-Agricultural APP-Computers APR-Additional Permissive Exports AVS-Air…"
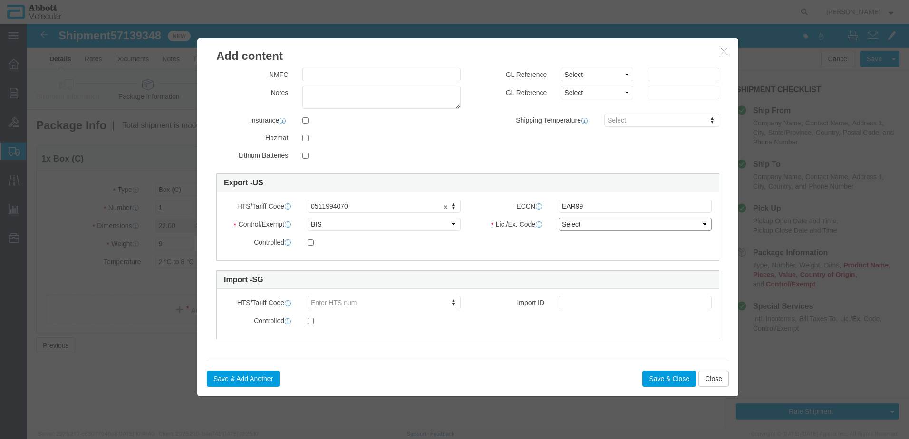
select select "NLR"
click select "Select AGR-Agricultural APP-Computers APR-Additional Permissive Exports AVS-Air…"
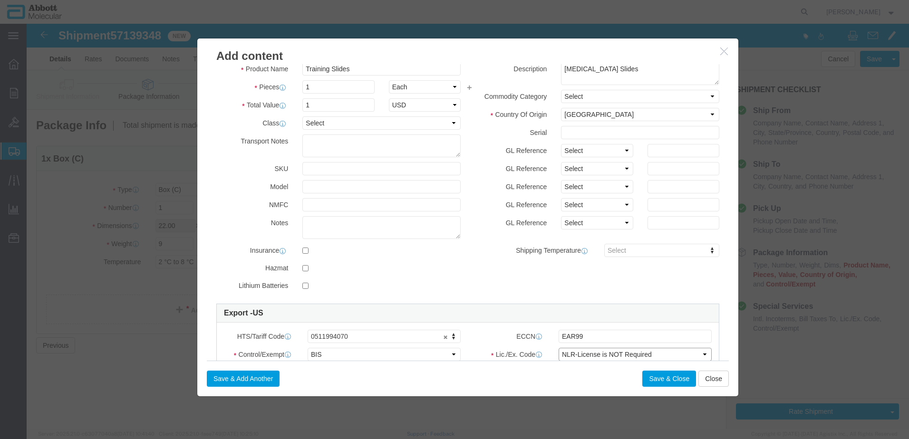
scroll to position [15, 0]
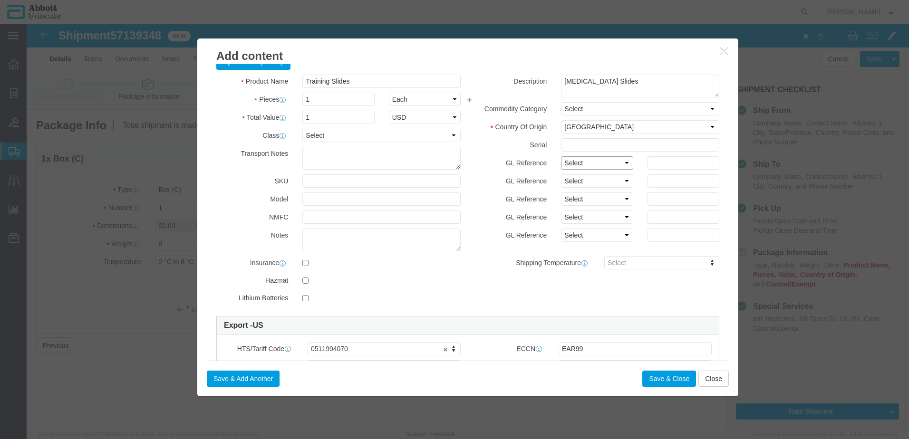
click select "Select Account Type Activity ID Airline Appointment Number ASN Batch Number Bil…"
select select "LOT"
click select "Select Account Type Activity ID Airline Appointment Number ASN Batch Number Bil…"
type input "b"
type input "Box of 8 slides"
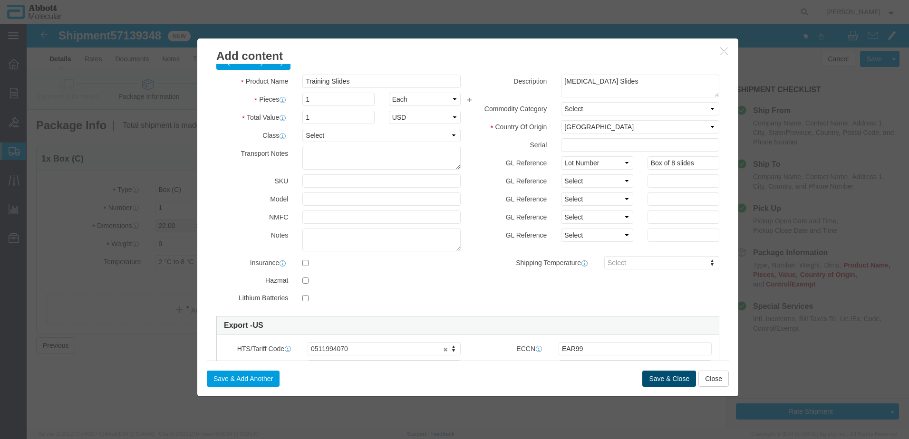
click button "Save & Close"
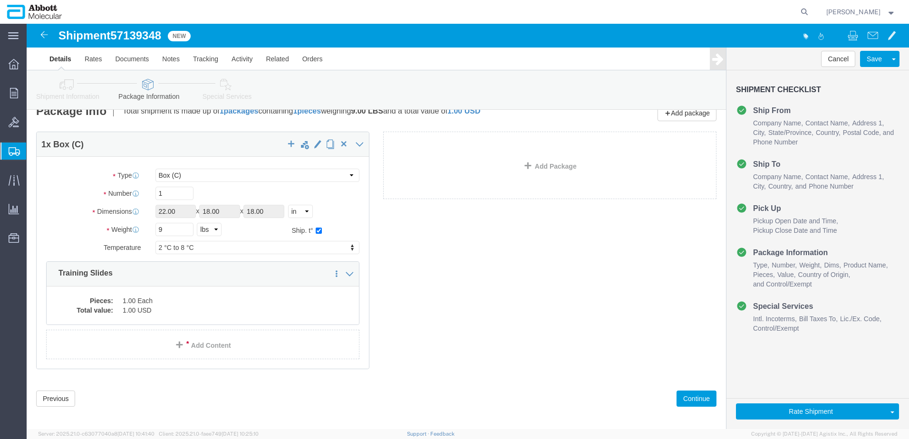
scroll to position [21, 0]
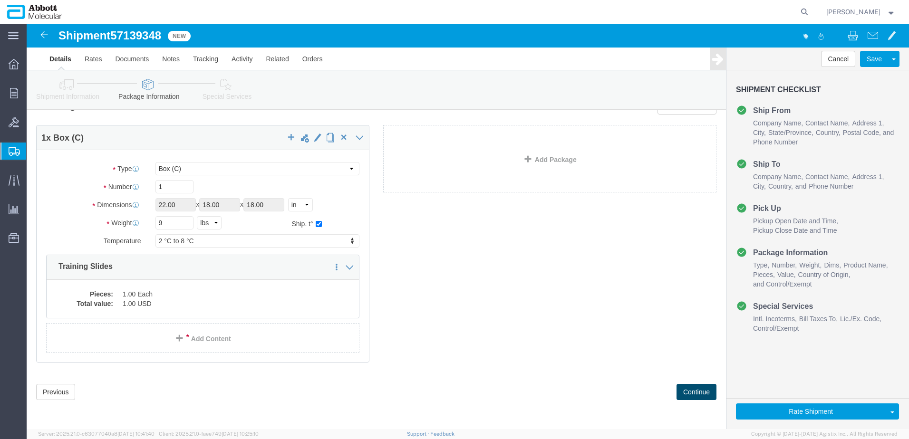
click button "Continue"
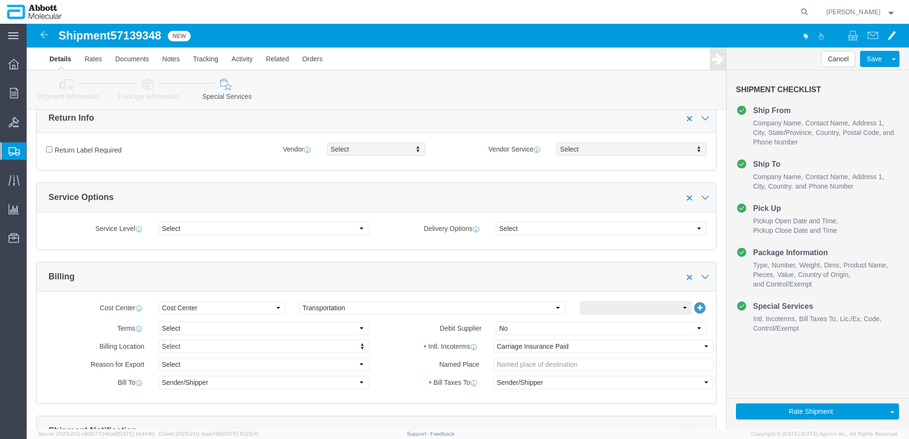
scroll to position [285, 0]
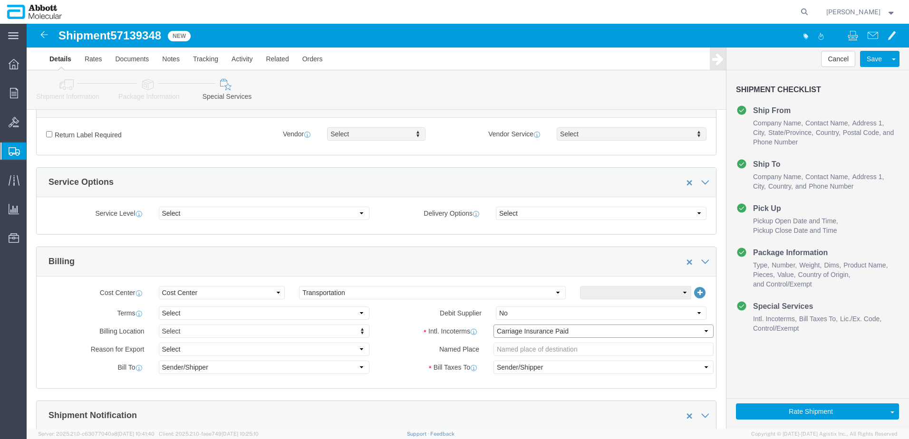
click select "Select Carriage Insurance Paid Carriage Paid To Cost and Freight Cost Insurance…"
select select "DAP"
click select "Select Carriage Insurance Paid Carriage Paid To Cost and Freight Cost Insurance…"
select select "RCPN"
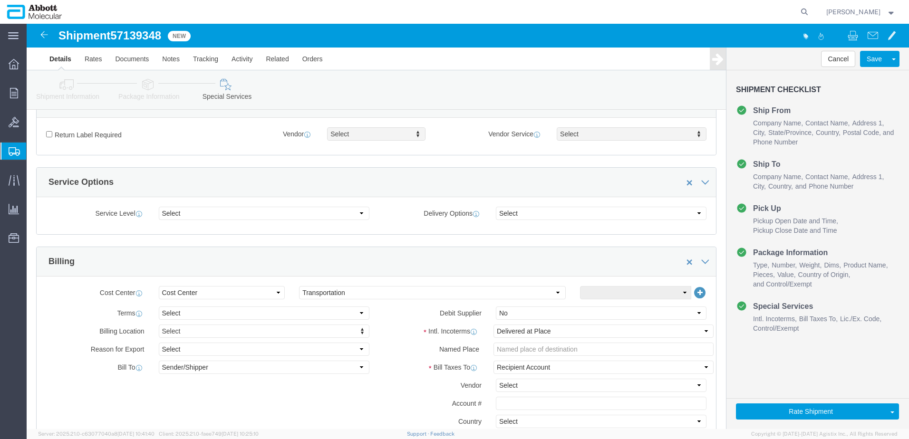
click div "Billing"
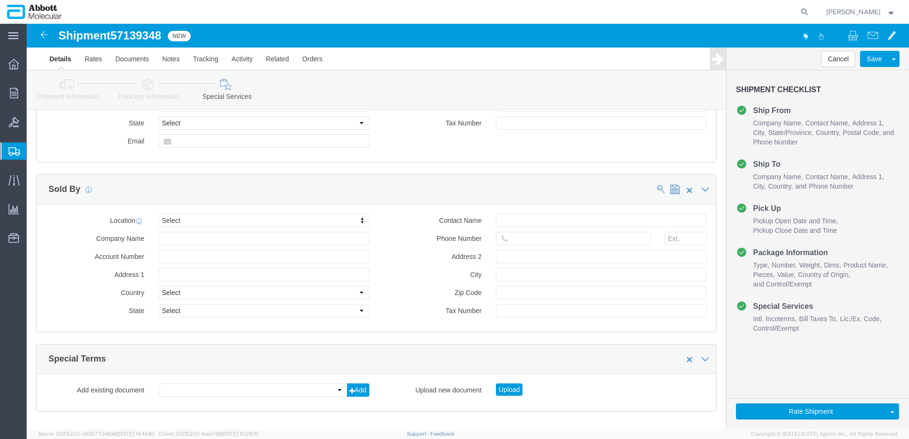
scroll to position [1322, 0]
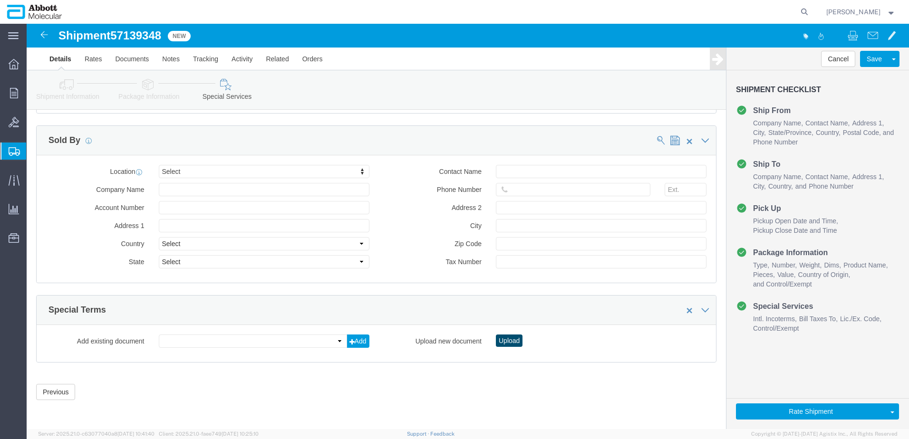
click button "Upload"
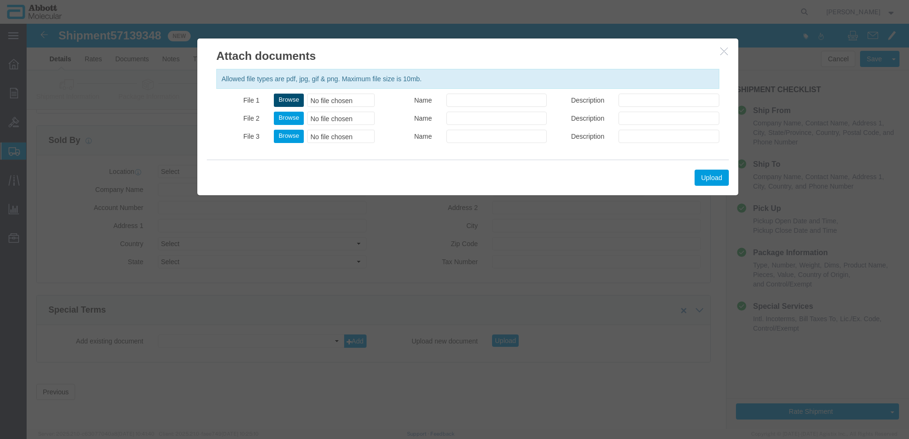
click button "Browse"
type input "C:\fakepath\Noskina CP SLI DSV.pdf"
click button "Upload"
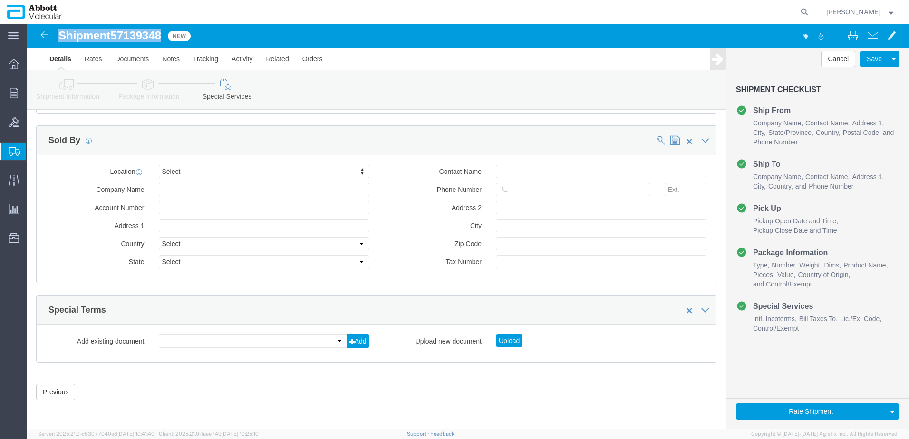
drag, startPoint x: 32, startPoint y: 15, endPoint x: 137, endPoint y: 15, distance: 105.5
click h1 "Shipment 57139348"
copy h1 "Shipment 57139348"
click button "Rate Shipment"
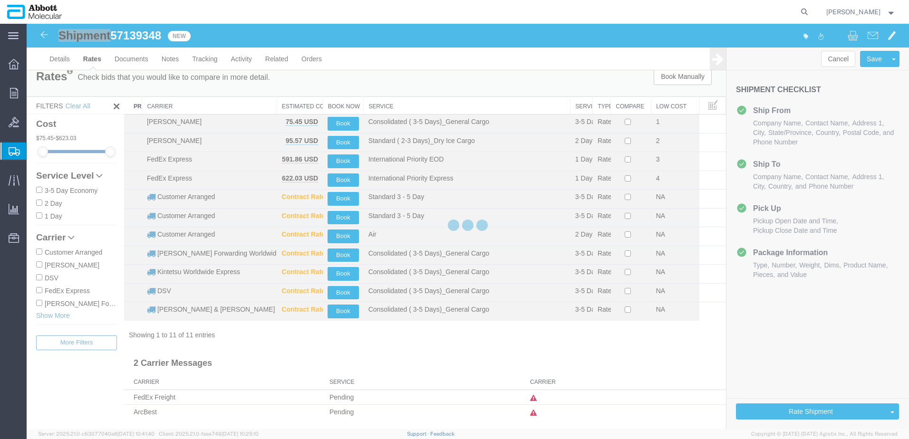
scroll to position [0, 0]
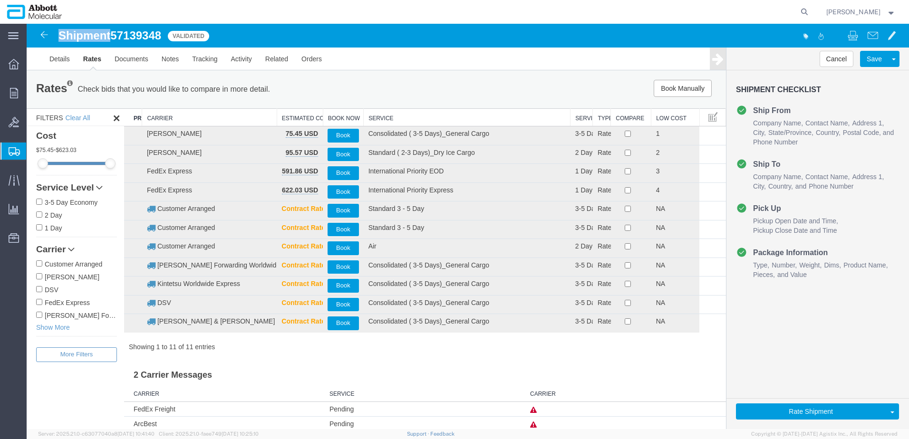
click at [39, 288] on input "DSV" at bounding box center [39, 289] width 6 height 6
checkbox input "true"
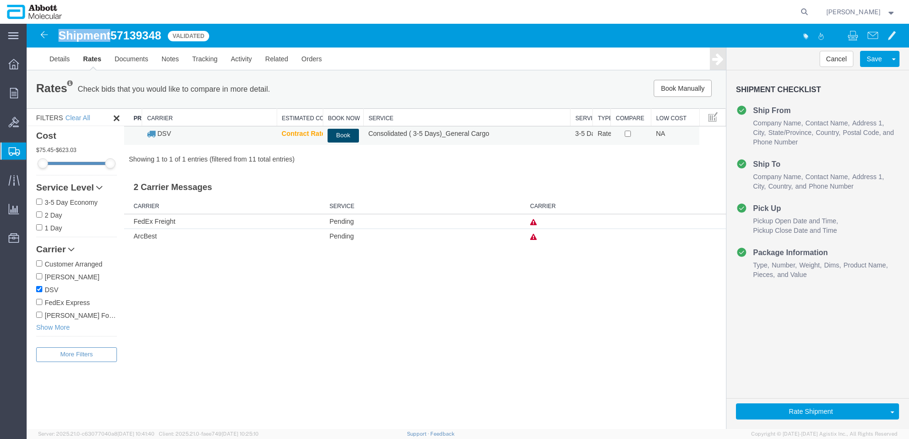
click at [344, 136] on button "Book" at bounding box center [342, 136] width 31 height 14
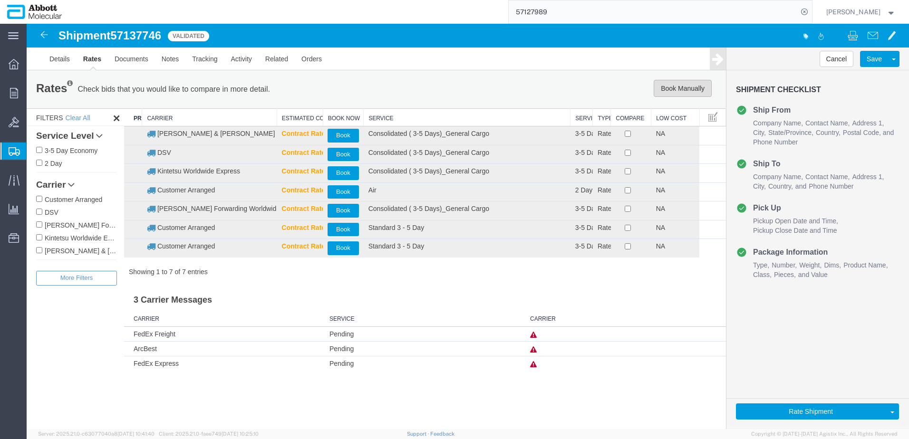
click at [685, 89] on button "Book Manually" at bounding box center [682, 88] width 58 height 17
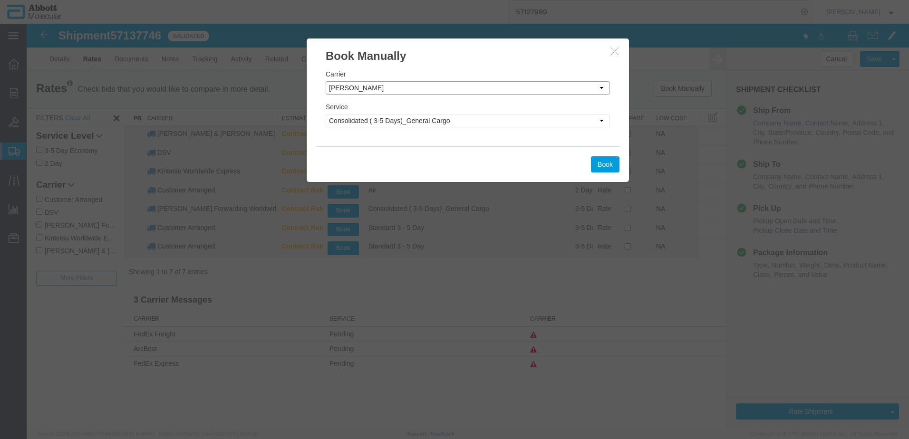
click at [380, 89] on select "Select Add New Carrier (and default service) ArcBest C.H. Robinson Customer Arr…" at bounding box center [468, 87] width 284 height 13
click at [605, 168] on button "Book" at bounding box center [605, 164] width 29 height 16
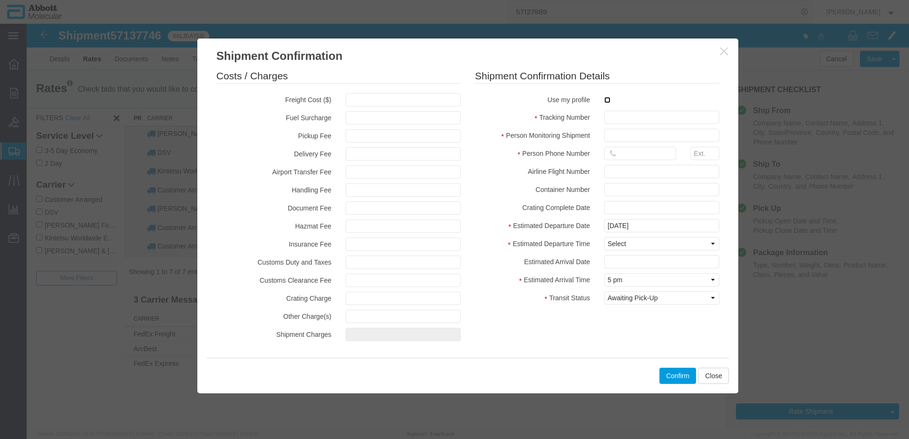
click at [606, 101] on input "checkbox" at bounding box center [607, 100] width 6 height 6
checkbox input "true"
type input "[PERSON_NAME]"
type input "8153022077"
click at [617, 113] on input "text" at bounding box center [661, 117] width 115 height 13
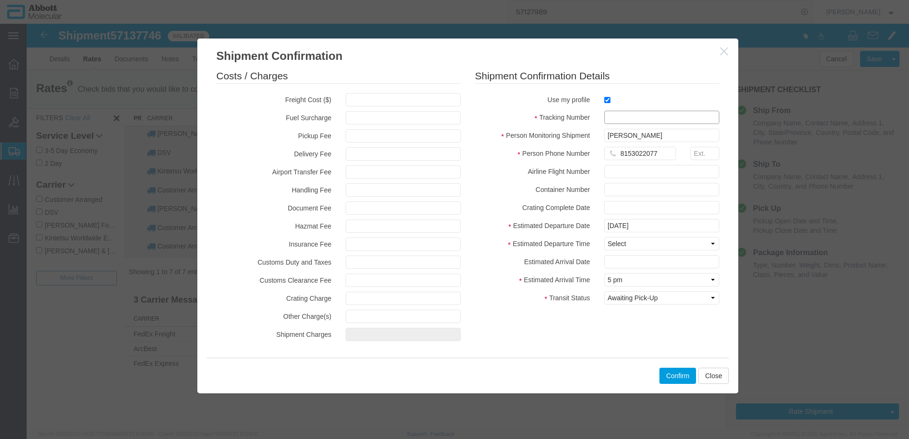
paste input "607-35893045"
type input "607-35893045"
click at [670, 375] on button "Confirm" at bounding box center [677, 376] width 37 height 16
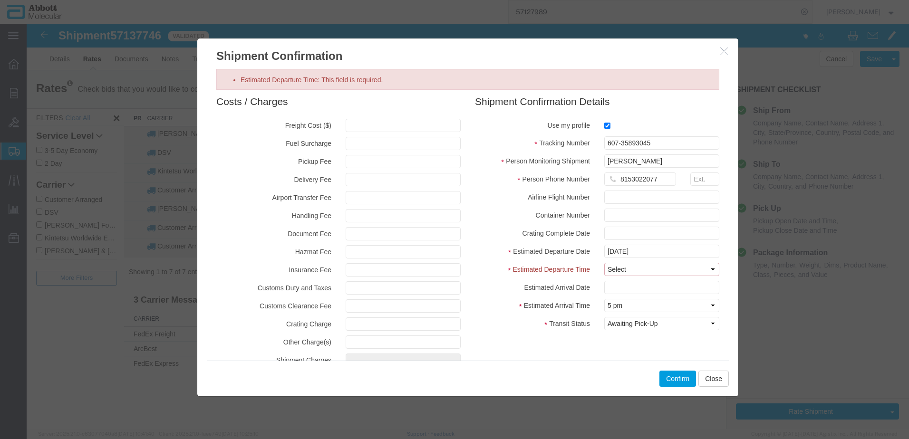
click at [635, 272] on select "Select Midnight 1 am 2 am 3 am 4 am 5 am 6 am 7 am 8 am 9 am 10 am 11 am 12 Noo…" at bounding box center [661, 269] width 115 height 13
click at [604, 263] on select "Select Midnight 1 am 2 am 3 am 4 am 5 am 6 am 7 am 8 am 9 am 10 am 11 am 12 Noo…" at bounding box center [661, 269] width 115 height 13
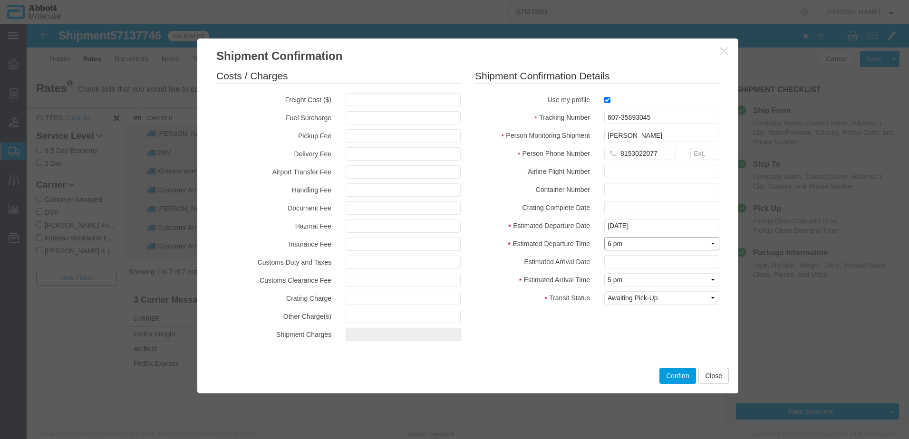
click at [629, 245] on select "Select Midnight 1 am 2 am 3 am 4 am 5 am 6 am 7 am 8 am 9 am 10 am 11 am 12 Noo…" at bounding box center [661, 243] width 115 height 13
select select "1600"
click at [604, 237] on select "Select Midnight 1 am 2 am 3 am 4 am 5 am 6 am 7 am 8 am 9 am 10 am 11 am 12 Noo…" at bounding box center [661, 243] width 115 height 13
click at [681, 377] on button "Confirm" at bounding box center [677, 376] width 37 height 16
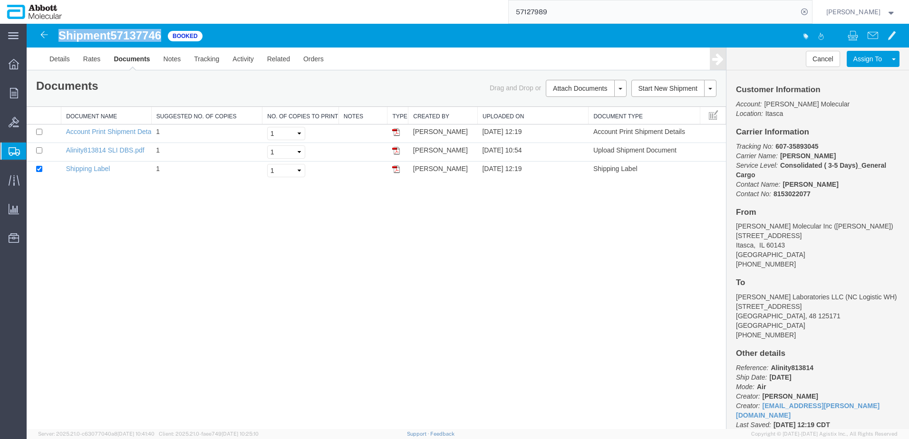
drag, startPoint x: 59, startPoint y: 37, endPoint x: 163, endPoint y: 38, distance: 103.6
click at [161, 38] on h1 "Shipment 57137746" at bounding box center [109, 35] width 103 height 12
copy h1 "Shipment 57137746"
click at [811, 13] on icon at bounding box center [803, 11] width 13 height 13
click at [811, 10] on icon at bounding box center [803, 11] width 13 height 13
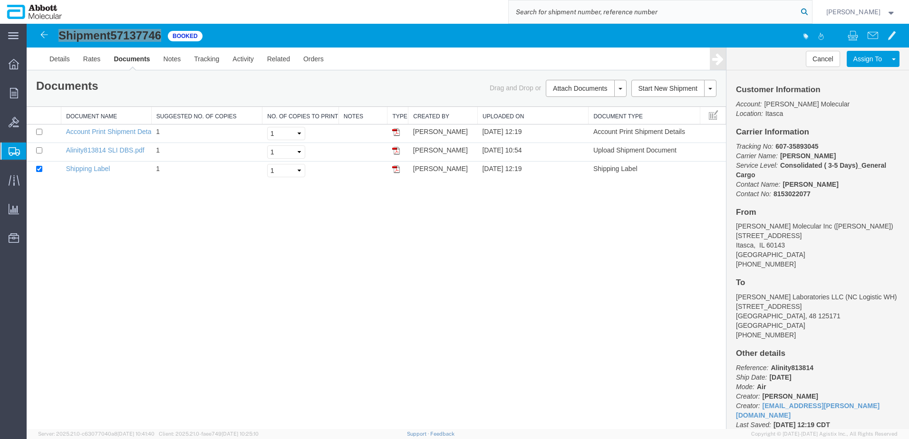
paste input "57136542"
type input "57136542"
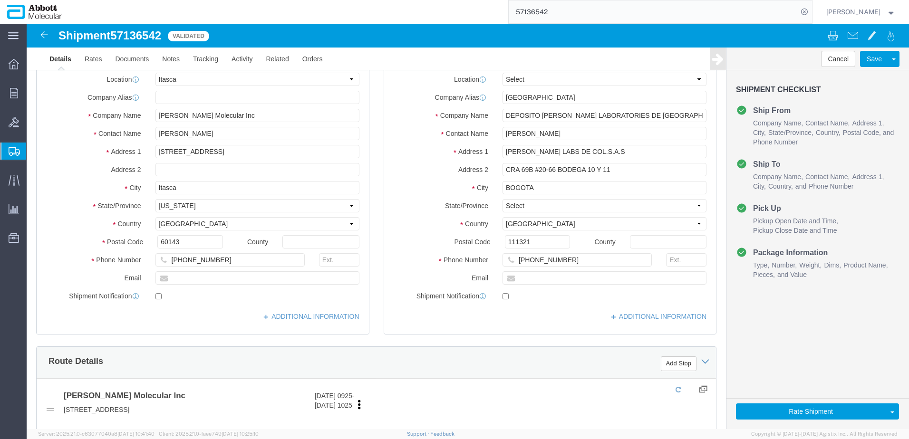
select select "48454"
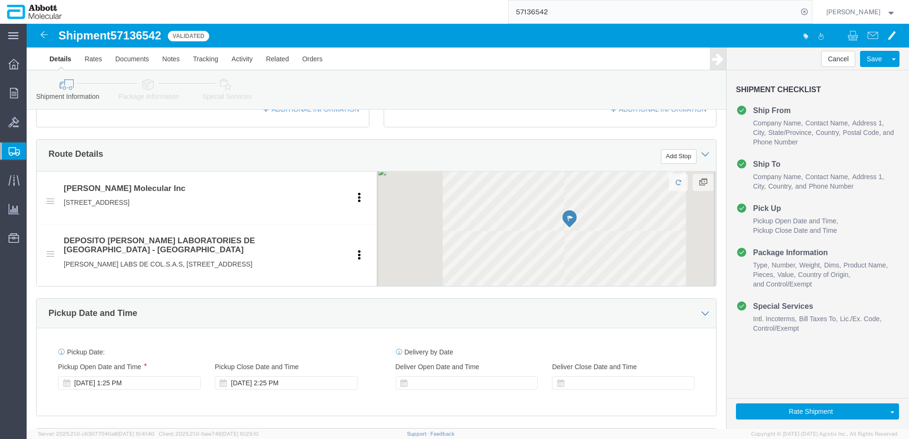
scroll to position [612, 0]
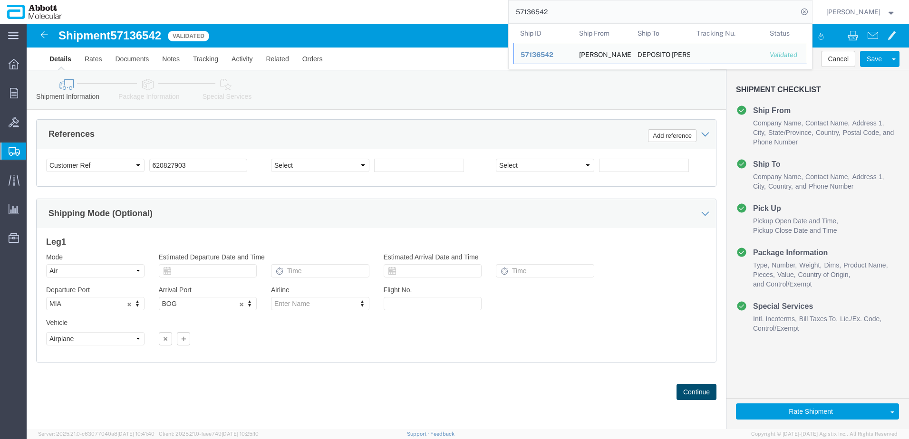
click button "Continue"
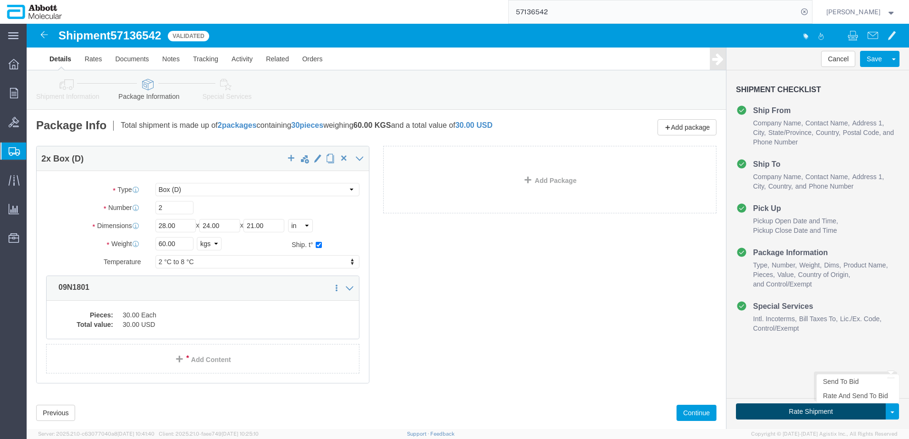
click button "Rate Shipment"
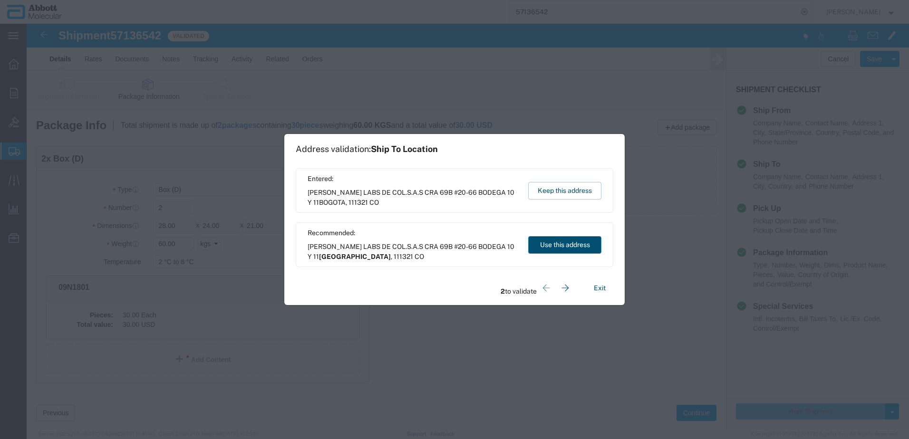
click at [551, 243] on button "Use this address" at bounding box center [564, 245] width 73 height 18
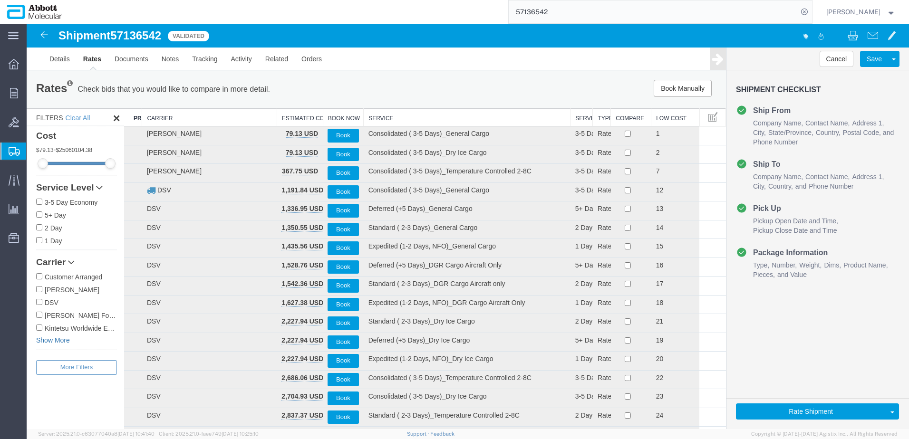
click at [45, 338] on link "Show More" at bounding box center [76, 341] width 81 height 10
click at [54, 341] on label "[PERSON_NAME] & [PERSON_NAME]" at bounding box center [76, 341] width 81 height 10
click at [42, 341] on input "[PERSON_NAME] & [PERSON_NAME]" at bounding box center [39, 340] width 6 height 6
checkbox input "true"
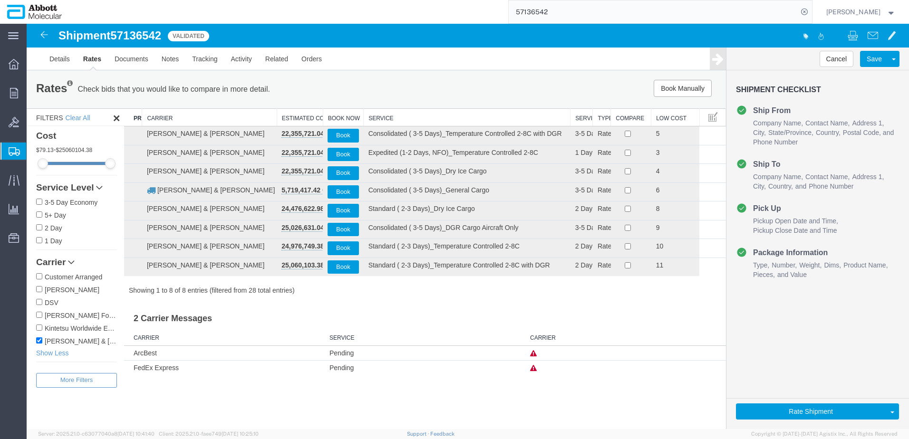
click at [384, 116] on th "Service" at bounding box center [467, 118] width 207 height 18
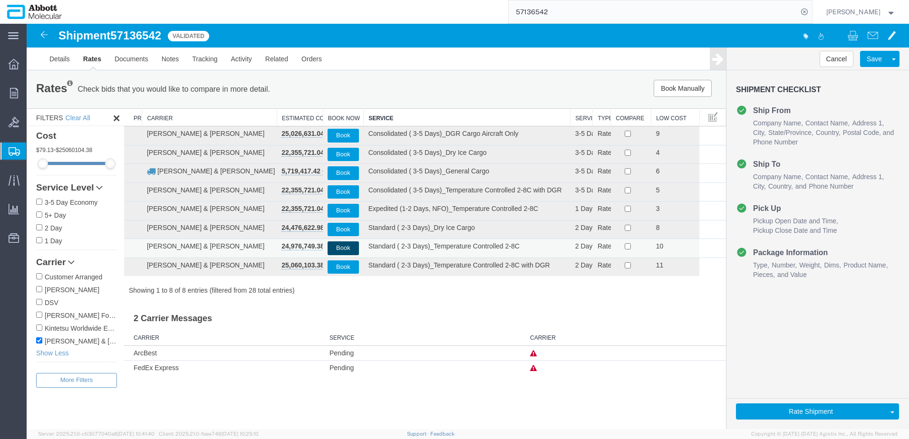
click at [342, 249] on button "Book" at bounding box center [342, 248] width 31 height 14
click at [0, 0] on span "Create from Template" at bounding box center [0, 0] width 0 height 0
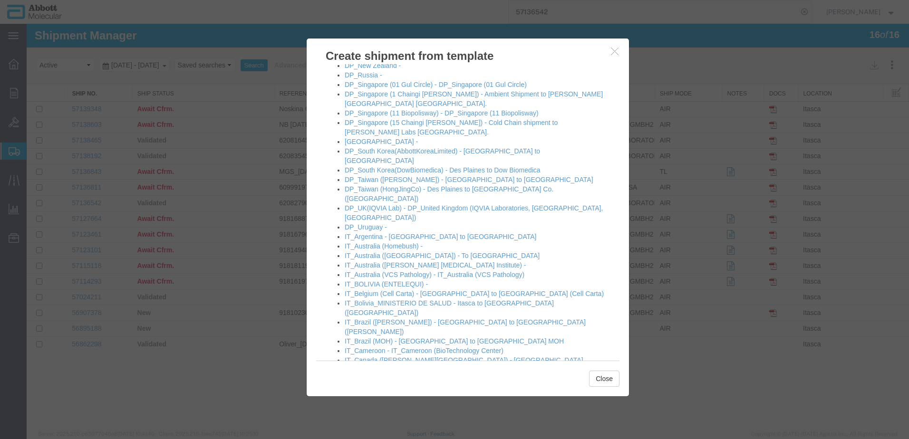
scroll to position [333, 0]
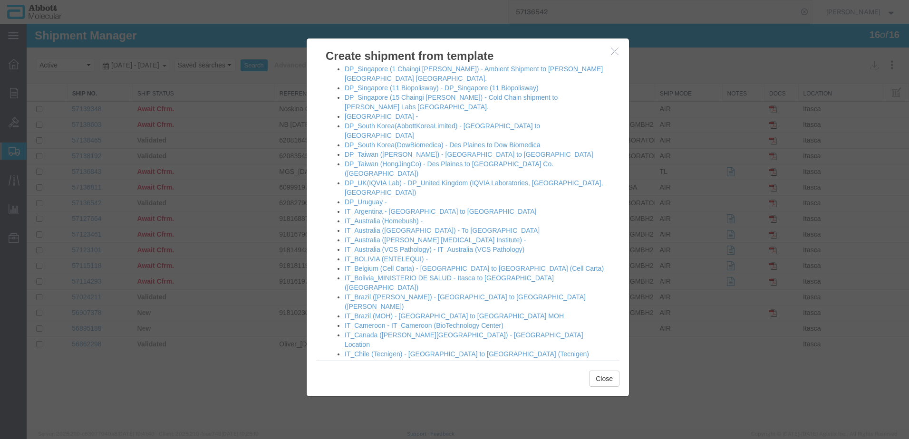
click at [371, 398] on link "IT_Colombia -" at bounding box center [366, 402] width 42 height 8
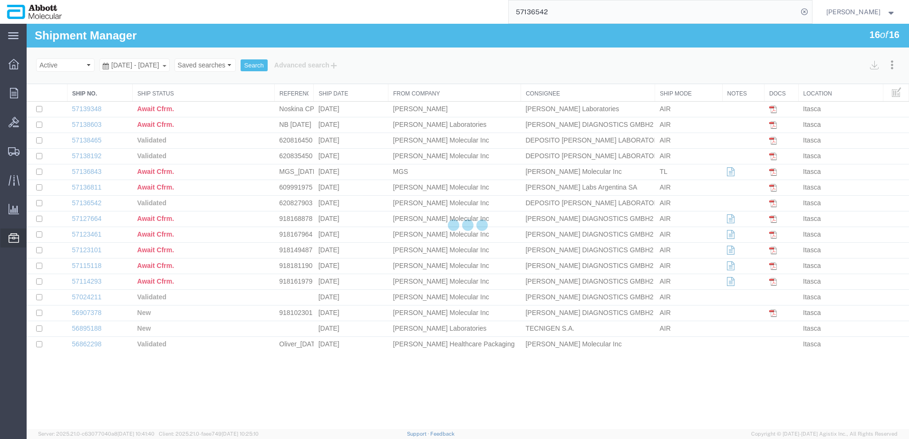
select select "48454"
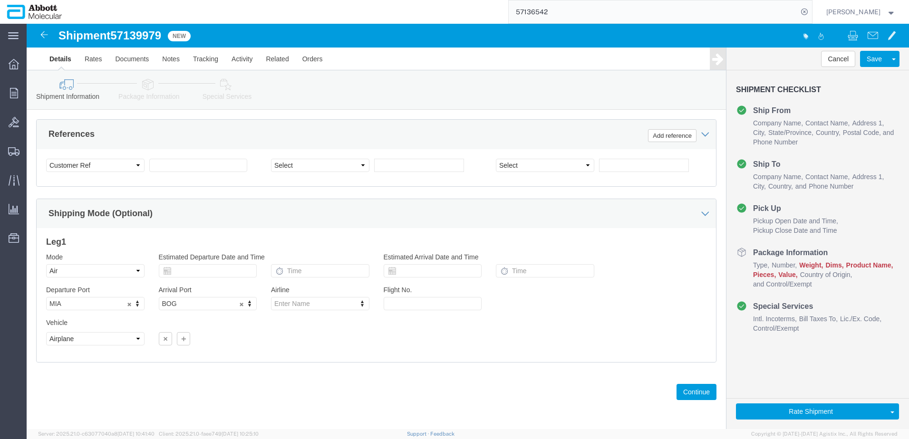
scroll to position [612, 0]
click input "text"
paste input "620828344"
type input "620828344"
click button "Continue"
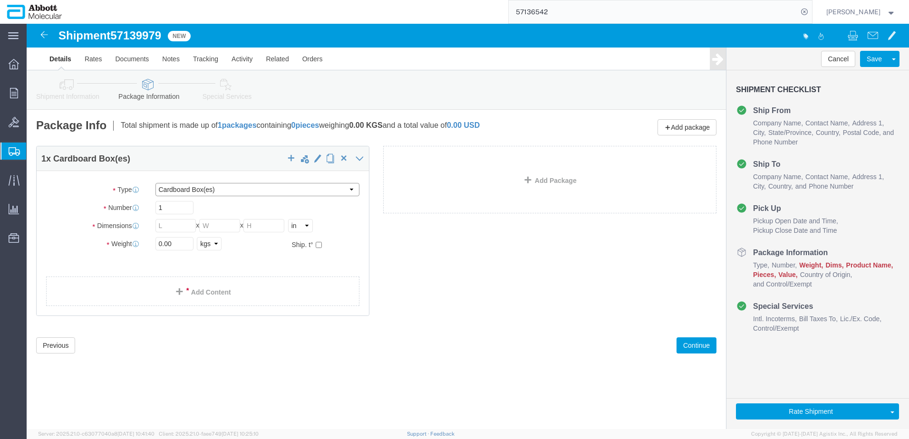
click select "Select Box (B) Box (C) Box (D) Cardboard Box(es) Crate (Instrument) Crate(s) En…"
select select "PSNS"
click select "Select Box (B) Box (C) Box (D) Cardboard Box(es) Crate (Instrument) Crate(s) En…"
click input "text"
type input "48"
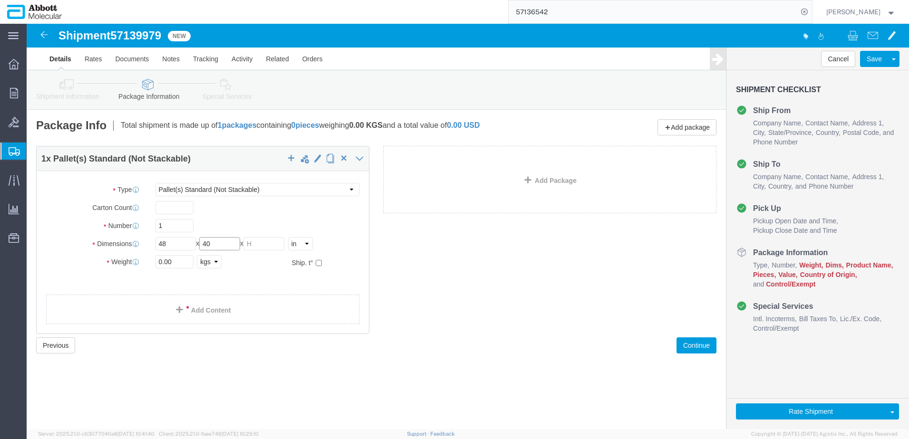
type input "40"
type input "46"
click input "checkbox"
checkbox input "true"
type input "AMBIENT"
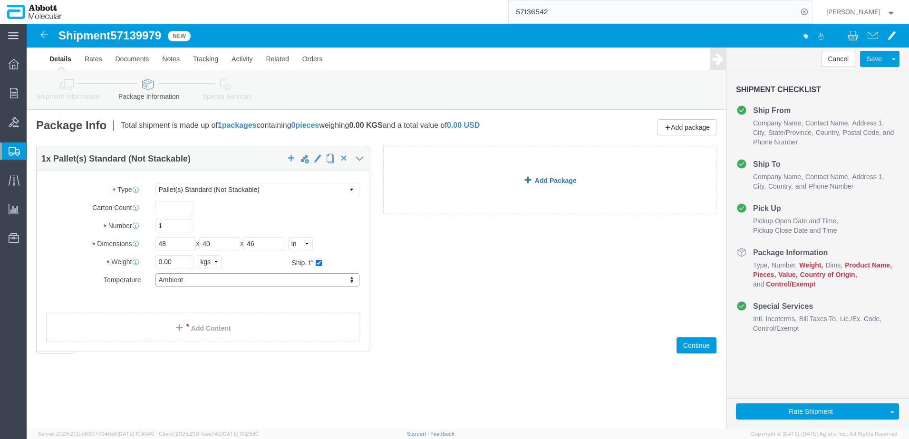
click link "Add Package"
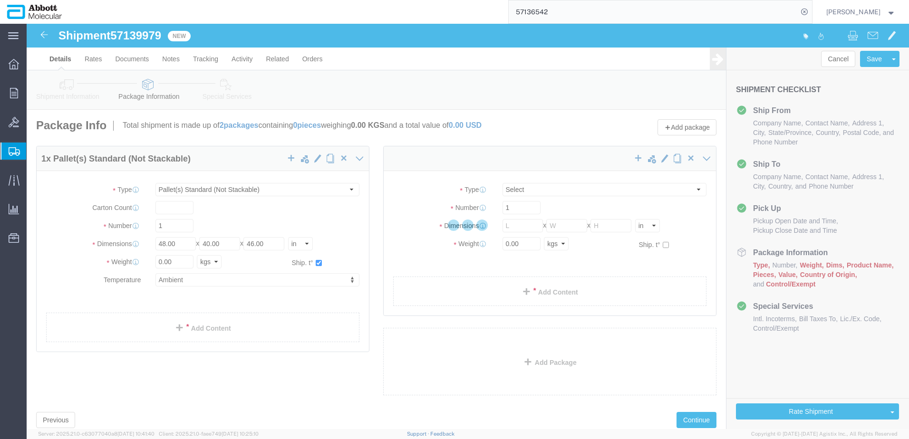
select select "PSNS"
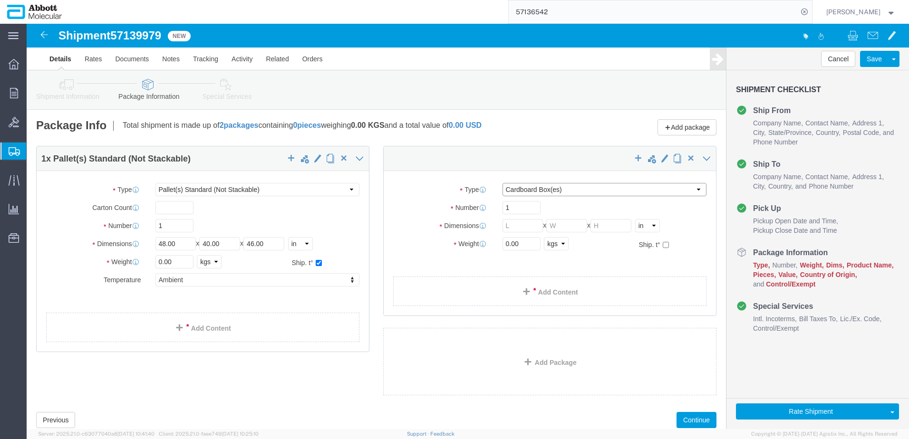
click select "Select Box (B) Box (C) Box (D) Cardboard Box(es) Crate (Instrument) Crate(s) En…"
select select "PSNS"
click select "Select Box (B) Box (C) Box (D) Cardboard Box(es) Crate (Instrument) Crate(s) En…"
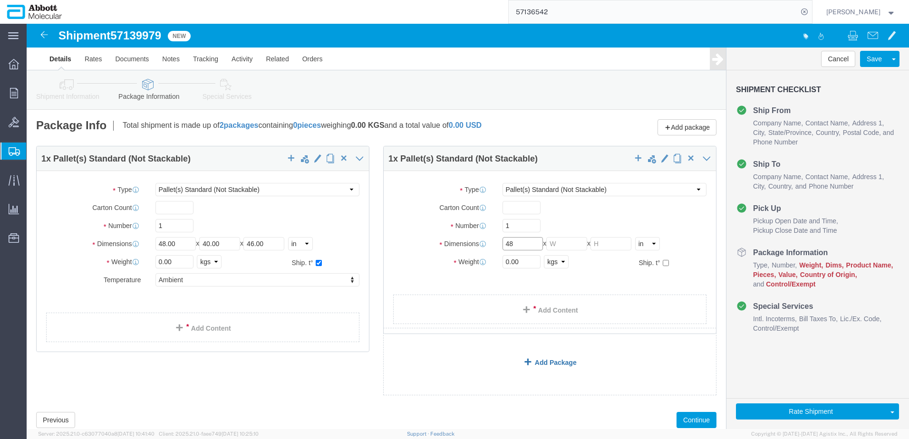
type input "48"
type input "40"
type input "56"
click input "checkbox"
checkbox input "true"
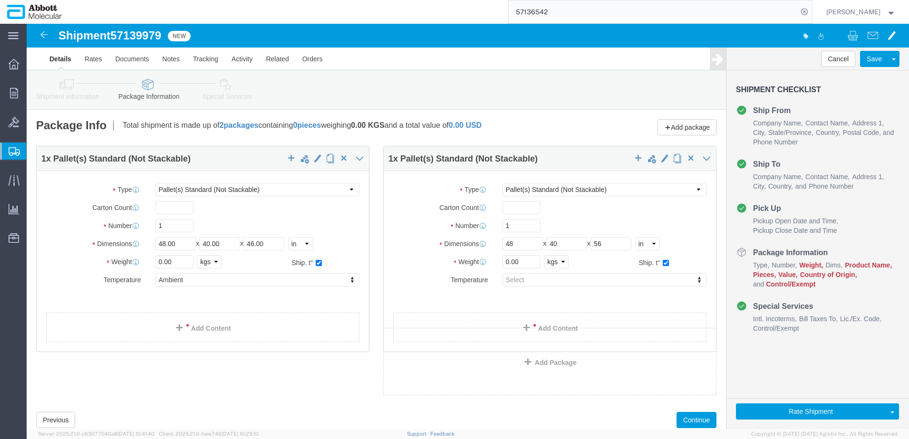
click div "Package Type Select Box (B) Box (C) Box (D) Cardboard Box(es) Crate (Instrument…"
type input "AMBIENT"
drag, startPoint x: 152, startPoint y: 235, endPoint x: 19, endPoint y: 256, distance: 134.6
click div "Package Type Select Box (B) Box (C) Box (D) Cardboard Box(es) Crate (Instrument…"
type input "165"
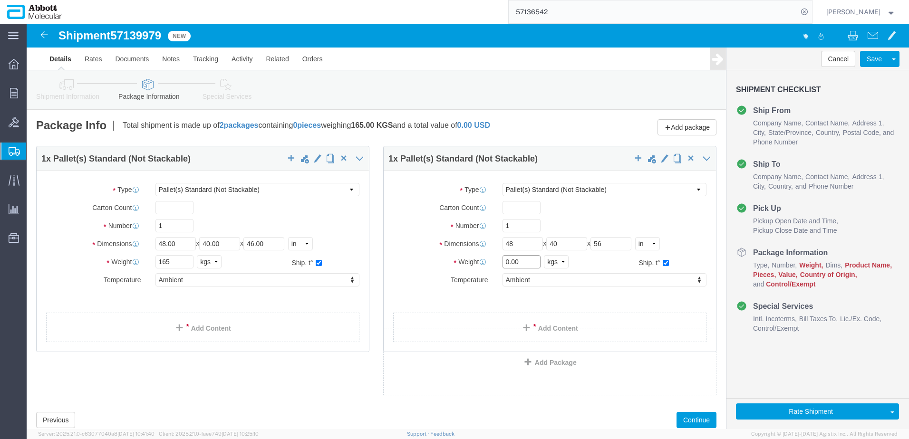
drag, startPoint x: 490, startPoint y: 239, endPoint x: 411, endPoint y: 235, distance: 79.5
click div "Weight 0.00 Select kgs lbs Ship. t°"
type input "165"
click link "Add Content"
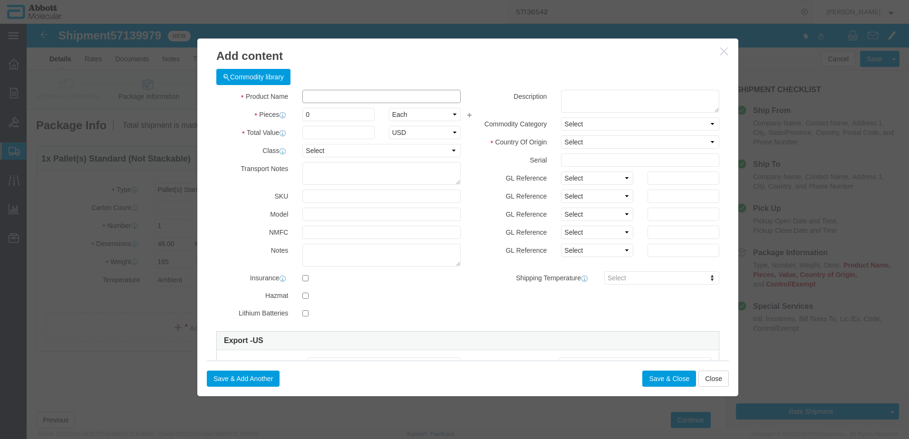
click input "text"
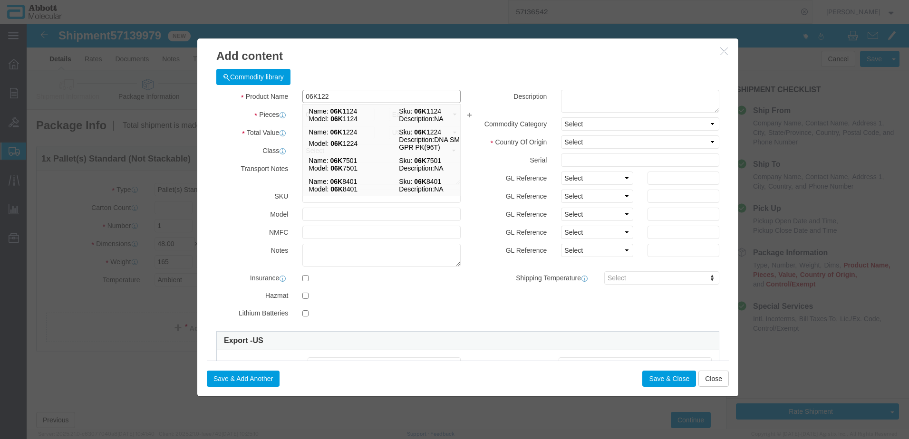
type input "06K1224"
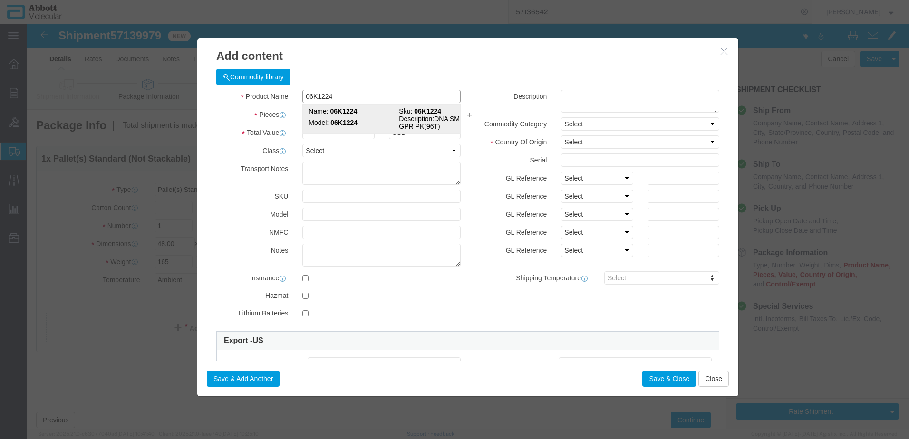
click strong "06K1224"
checkbox input "true"
type input "1"
select select "USD"
select select "US"
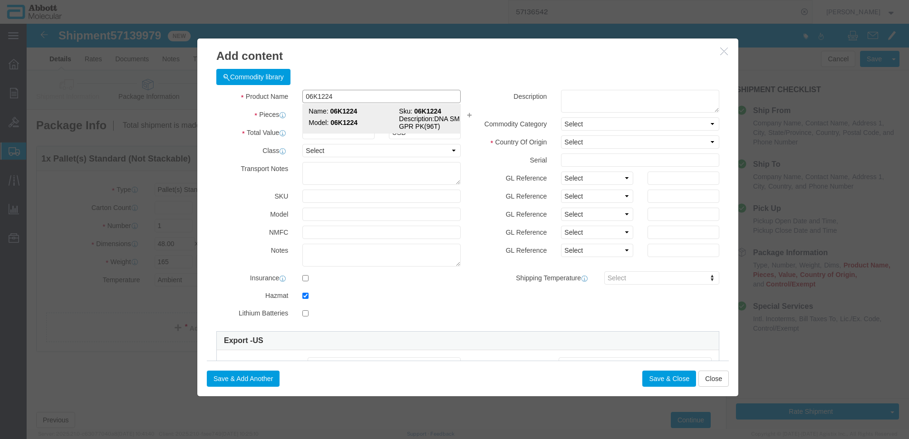
type input "CORROSIVE LIQUID, N.O.S. (GUANIDINE THIOCYANATE SOLUTION)"
type input "1760"
select select "8 Corrosive"
select select "II"
select select "BOXES"
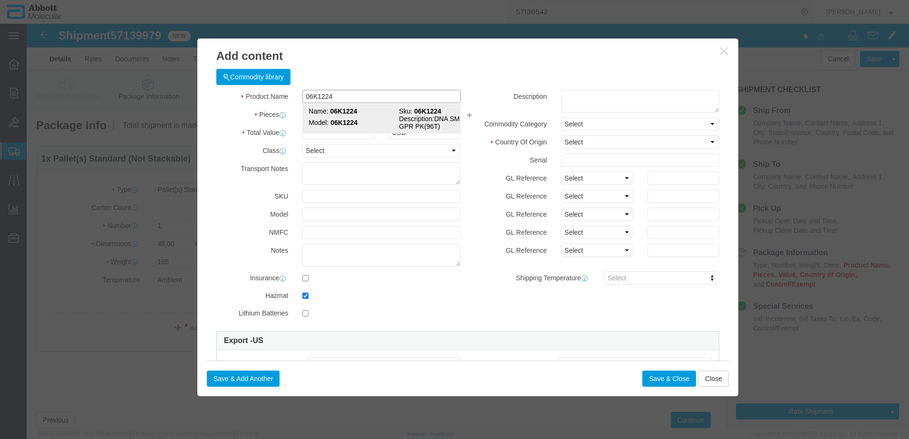
select select "FIBERBOARD"
type input "[PERSON_NAME] Molecular"
type input "Clint Satorre"
type input "760-277-7825"
type input "3824999397"
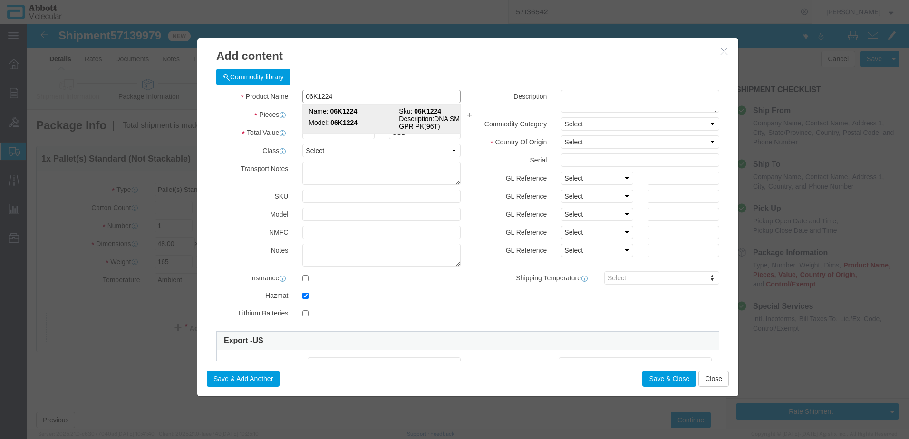
select select "BIS"
type input "06K1224"
type textarea "DNA SMPL GPR PK(96T)"
select select "NLR"
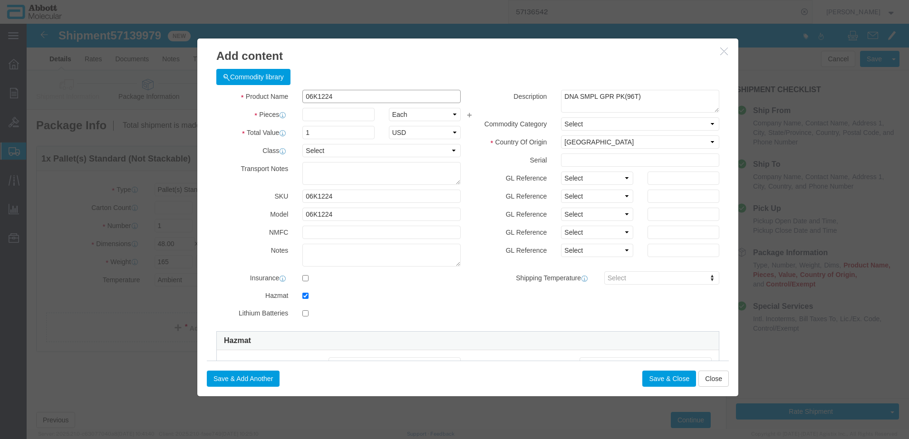
type input "06K1224"
type input "65"
click select "Select Account Type Activity ID Airline Appointment Number ASN Batch Number Bil…"
select select "BATCH_NUMBER"
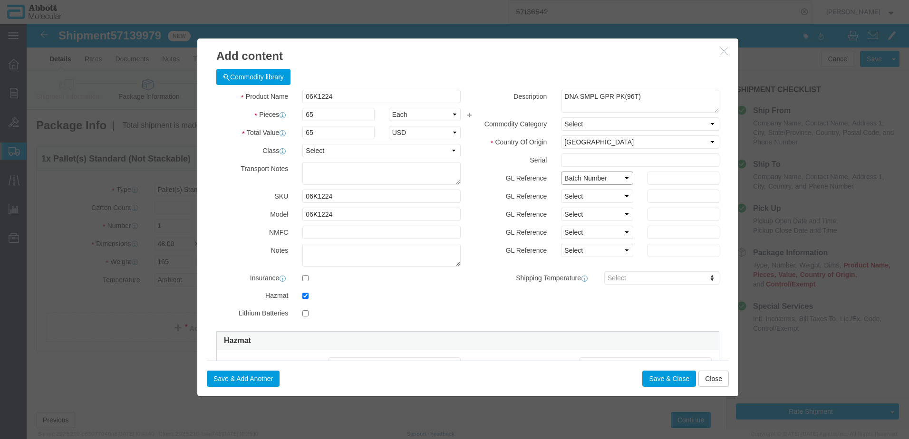
click select "Select Account Type Activity ID Airline Appointment Number ASN Batch Number Bil…"
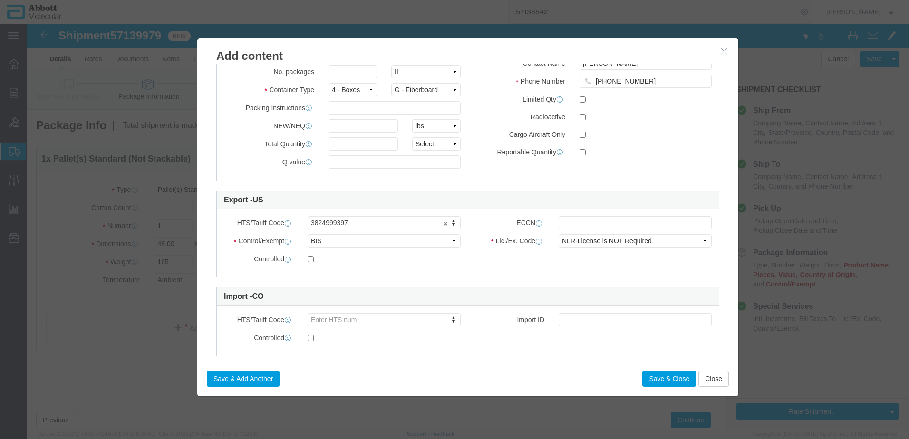
scroll to position [400, 0]
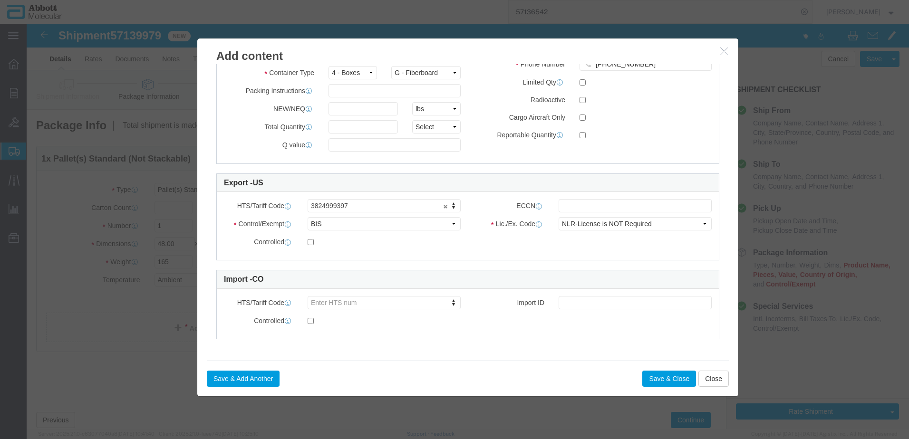
type input "10005289"
click input "text"
type input "EAR99"
click button "Save & Close"
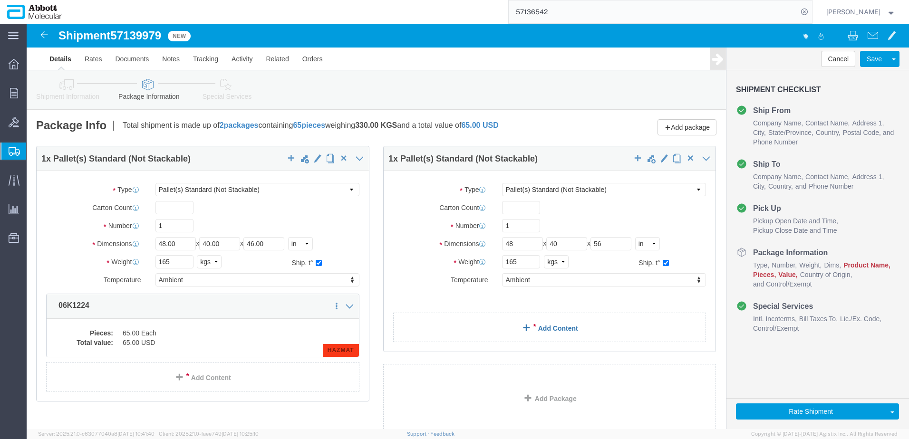
click link "Add Content"
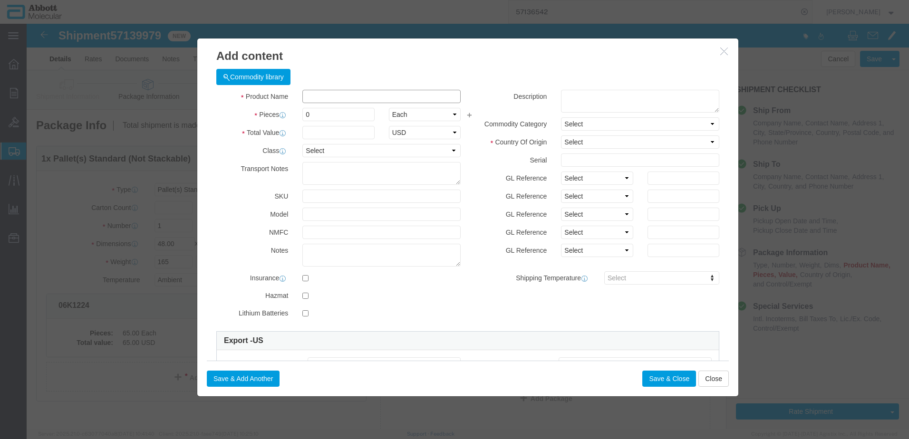
click input "text"
type input "09N2001"
click td "Description: Alinity m Lysis Solution"
checkbox input "true"
type input "1"
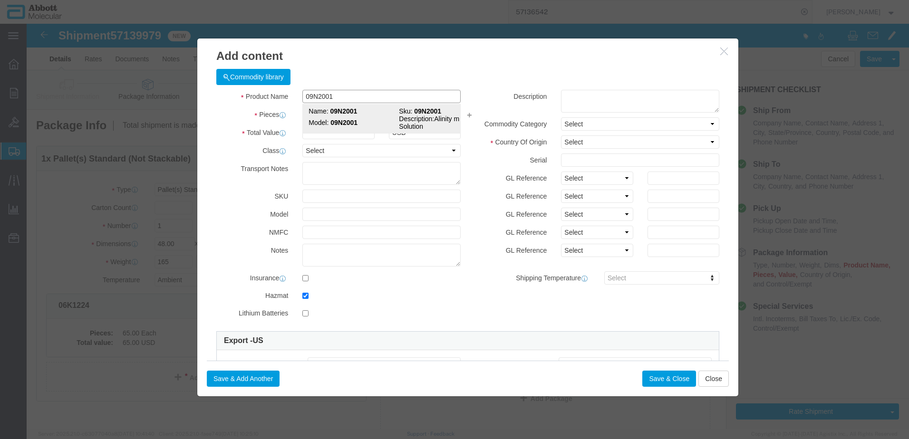
select select "USD"
select select "US"
type input "CORROSIVE LIQUID, N.O.S. (GUANIDINE THIOCYANATE SOLUTION)"
type input "1760"
select select "8 Corrosive"
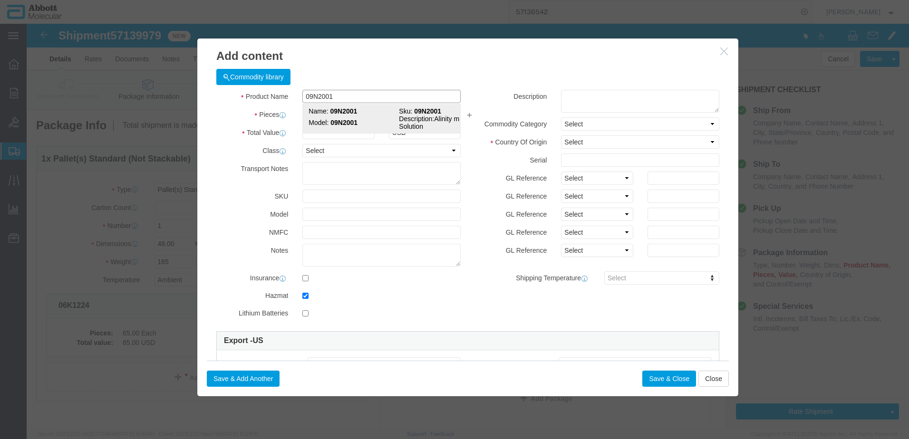
select select "II"
select select "BOXES"
select select "FIBERBOARD"
type input "[PERSON_NAME] Molecular"
type input "Clint Satorre"
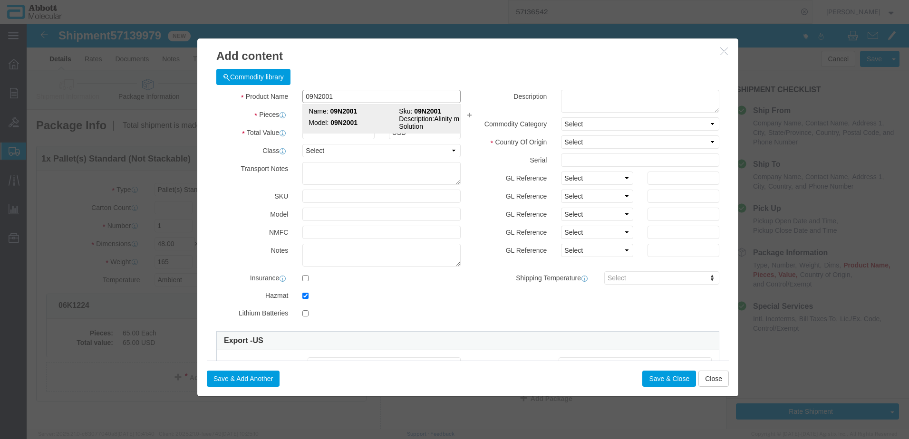
type input "760-277-7825"
type input "3824999397"
select select "BIS"
type input "09N2001"
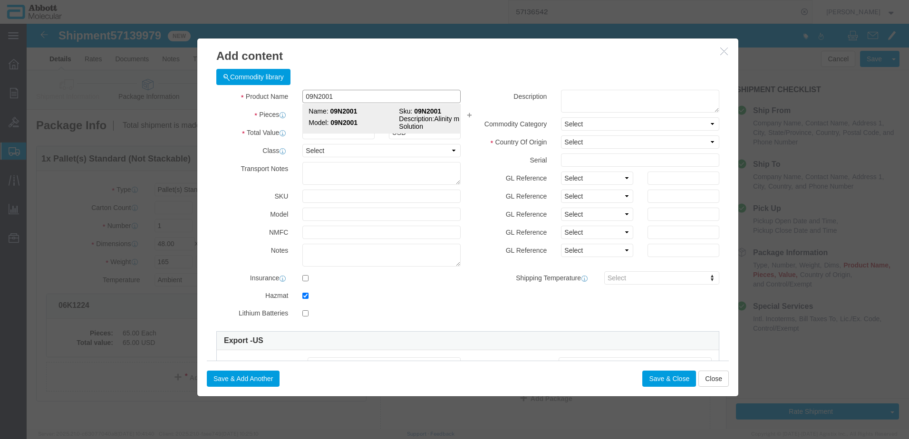
type textarea "Alinity m Lysis Solution"
select select "NLR"
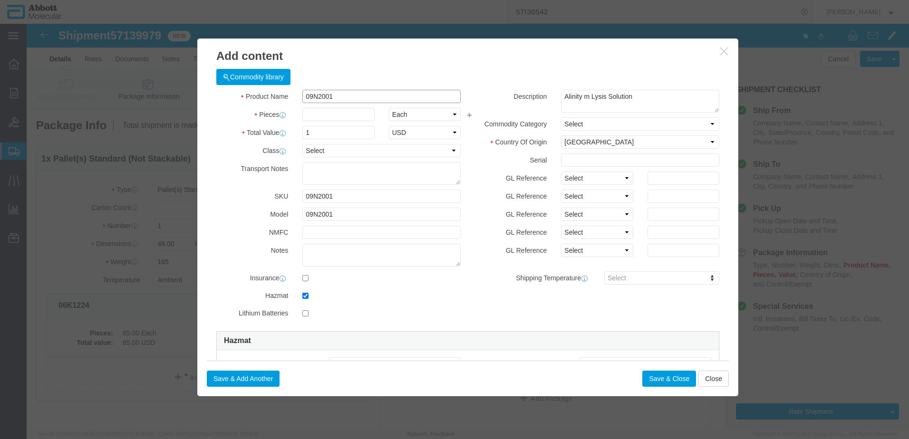
type input "09N2001"
type input "146"
click select "Select Account Type Activity ID Airline Appointment Number ASN Batch Number Bil…"
select select "BATCH_NUMBER"
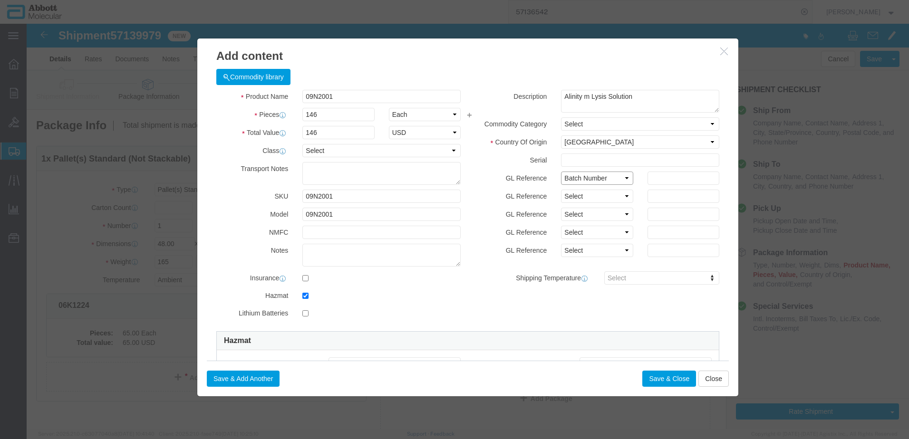
click select "Select Account Type Activity ID Airline Appointment Number ASN Batch Number Bil…"
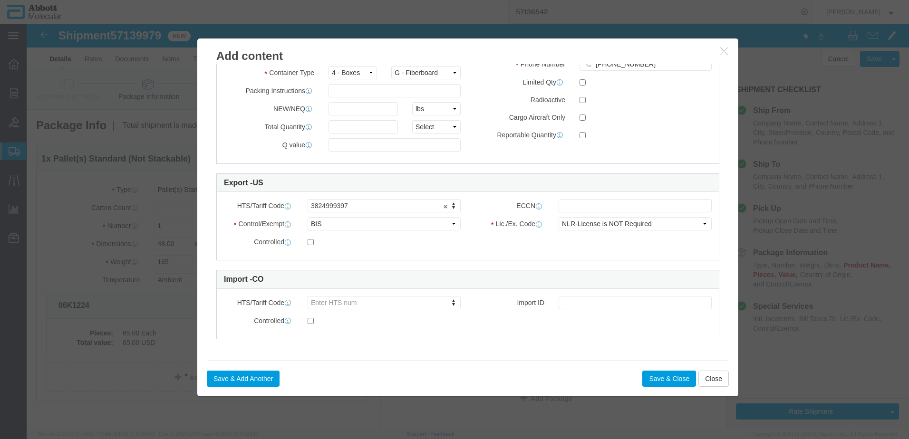
type input "990020272"
click input "text"
type input "EAR99"
click button "Save & Close"
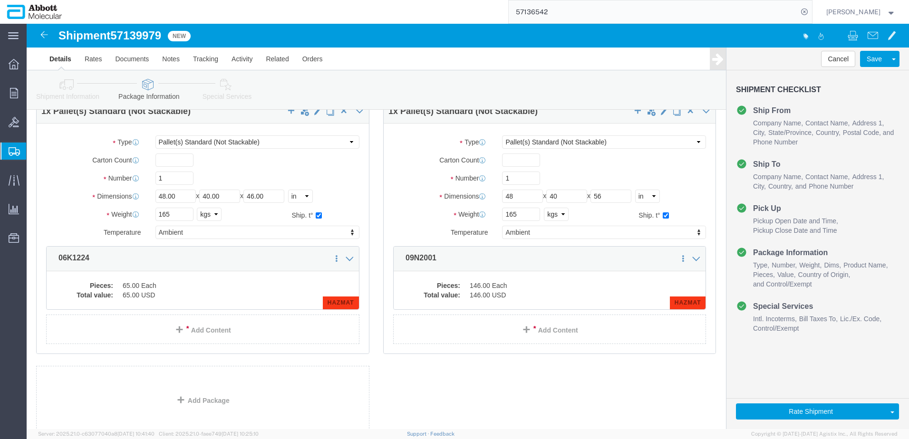
scroll to position [114, 0]
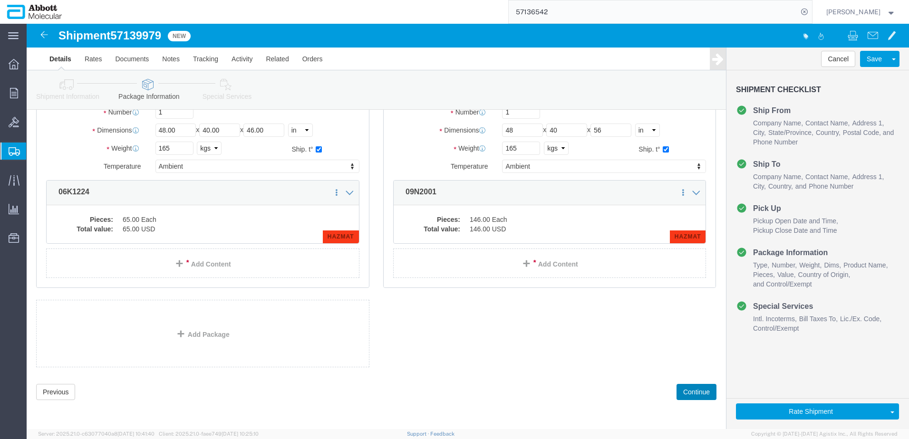
drag, startPoint x: 669, startPoint y: 373, endPoint x: 582, endPoint y: 334, distance: 95.5
click button "Continue"
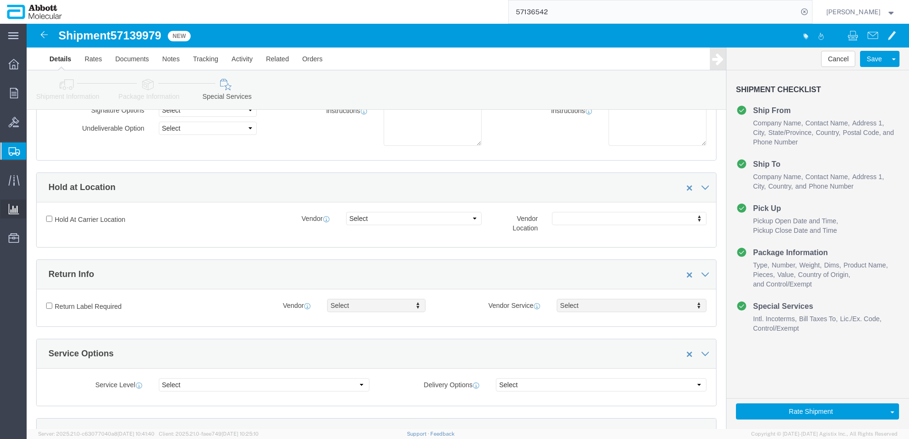
scroll to position [1267, 0]
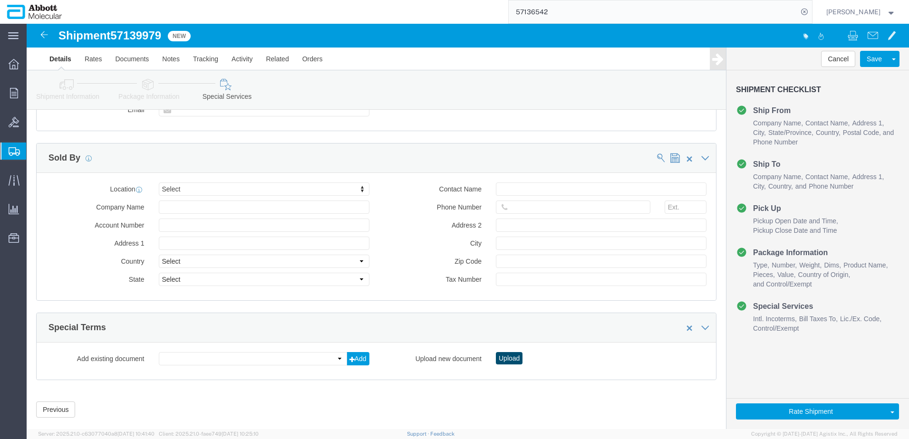
click button "Upload"
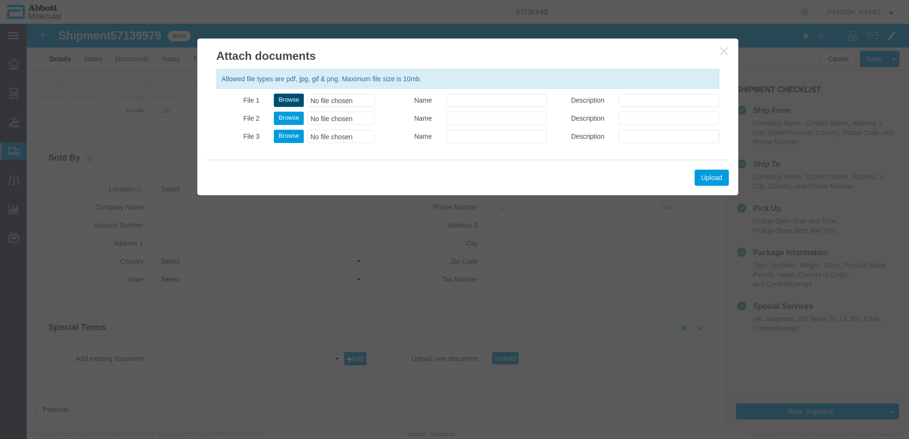
click button "Browse"
type input "C:\fakepath\620828344 SLI KN.pdf"
click button "Upload"
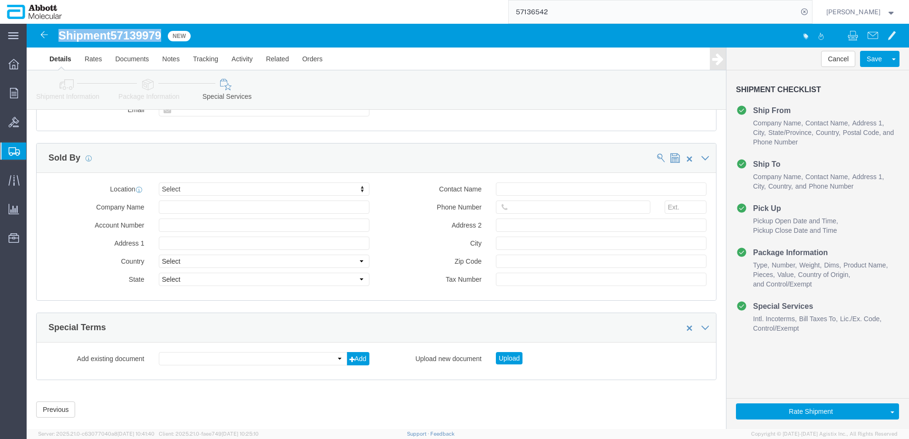
drag, startPoint x: 34, startPoint y: 13, endPoint x: 135, endPoint y: 14, distance: 101.7
click h1 "Shipment 57139979"
copy h1 "Shipment 57139979"
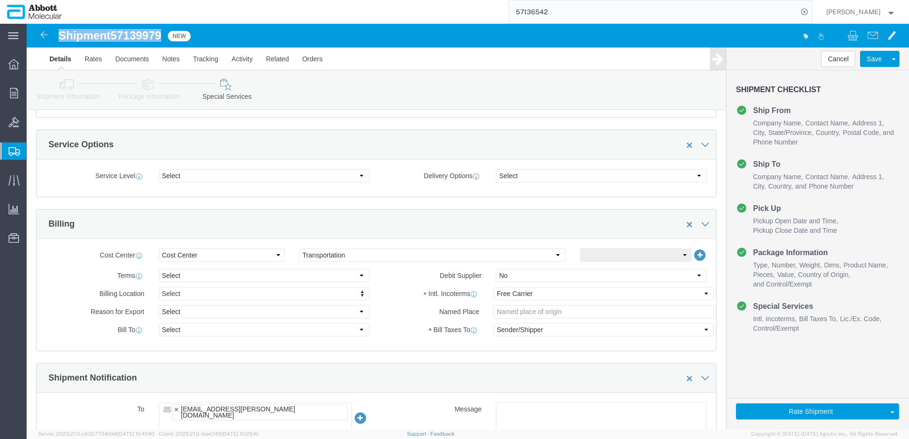
scroll to position [333, 0]
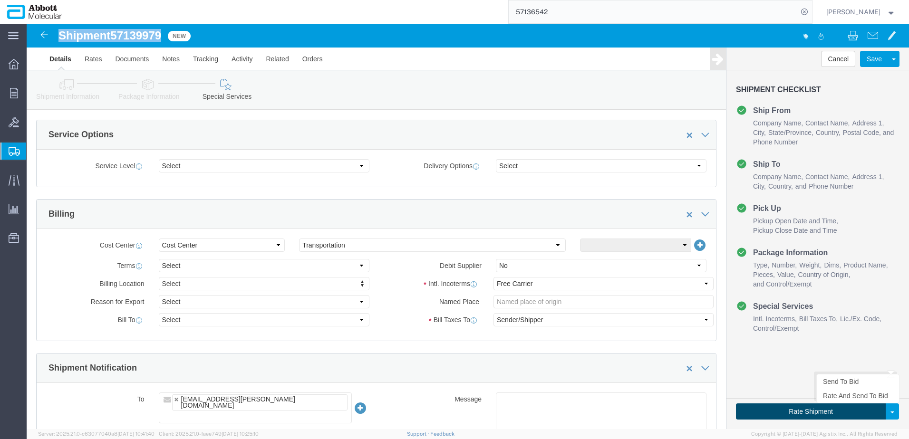
click button "Rate Shipment"
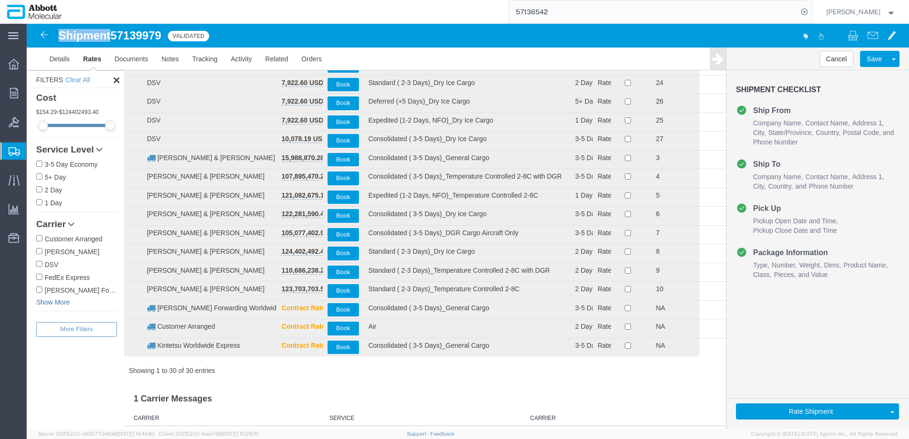
click at [62, 305] on link "Show More" at bounding box center [76, 302] width 81 height 10
click at [60, 315] on label "[PERSON_NAME] & [PERSON_NAME]" at bounding box center [76, 315] width 81 height 10
click at [42, 315] on input "[PERSON_NAME] & [PERSON_NAME]" at bounding box center [39, 315] width 6 height 6
checkbox input "true"
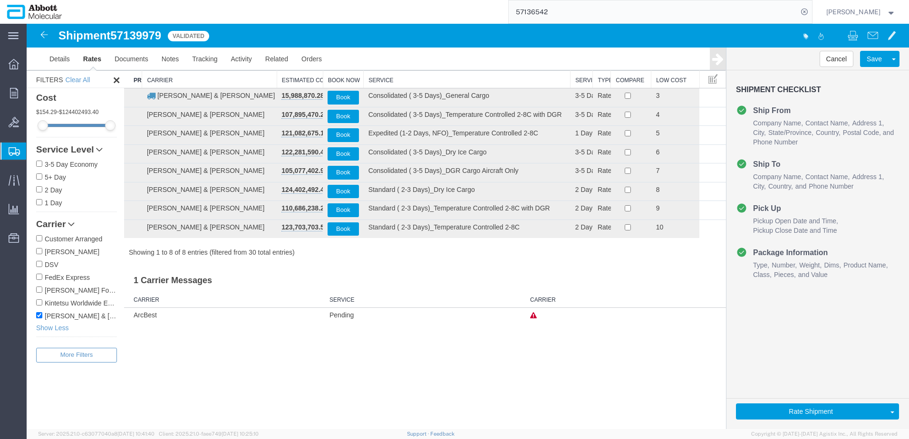
scroll to position [0, 0]
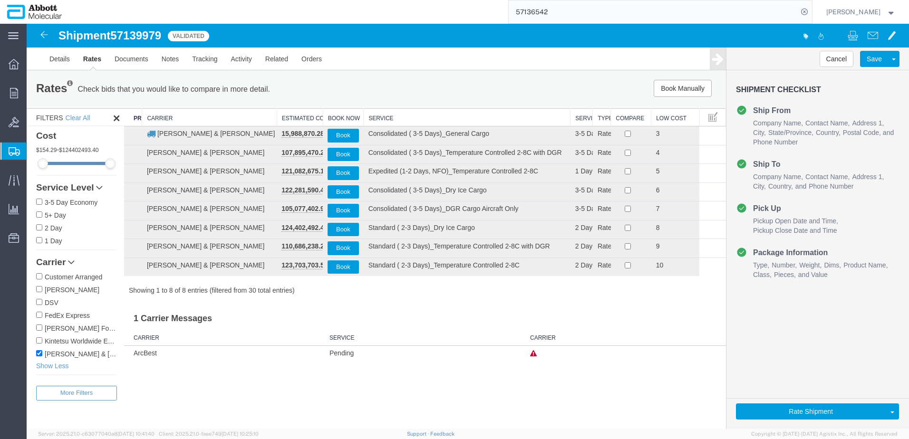
click at [397, 119] on th "Service" at bounding box center [467, 118] width 207 height 18
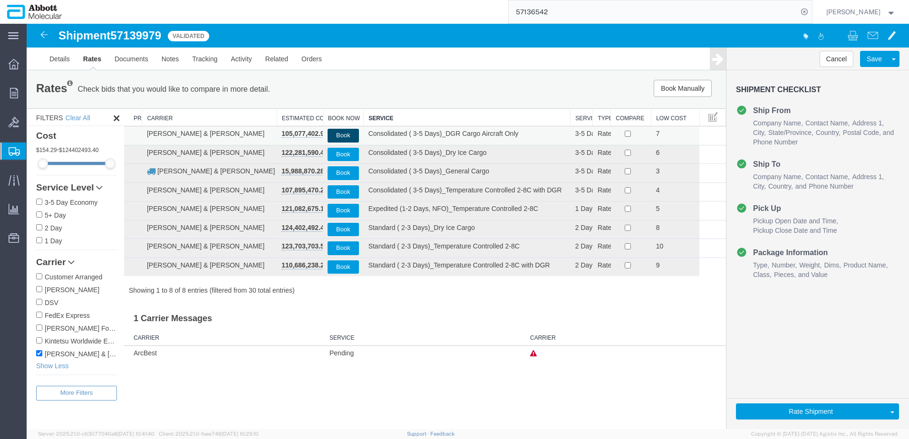
click at [345, 135] on button "Book" at bounding box center [342, 136] width 31 height 14
click at [67, 57] on link "Details" at bounding box center [60, 59] width 34 height 23
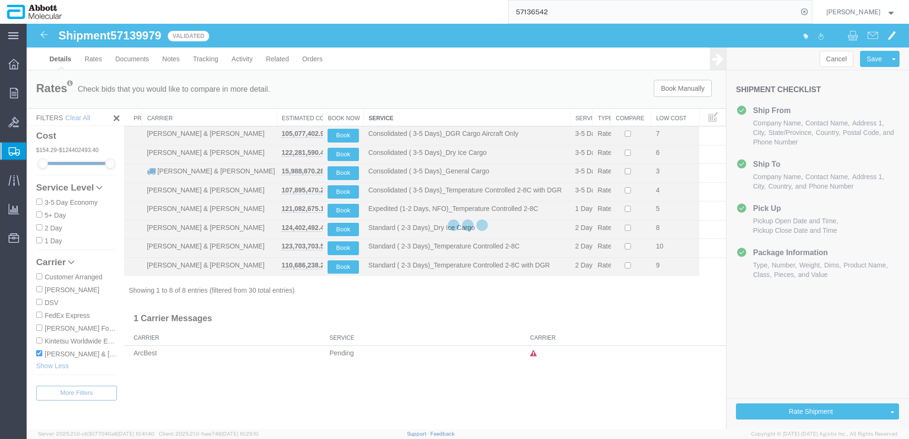
select select "48454"
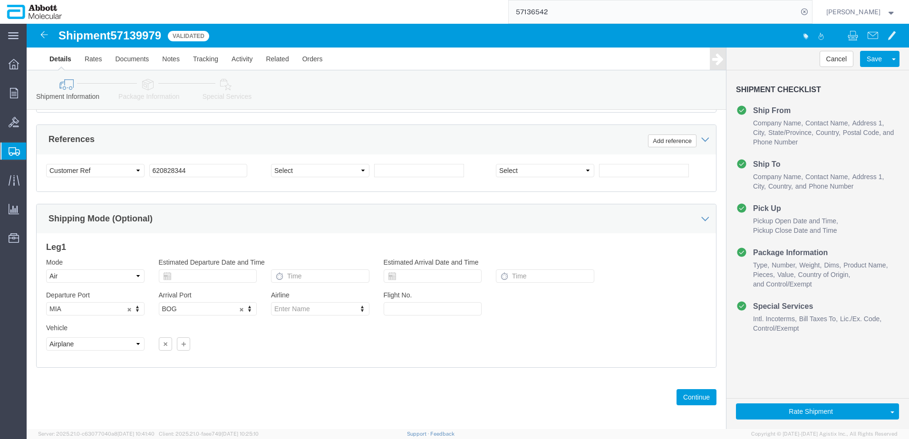
scroll to position [612, 0]
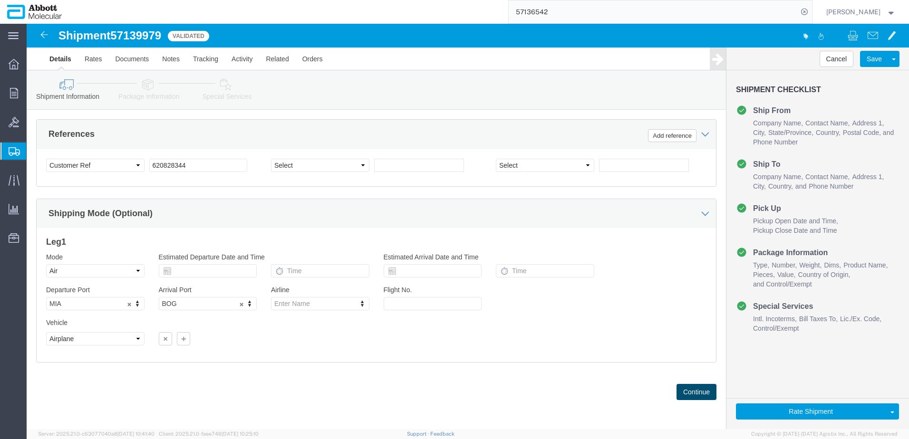
click button "Continue"
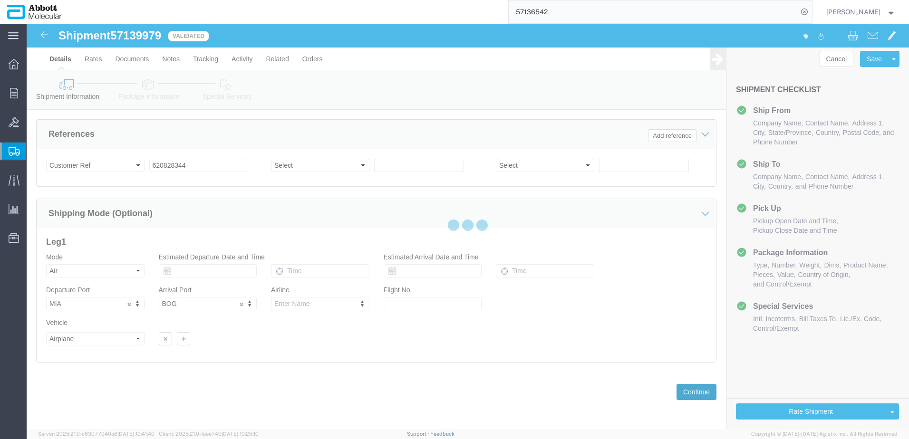
scroll to position [0, 0]
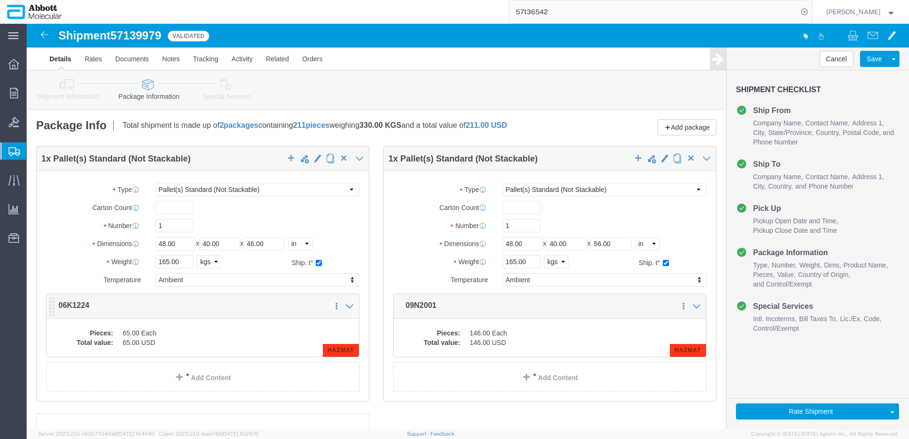
click div "Pieces: 65.00 Each Total value: 65.00 USD HAZMAT"
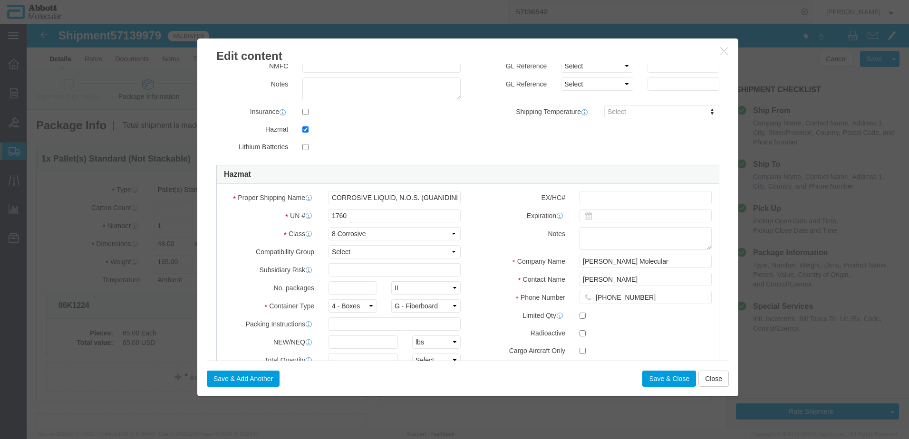
scroll to position [190, 0]
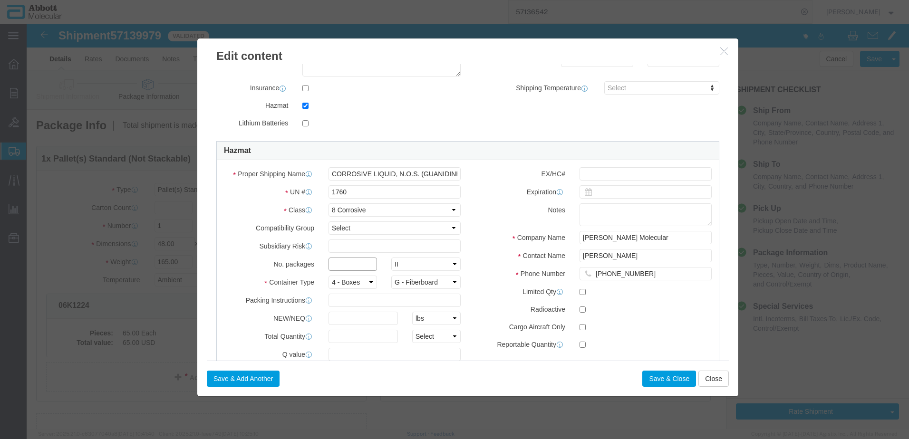
click input "text"
type input "1"
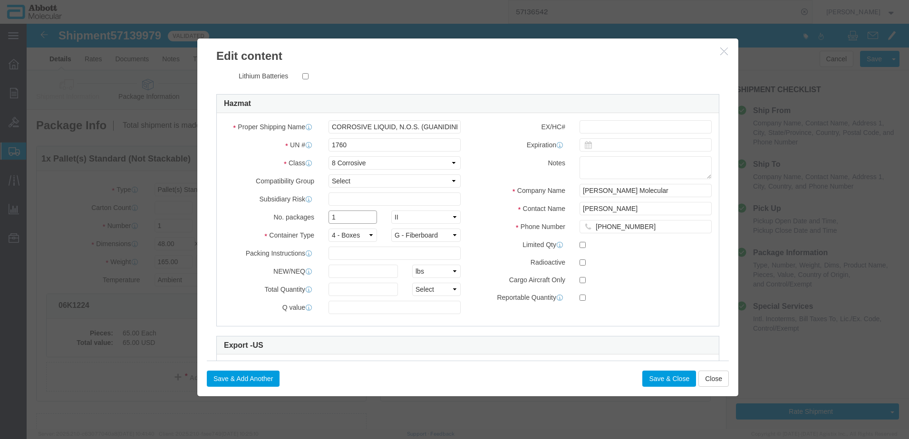
scroll to position [238, 0]
click input "text"
type input "1"
click select "Select curies gallons kgs lbs liters milliliters"
select select "KGS"
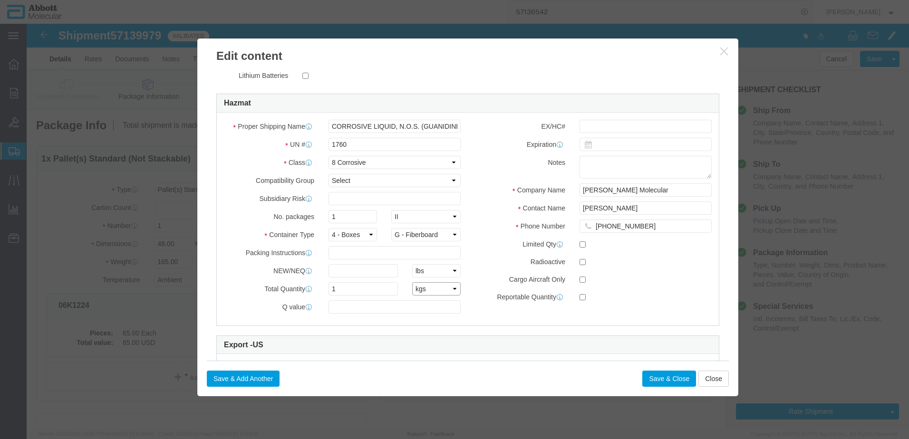
click select "Select curies gallons kgs lbs liters milliliters"
click button "Save & Close"
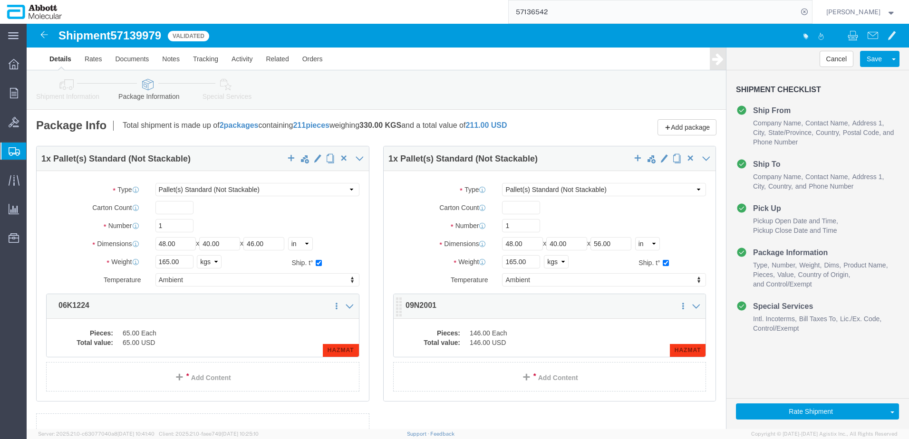
click dd "146.00 USD"
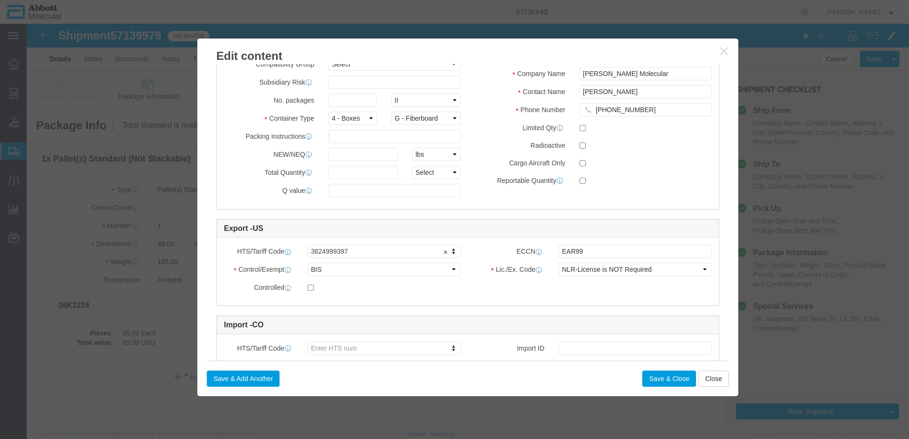
scroll to position [305, 0]
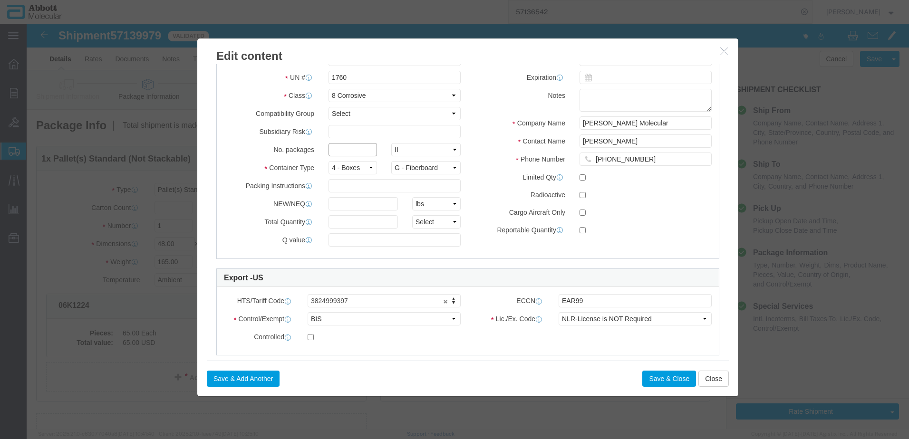
click input "text"
type input "1"
click input "text"
type input "1"
click select "Select curies gallons kgs lbs liters milliliters"
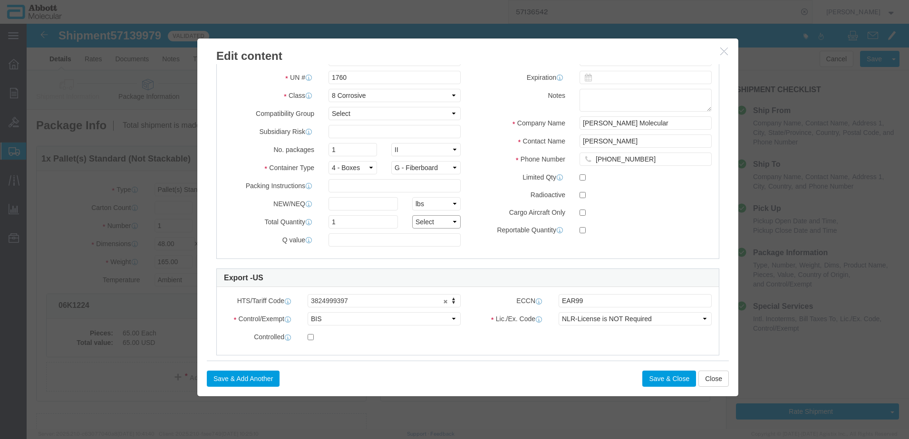
select select "KGS"
click select "Select curies gallons kgs lbs liters milliliters"
click button "Save & Close"
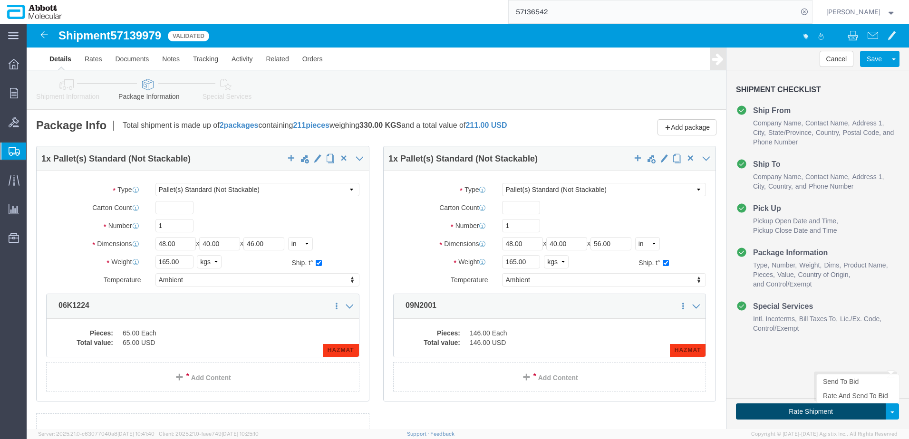
click button "Rate Shipment"
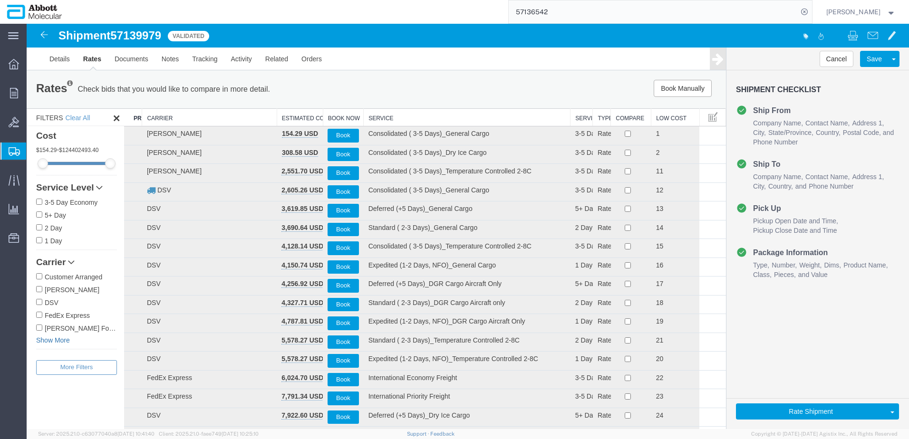
click at [58, 340] on link "Show More" at bounding box center [76, 341] width 81 height 10
click at [61, 353] on label "[PERSON_NAME] & [PERSON_NAME]" at bounding box center [76, 353] width 81 height 10
click at [42, 353] on input "[PERSON_NAME] & [PERSON_NAME]" at bounding box center [39, 353] width 6 height 6
checkbox input "true"
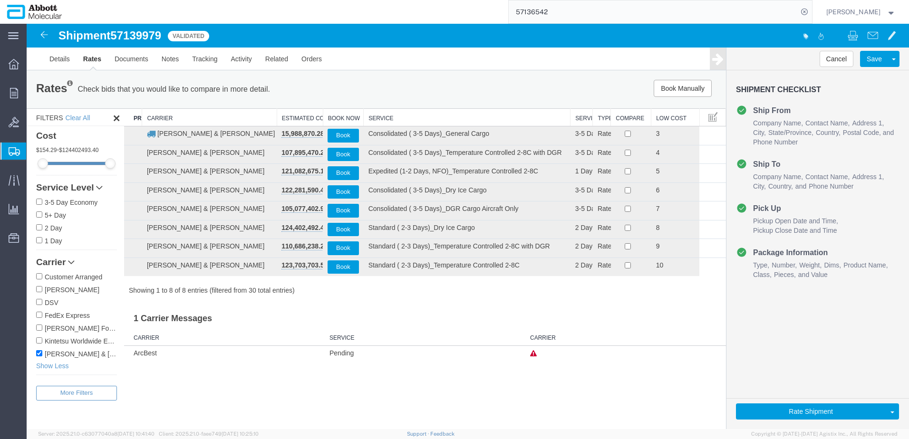
click at [376, 118] on th "Service" at bounding box center [467, 118] width 207 height 18
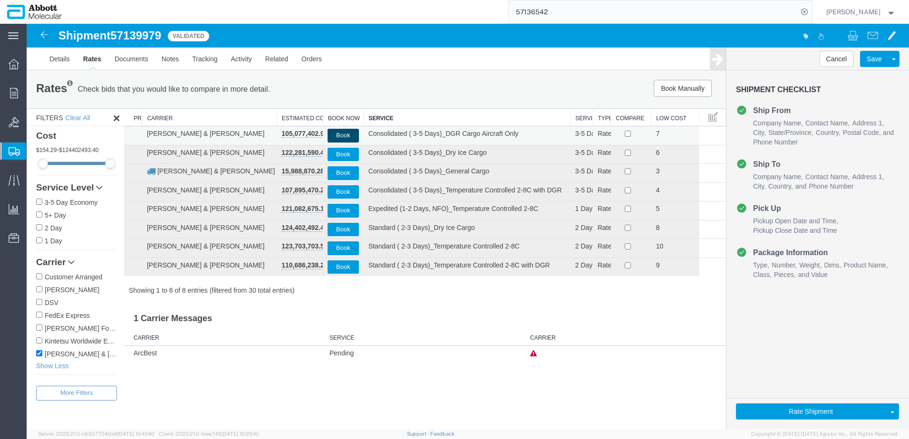
click at [341, 133] on button "Book" at bounding box center [342, 136] width 31 height 14
click at [0, 0] on span "Create from Template" at bounding box center [0, 0] width 0 height 0
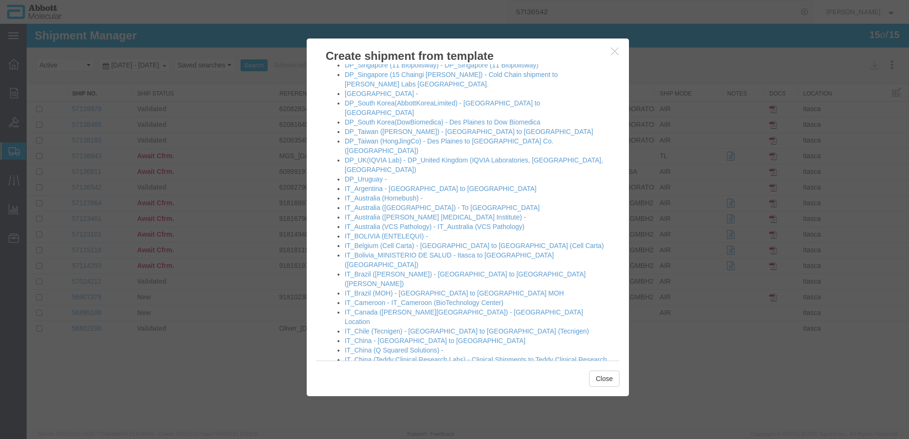
scroll to position [380, 0]
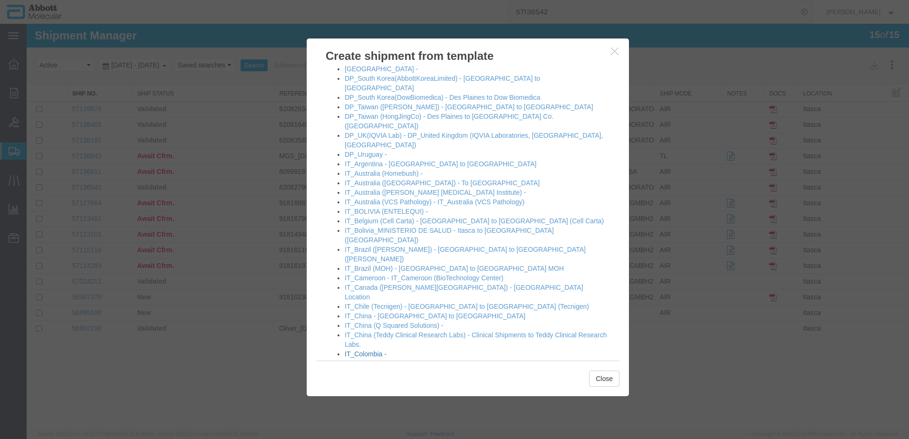
click at [367, 350] on link "IT_Colombia -" at bounding box center [366, 354] width 42 height 8
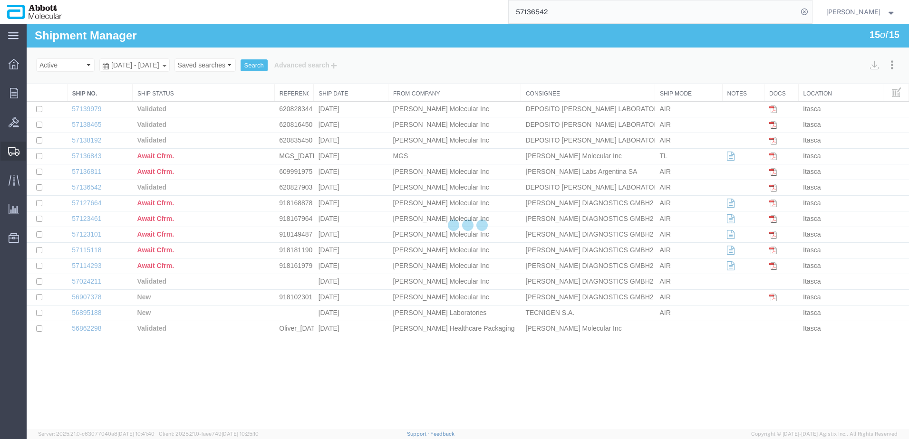
select select "48454"
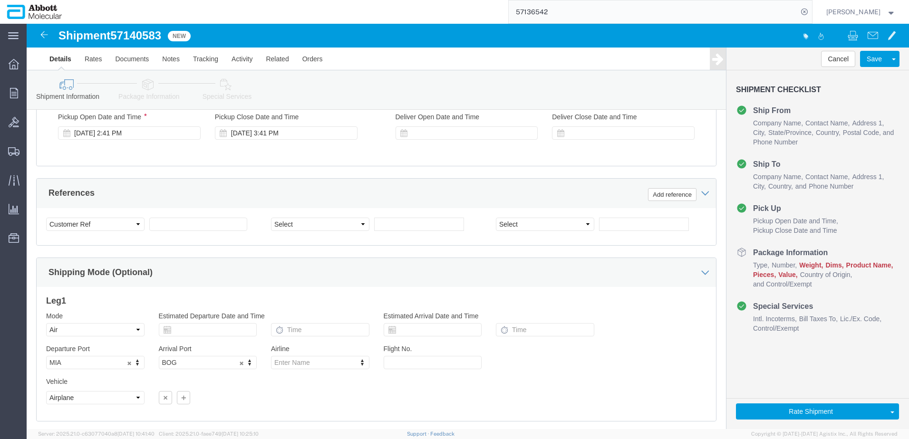
scroll to position [570, 0]
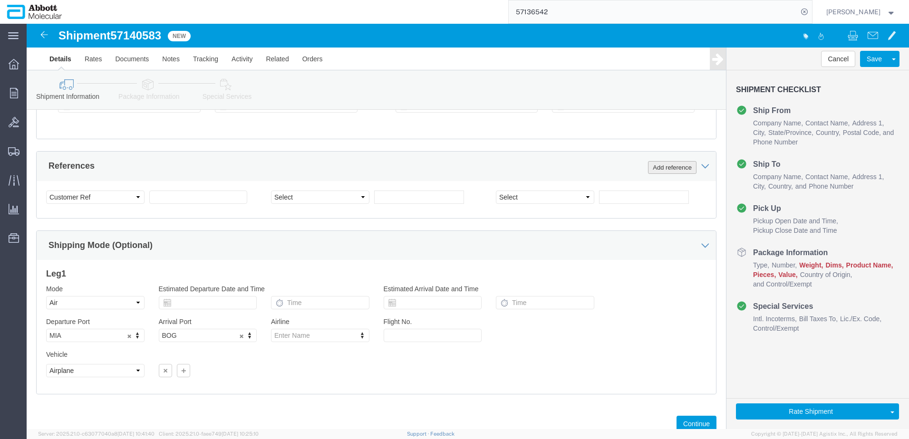
click button "Add reference"
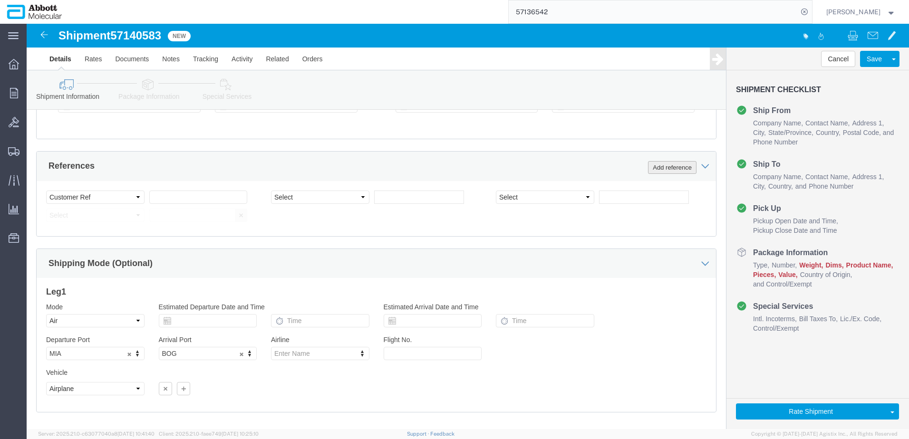
click button "Add reference"
click input "text"
paste input "620822771"
type input "620822771"
select select "INVOICE"
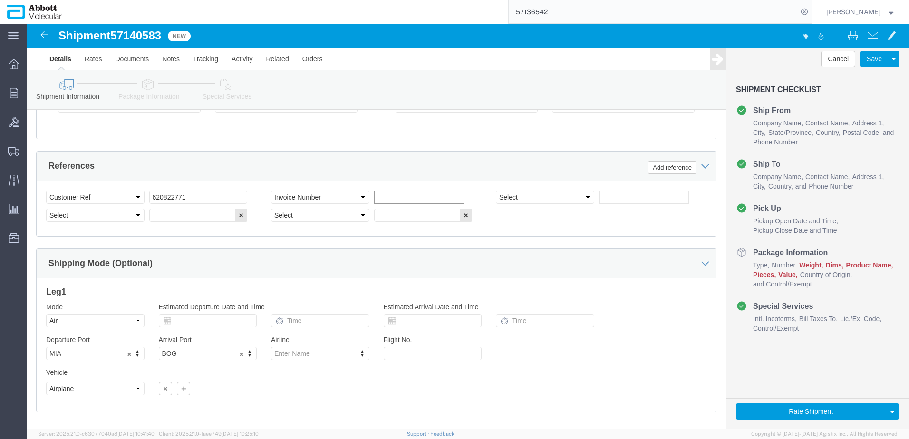
paste input "620822771"
type input "620822772"
select select "INVOICE"
paste input "620822771"
type input "620822773"
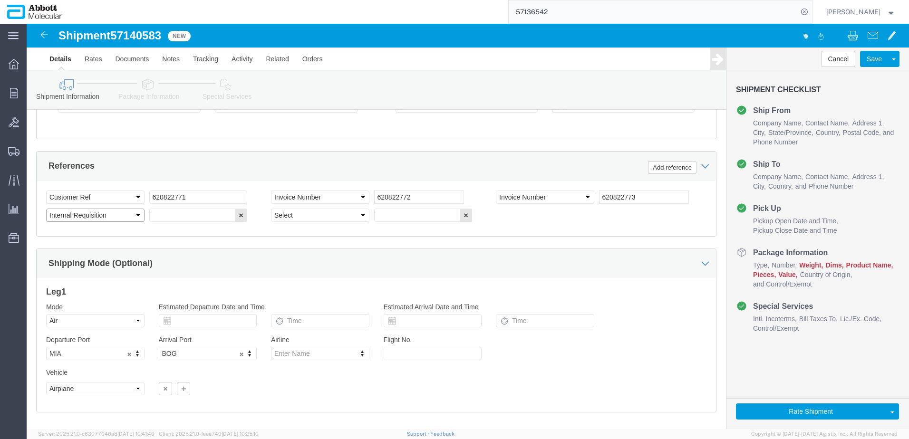
select select "INVOICE"
paste input "620822771"
type input "620822774"
select select "INVOICE"
paste input "620822771"
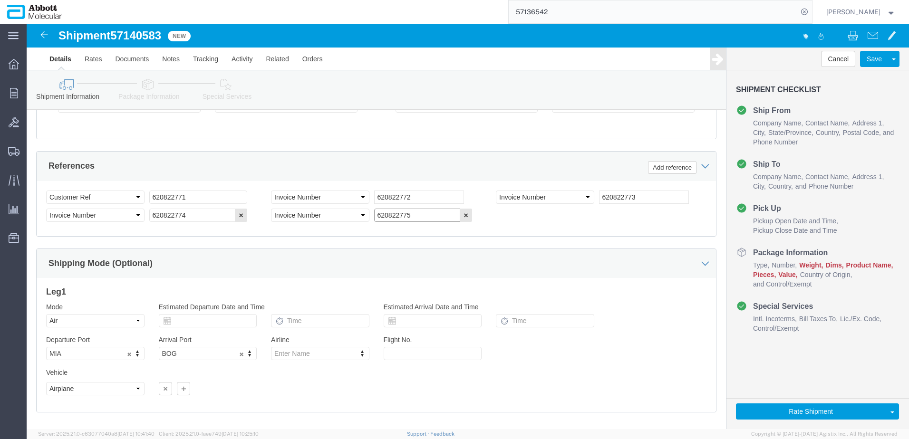
type input "620822775"
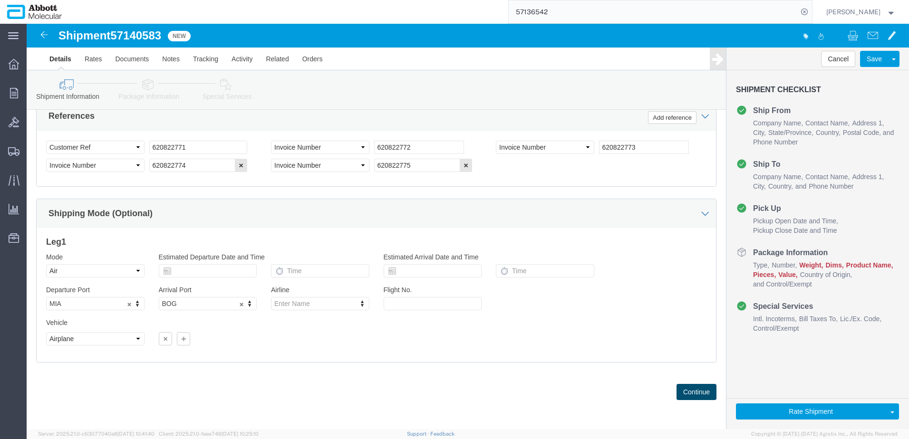
click button "Continue"
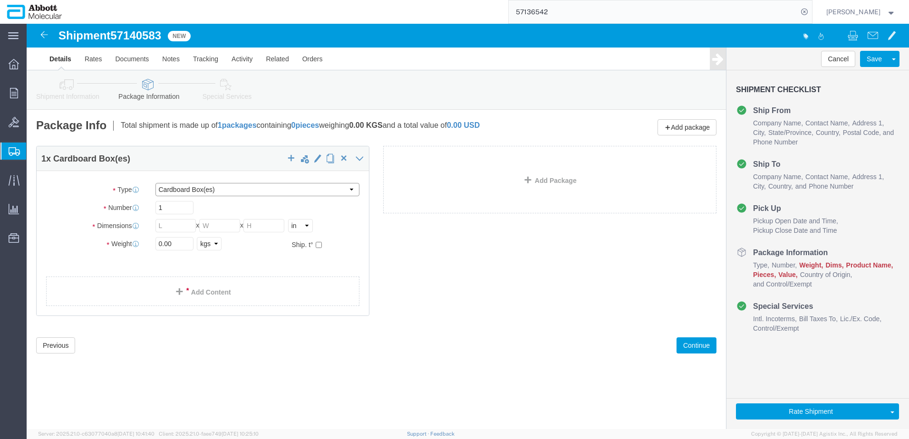
click select "Select Box (B) Box (C) Box (D) Cardboard Box(es) Crate (Instrument) Crate(s) En…"
select select "PSST"
click select "Select Box (B) Box (C) Box (D) Cardboard Box(es) Crate (Instrument) Crate(s) En…"
click div "Package Type Select Box (B) Box (C) Box (D) Cardboard Box(es) Crate (Instrument…"
type input "13"
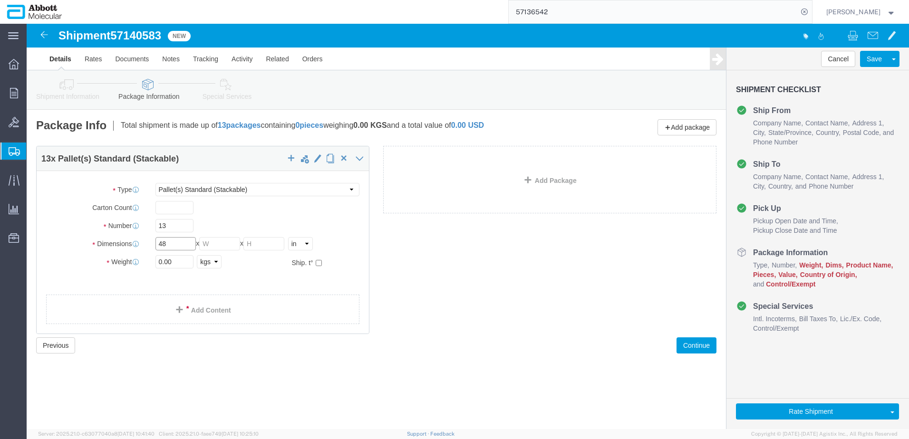
type input "48"
type input "40"
type input "52"
click input "checkbox"
checkbox input "true"
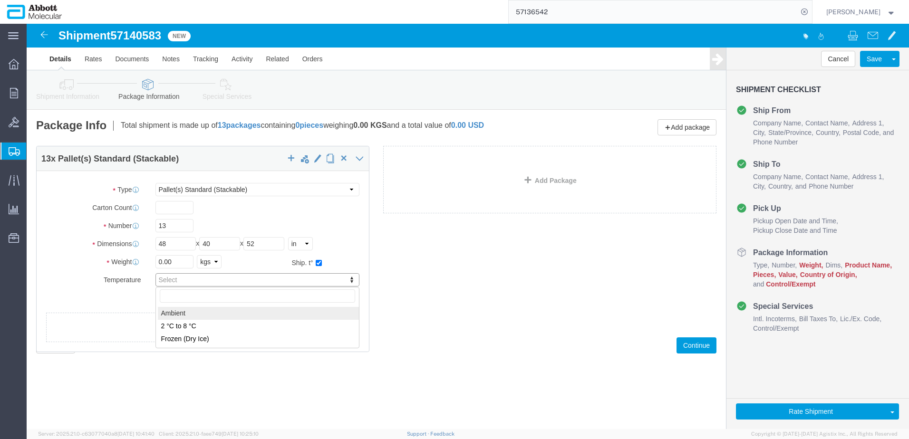
type input "AMBIENT"
click link "Add Package"
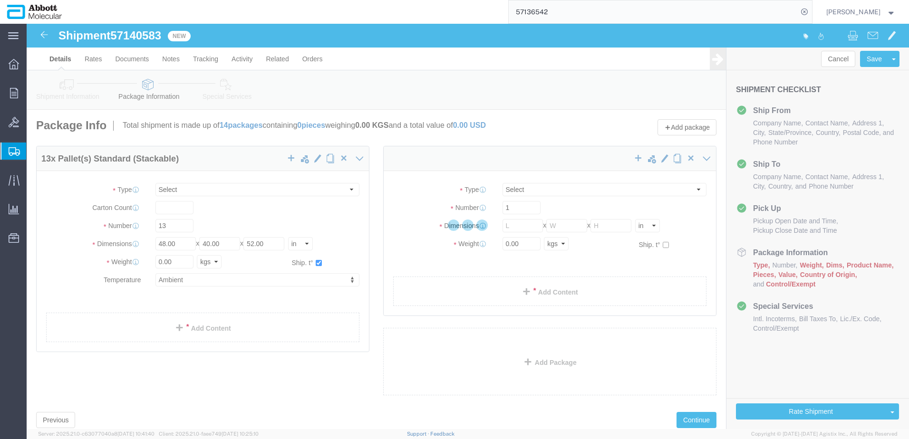
select select "PSST"
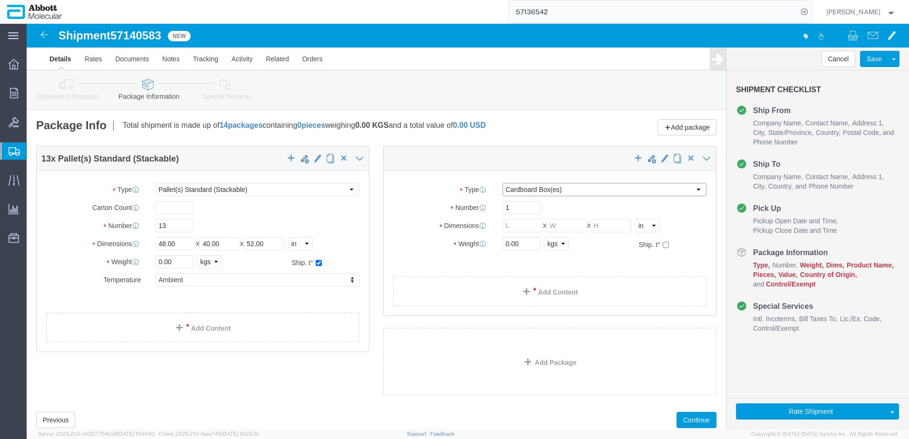
click select "Select Box (B) Box (C) Box (D) Cardboard Box(es) Crate (Instrument) Crate(s) En…"
select select "PSST"
click select "Select Box (B) Box (C) Box (D) Cardboard Box(es) Crate (Instrument) Crate(s) En…"
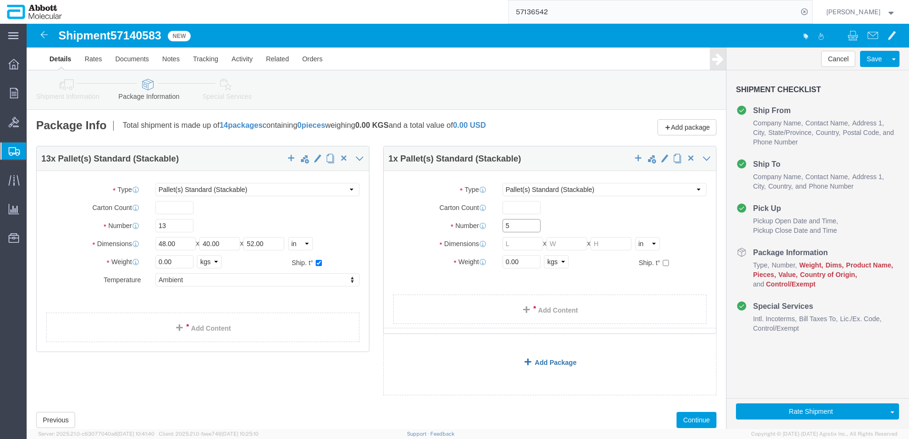
type input "5"
type input "48"
type input "40"
type input "43"
click input "checkbox"
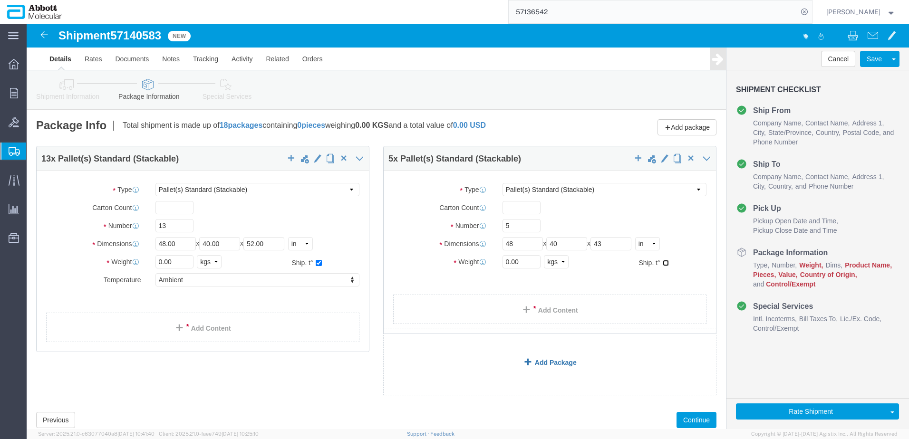
checkbox input "true"
type input "AMBIENT"
click div "Weight 0.00 Select kgs lbs Ship. t°"
click input "0.00"
type input "2015"
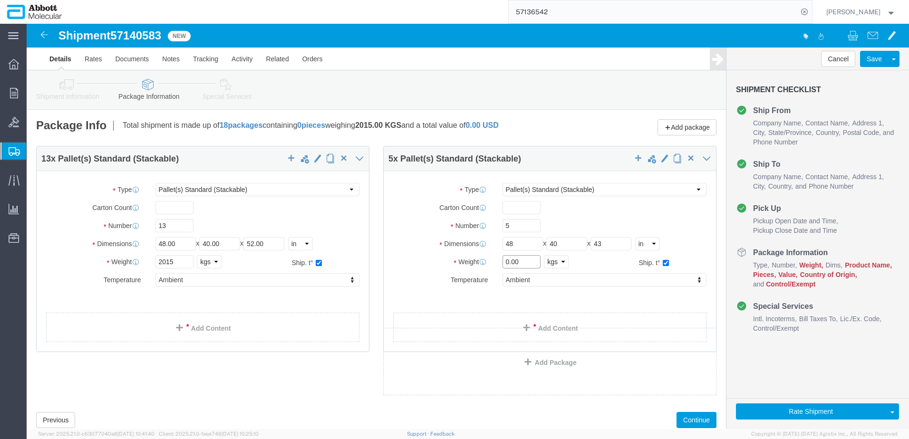
drag, startPoint x: 489, startPoint y: 238, endPoint x: 436, endPoint y: 232, distance: 53.0
click div "Weight 0.00 Select kgs lbs Ship. t°"
type input "675"
drag, startPoint x: 183, startPoint y: 303, endPoint x: 146, endPoint y: 302, distance: 36.6
click link "Add Content"
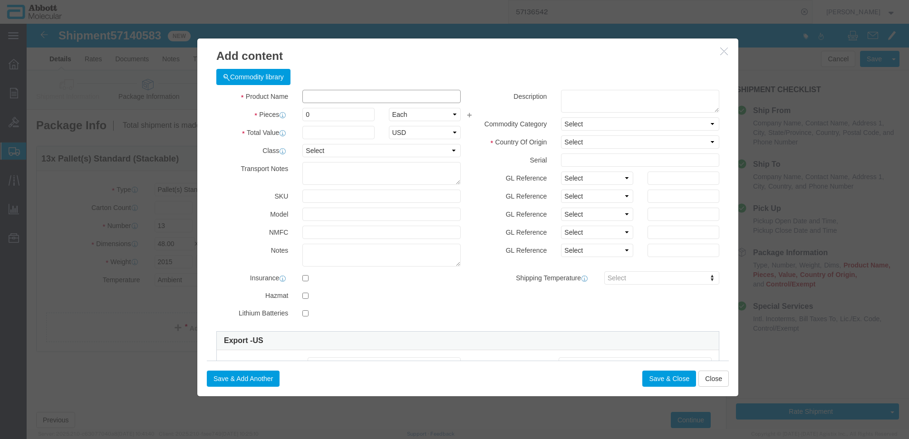
click input "text"
type input "04J7120"
click strong "04J7120"
type input "1"
select select
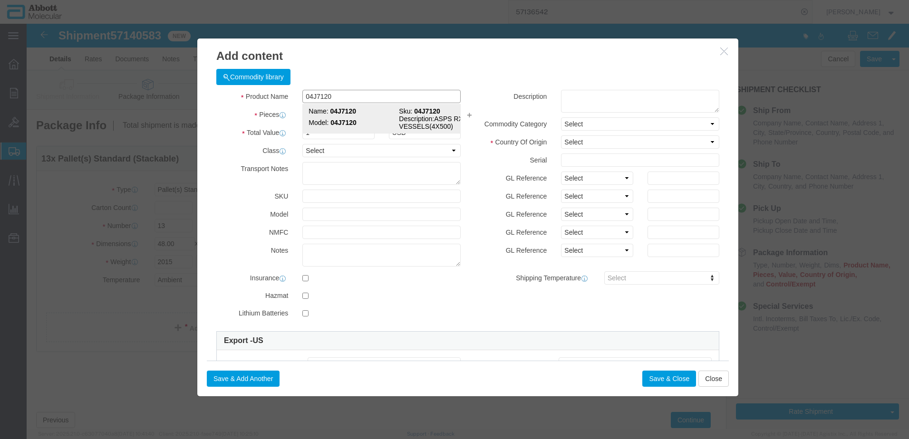
select select "US"
type input "3923300010"
select select "BIS"
checkbox input "false"
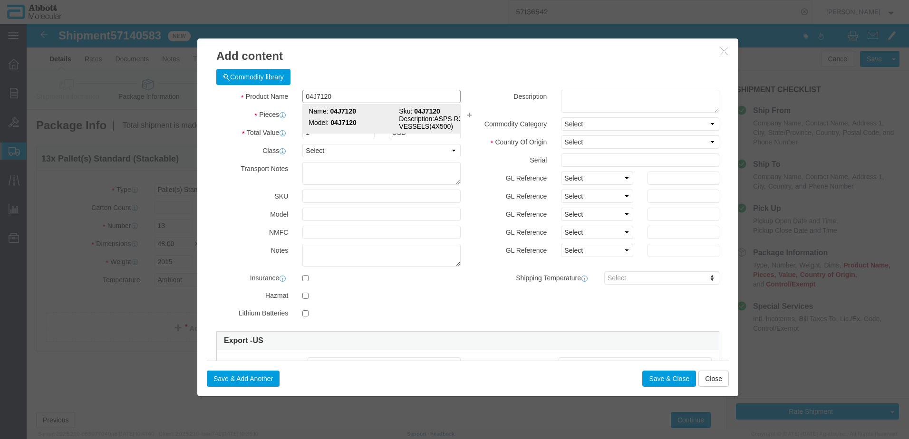
type input "04J7120"
type textarea "ASPS RXN VESSELS(4X500)"
select select "NLR"
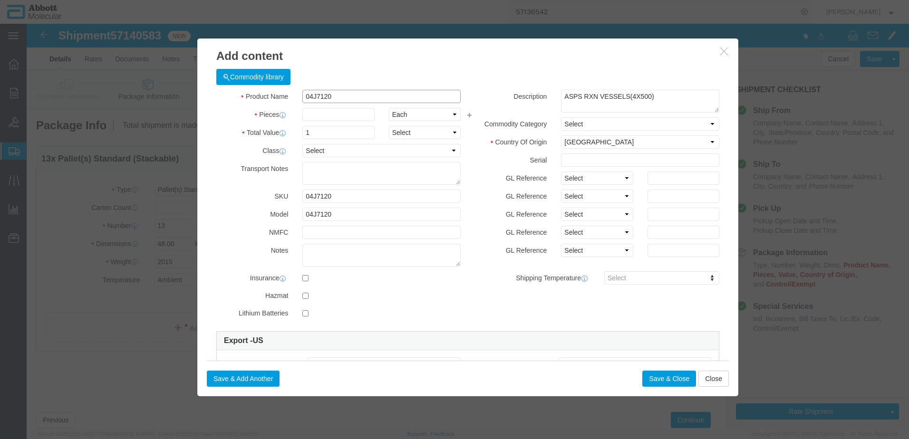
type input "04J7120"
type input "15"
click div "Description ASPS RXN VESSELS(4X500) Commodity Category Select Country Of Origin…"
click select "Select Account Type Activity ID Airline Appointment Number ASN Batch Number Bil…"
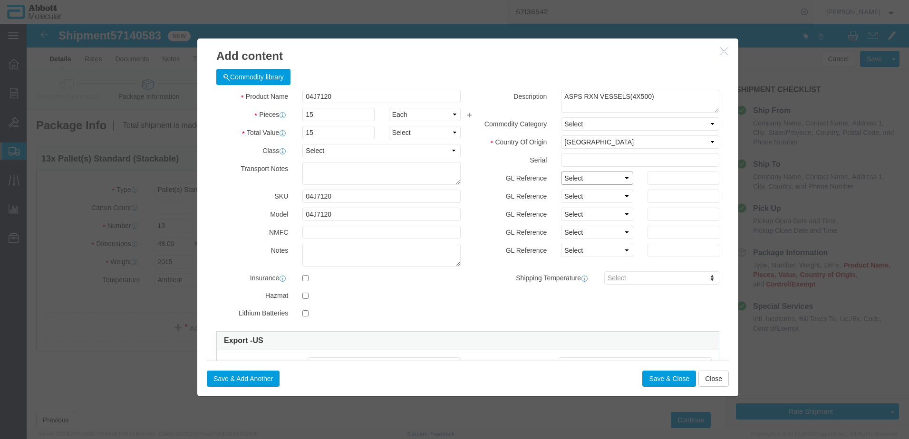
select select "BATCH_NUMBER"
click select "Select Account Type Activity ID Airline Appointment Number ASN Batch Number Bil…"
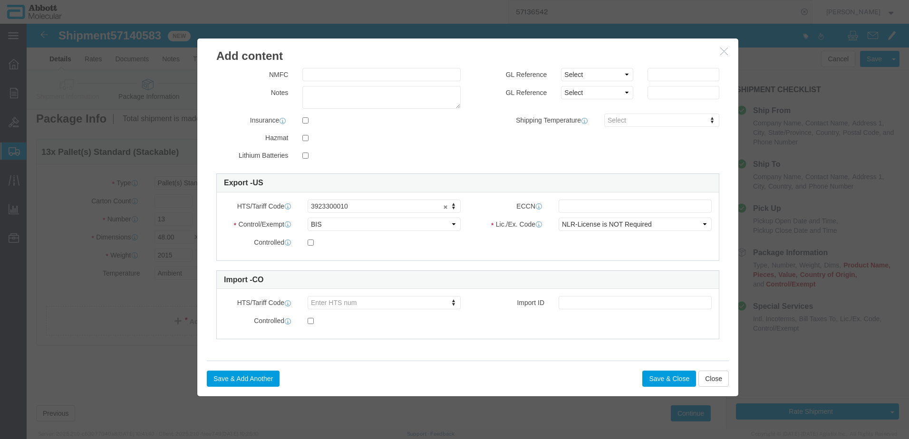
scroll to position [28, 0]
type input "50U2821"
click input "text"
type input "EAR99"
click button "Save & Add Another"
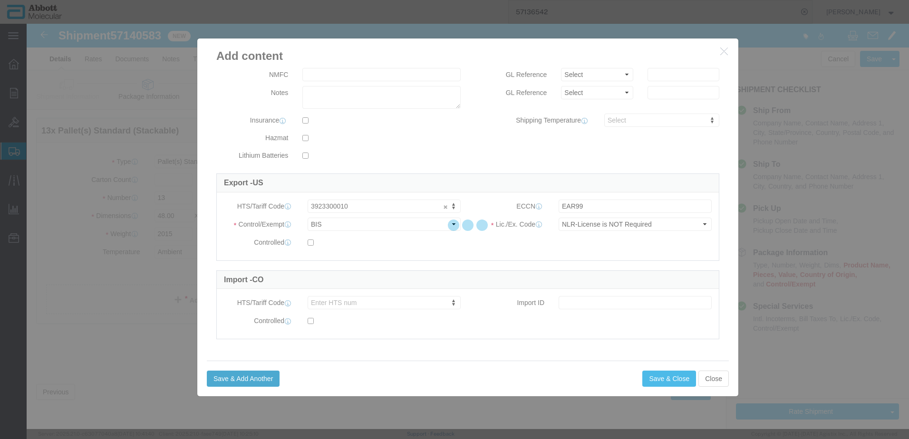
select select "EA"
select select
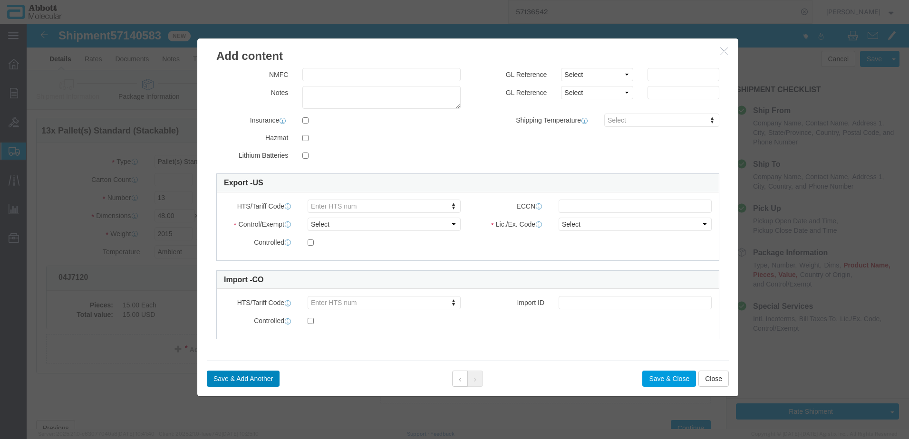
scroll to position [0, 0]
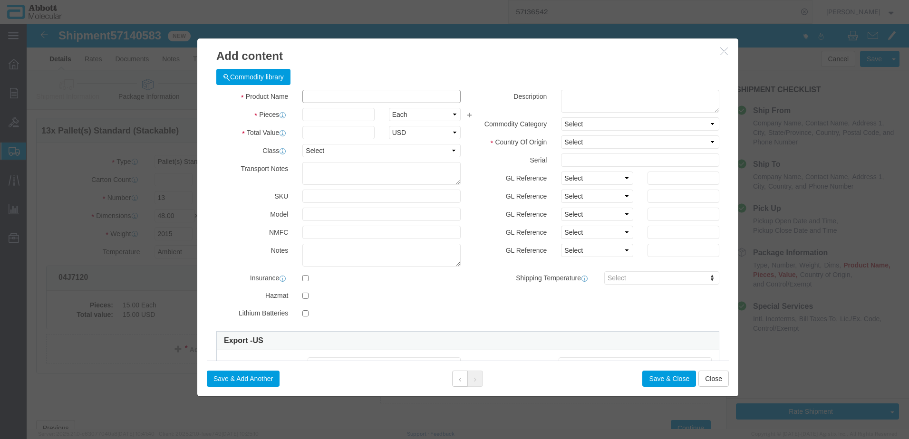
click input "text"
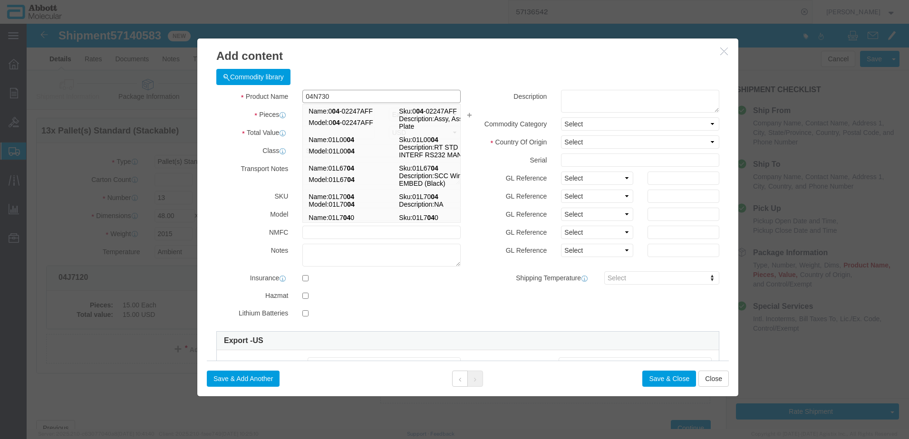
type input "04N7306"
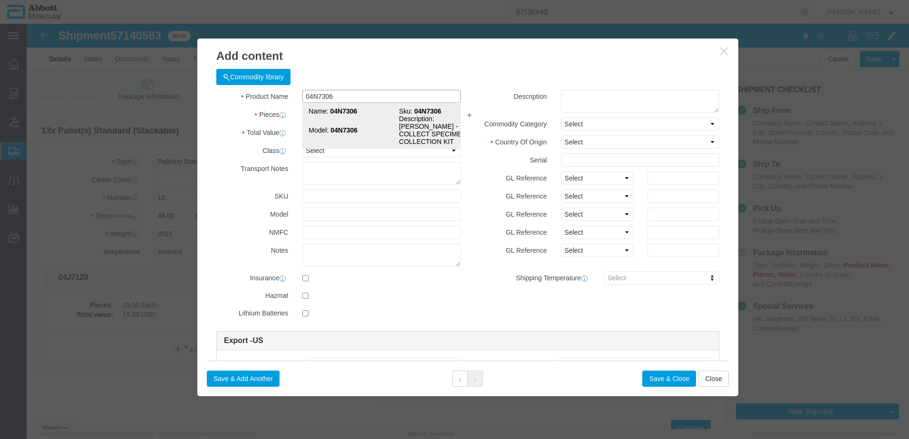
click strong "04N7306"
type input "1"
select select
select select "US"
type input "3926909910"
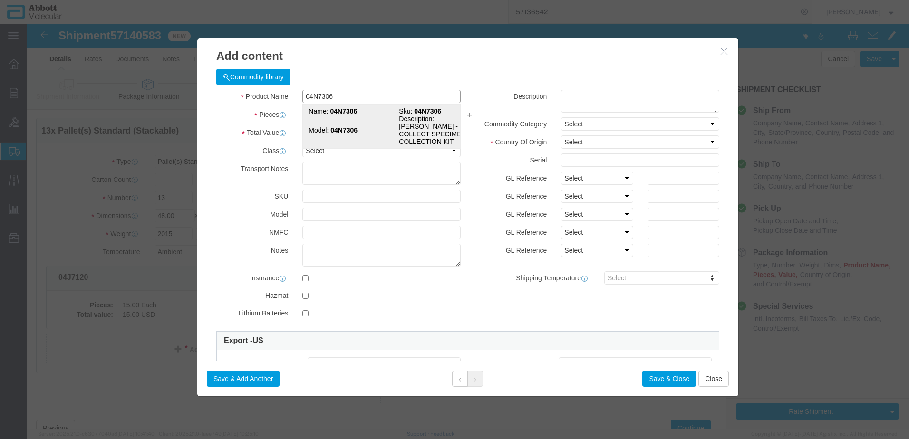
select select "BIS"
checkbox input "false"
type input "04N7306"
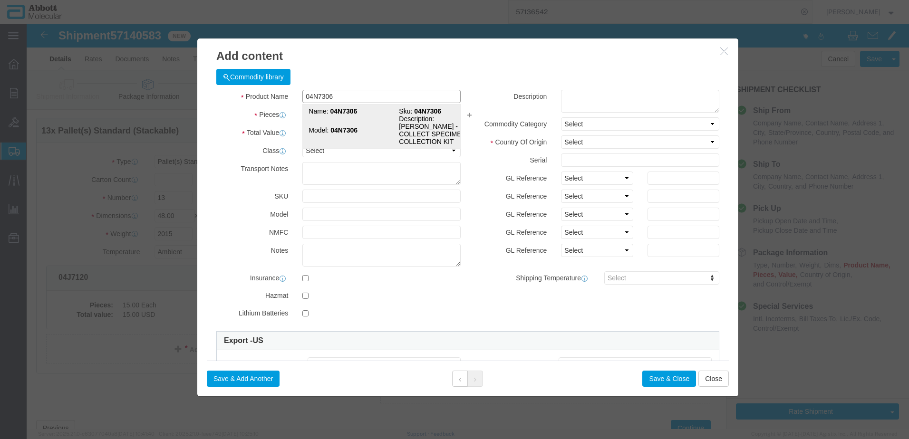
type textarea "CERVI - COLLECT SPECIMEN COLLECTION KIT"
select select "NLR"
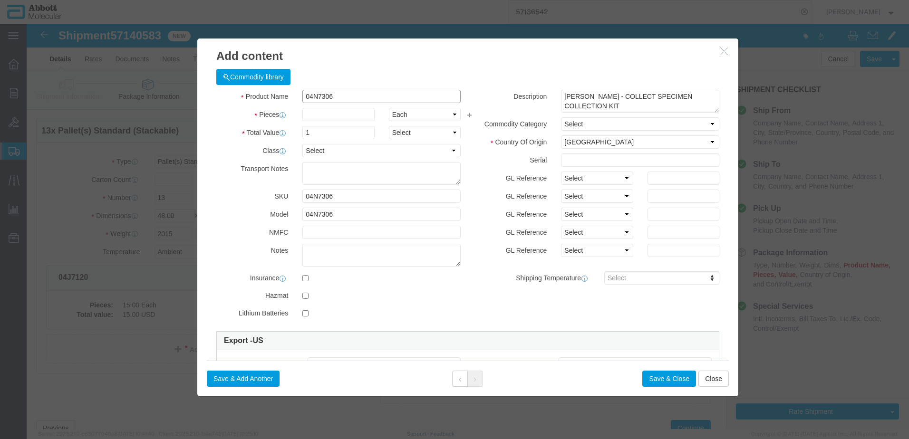
type input "04N7306"
type input "15"
click select "Select Account Type Activity ID Airline Appointment Number ASN Batch Number Bil…"
select select "BATCH_NUMBER"
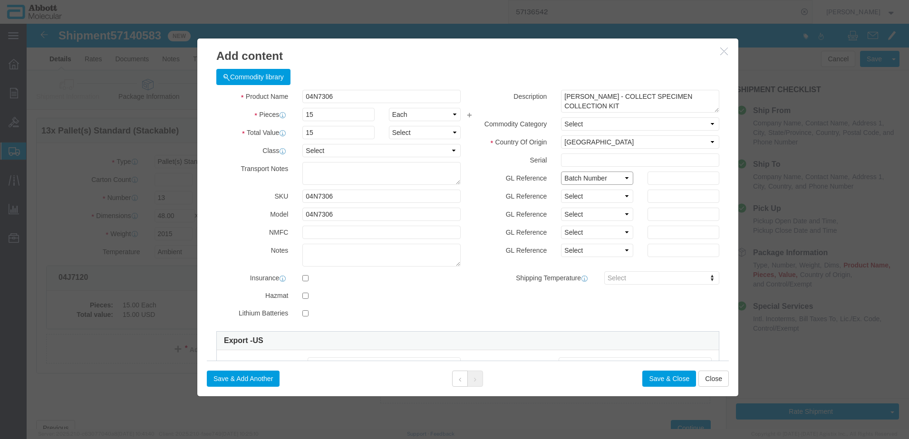
click select "Select Account Type Activity ID Airline Appointment Number ASN Batch Number Bil…"
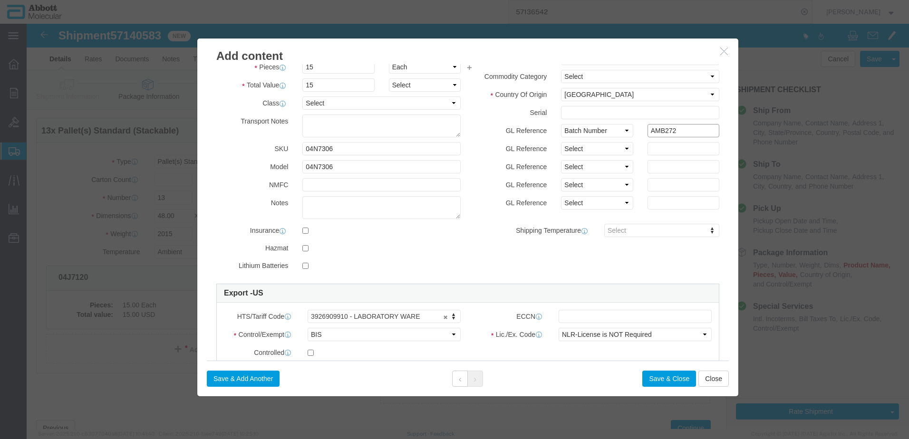
type input "AMB272"
click input "text"
type input "EAR99"
click button "Save & Add Another"
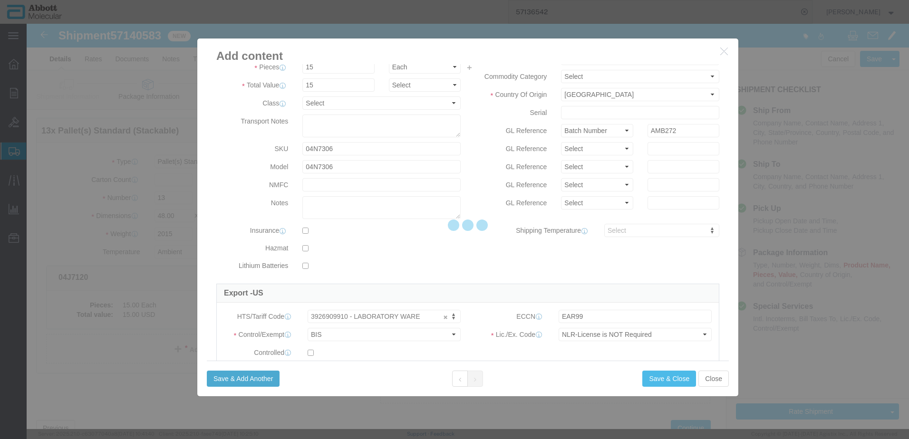
select select "EA"
select select
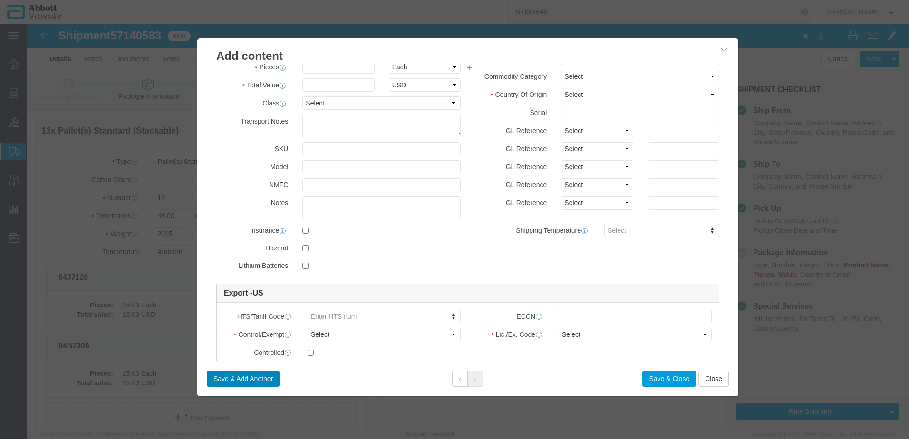
scroll to position [0, 0]
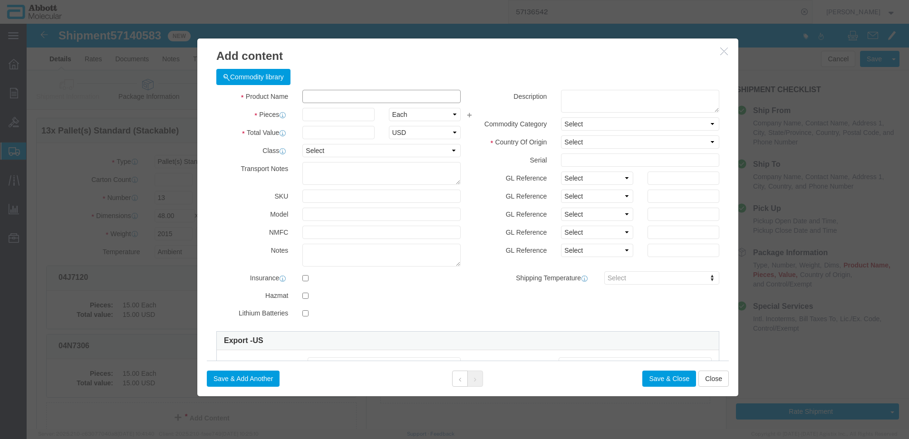
click input "text"
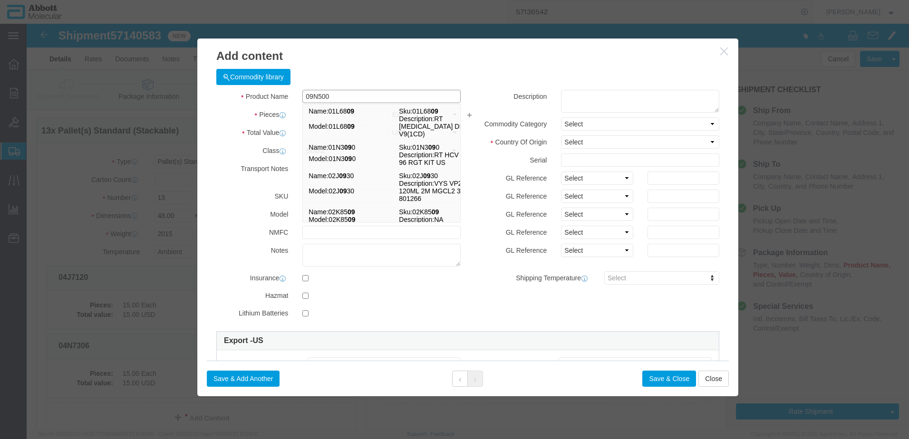
type input "09N5001"
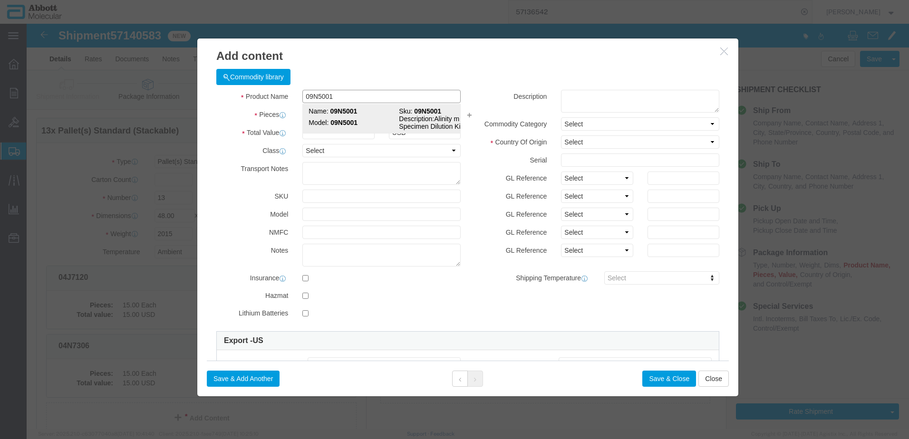
click strong "09N5001"
type input "1"
select select
select select "US"
type input "AMBIENT"
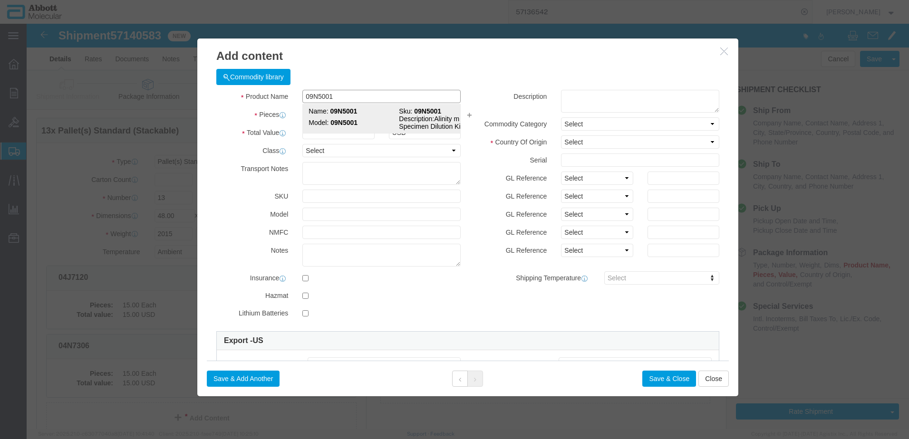
type input "3926909910"
select select "BIS"
checkbox input "false"
type input "09N5001"
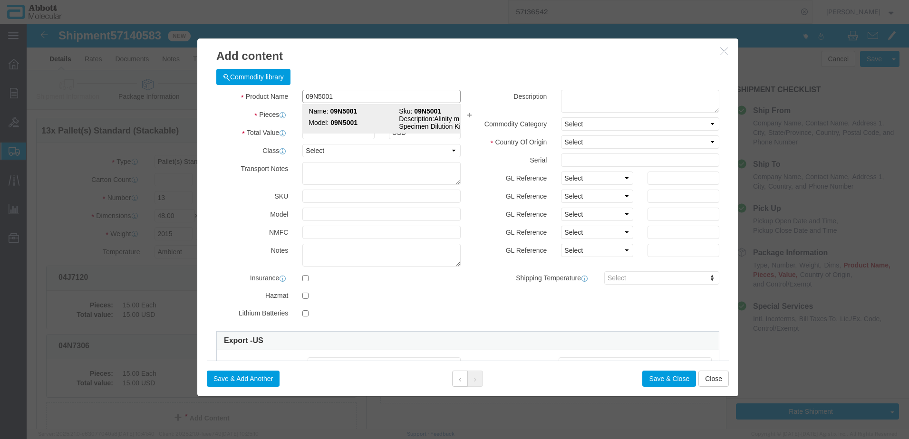
type input "09N5001"
type textarea "Alinity m Specimen Dilution Kit 1"
select select "NLR"
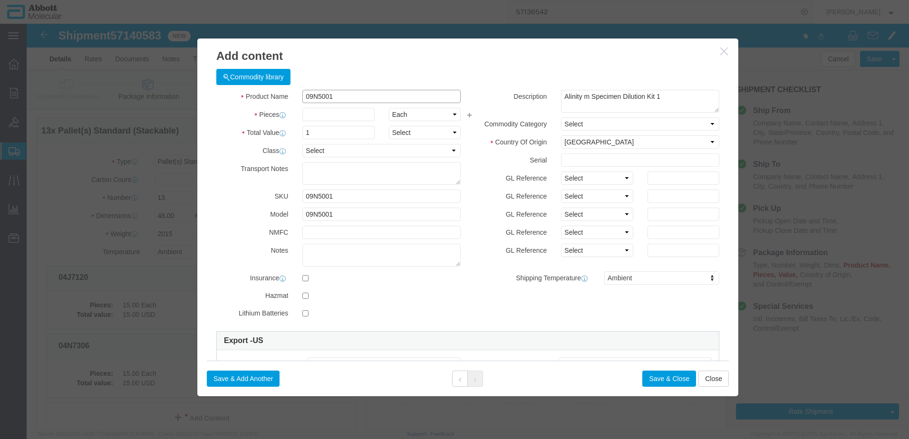
type input "09N5001"
drag, startPoint x: 572, startPoint y: 149, endPoint x: 572, endPoint y: 161, distance: 11.9
click select "Select Account Type Activity ID Airline Appointment Number ASN Batch Number Bil…"
click button "Save & Add Another"
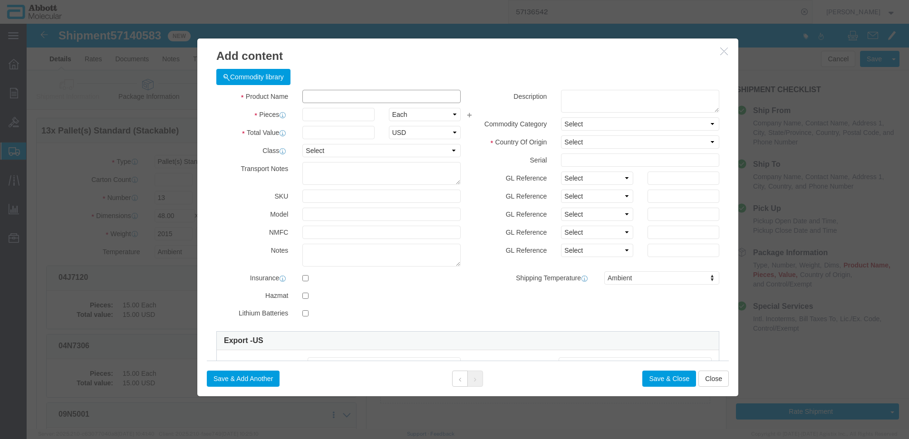
click input "text"
click strong "09N2612"
click select "Select Account Type Activity ID Airline Appointment Number ASN Batch Number Bil…"
click button "Save & Add Another"
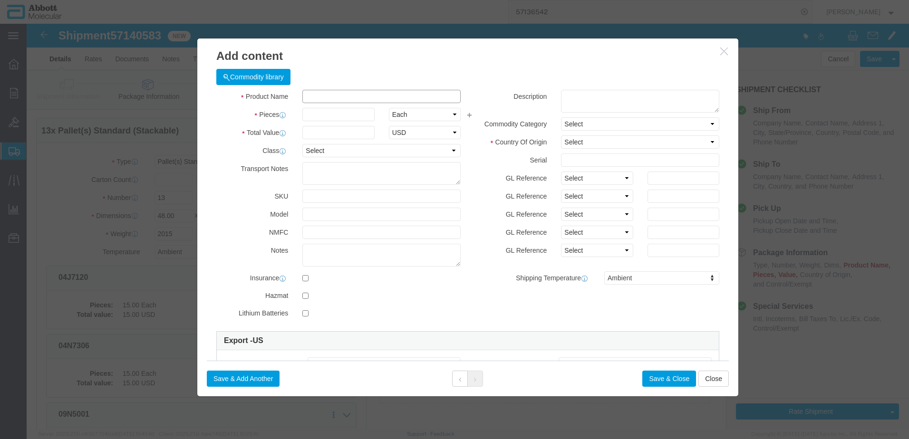
click input "text"
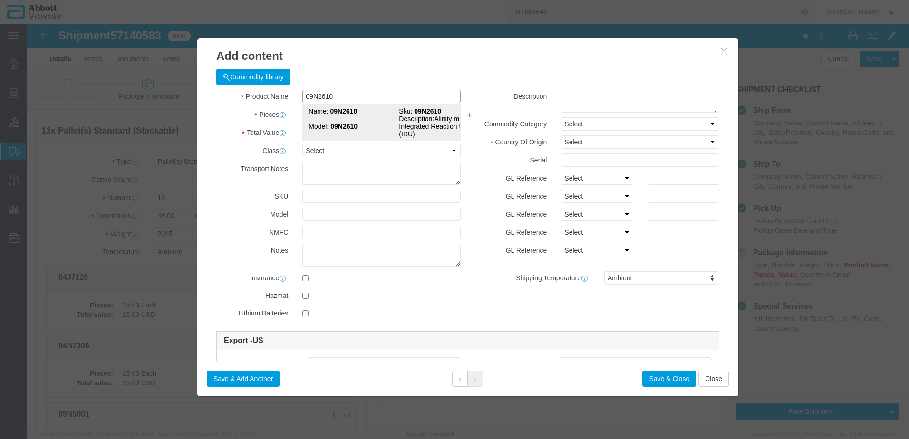
click strong "09N2610"
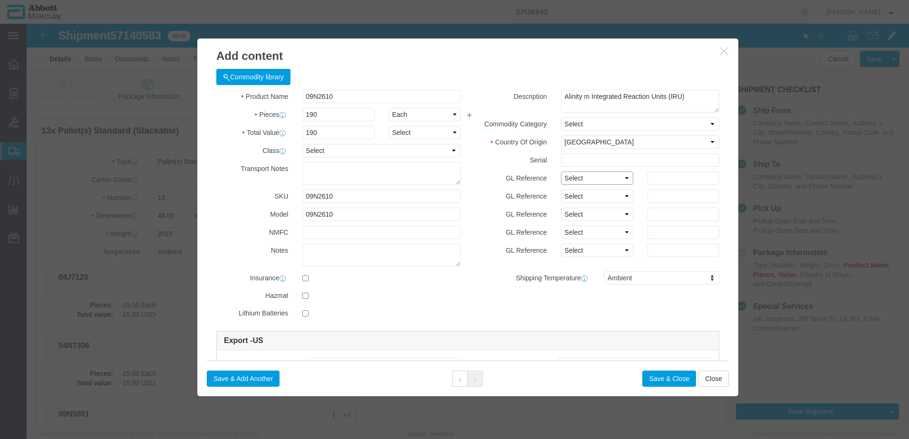
click select "Select Account Type Activity ID Airline Appointment Number ASN Batch Number Bil…"
click button "Save & Add Another"
click input "text"
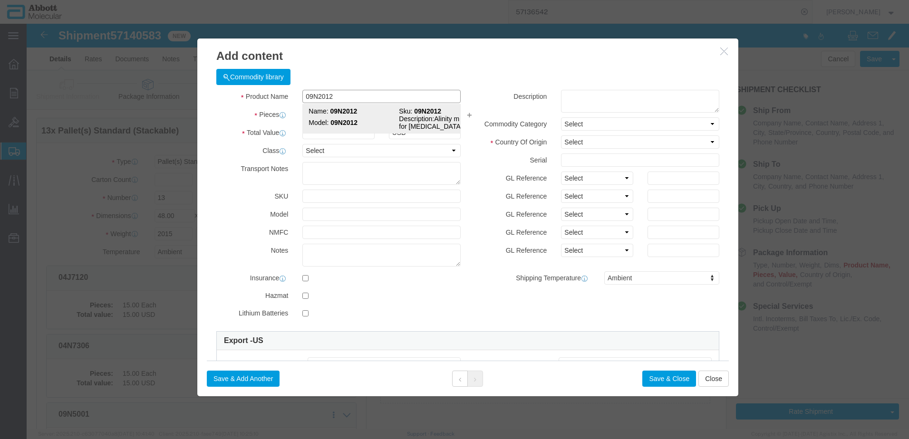
click strong "09N2012"
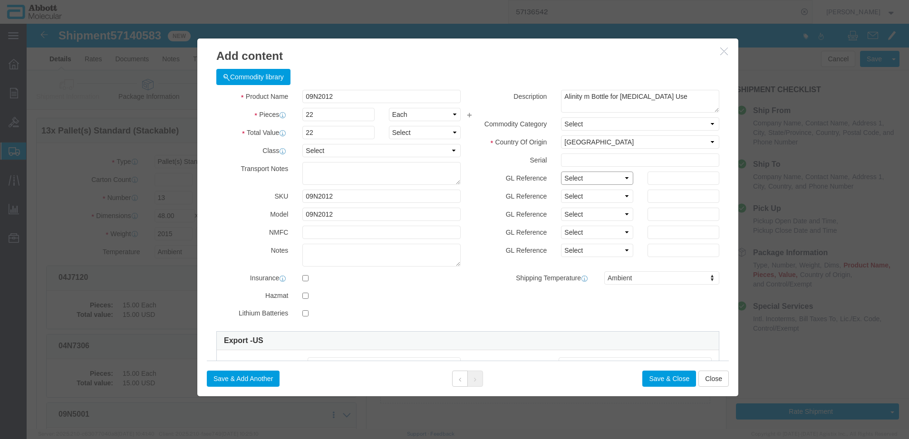
click select "Select Account Type Activity ID Airline Appointment Number ASN Batch Number Bil…"
click button "Save & Add Another"
click input "text"
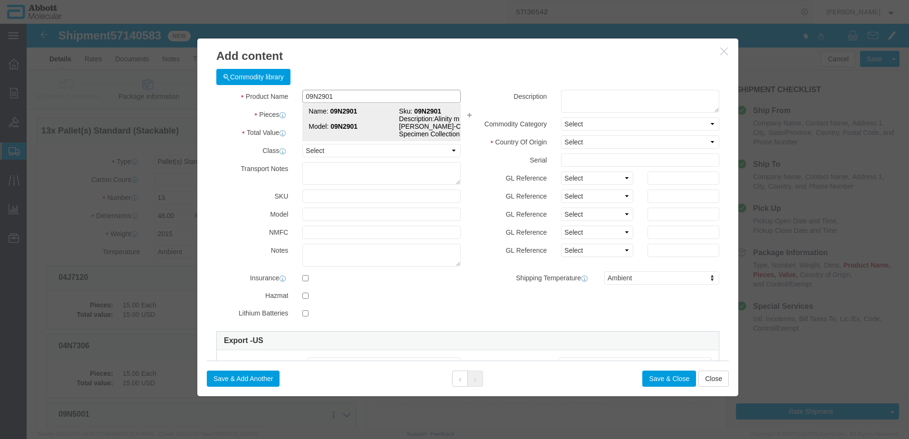
click strong "09N2901"
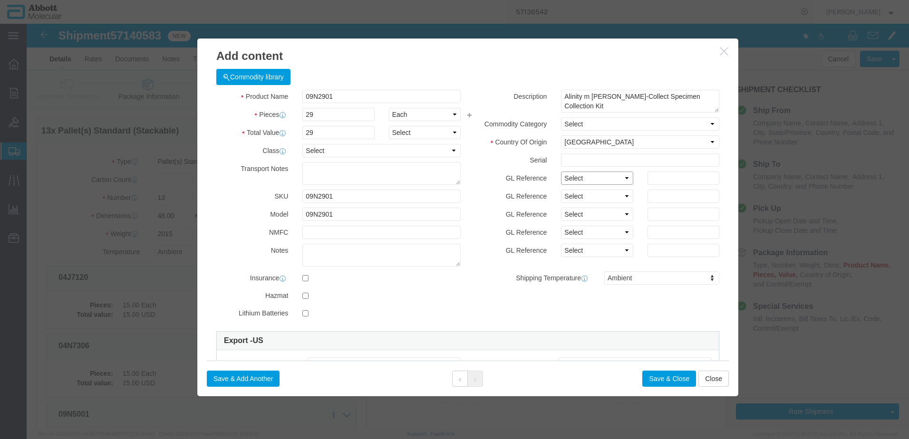
click select "Select Account Type Activity ID Airline Appointment Number ASN Batch Number Bil…"
click button "Save & Add Another"
click input "text"
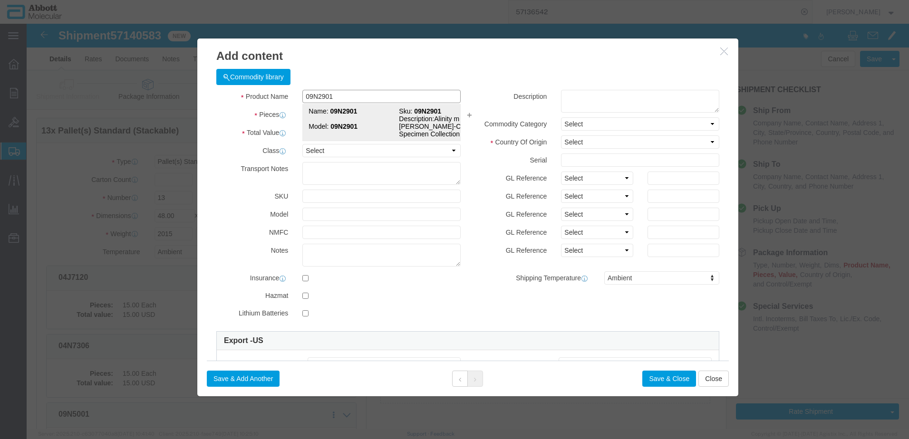
click td "Model: 09N2901"
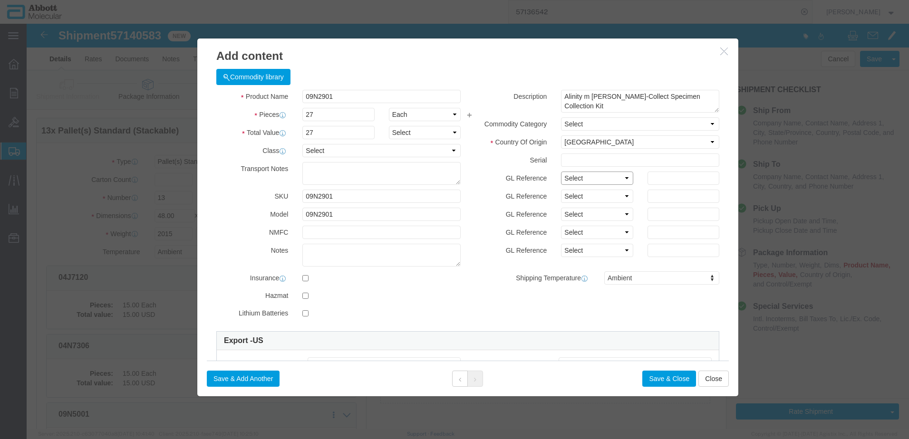
click select "Select Account Type Activity ID Airline Appointment Number ASN Batch Number Bil…"
click button "Save & Add Another"
click input "text"
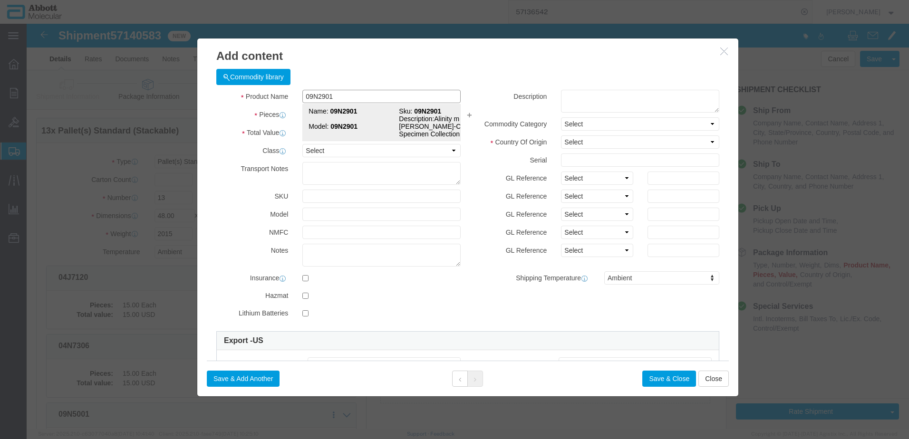
click strong "09N2901"
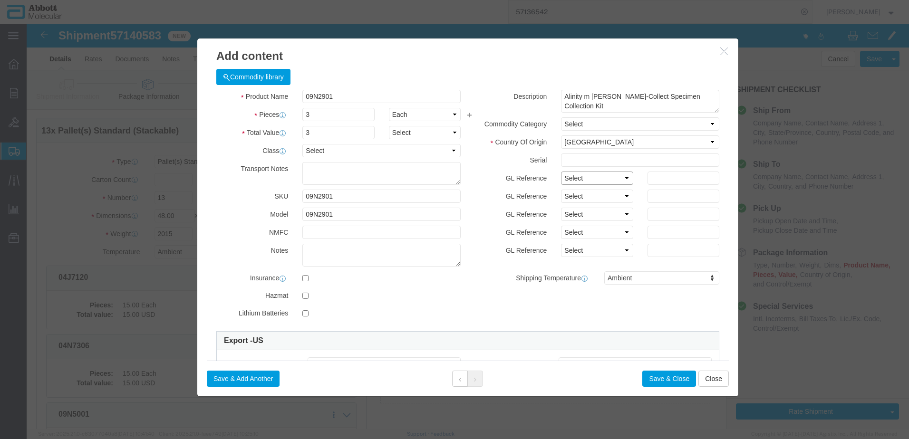
drag, startPoint x: 569, startPoint y: 155, endPoint x: 565, endPoint y: 161, distance: 7.5
click select "Select Account Type Activity ID Airline Appointment Number ASN Batch Number Bil…"
click button "Save & Add Another"
click input "text"
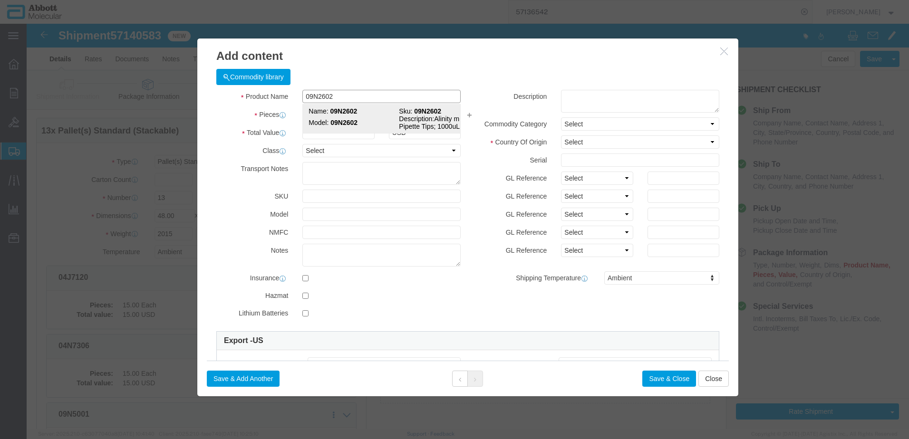
click td "Model: 09N2602"
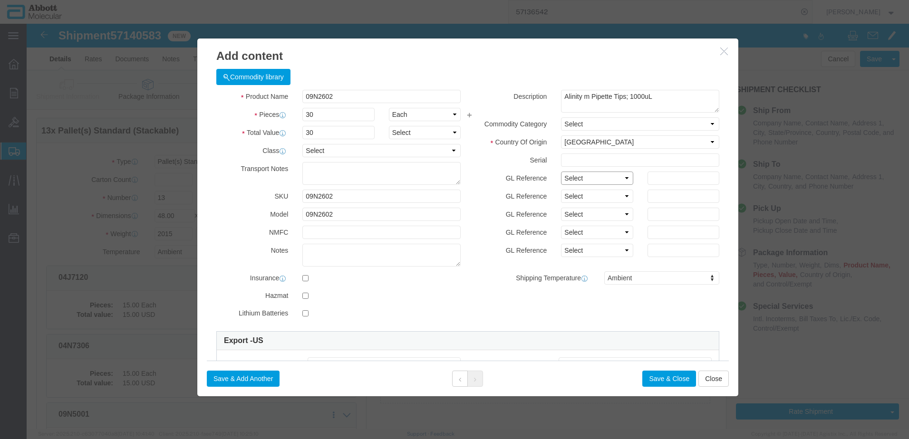
click select "Select Account Type Activity ID Airline Appointment Number ASN Batch Number Bil…"
click button "Save & Add Another"
click input "text"
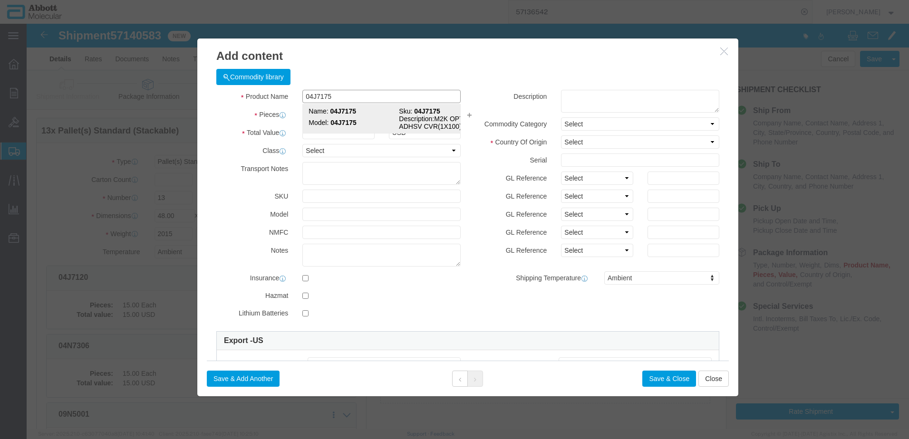
click strong "04J7175"
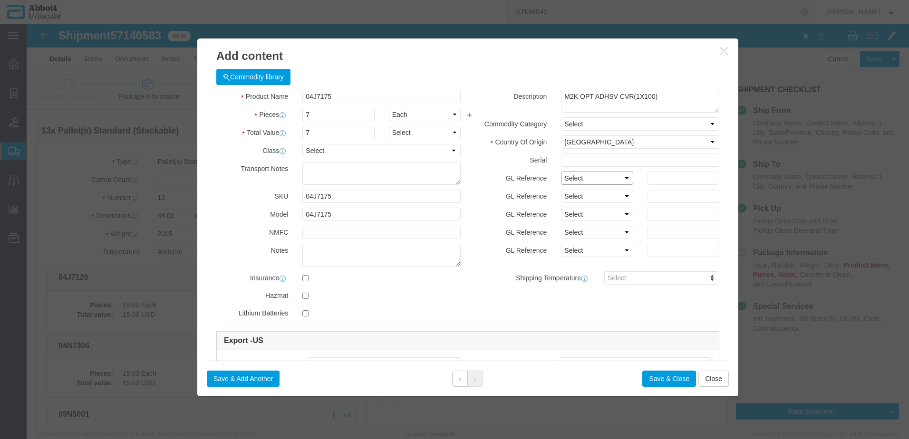
click select "Select Account Type Activity ID Airline Appointment Number ASN Batch Number Bil…"
click button "Save & Add Another"
click input "text"
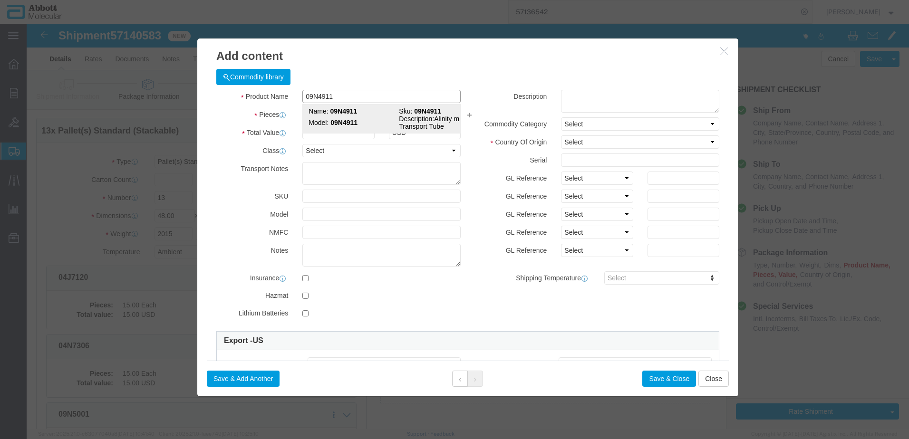
click td "Model: 09N4911"
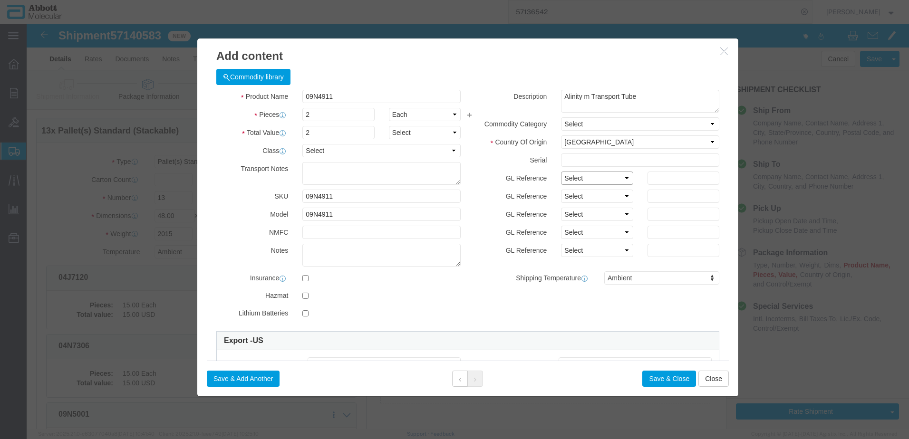
click select "Select Account Type Activity ID Airline Appointment Number ASN Batch Number Bil…"
click button "Save & Add Another"
click input "text"
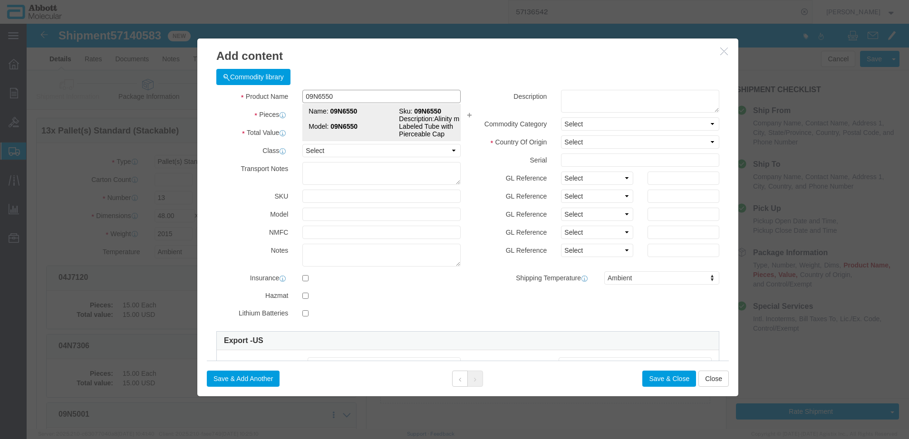
click strong "09N6550"
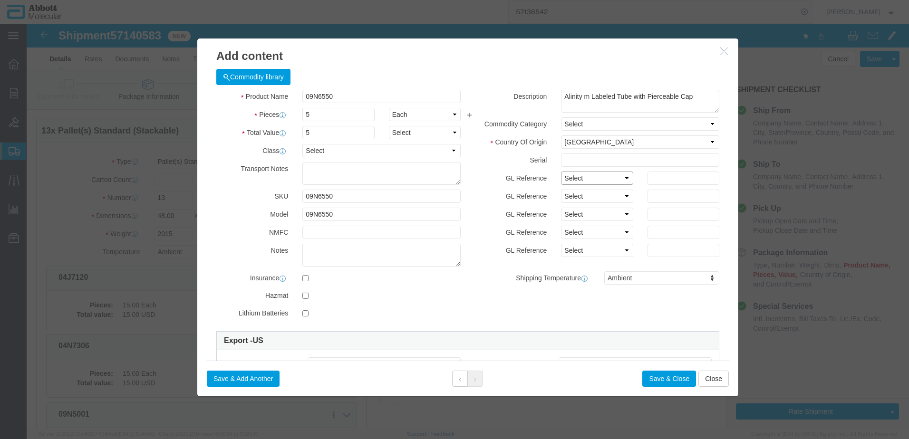
drag, startPoint x: 549, startPoint y: 152, endPoint x: 551, endPoint y: 163, distance: 11.1
click select "Select Account Type Activity ID Airline Appointment Number ASN Batch Number Bil…"
click button "Save & Add Another"
click input "text"
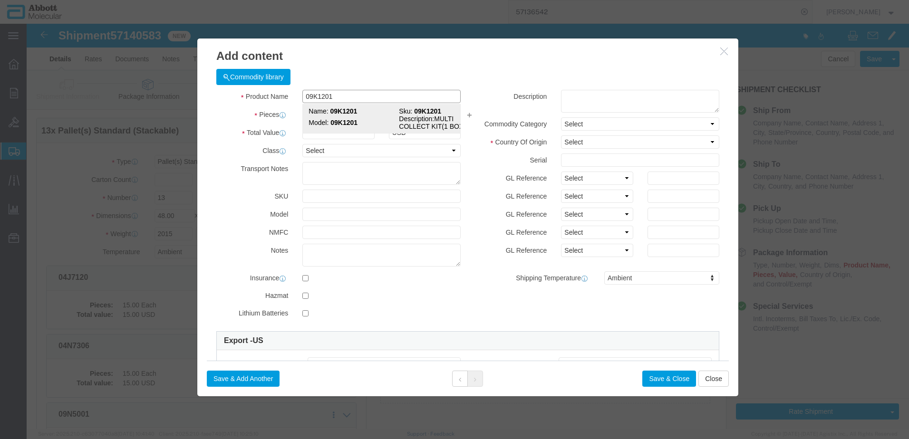
click strong "09K1201"
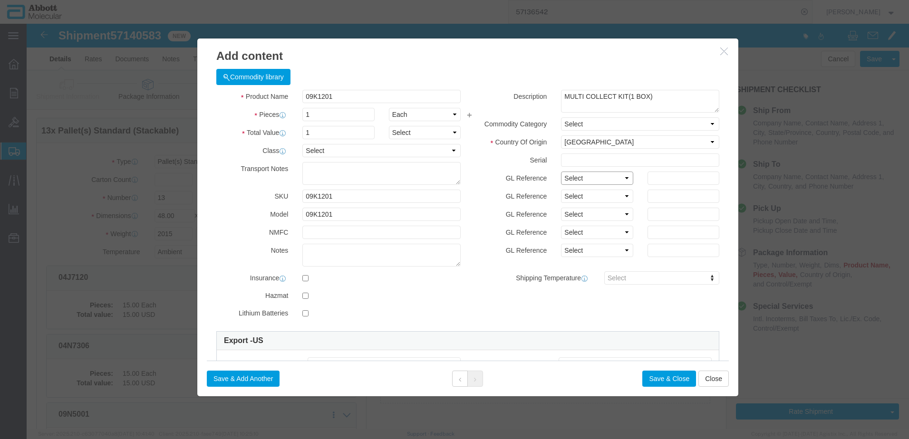
click select "Select Account Type Activity ID Airline Appointment Number ASN Batch Number Bil…"
click button "Save & Close"
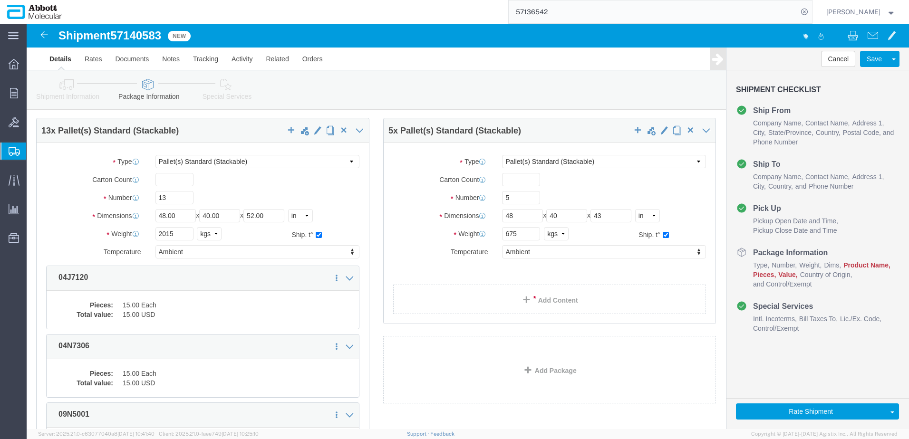
click link "Add Content"
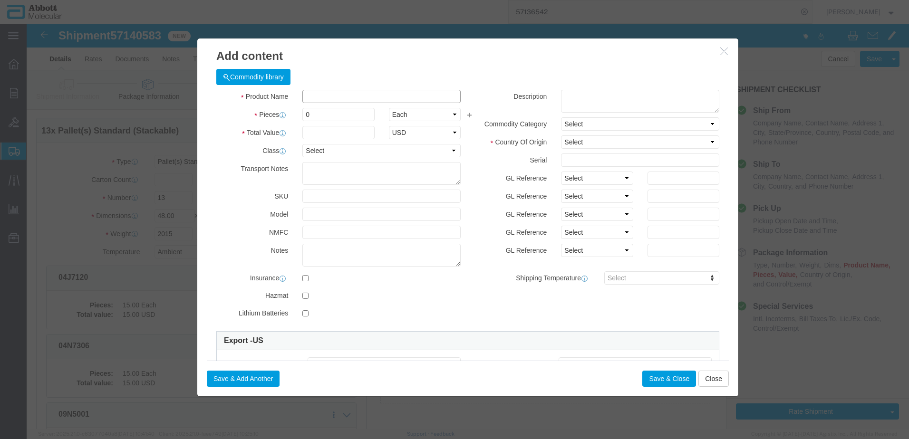
click input "text"
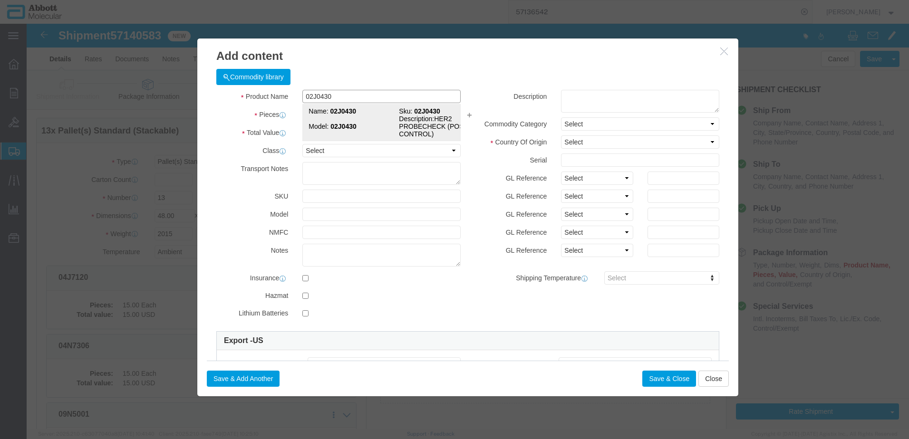
click strong "02J0430"
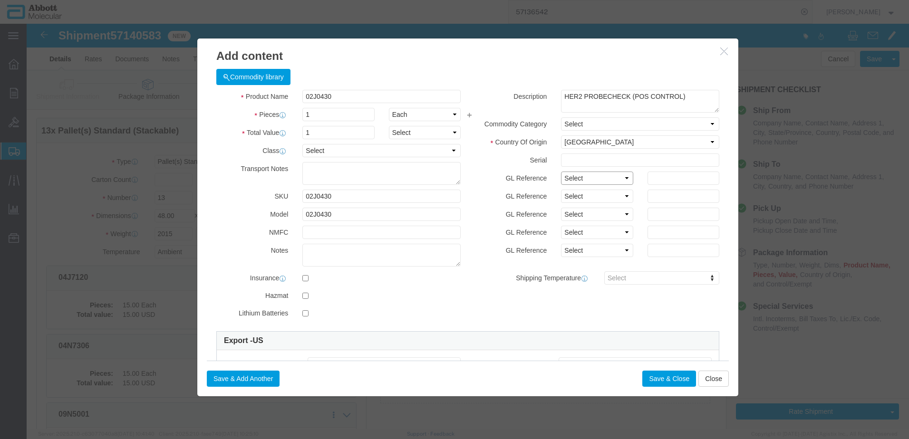
drag, startPoint x: 574, startPoint y: 157, endPoint x: 572, endPoint y: 162, distance: 5.6
click select "Select Account Type Activity ID Airline Appointment Number ASN Batch Number Bil…"
click button "Save & Add Another"
click input "text"
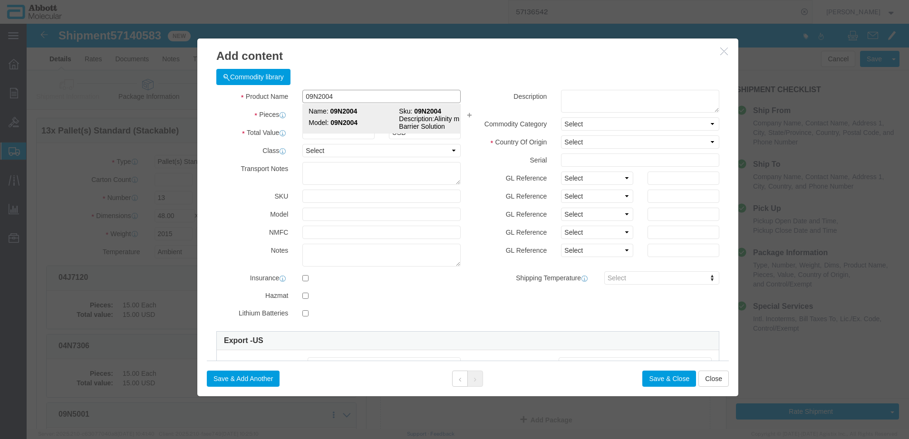
click td "Model: 09N2004"
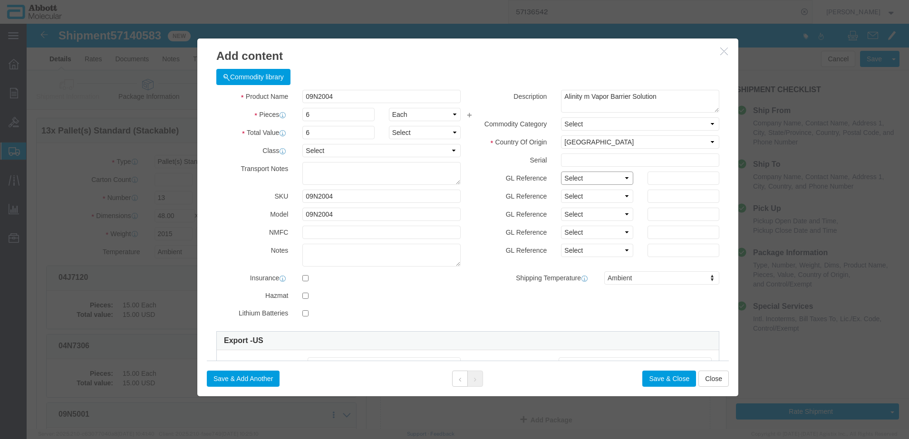
click select "Select Account Type Activity ID Airline Appointment Number ASN Batch Number Bil…"
click button "Save & Add Another"
click input "text"
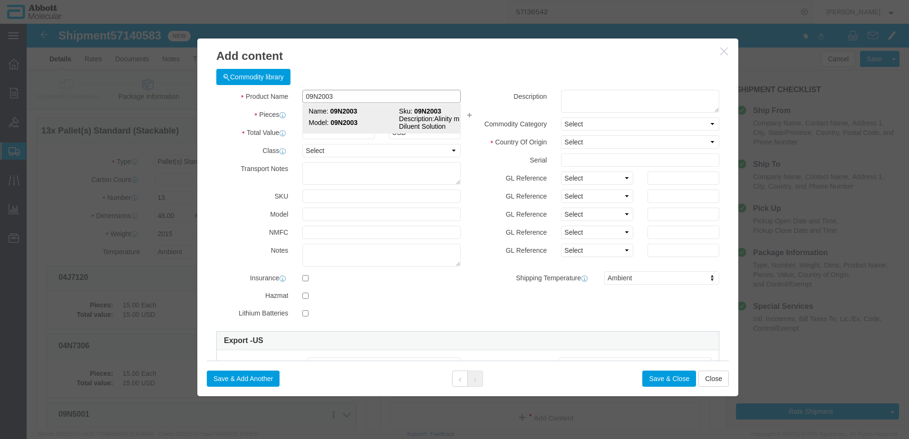
click strong "09N2003"
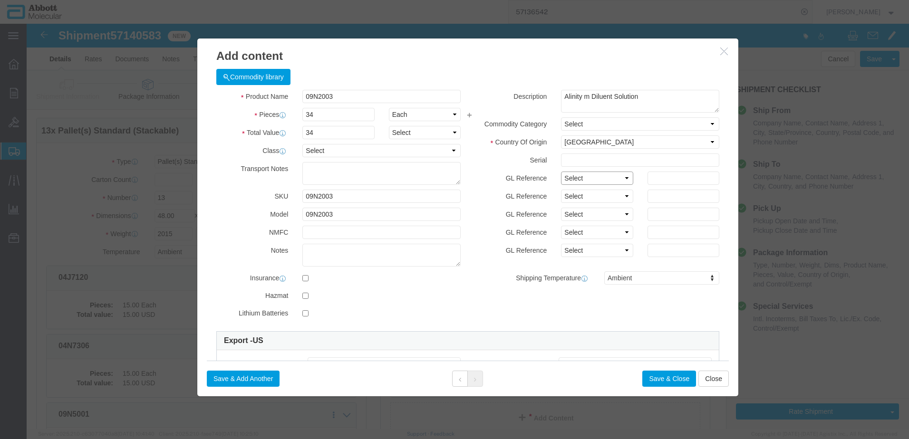
click select "Select Account Type Activity ID Airline Appointment Number ASN Batch Number Bil…"
click button "Save & Close"
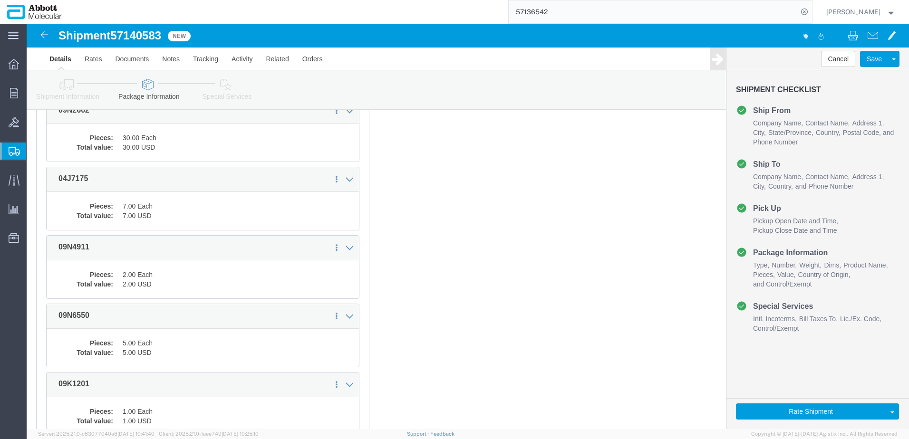
scroll to position [929, 0]
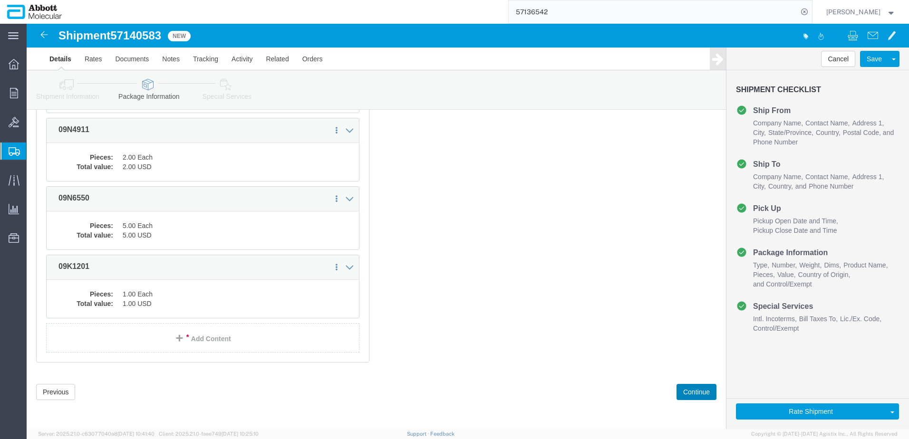
drag, startPoint x: 654, startPoint y: 370, endPoint x: 644, endPoint y: 368, distance: 10.7
click button "Continue"
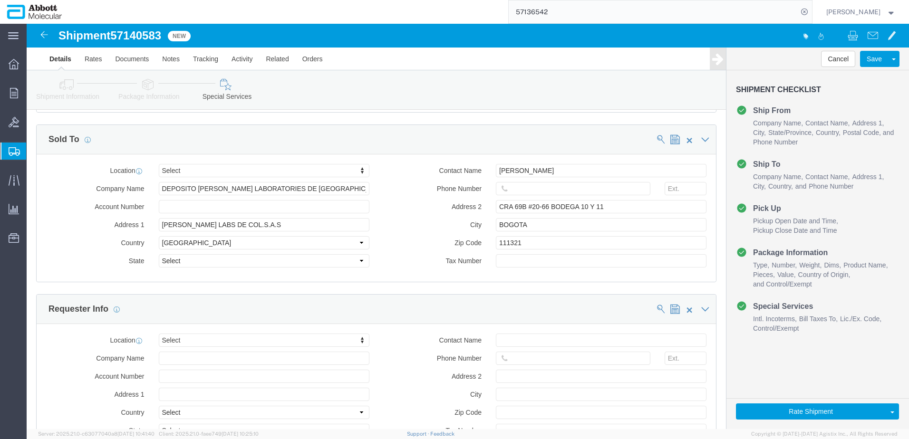
scroll to position [1267, 0]
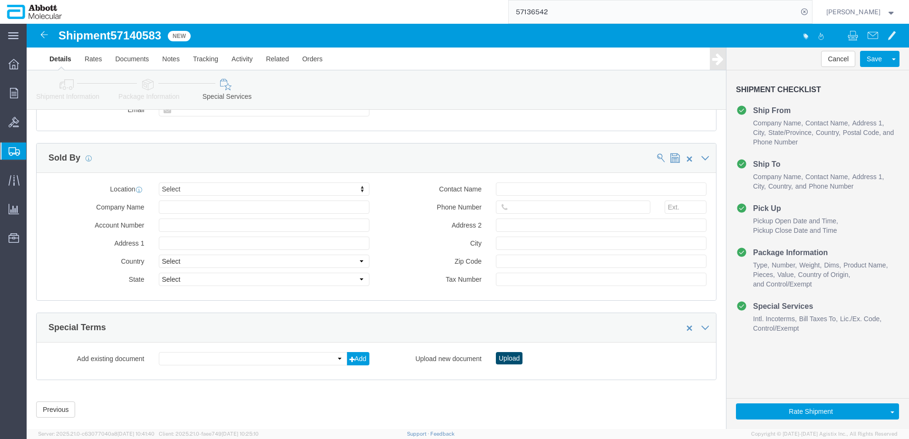
click button "Upload"
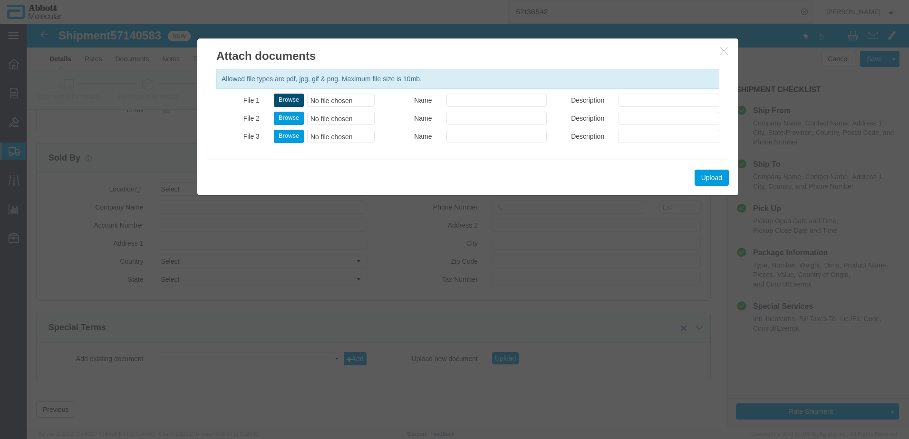
click button "Browse"
click button "Upload"
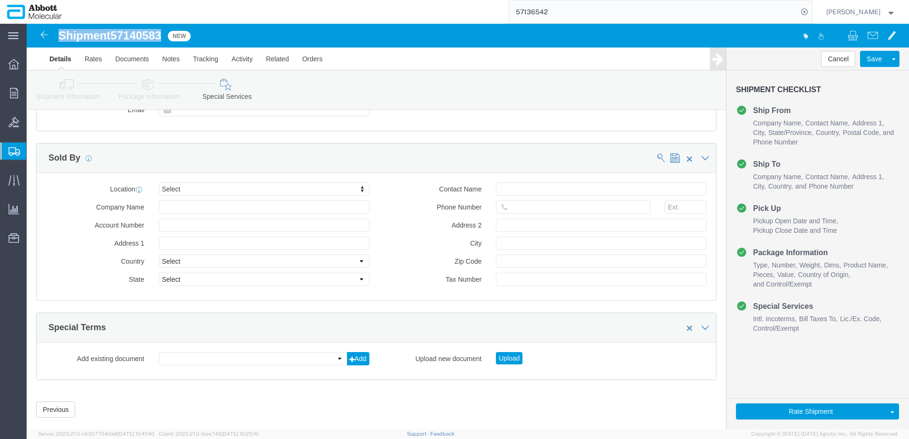
drag, startPoint x: 35, startPoint y: 9, endPoint x: 139, endPoint y: 5, distance: 104.1
click div "Shipment 57140583 New Details Rates Documents Notes Tracking Activity Related O…"
copy h1 "Shipment 57140583"
drag, startPoint x: 759, startPoint y: 389, endPoint x: 17, endPoint y: 134, distance: 785.2
click button "Rate Shipment"
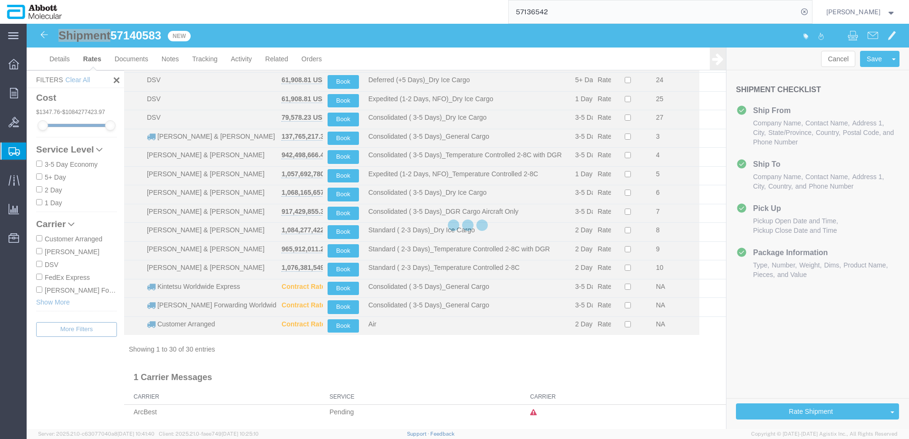
scroll to position [335, 0]
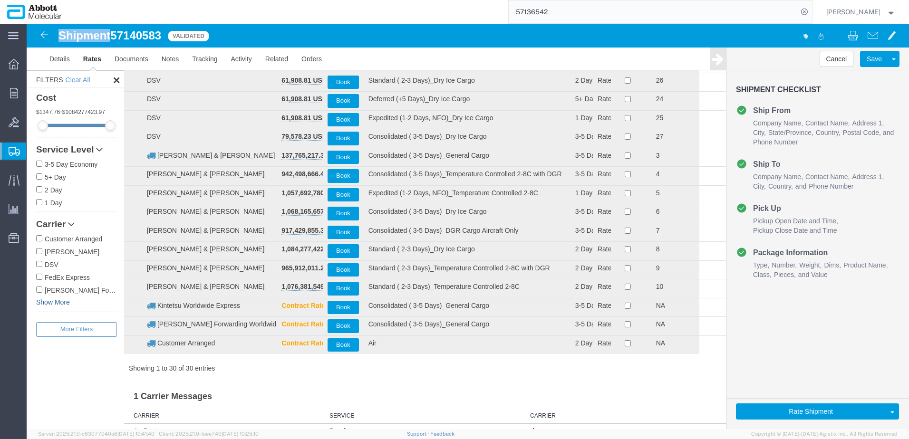
click at [47, 298] on link "Show More" at bounding box center [76, 302] width 81 height 10
click at [48, 316] on label "[PERSON_NAME] & [PERSON_NAME]" at bounding box center [76, 315] width 81 height 10
click at [42, 316] on input "[PERSON_NAME] & [PERSON_NAME]" at bounding box center [39, 315] width 6 height 6
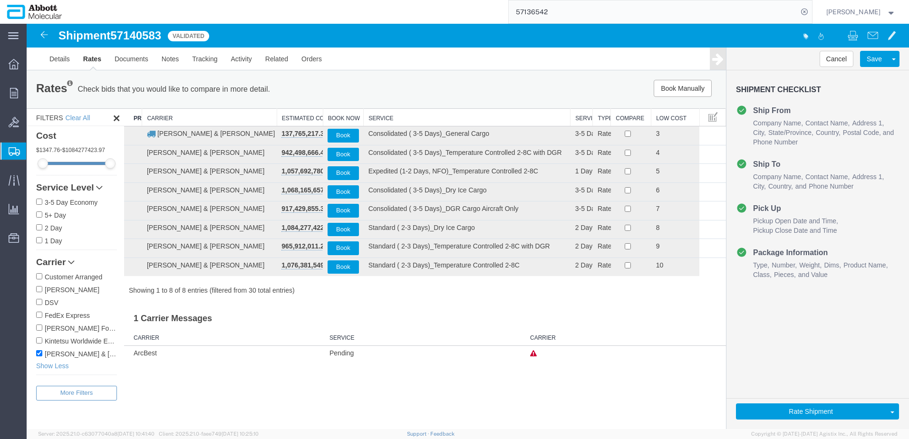
click at [384, 115] on th "Service" at bounding box center [467, 118] width 207 height 18
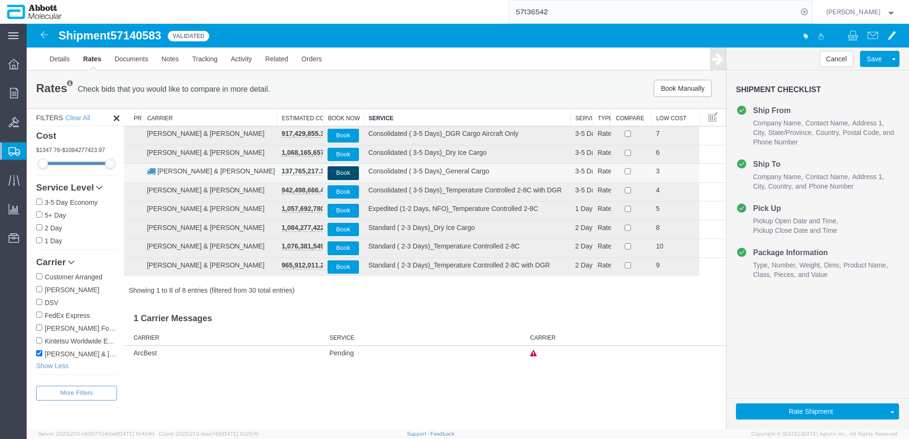
click at [340, 172] on button "Book" at bounding box center [342, 173] width 31 height 14
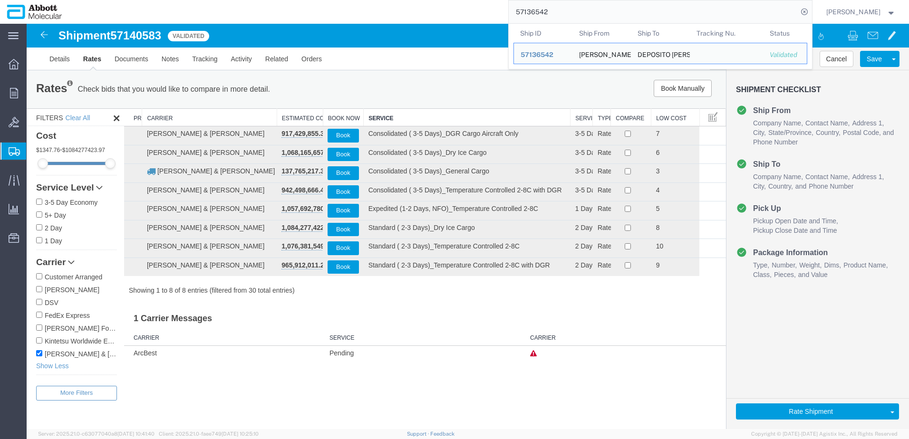
drag, startPoint x: 596, startPoint y: 11, endPoint x: 424, endPoint y: 16, distance: 172.1
click at [424, 16] on div "57136542 Ship ID Ship From Ship To Tracking Nu. Status Ship ID 57136542 Ship Fr…" at bounding box center [440, 12] width 743 height 24
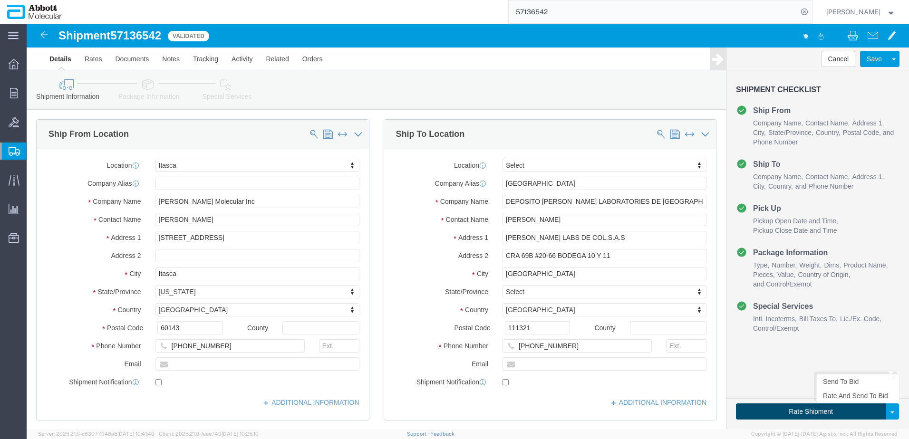
click button "Rate Shipment"
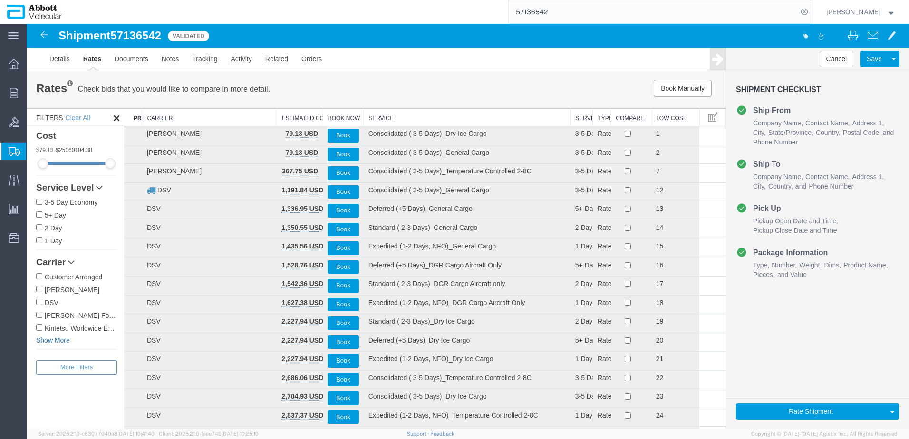
click at [59, 342] on link "Show More" at bounding box center [76, 341] width 81 height 10
click at [60, 342] on label "[PERSON_NAME] & [PERSON_NAME]" at bounding box center [76, 341] width 81 height 10
click at [42, 342] on input "[PERSON_NAME] & [PERSON_NAME]" at bounding box center [39, 340] width 6 height 6
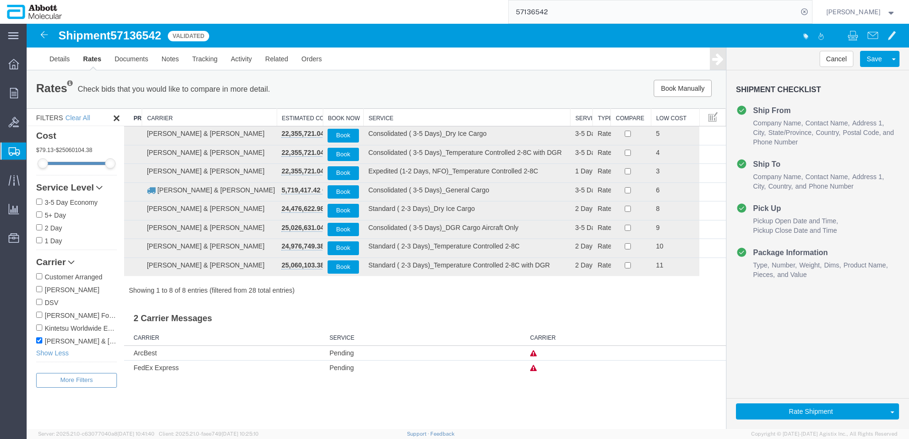
click at [385, 114] on th "Service" at bounding box center [467, 118] width 207 height 18
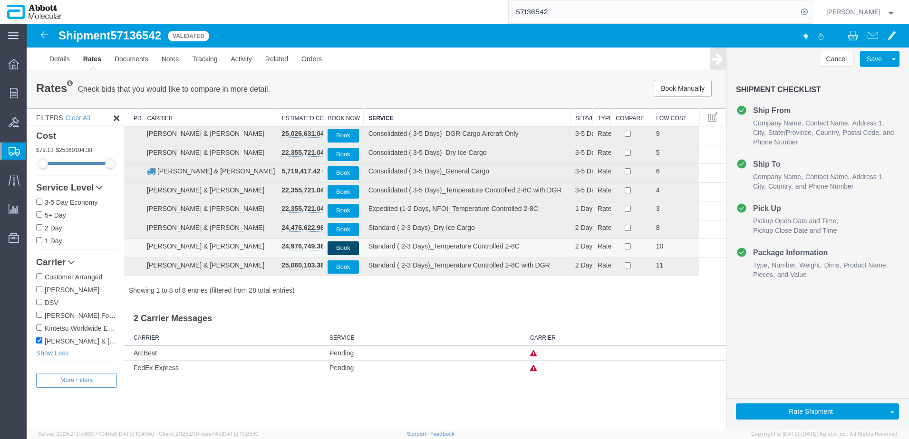
click at [341, 247] on button "Book" at bounding box center [342, 248] width 31 height 14
click at [340, 248] on button "Book" at bounding box center [342, 248] width 31 height 14
click at [811, 8] on icon at bounding box center [803, 11] width 13 height 13
click at [811, 9] on icon at bounding box center [803, 11] width 13 height 13
paste input "57138192"
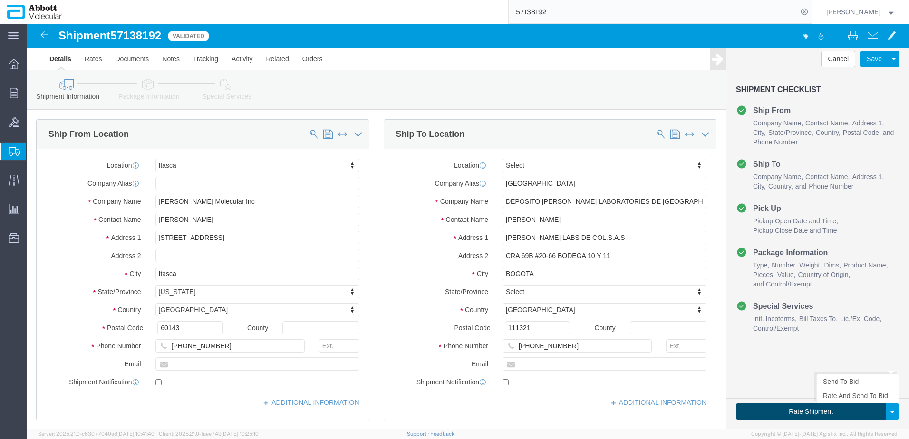
click button "Rate Shipment"
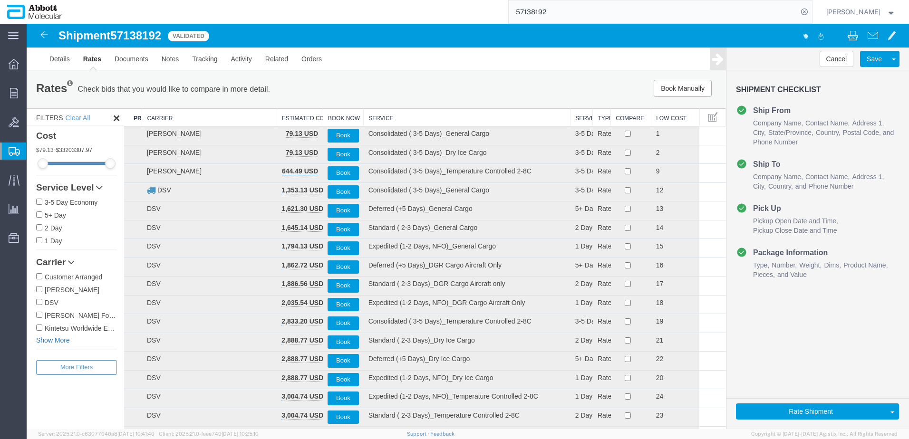
click at [58, 342] on link "Show More" at bounding box center [76, 341] width 81 height 10
click at [37, 344] on input "[PERSON_NAME] & [PERSON_NAME]" at bounding box center [39, 340] width 6 height 6
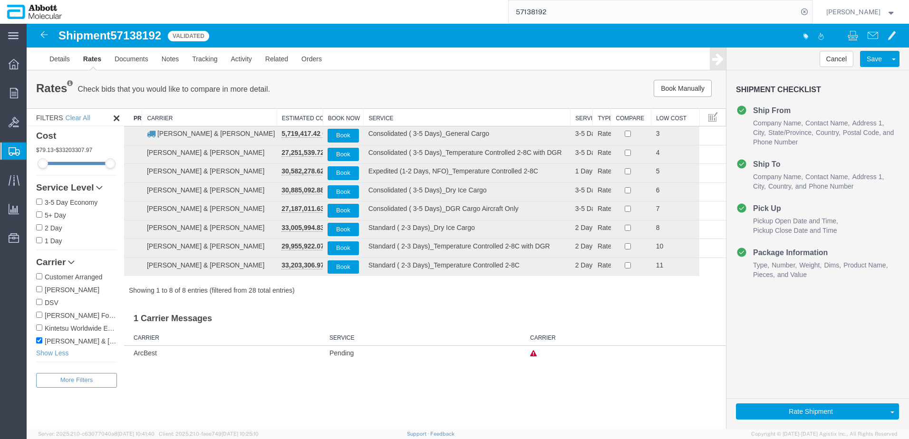
click at [382, 116] on th "Service" at bounding box center [467, 118] width 207 height 18
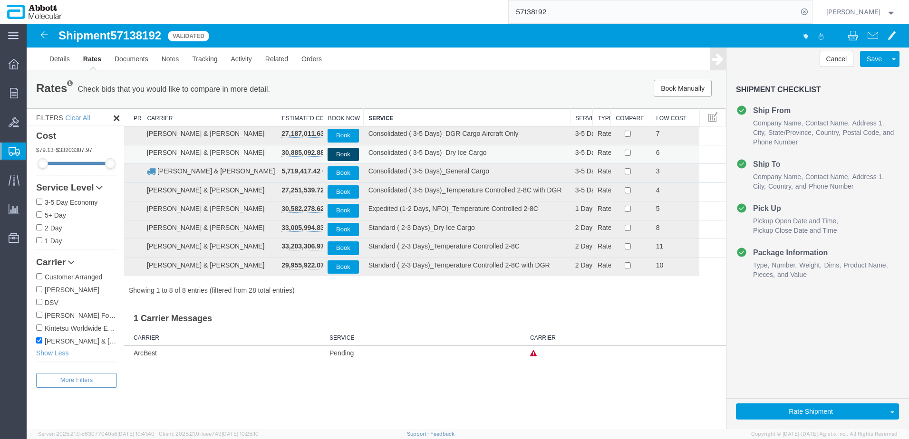
click at [341, 153] on button "Book" at bounding box center [342, 155] width 31 height 14
click at [811, 11] on icon at bounding box center [803, 11] width 13 height 13
paste input "57138465"
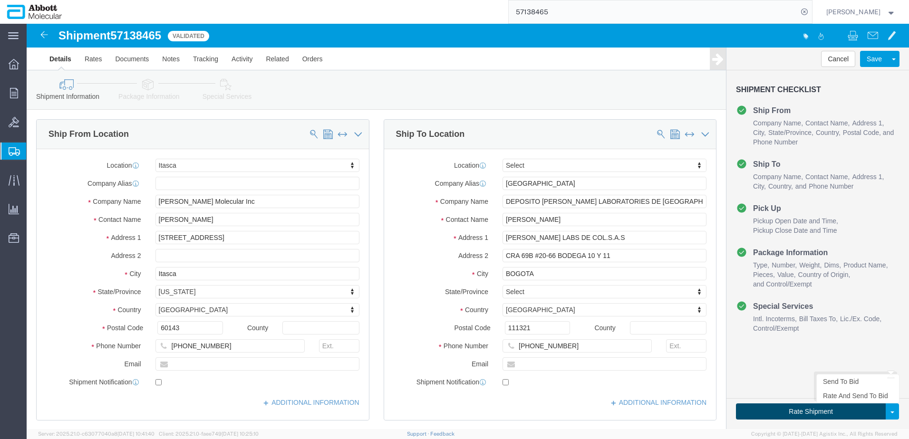
click button "Rate Shipment"
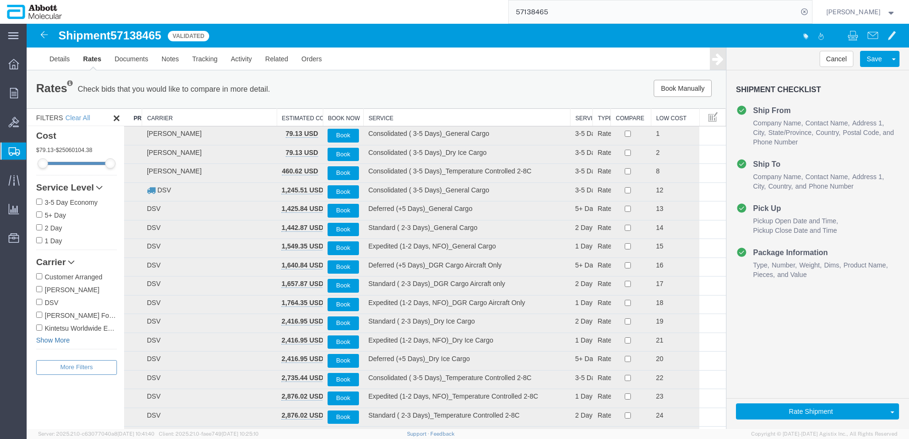
click at [61, 337] on link "Show More" at bounding box center [76, 341] width 81 height 10
click at [60, 338] on label "[PERSON_NAME] & [PERSON_NAME]" at bounding box center [76, 341] width 81 height 10
click at [42, 338] on input "[PERSON_NAME] & [PERSON_NAME]" at bounding box center [39, 340] width 6 height 6
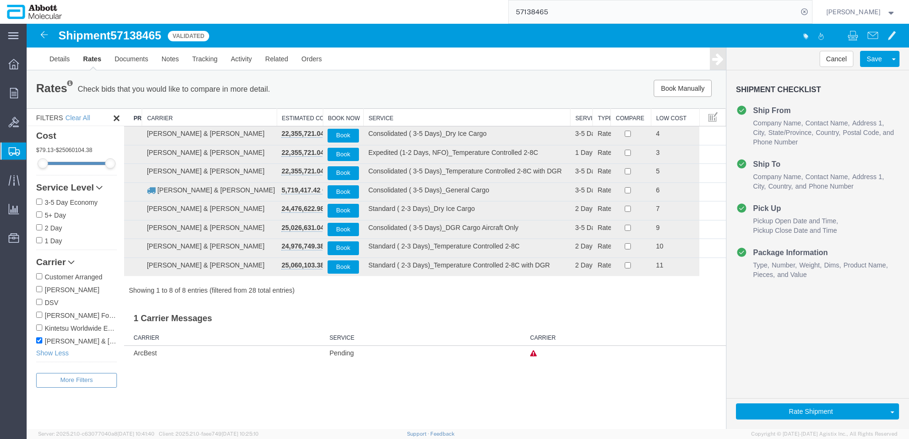
click at [379, 115] on th "Service" at bounding box center [467, 118] width 207 height 18
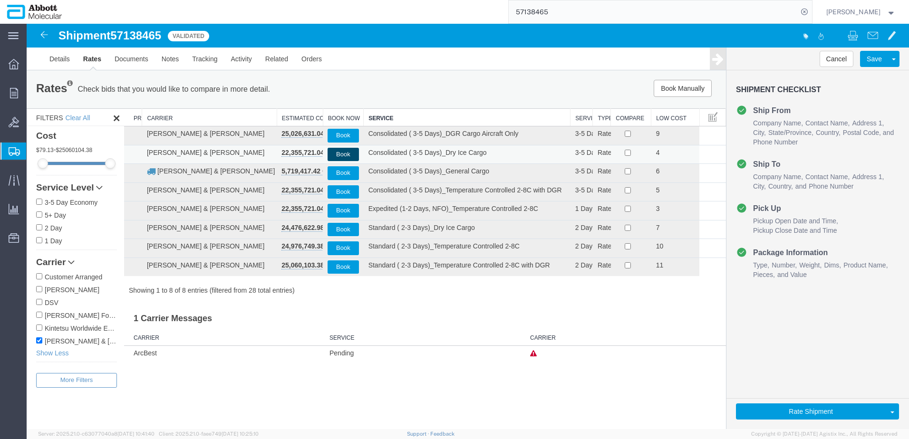
click at [346, 152] on button "Book" at bounding box center [342, 155] width 31 height 14
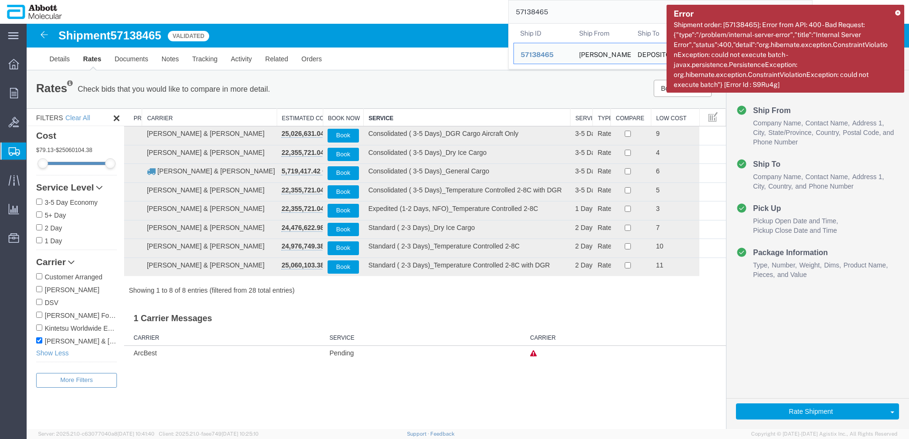
click at [587, 12] on input "57138465" at bounding box center [652, 11] width 289 height 23
drag, startPoint x: 614, startPoint y: 36, endPoint x: 429, endPoint y: 28, distance: 185.1
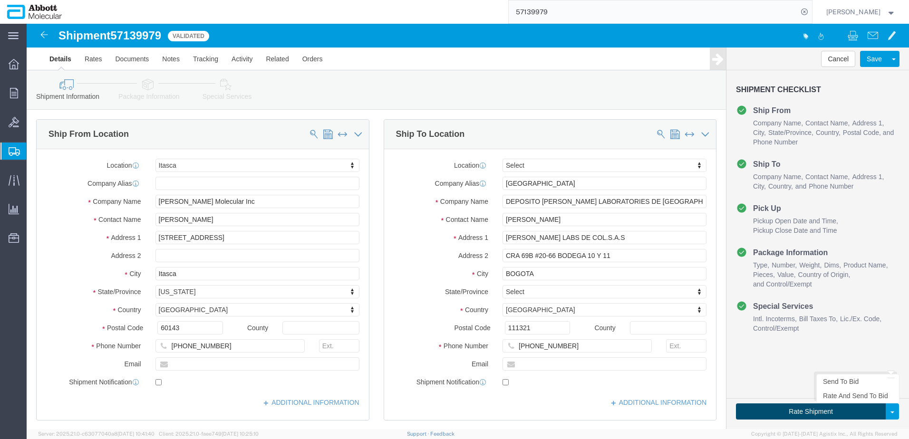
click button "Rate Shipment"
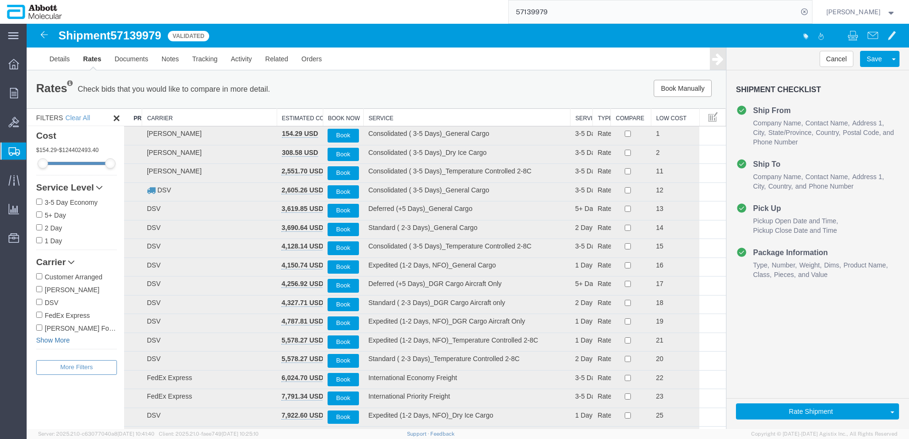
click at [41, 340] on link "Show More" at bounding box center [76, 341] width 81 height 10
click at [39, 355] on input "[PERSON_NAME] & [PERSON_NAME]" at bounding box center [39, 353] width 6 height 6
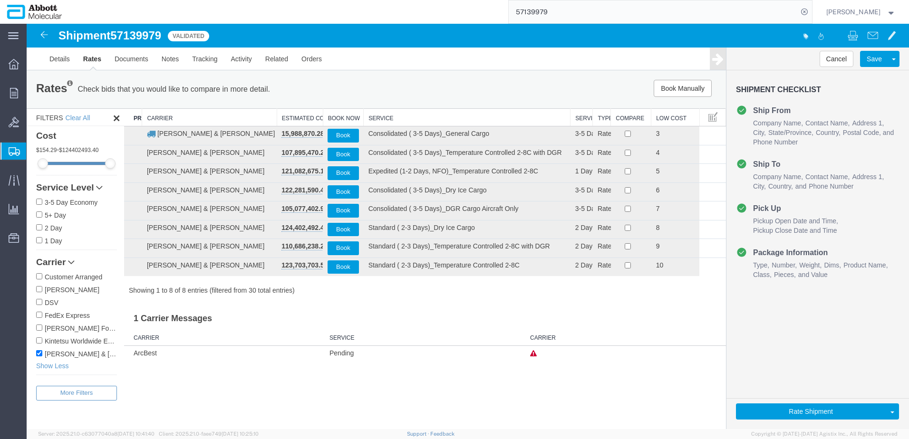
click at [387, 117] on th "Service" at bounding box center [467, 118] width 207 height 18
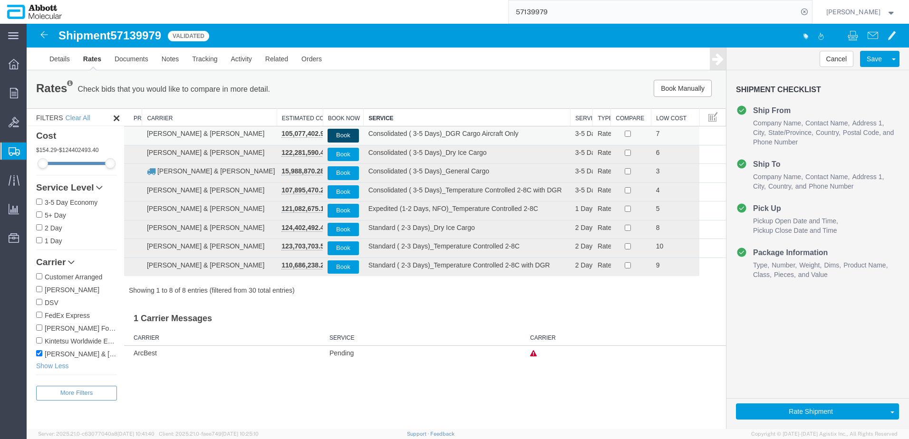
click at [342, 134] on button "Book" at bounding box center [342, 136] width 31 height 14
click at [574, 9] on input "57139979" at bounding box center [652, 11] width 289 height 23
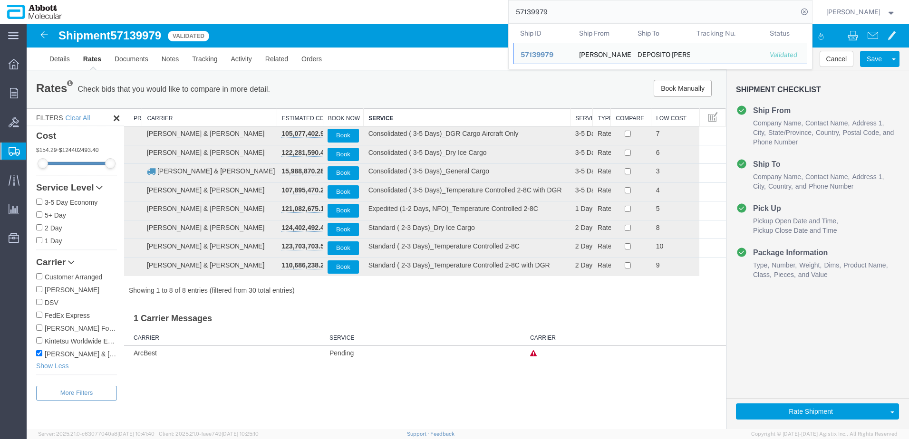
drag, startPoint x: 580, startPoint y: 9, endPoint x: 506, endPoint y: 12, distance: 74.2
click at [506, 12] on div "57139979 Ship ID Ship From Ship To Tracking Nu. Status Ship ID 57139979 Ship Fr…" at bounding box center [440, 12] width 743 height 24
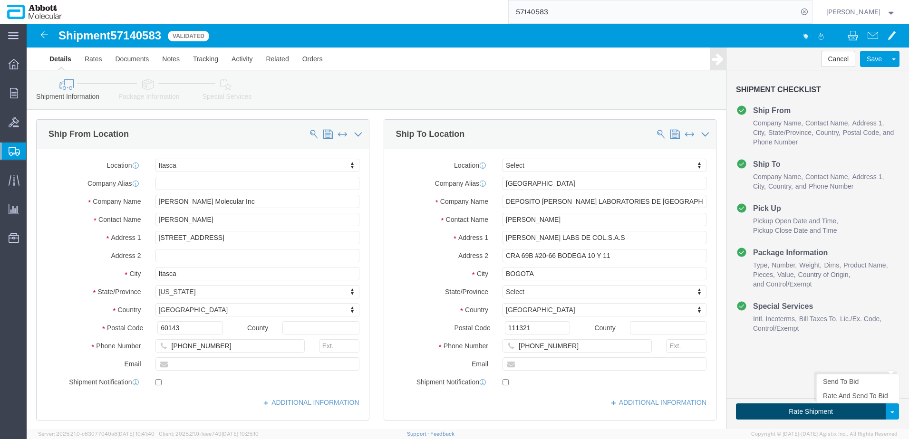
click button "Rate Shipment"
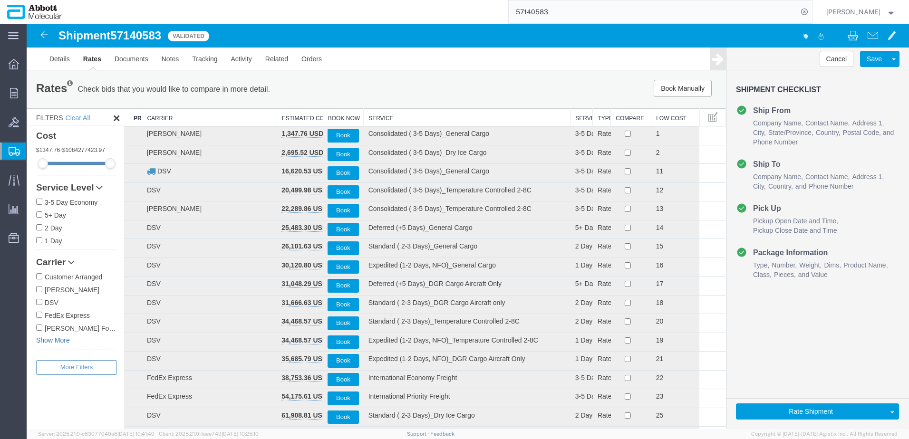
click at [49, 342] on link "Show More" at bounding box center [76, 341] width 81 height 10
click at [48, 354] on label "[PERSON_NAME] & [PERSON_NAME]" at bounding box center [76, 353] width 81 height 10
click at [42, 354] on input "[PERSON_NAME] & [PERSON_NAME]" at bounding box center [39, 353] width 6 height 6
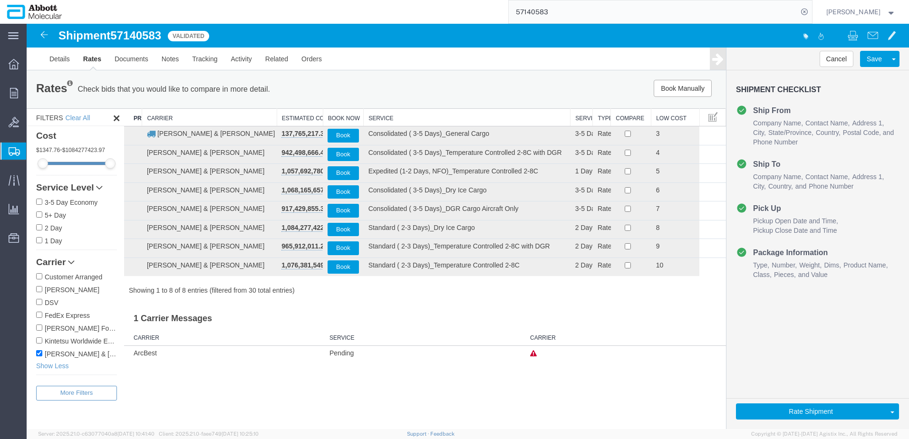
click at [388, 117] on th "Service" at bounding box center [467, 118] width 207 height 18
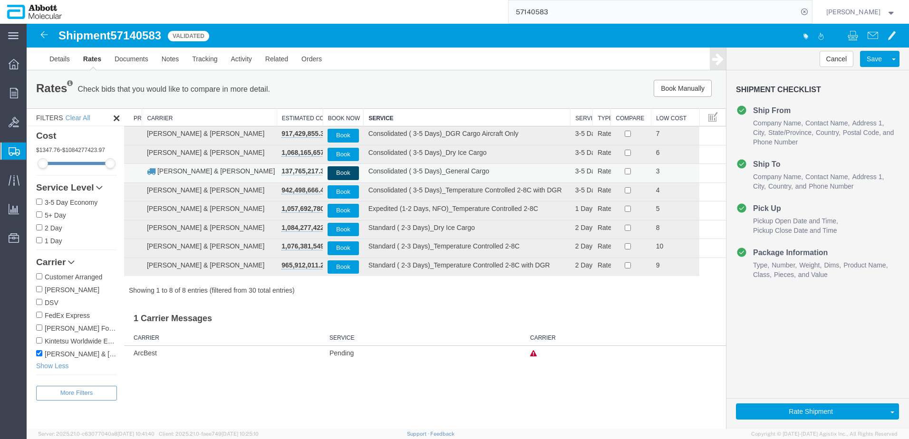
click at [347, 172] on button "Book" at bounding box center [342, 173] width 31 height 14
